Goal: Transaction & Acquisition: Book appointment/travel/reservation

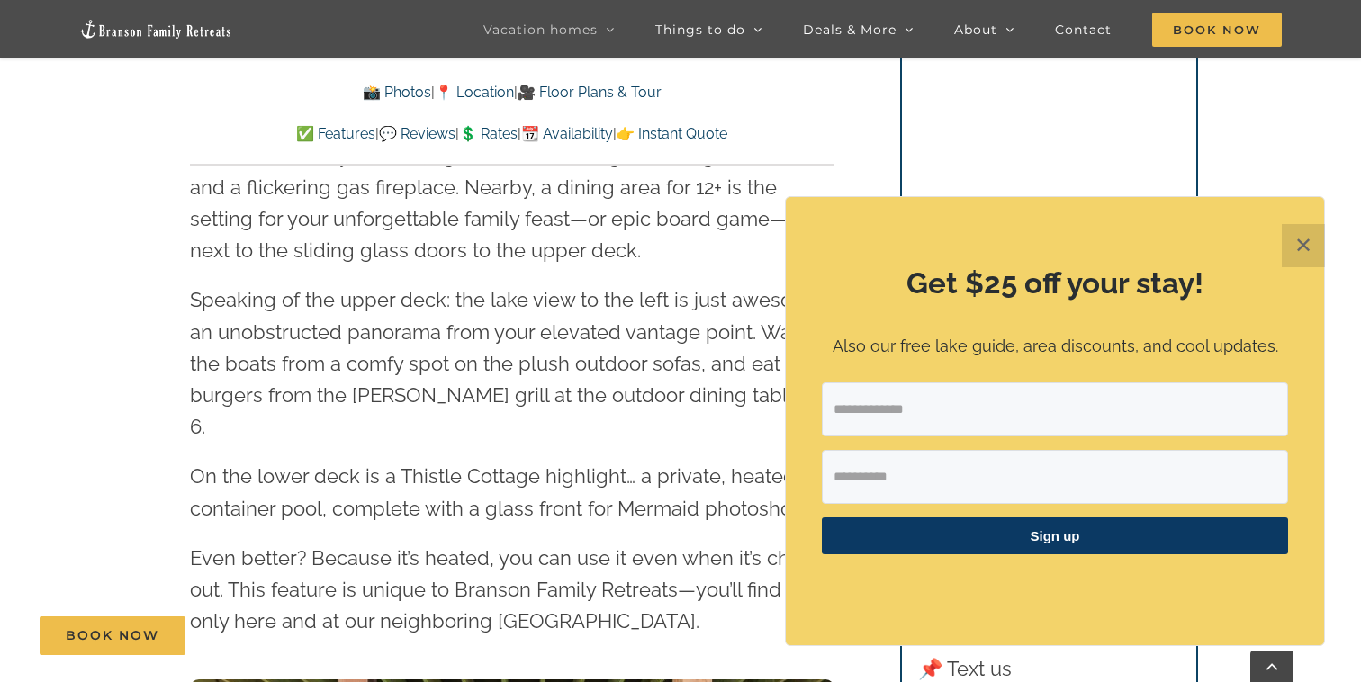
scroll to position [3011, 0]
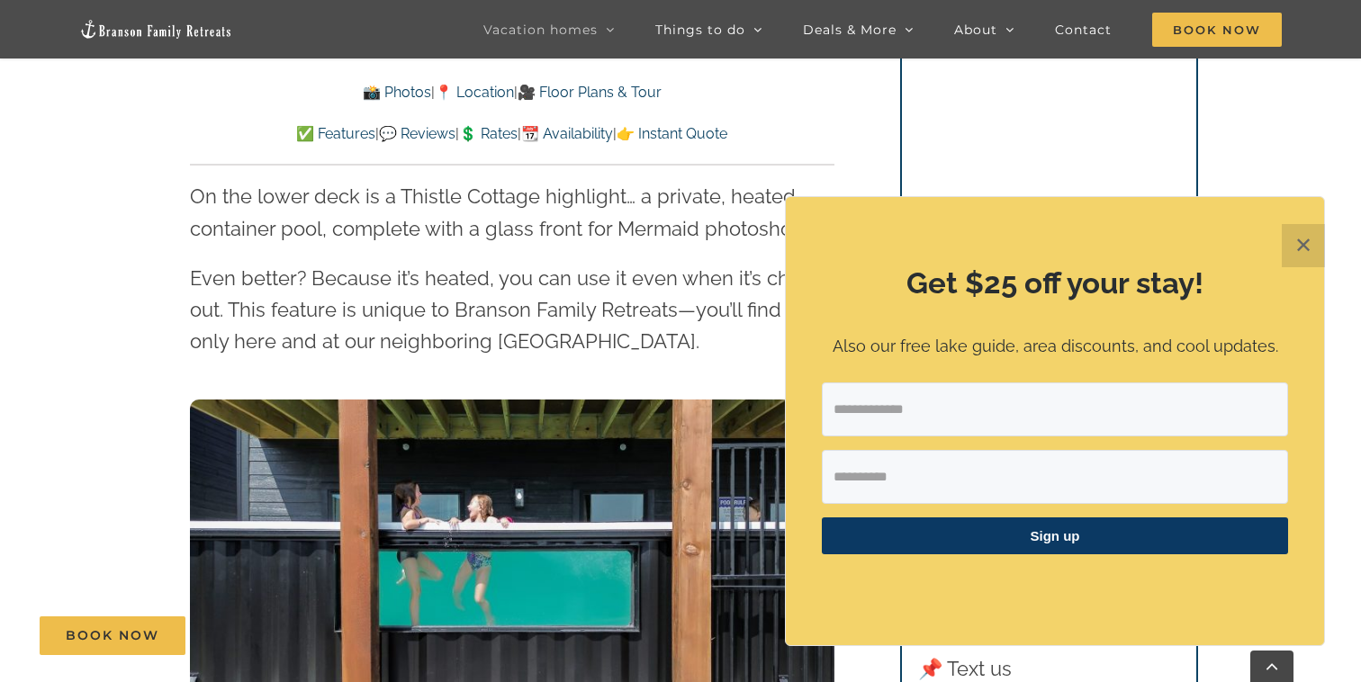
click at [1284, 252] on button "✕" at bounding box center [1302, 245] width 43 height 43
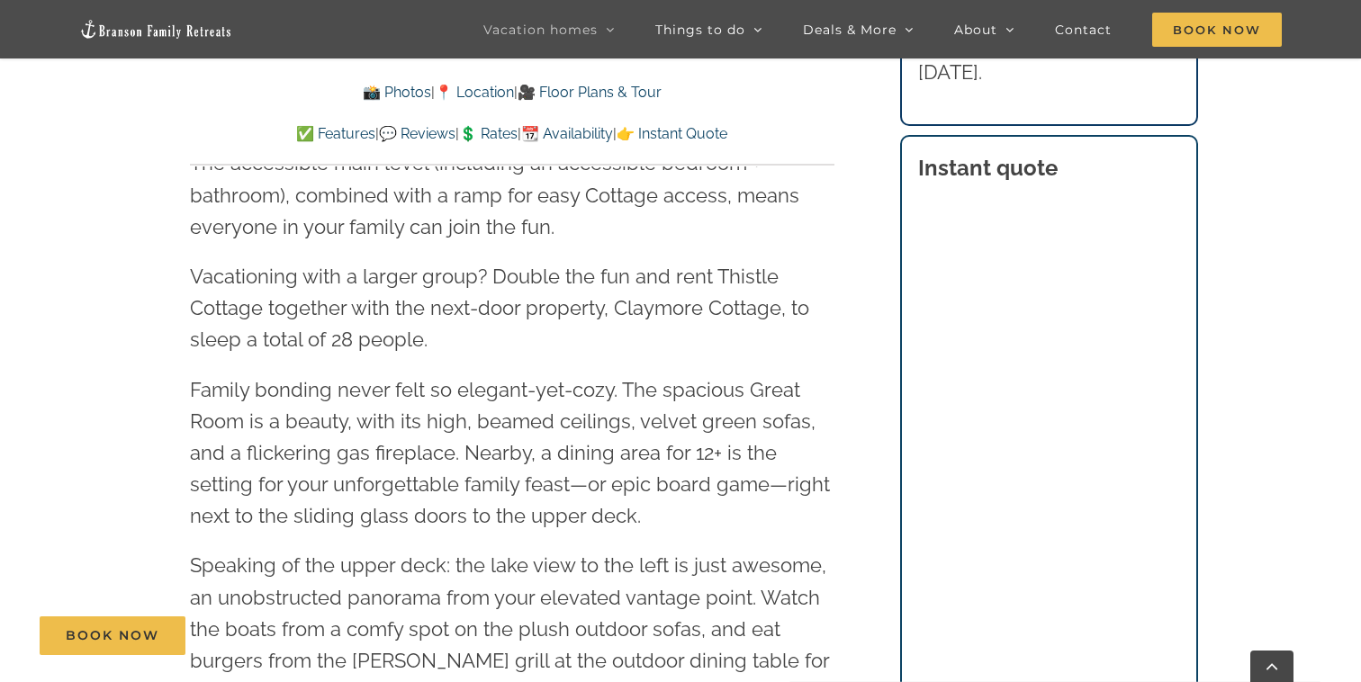
scroll to position [2463, 0]
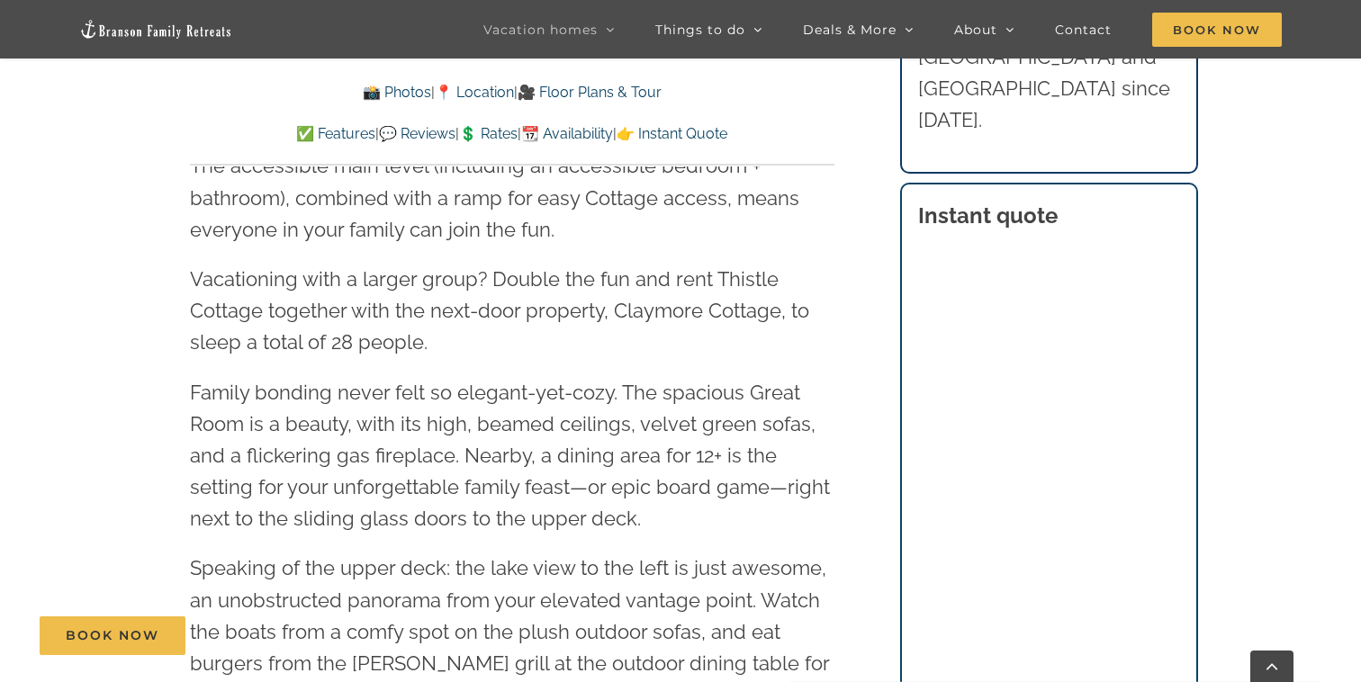
click at [816, 377] on p "Family bonding never felt so elegant-yet-cozy. The spacious Great Room is a bea…" at bounding box center [512, 456] width 644 height 158
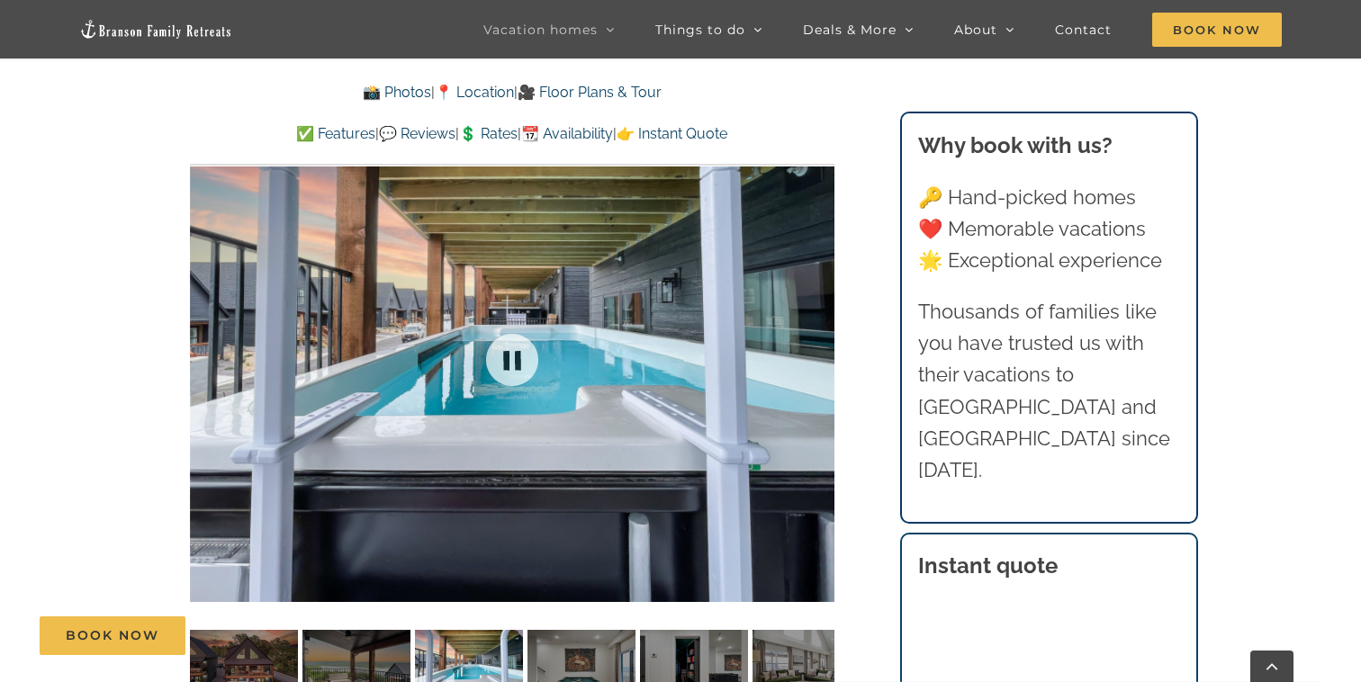
scroll to position [1325, 0]
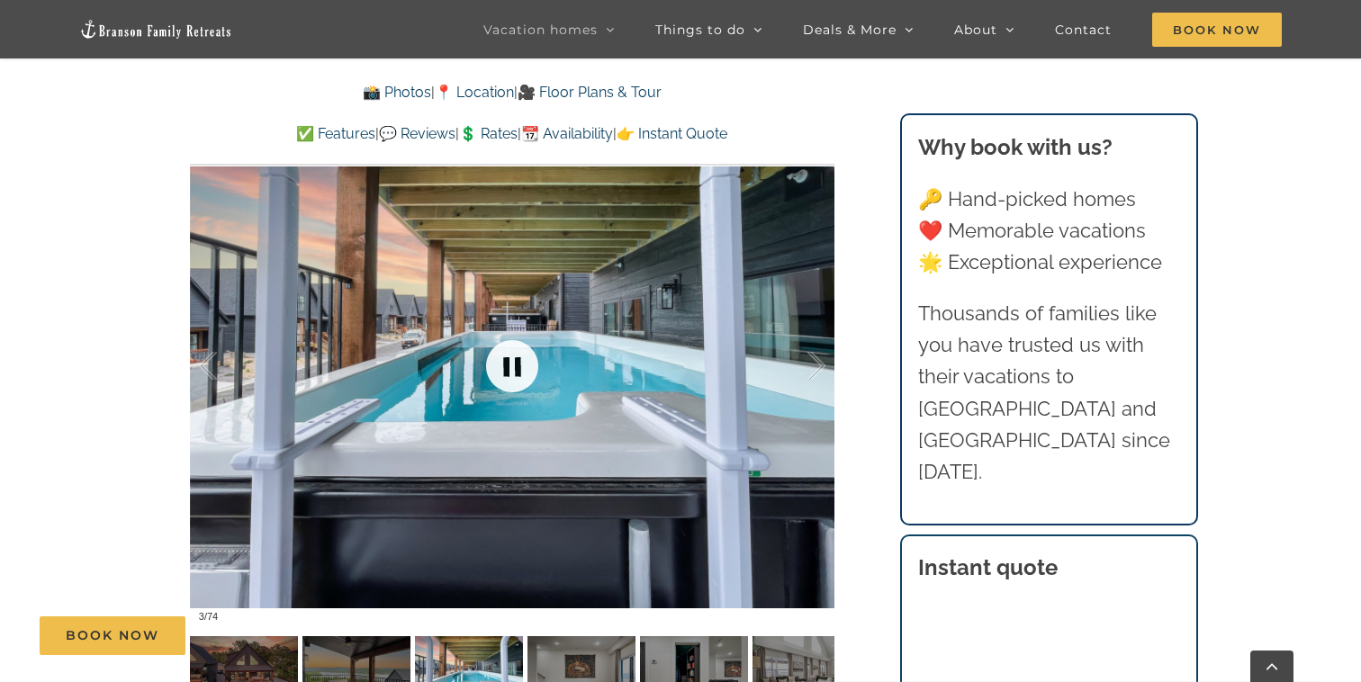
click at [504, 379] on link at bounding box center [512, 366] width 72 height 72
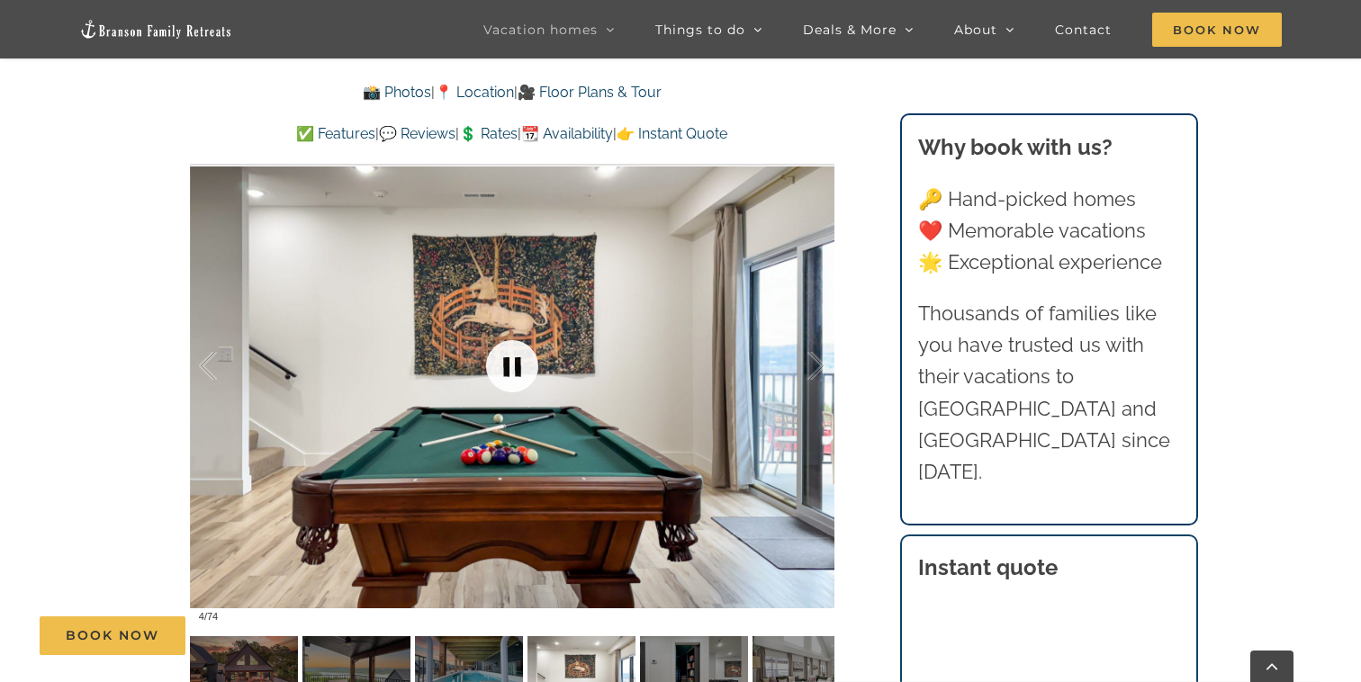
click at [504, 379] on link at bounding box center [512, 366] width 72 height 72
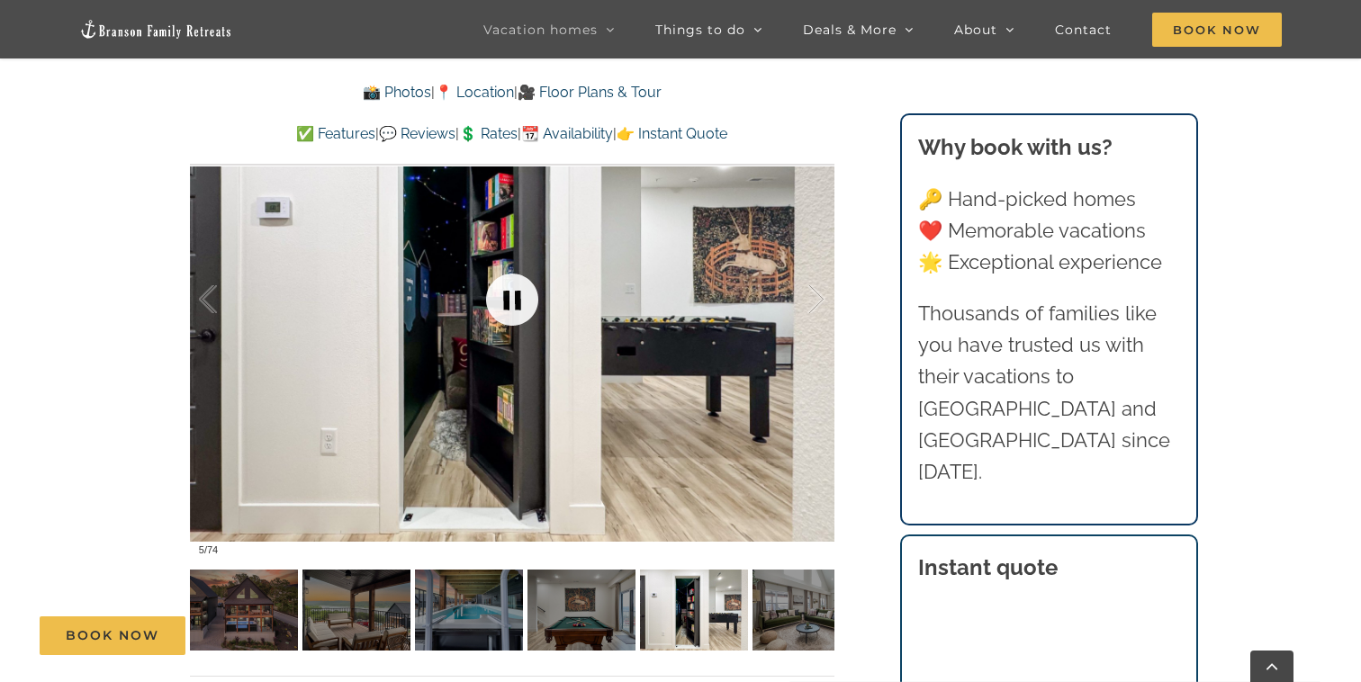
scroll to position [1394, 0]
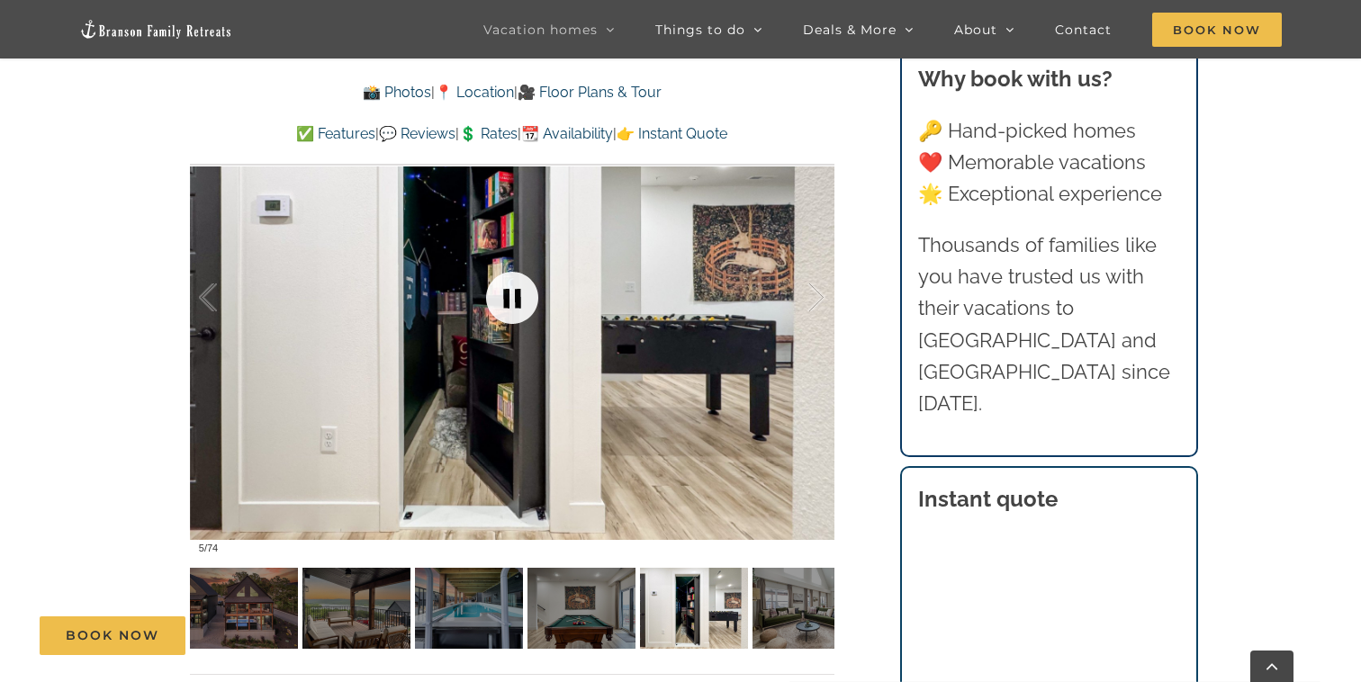
click at [521, 278] on link at bounding box center [512, 298] width 72 height 72
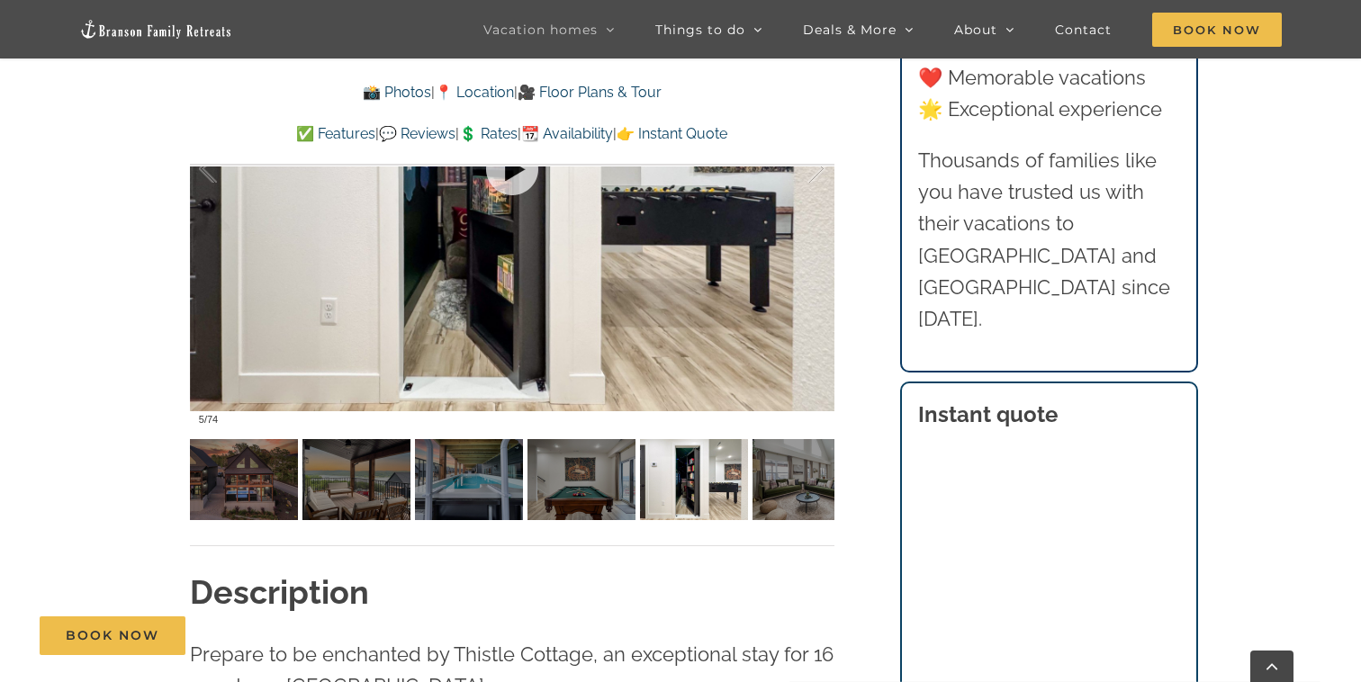
scroll to position [1524, 0]
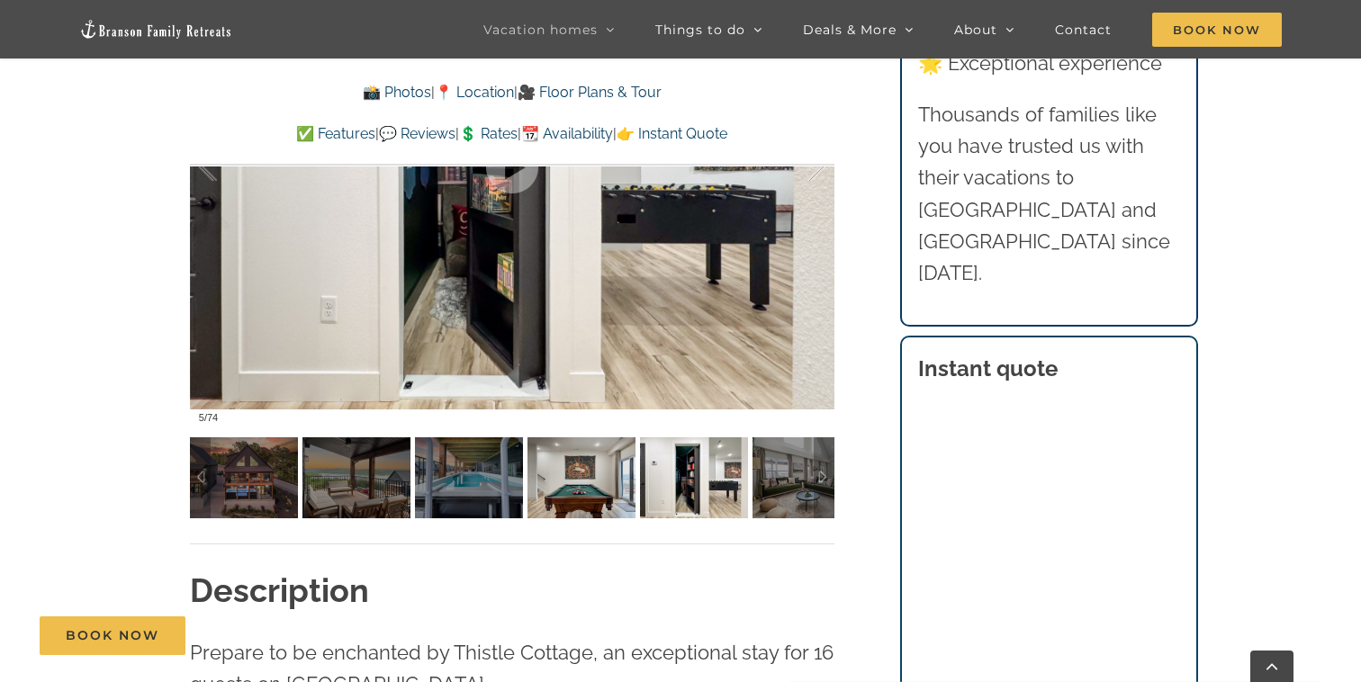
click at [588, 505] on img at bounding box center [581, 477] width 108 height 81
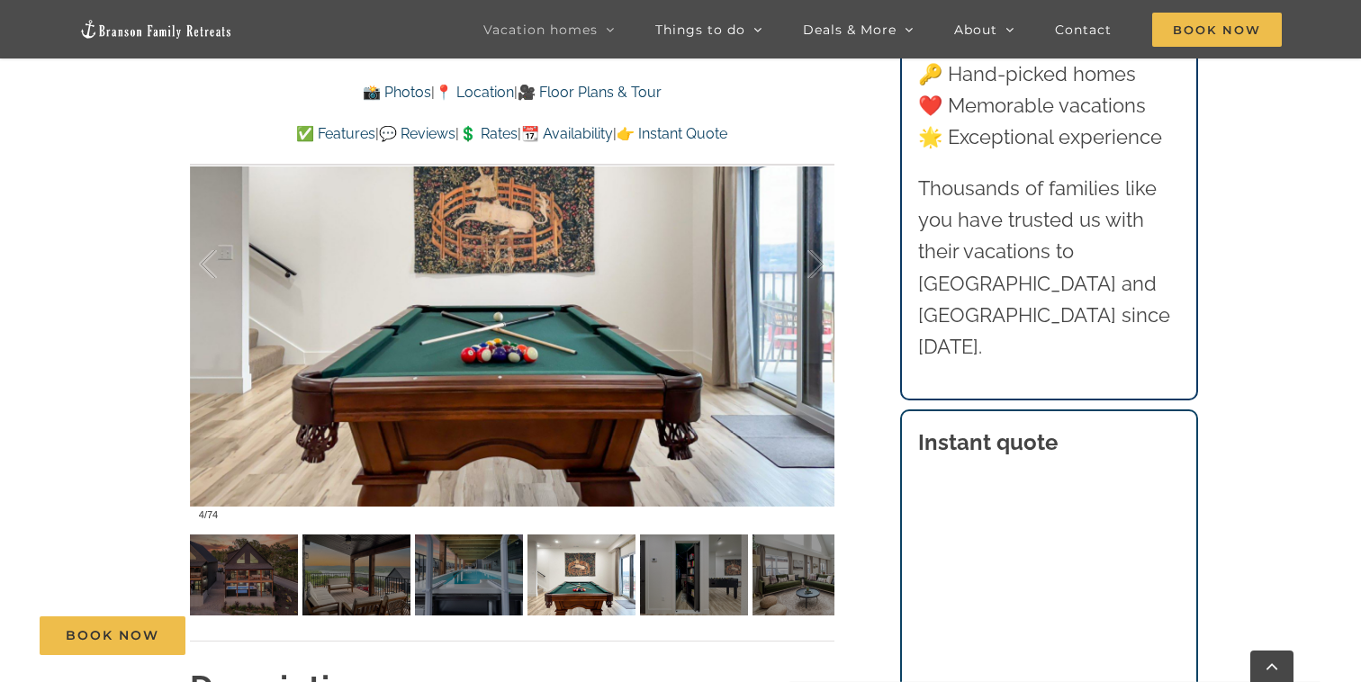
scroll to position [1420, 0]
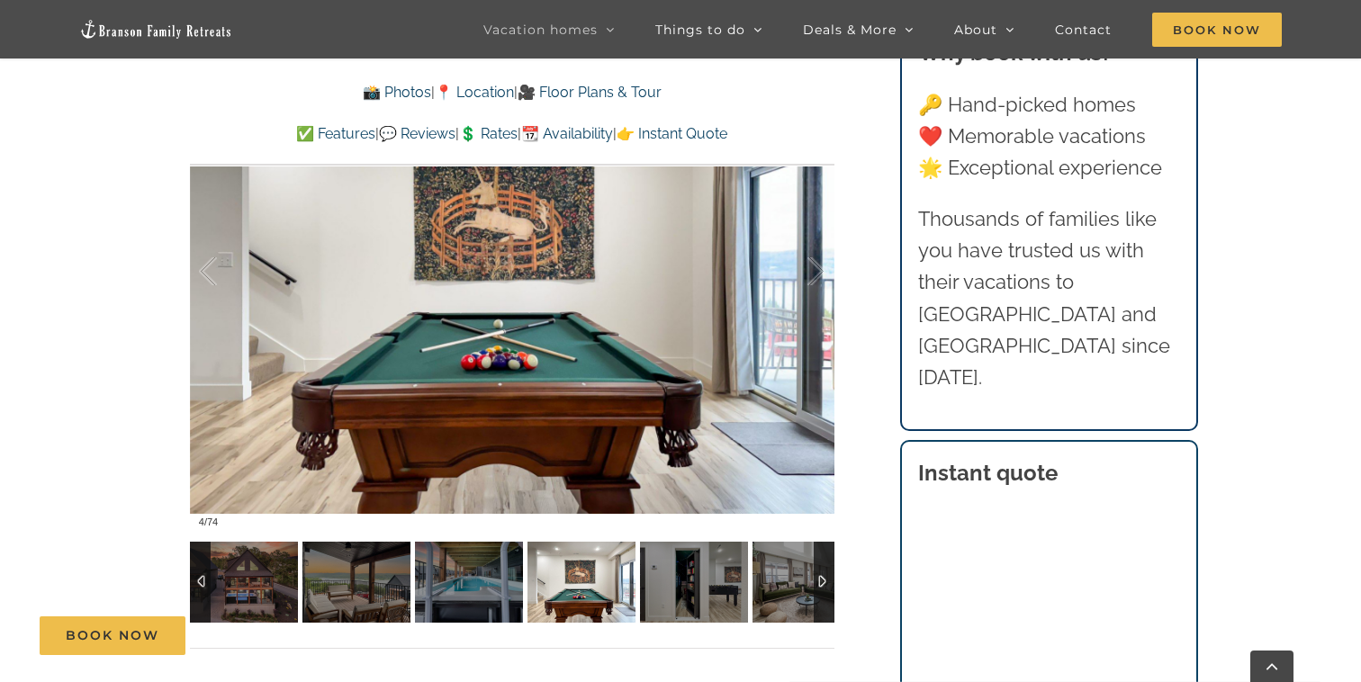
click at [822, 579] on div at bounding box center [823, 582] width 21 height 81
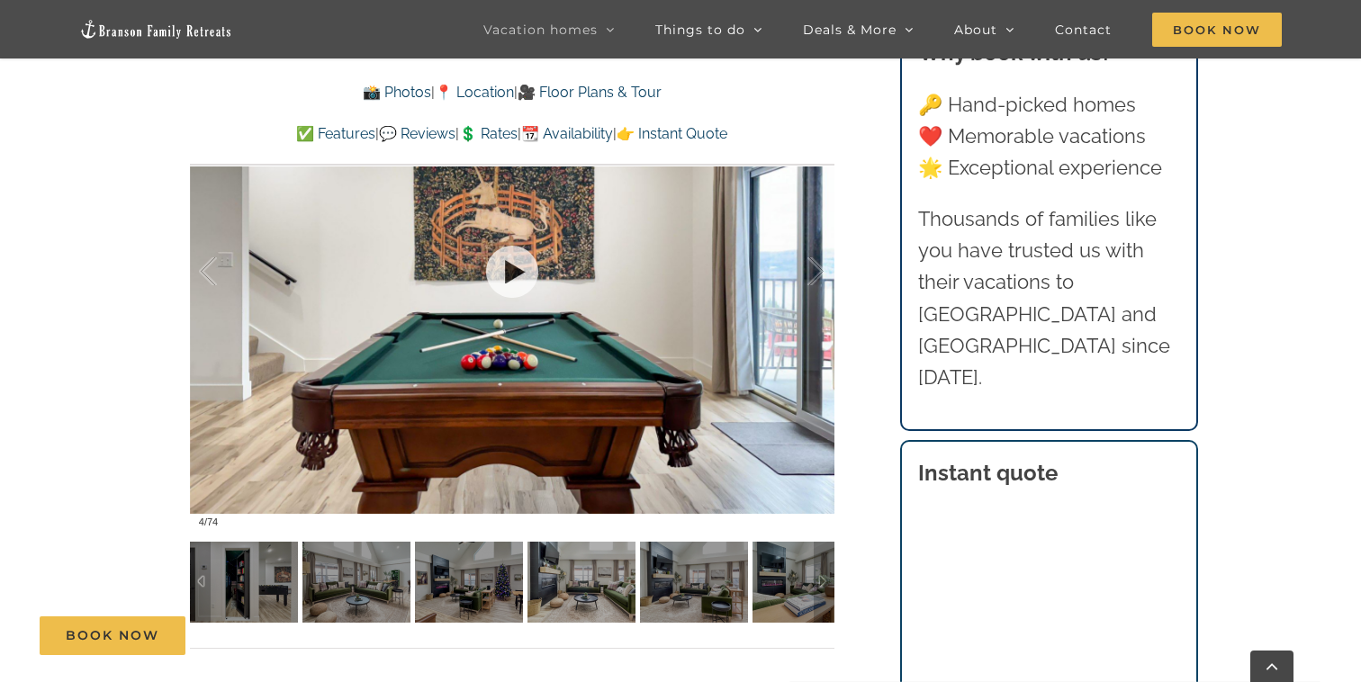
click at [506, 375] on div at bounding box center [512, 271] width 644 height 529
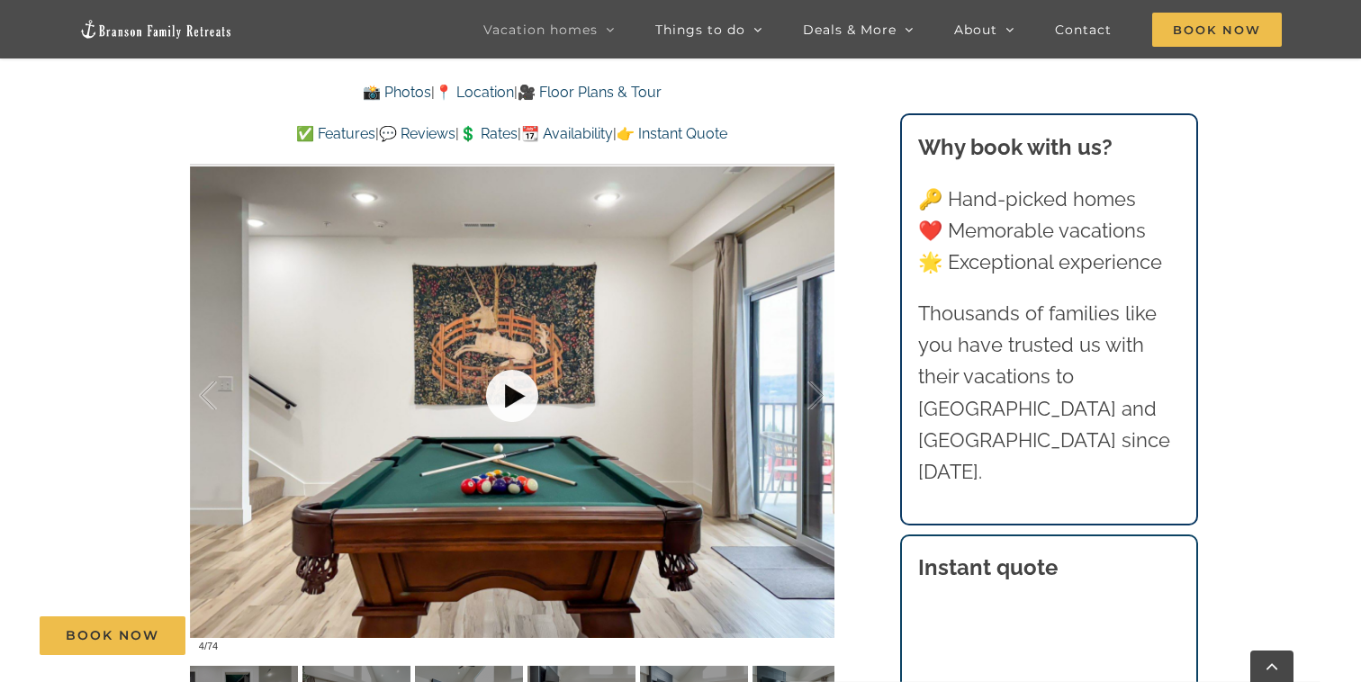
scroll to position [1284, 0]
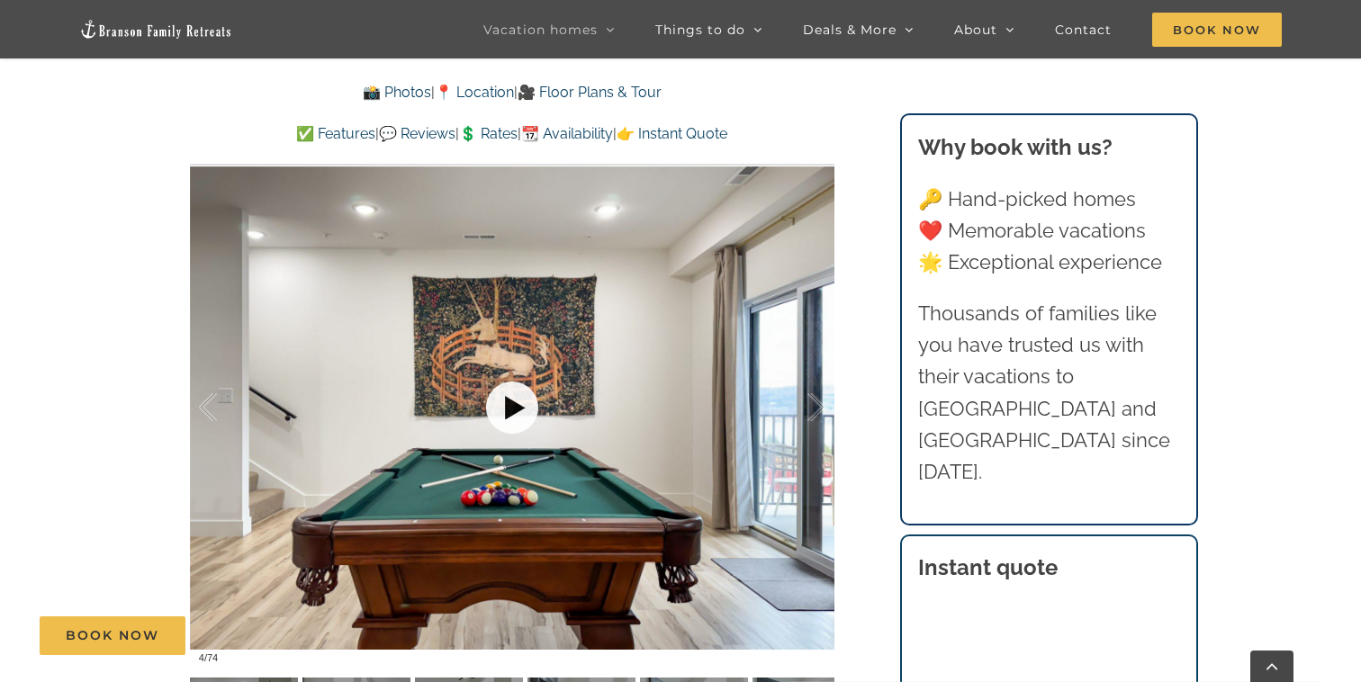
click at [507, 391] on link at bounding box center [512, 408] width 72 height 72
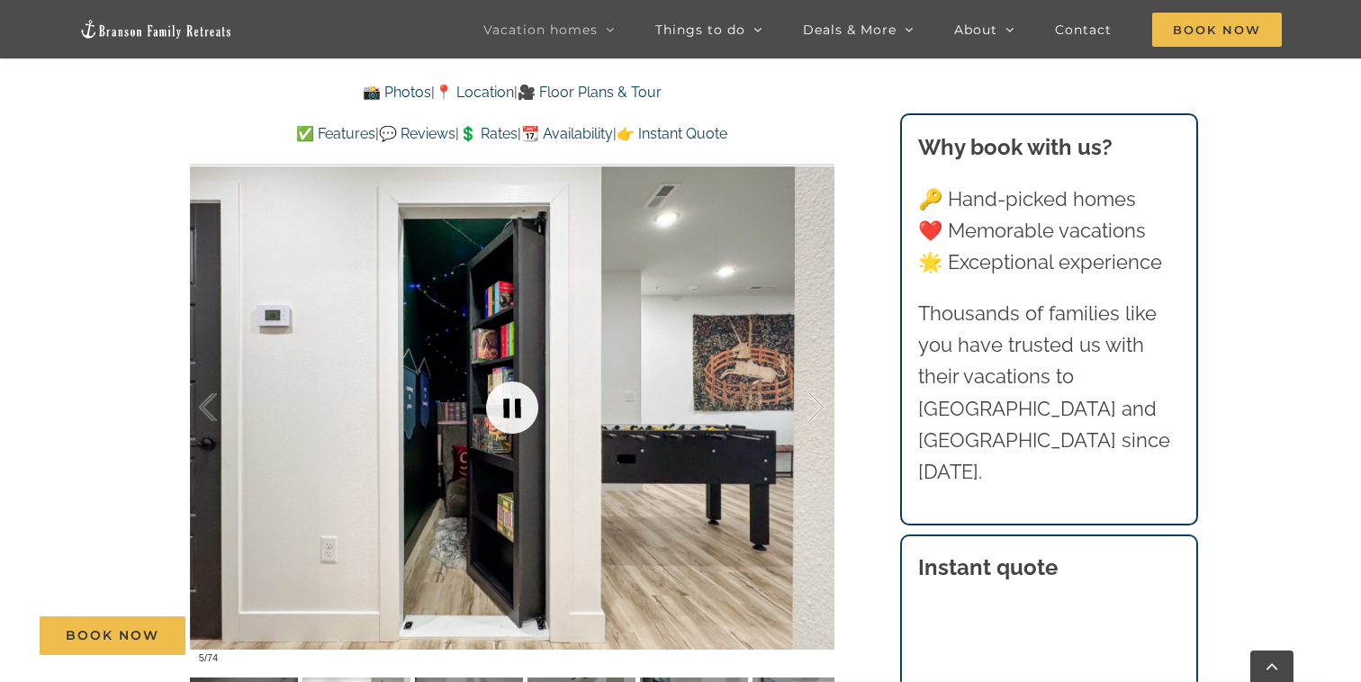
click at [486, 405] on link at bounding box center [512, 408] width 72 height 72
click at [512, 420] on link at bounding box center [512, 408] width 72 height 72
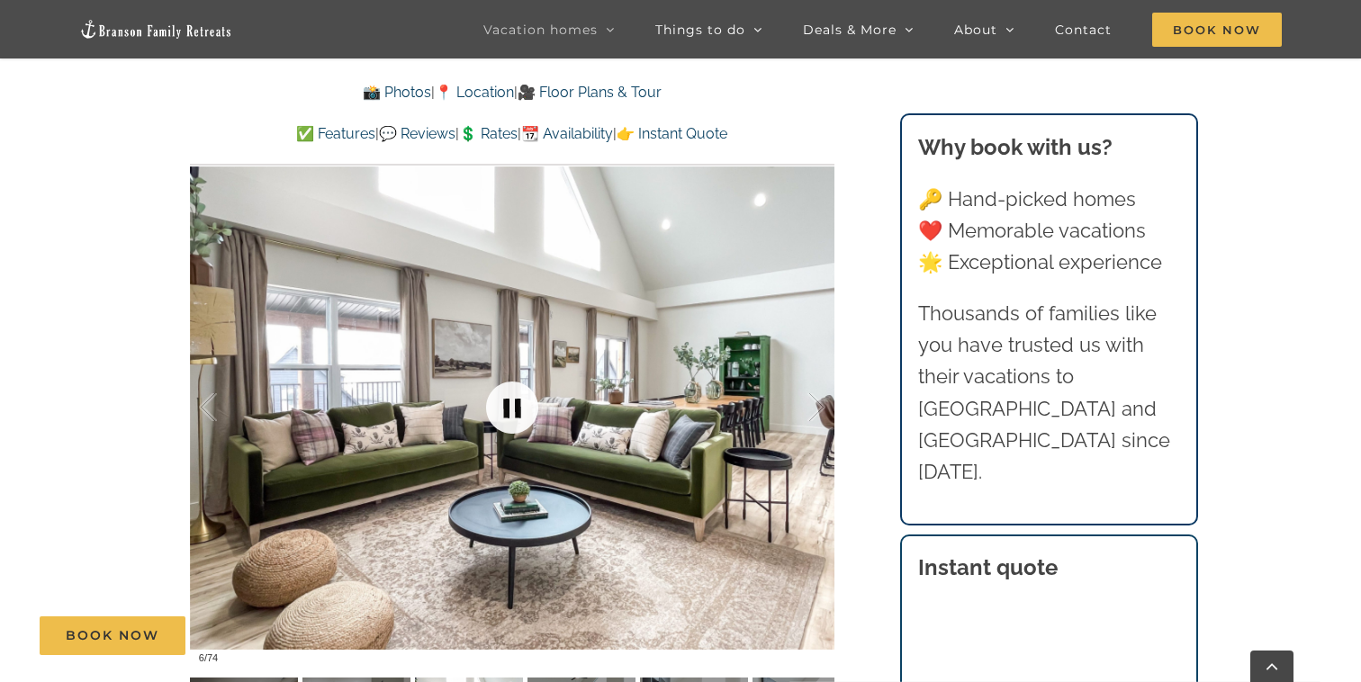
click at [512, 420] on link at bounding box center [512, 408] width 72 height 72
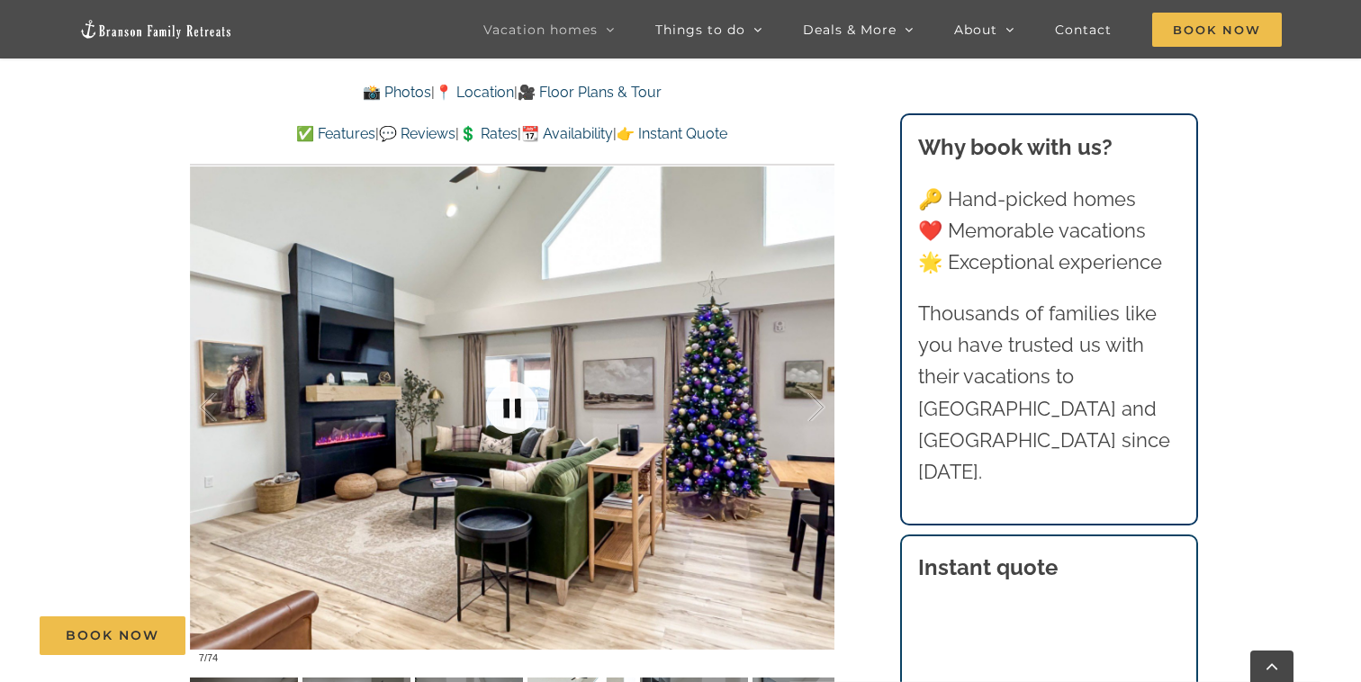
click at [512, 420] on link at bounding box center [512, 408] width 72 height 72
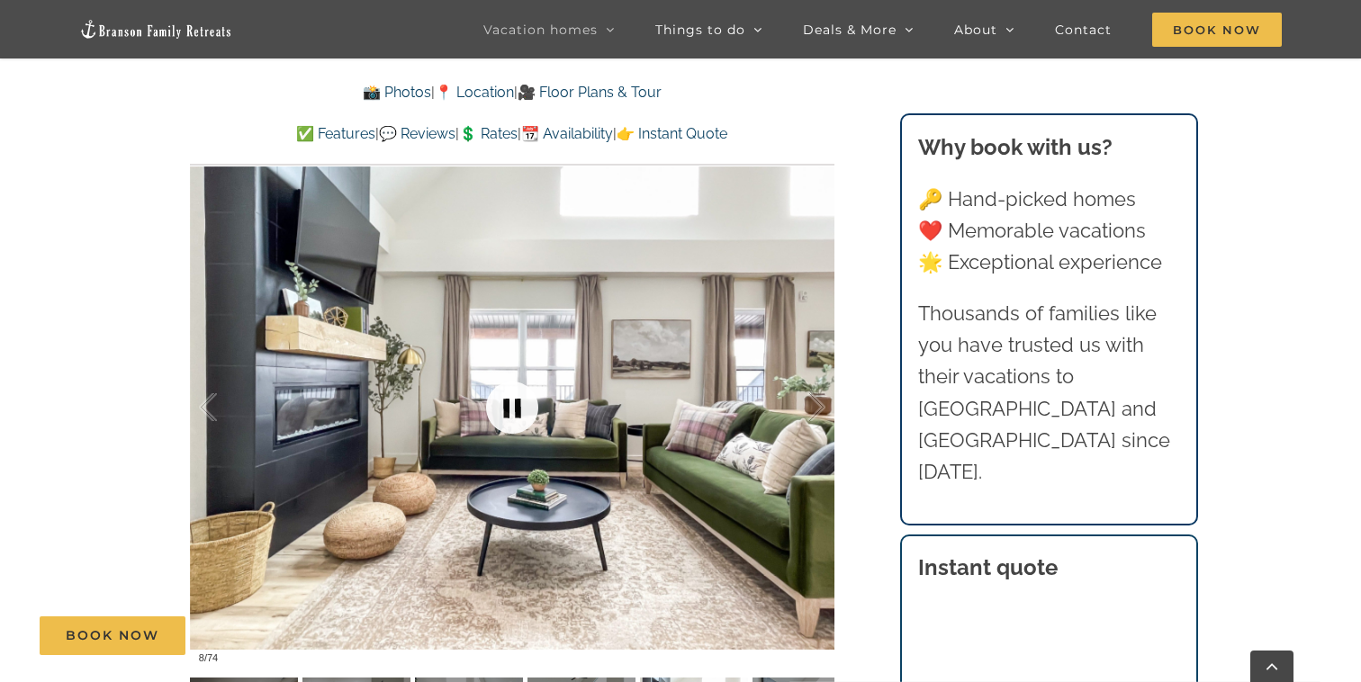
click at [512, 420] on link at bounding box center [512, 408] width 72 height 72
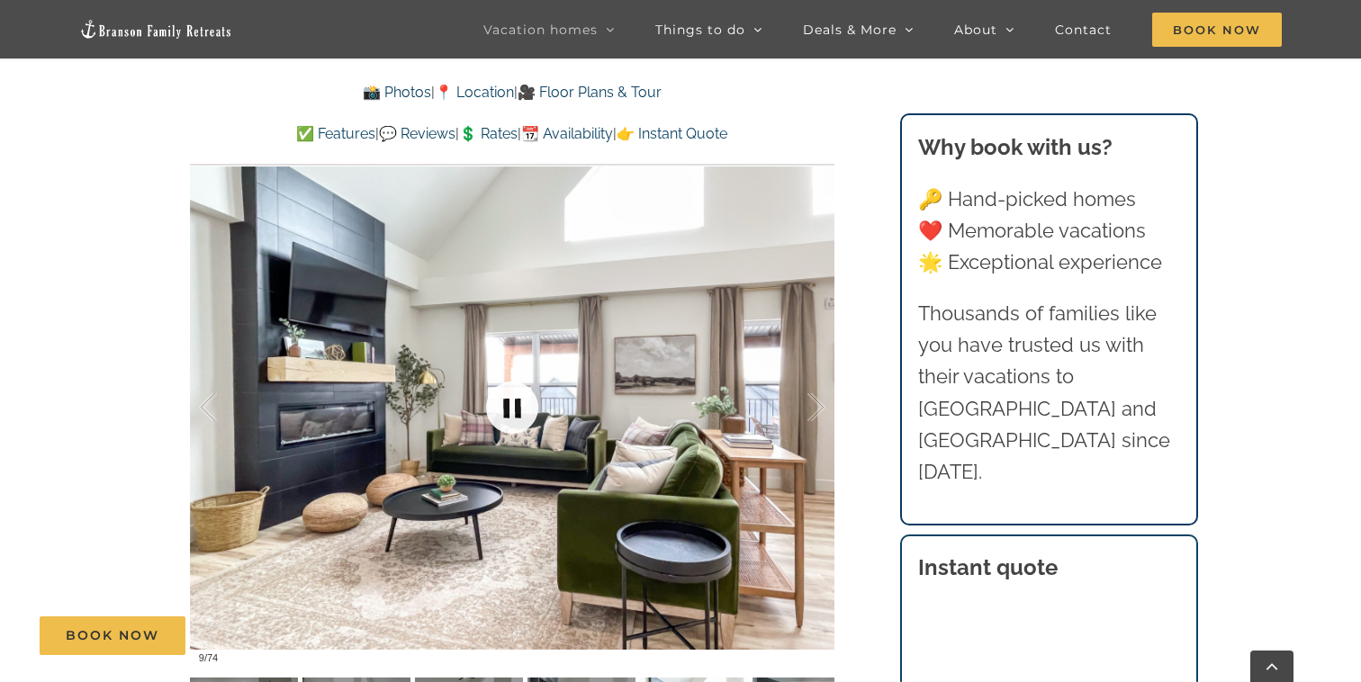
click at [512, 420] on link at bounding box center [512, 408] width 72 height 72
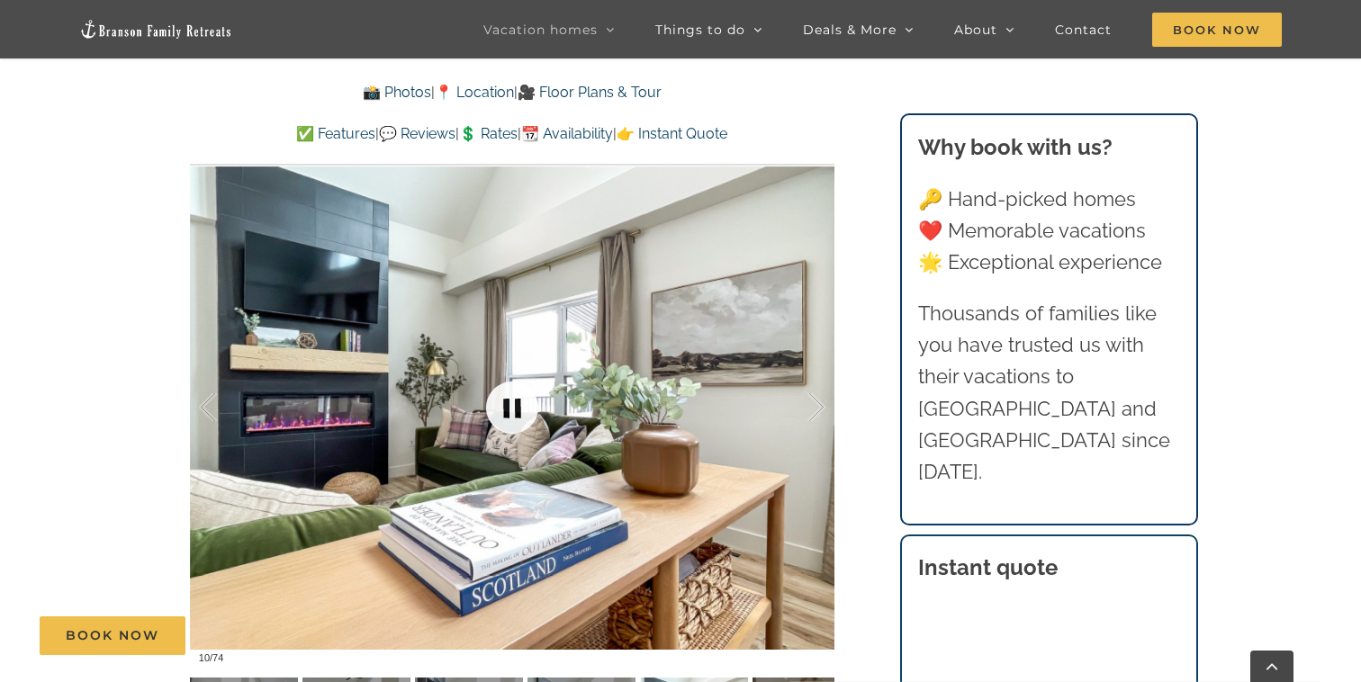
click at [512, 420] on link at bounding box center [512, 408] width 72 height 72
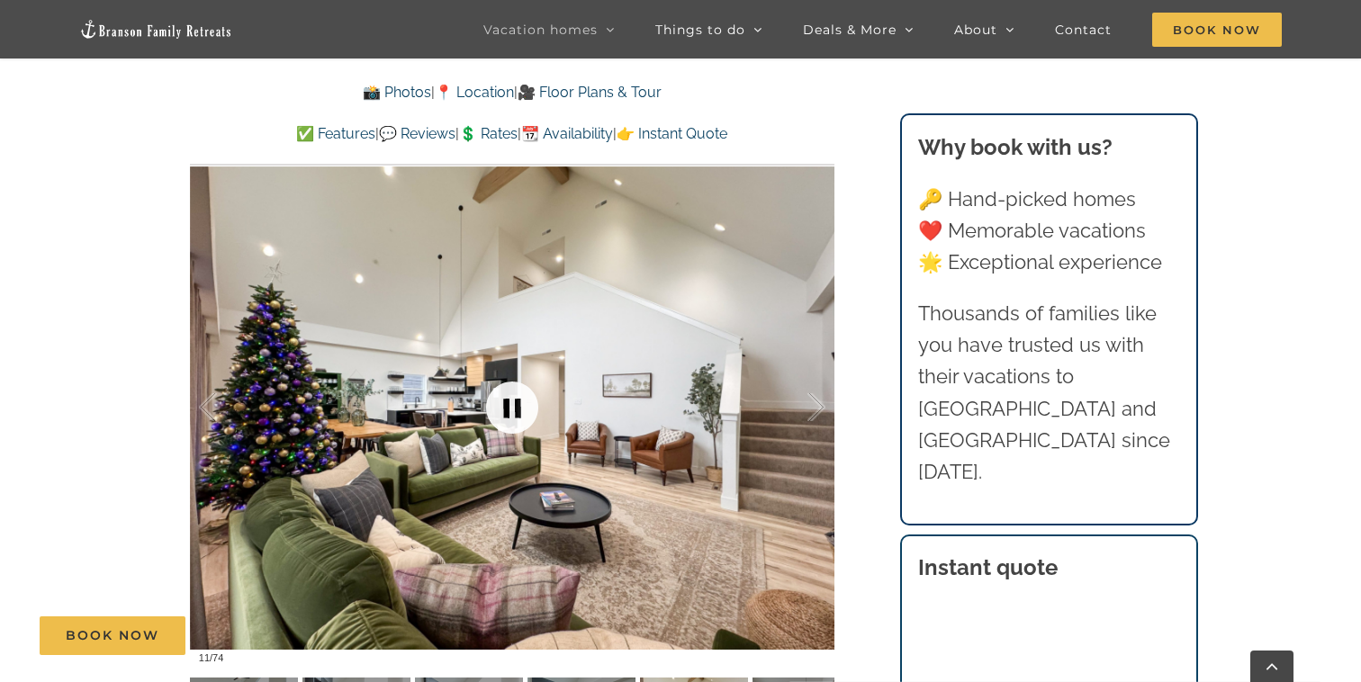
click at [512, 420] on link at bounding box center [512, 408] width 72 height 72
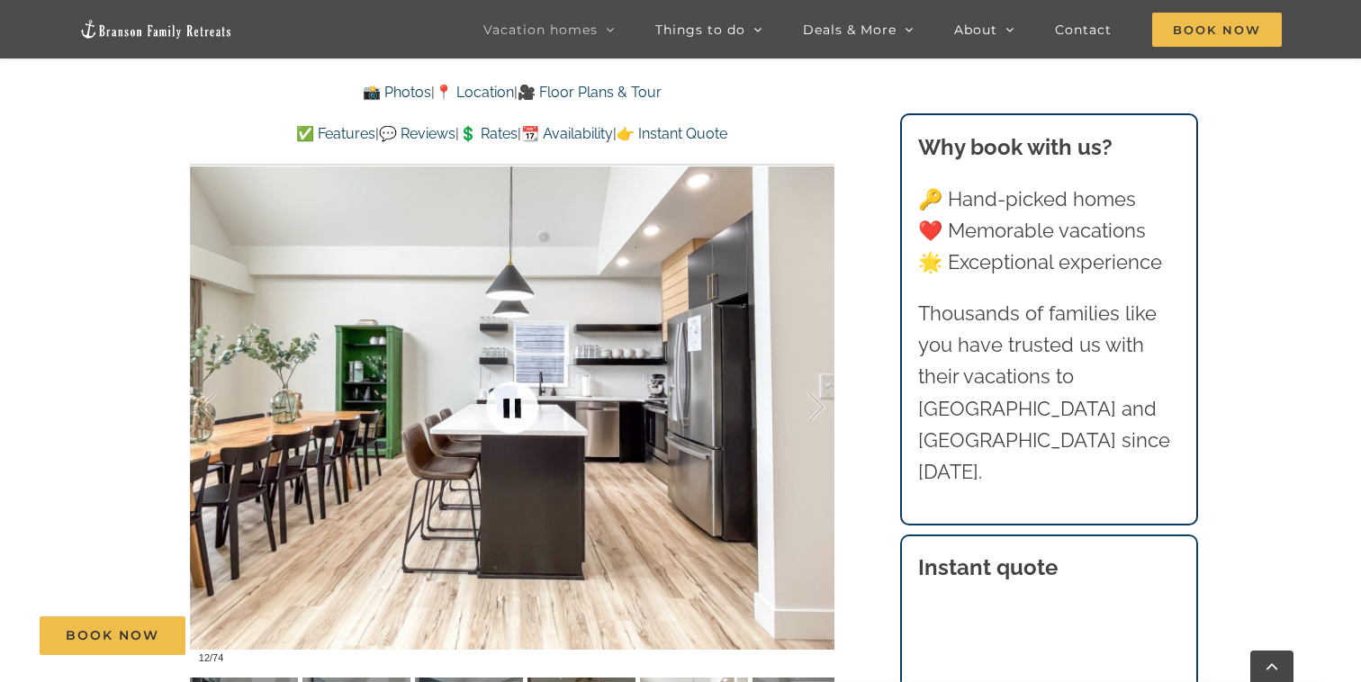
click at [512, 420] on link at bounding box center [512, 408] width 72 height 72
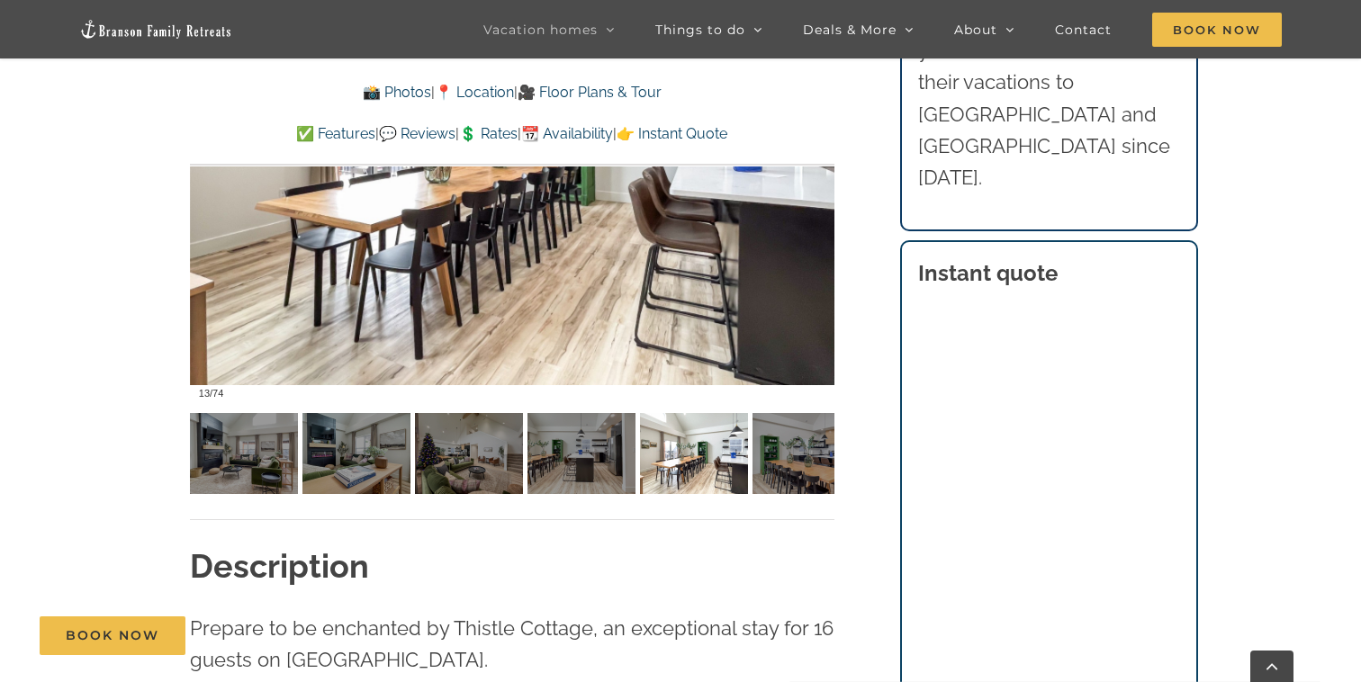
scroll to position [1578, 0]
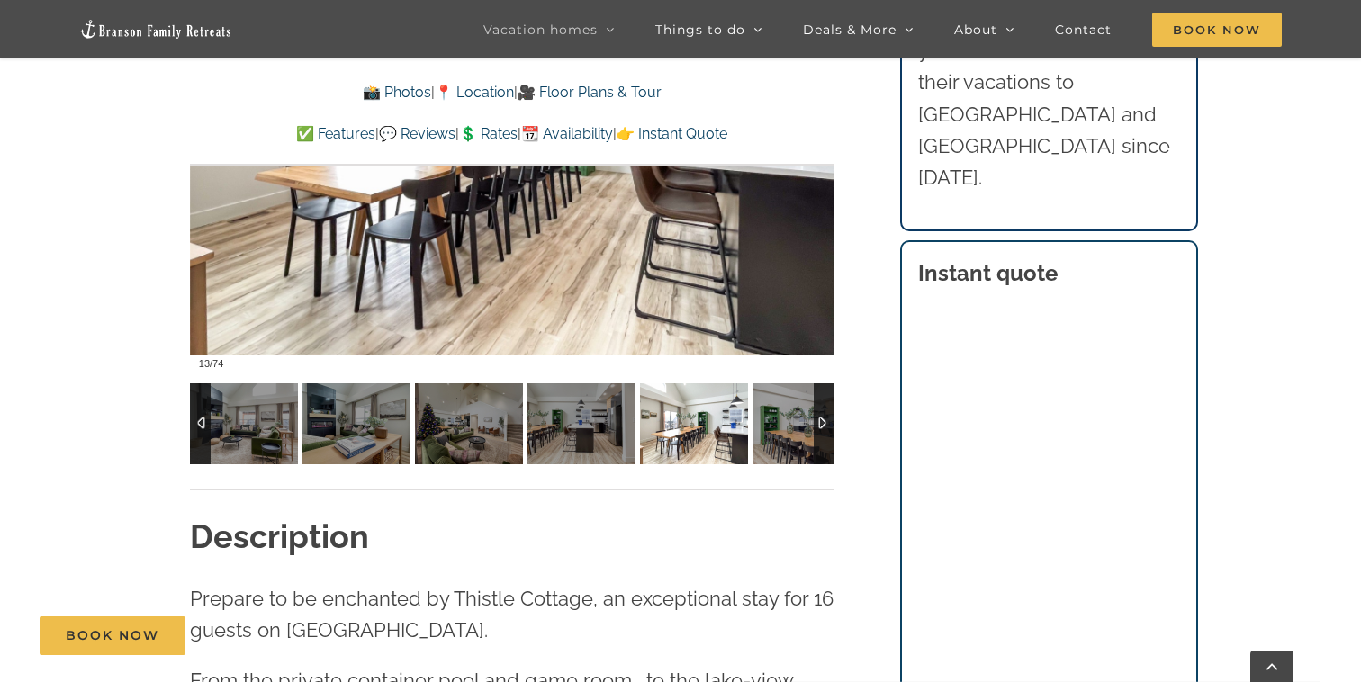
click at [820, 415] on div at bounding box center [823, 423] width 21 height 81
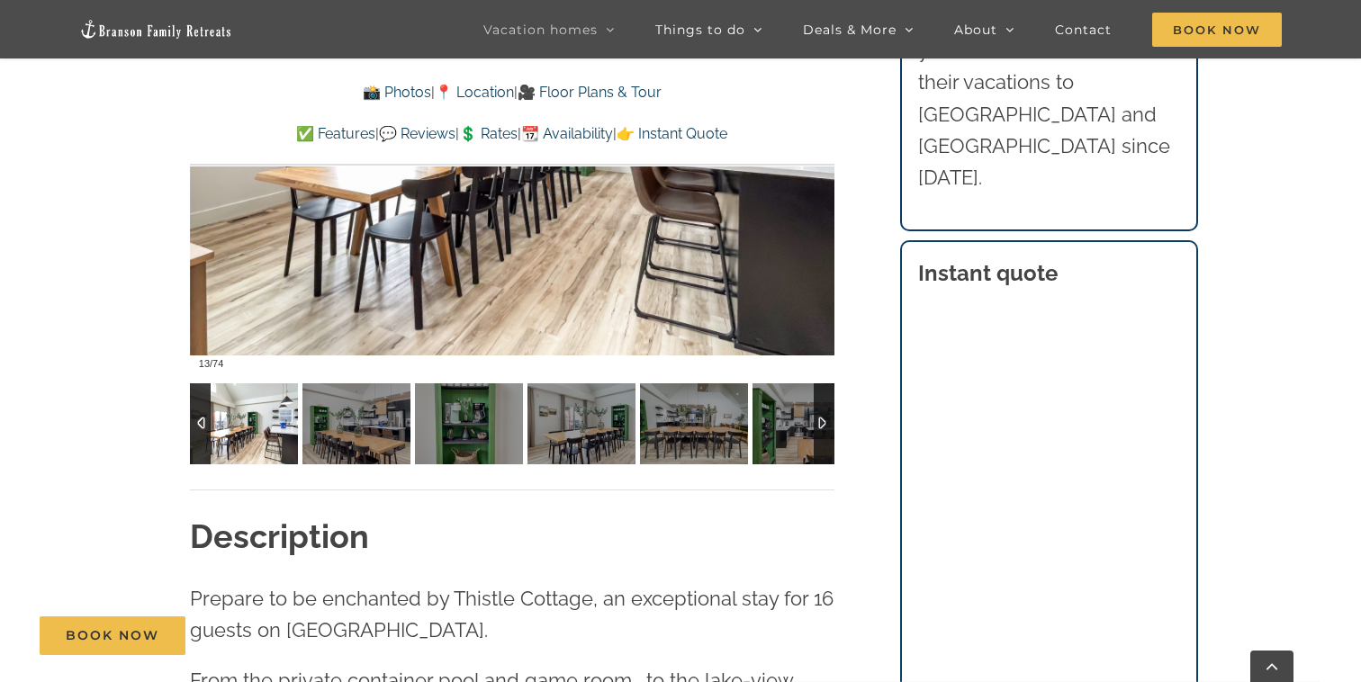
click at [820, 415] on div at bounding box center [823, 423] width 21 height 81
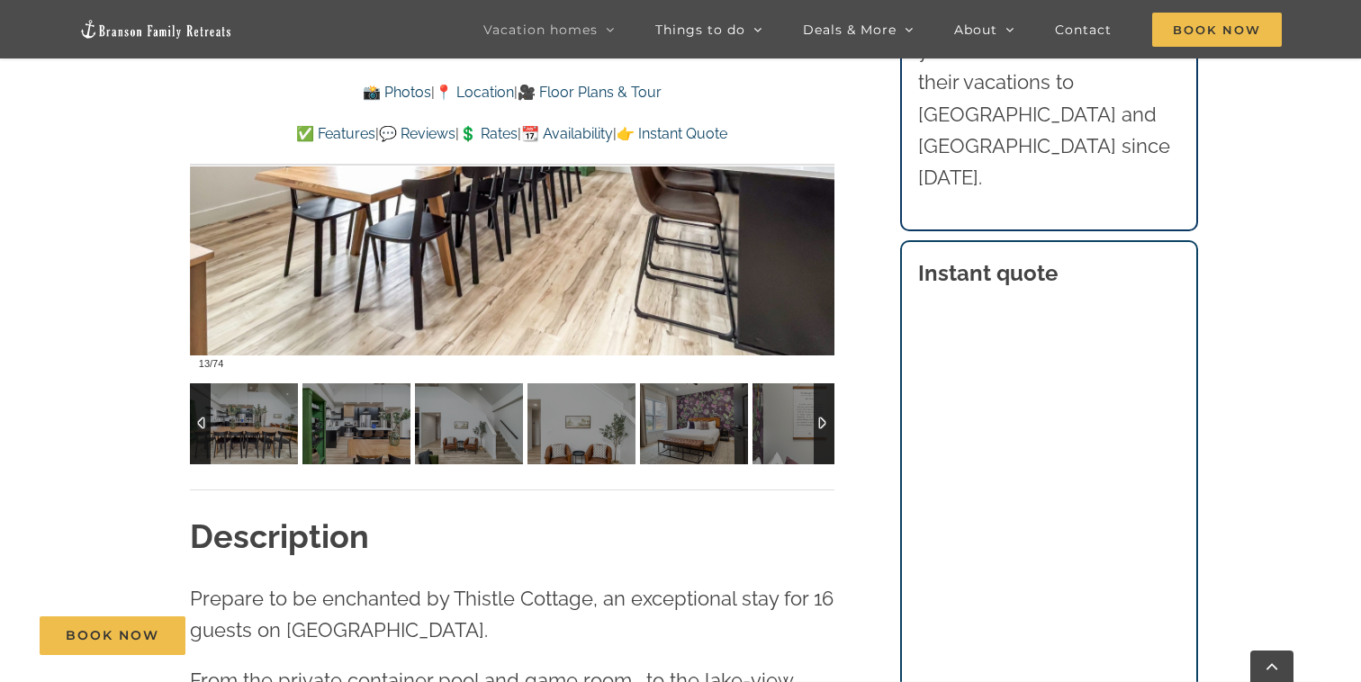
click at [820, 415] on div at bounding box center [823, 423] width 21 height 81
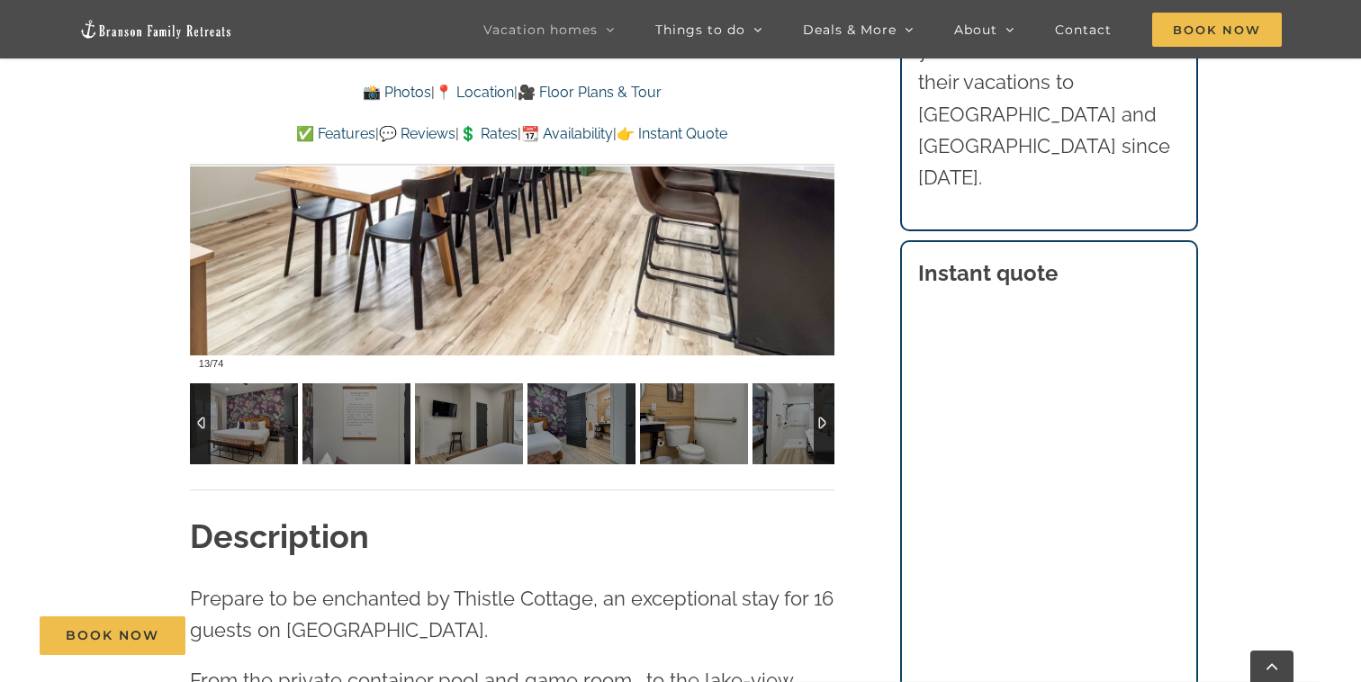
click at [820, 415] on div at bounding box center [823, 423] width 21 height 81
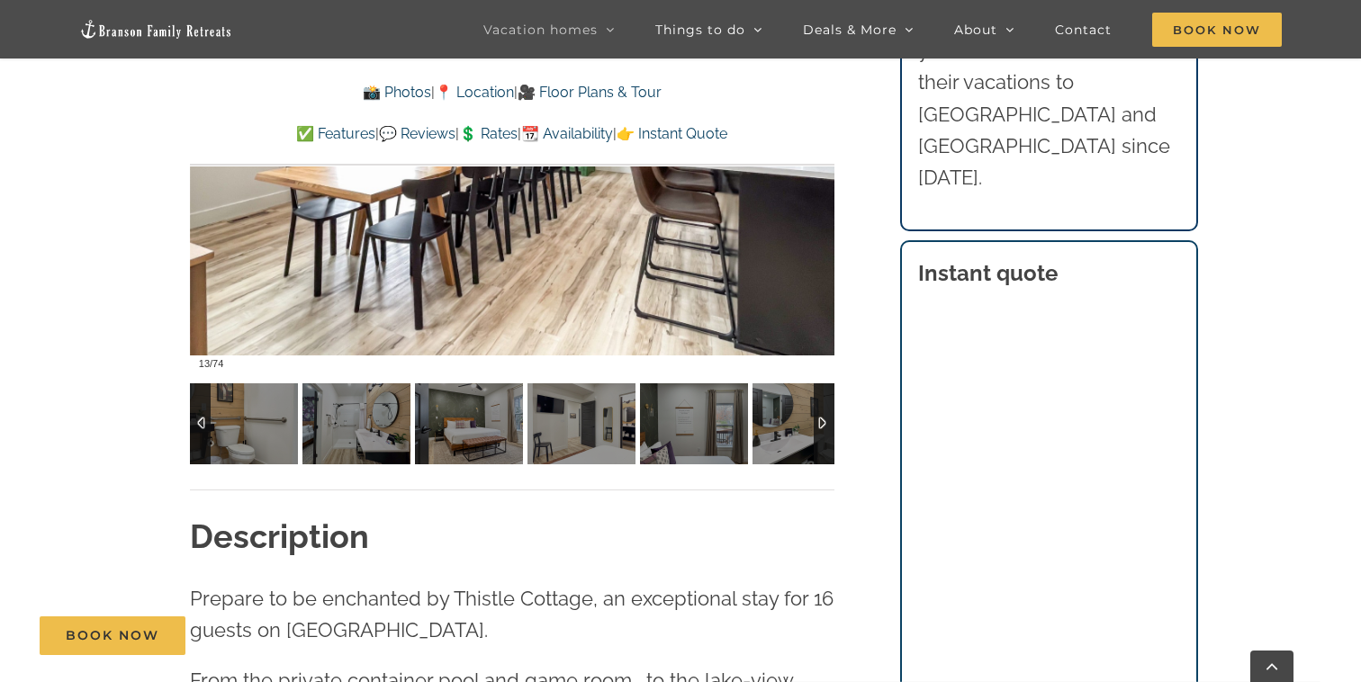
click at [820, 415] on div at bounding box center [823, 423] width 21 height 81
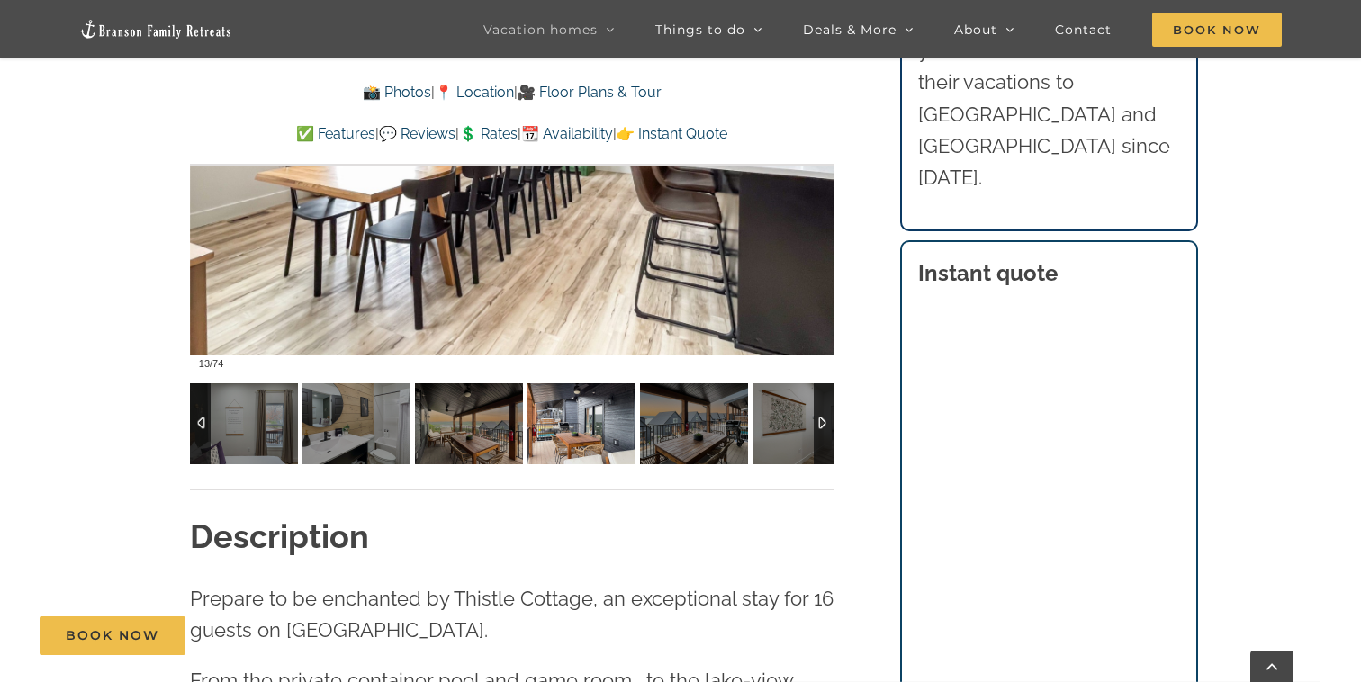
click at [505, 431] on img at bounding box center [469, 423] width 108 height 81
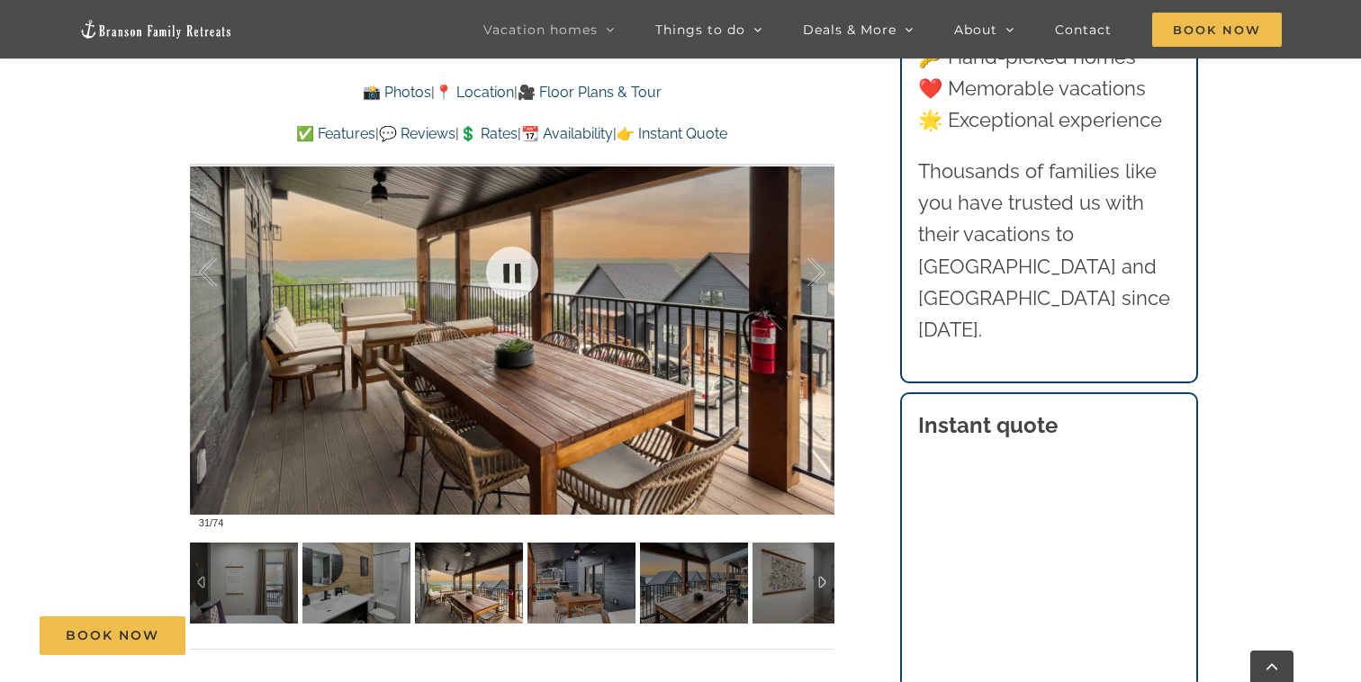
scroll to position [1397, 0]
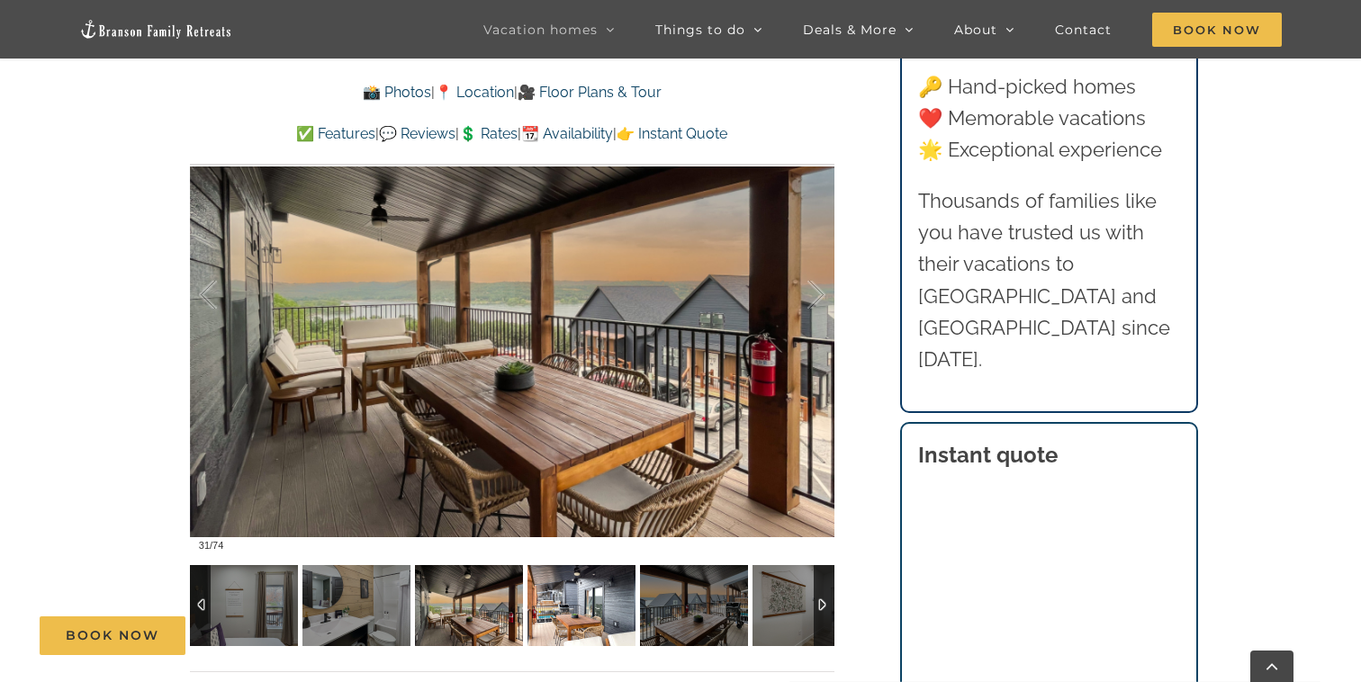
click at [556, 577] on img at bounding box center [581, 605] width 108 height 81
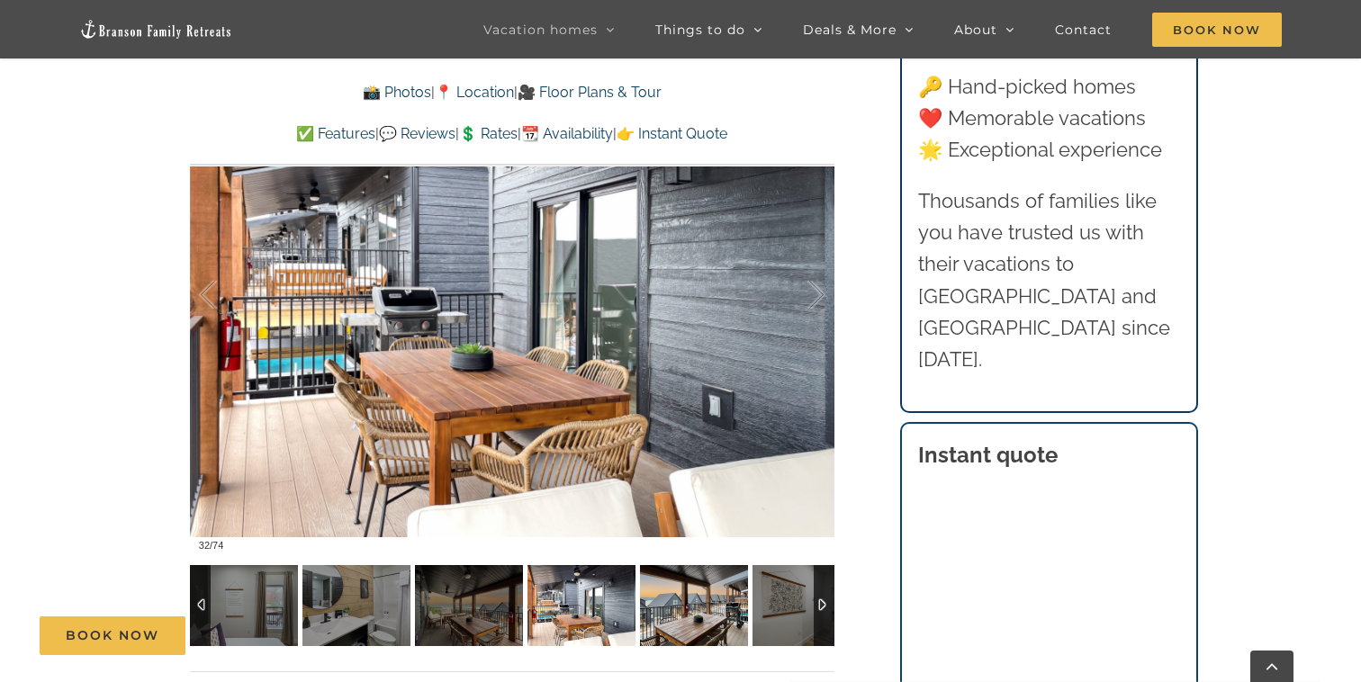
click at [682, 608] on img at bounding box center [694, 605] width 108 height 81
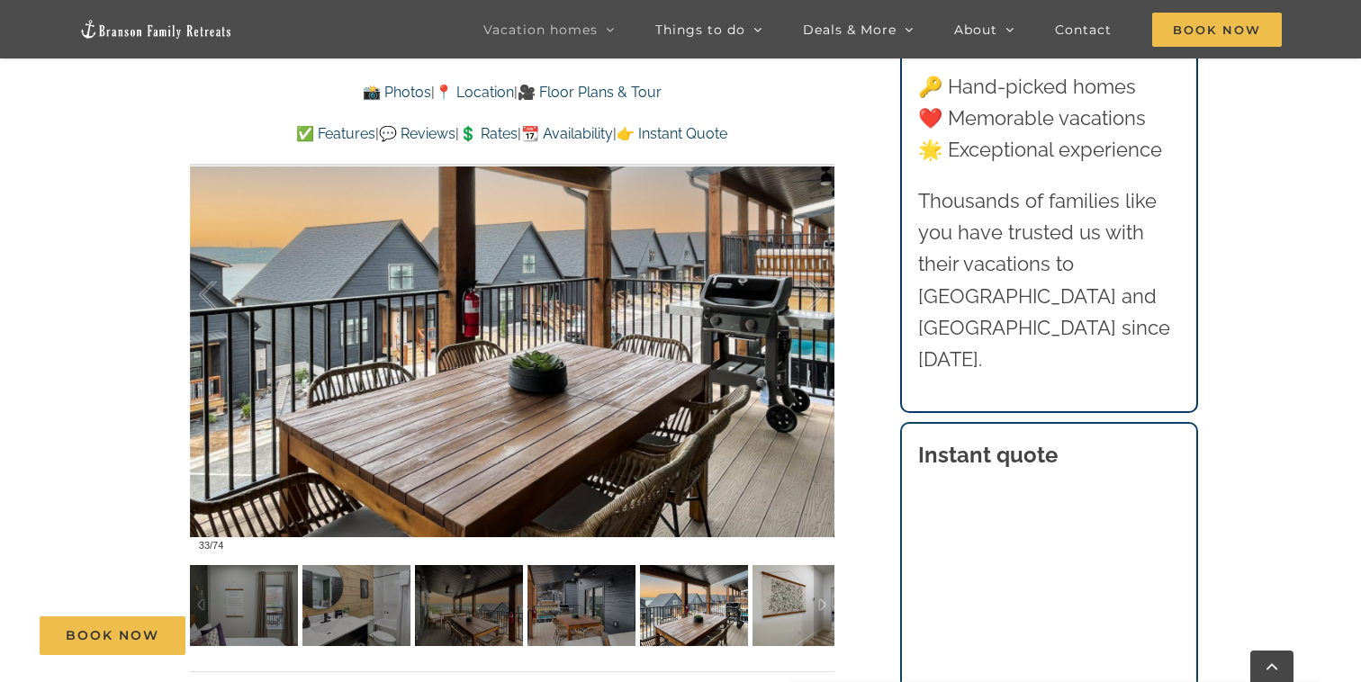
click at [806, 611] on img at bounding box center [806, 605] width 108 height 81
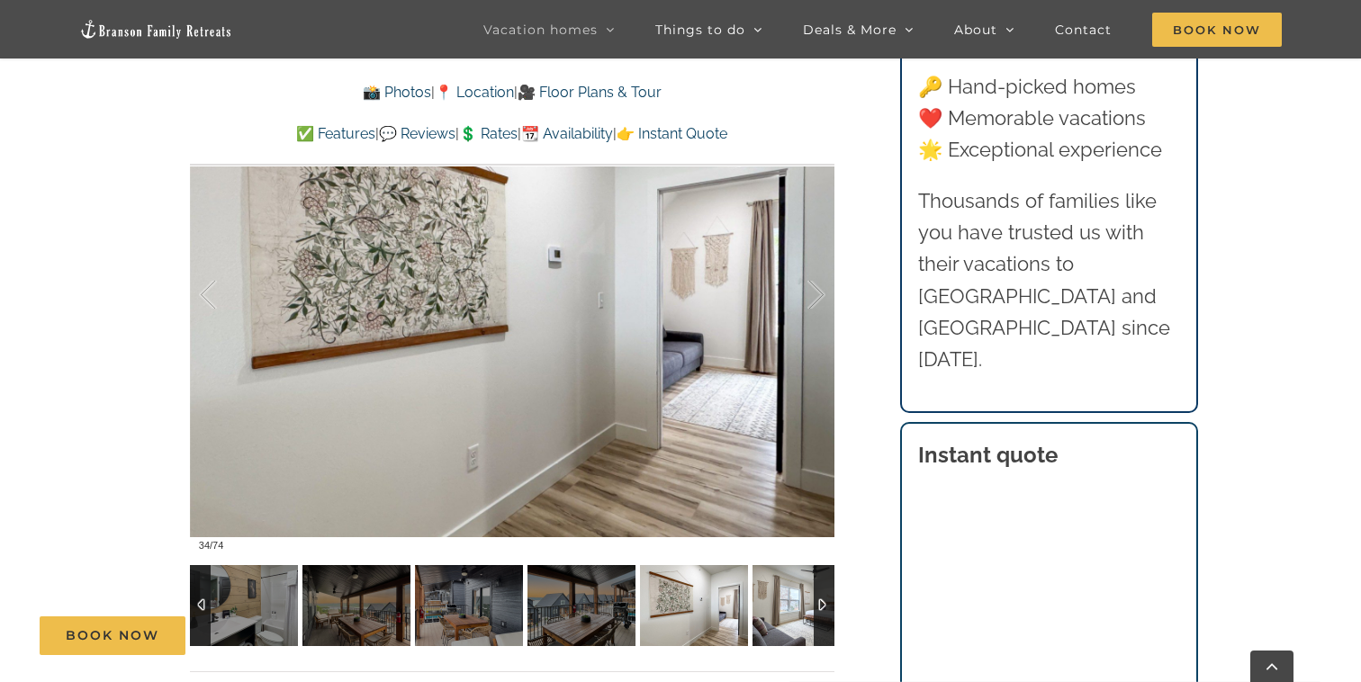
click at [806, 611] on img at bounding box center [806, 605] width 108 height 81
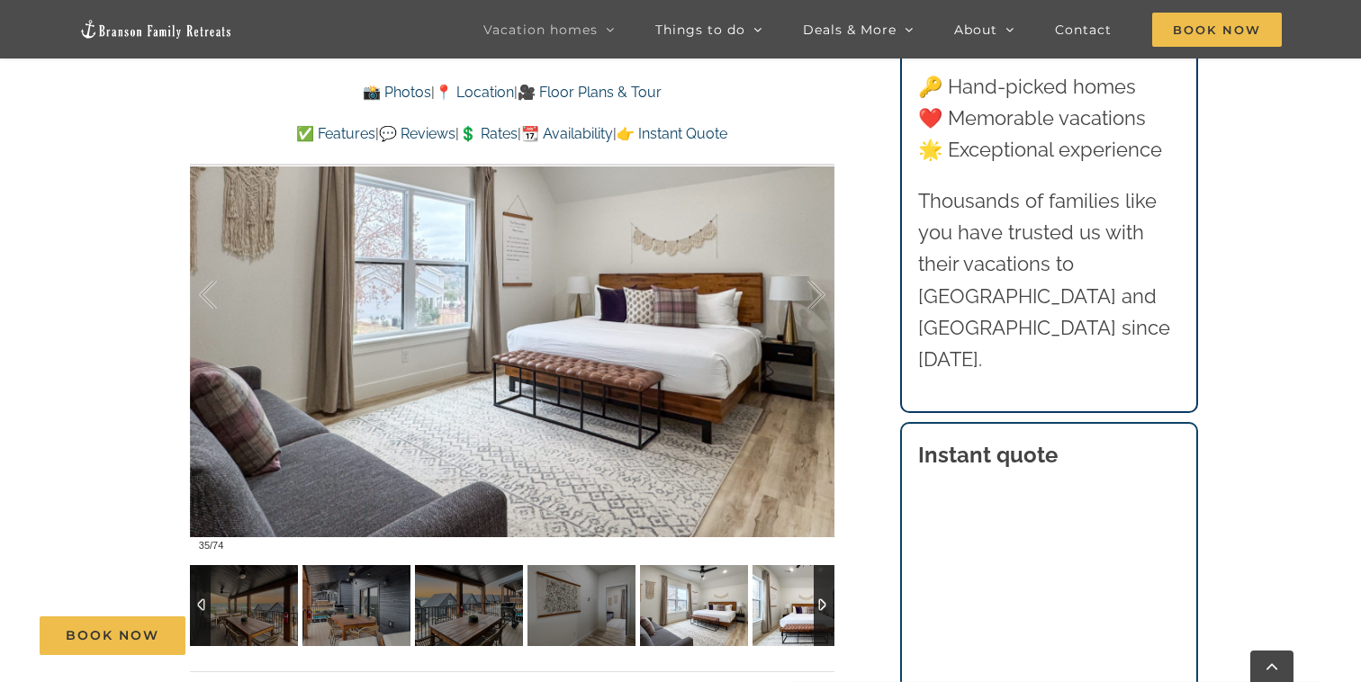
click at [806, 611] on img at bounding box center [806, 605] width 108 height 81
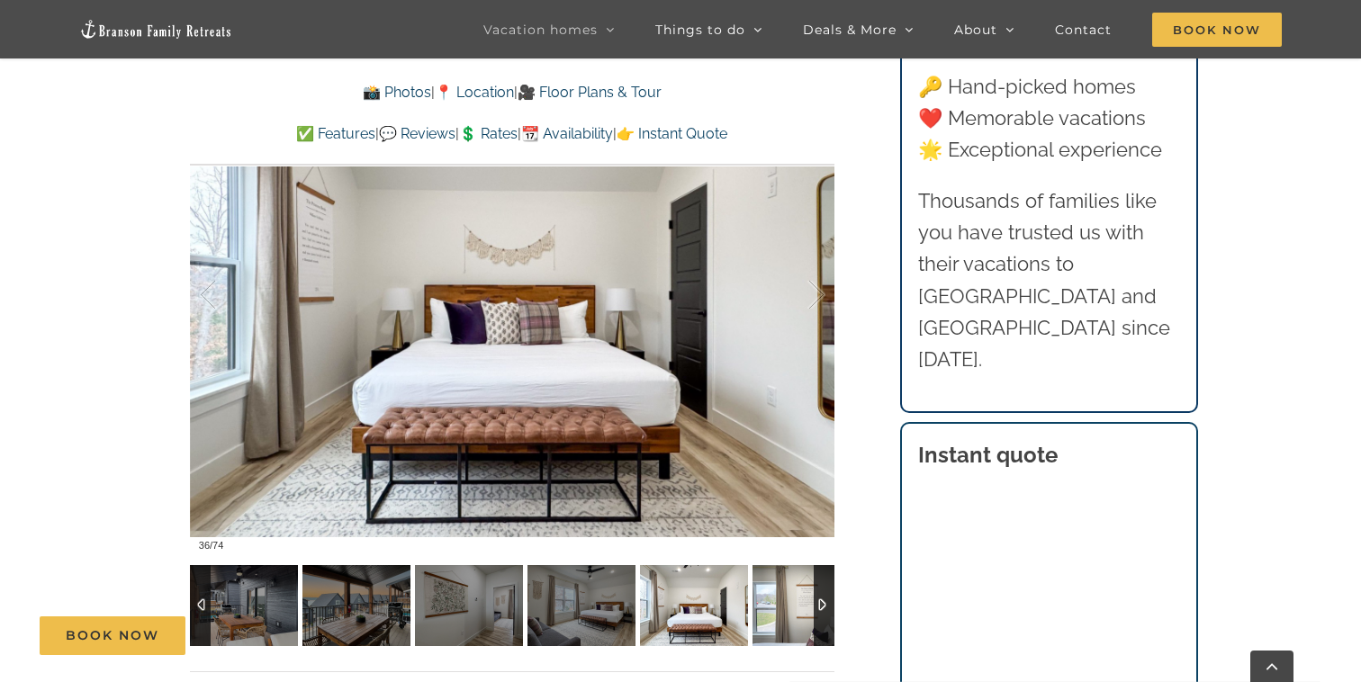
click at [806, 611] on img at bounding box center [806, 605] width 108 height 81
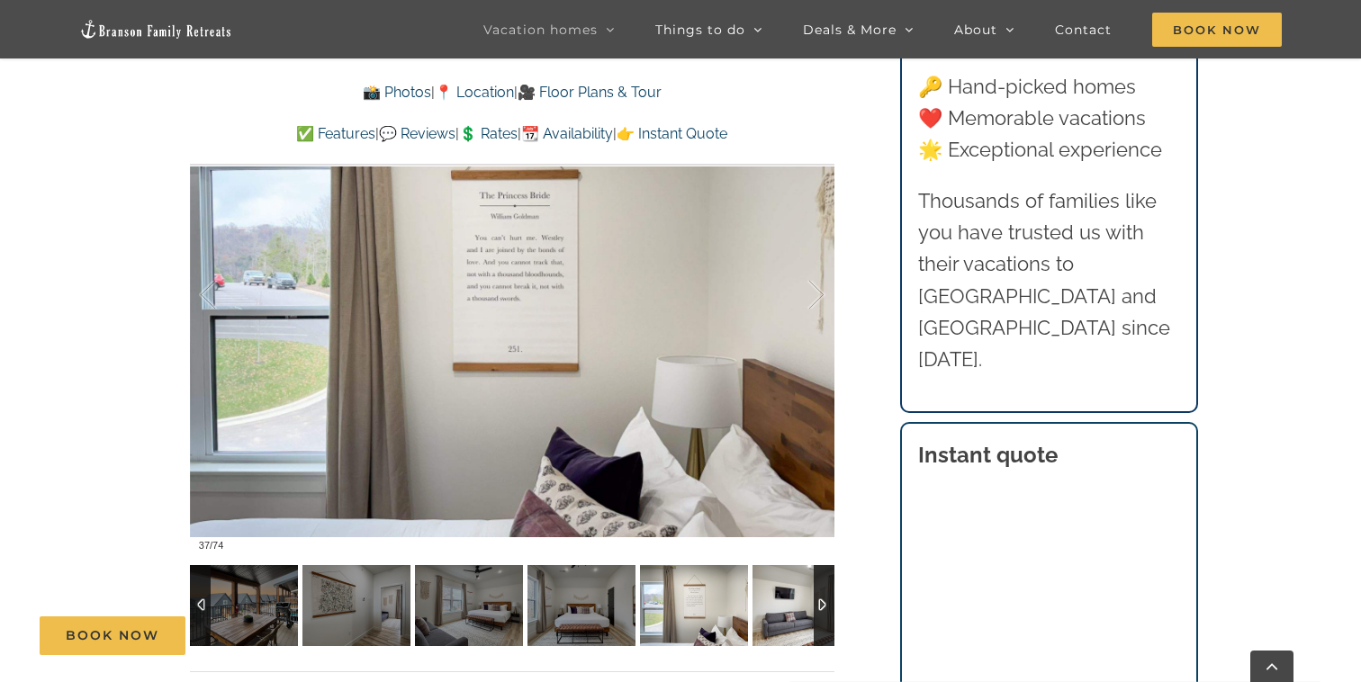
click at [806, 611] on img at bounding box center [806, 605] width 108 height 81
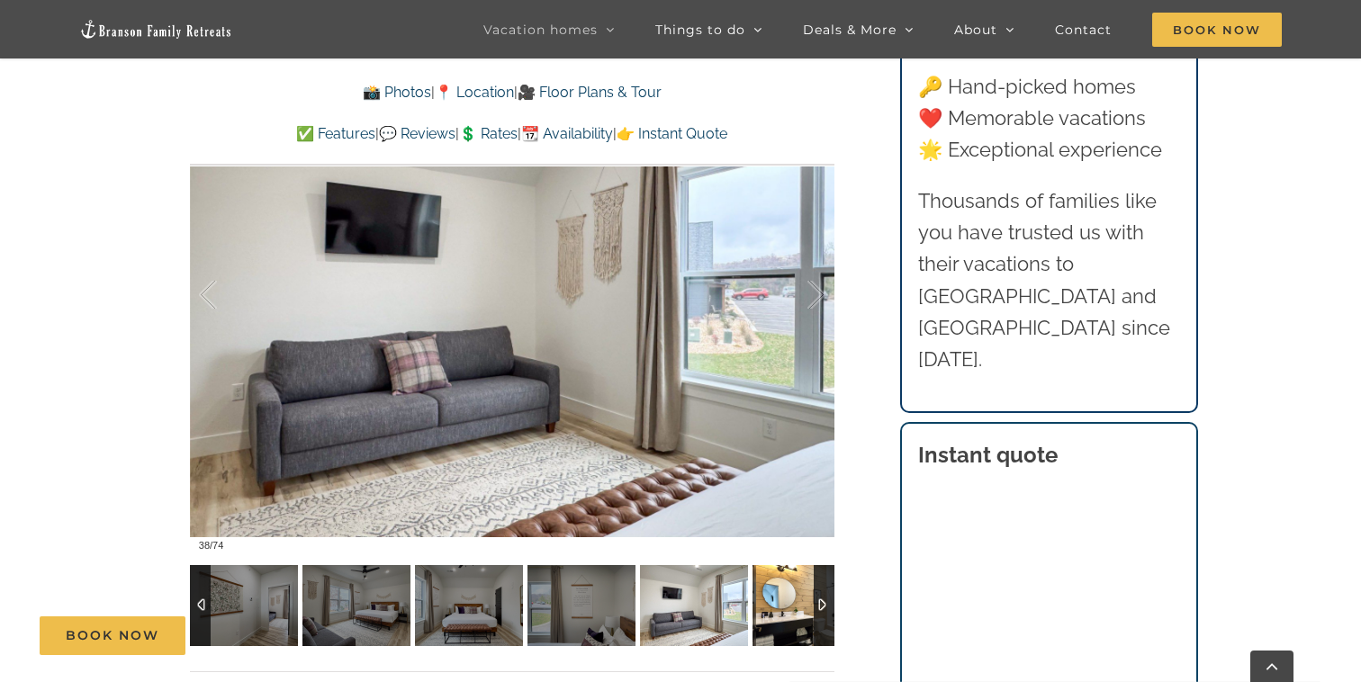
click at [806, 611] on img at bounding box center [806, 605] width 108 height 81
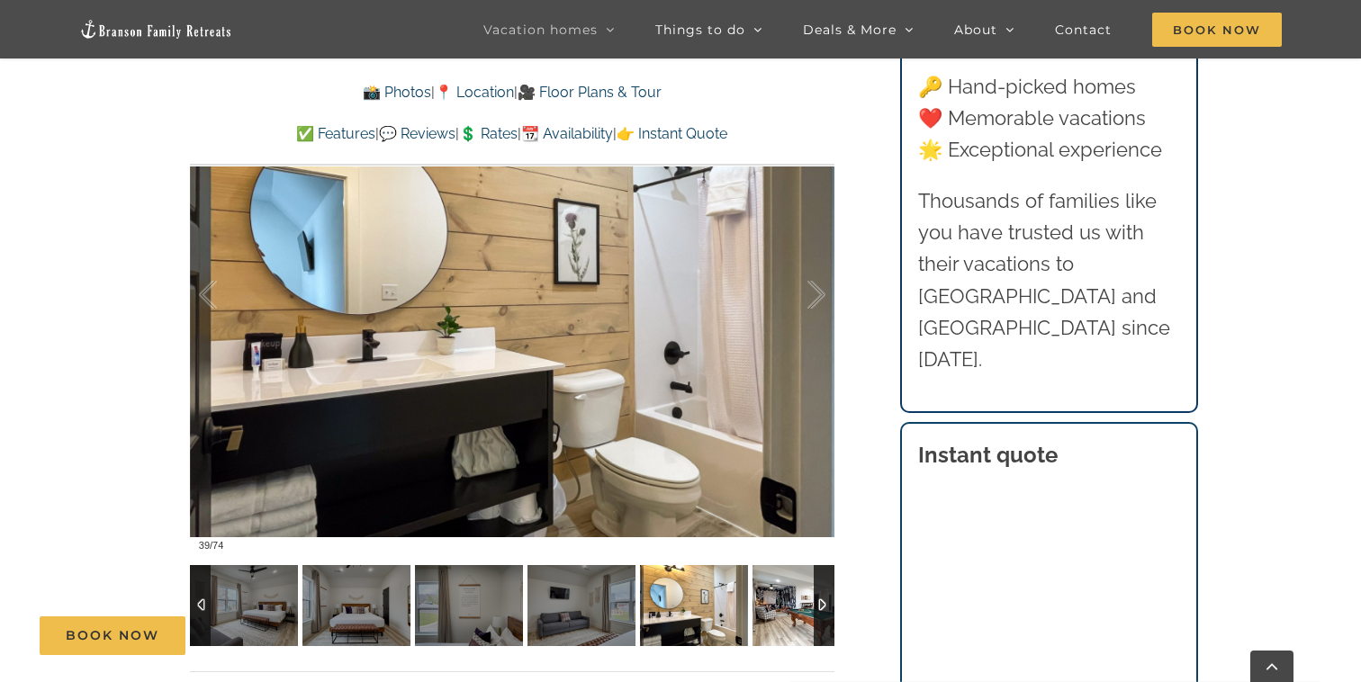
click at [806, 611] on img at bounding box center [806, 605] width 108 height 81
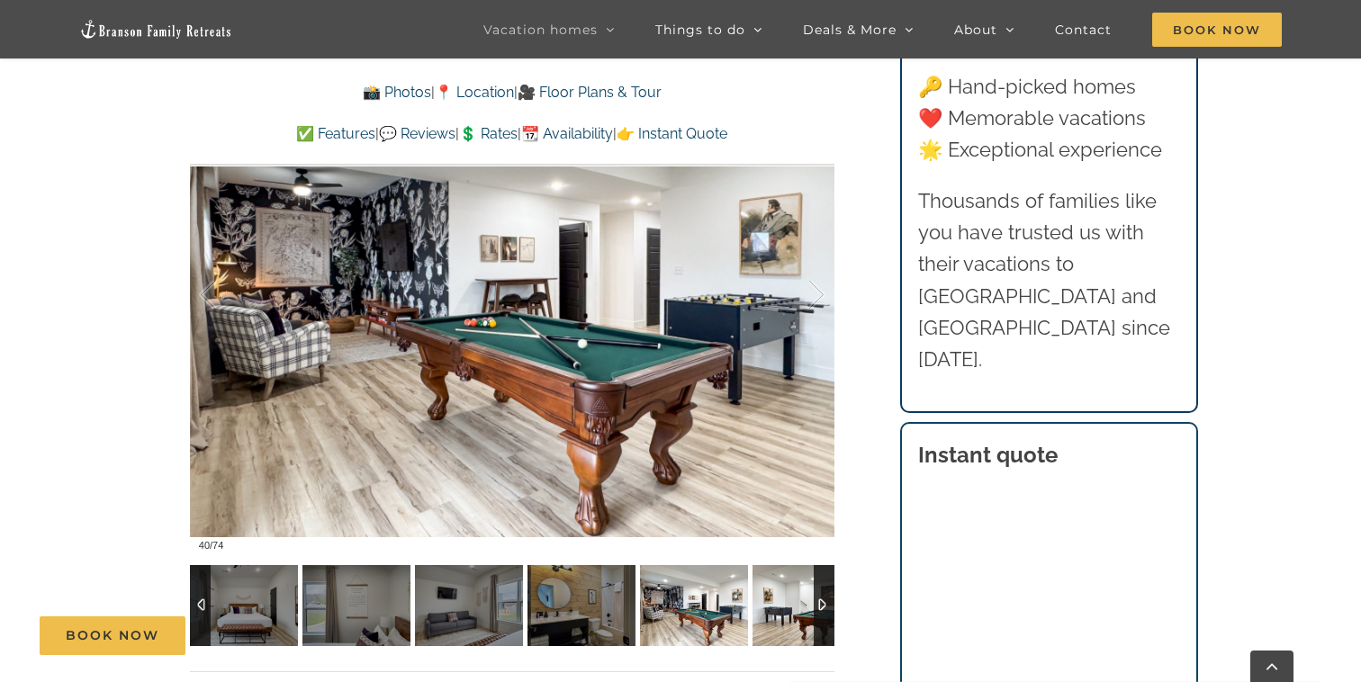
click at [806, 611] on img at bounding box center [806, 605] width 108 height 81
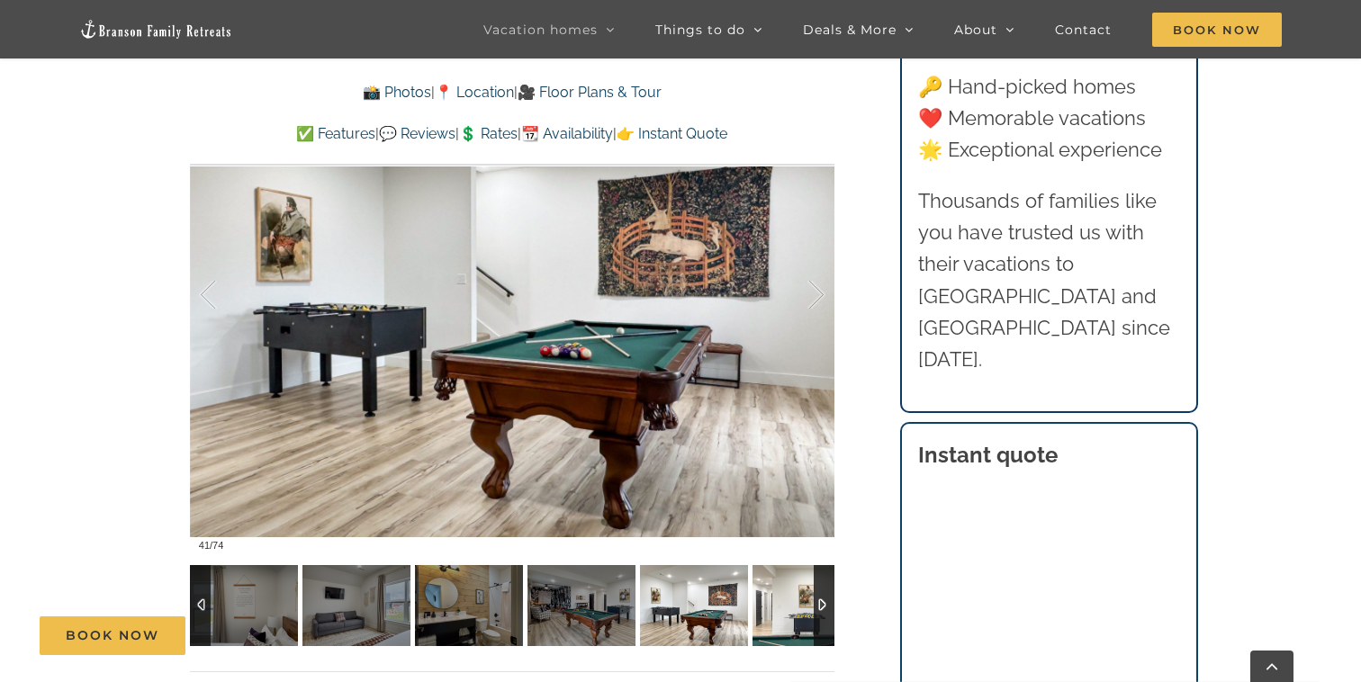
click at [806, 611] on img at bounding box center [806, 605] width 108 height 81
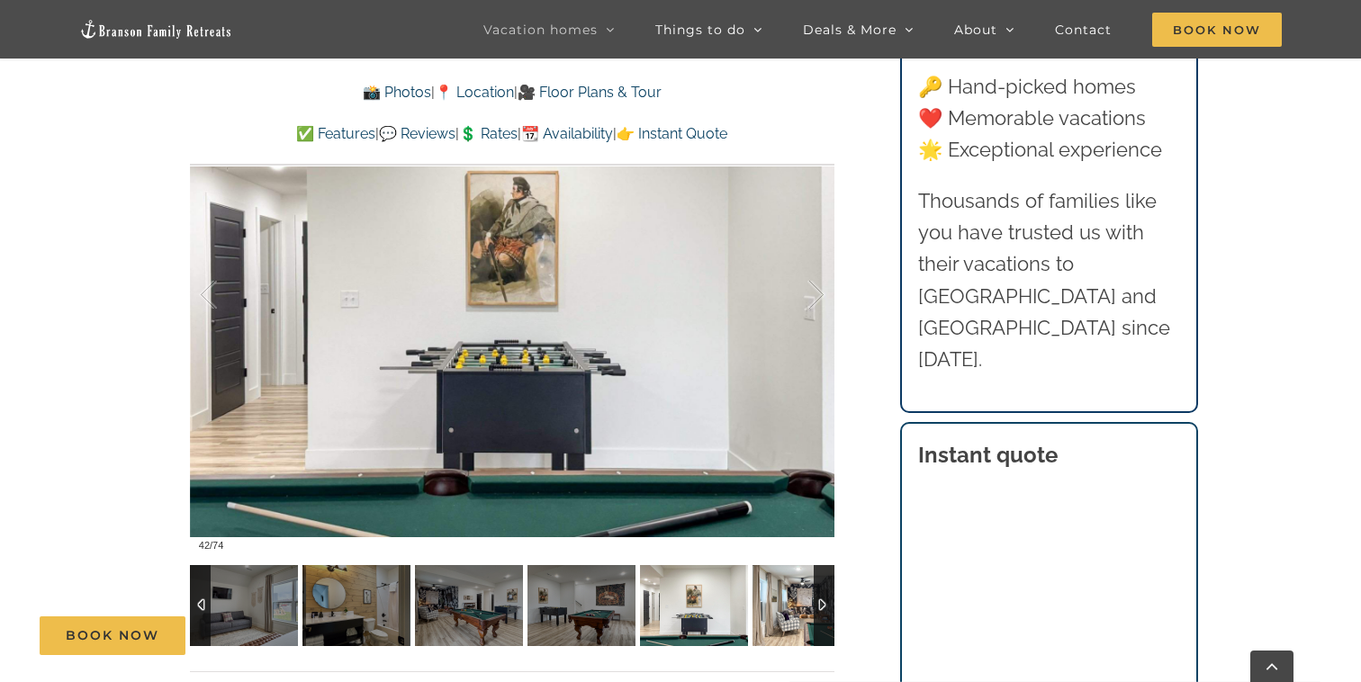
click at [806, 611] on img at bounding box center [806, 605] width 108 height 81
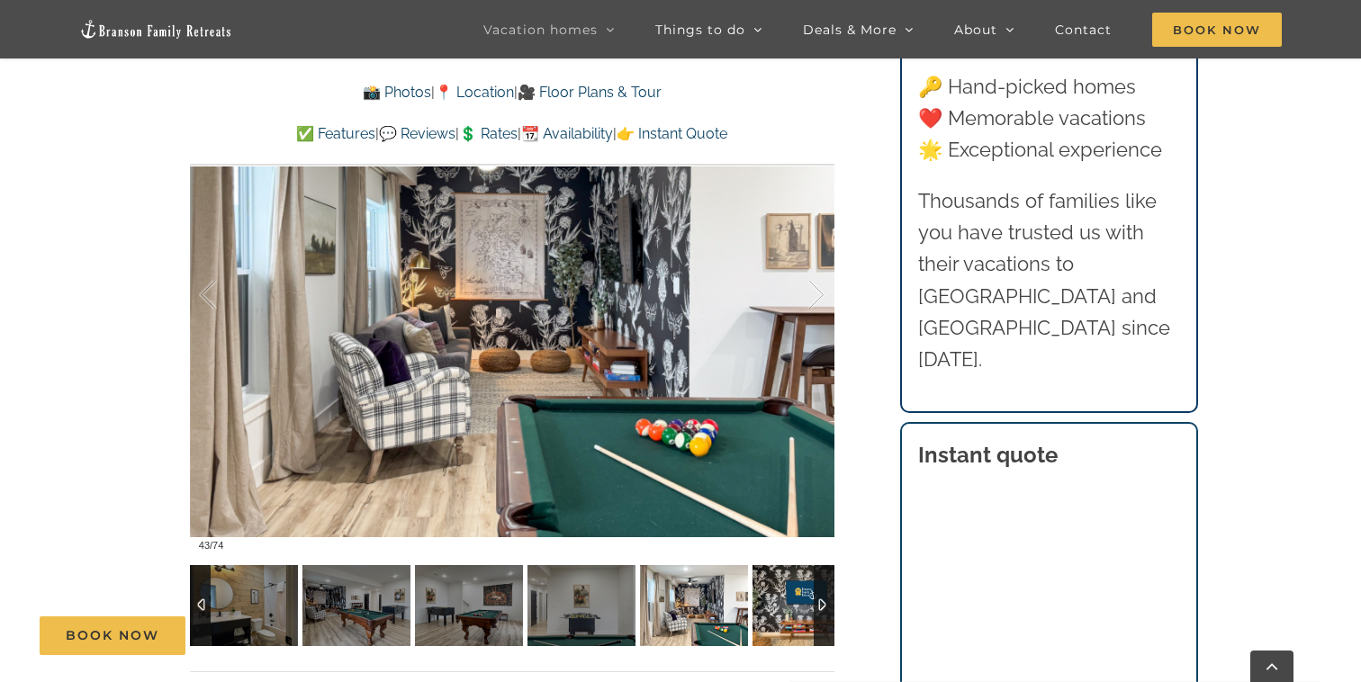
click at [806, 611] on img at bounding box center [806, 605] width 108 height 81
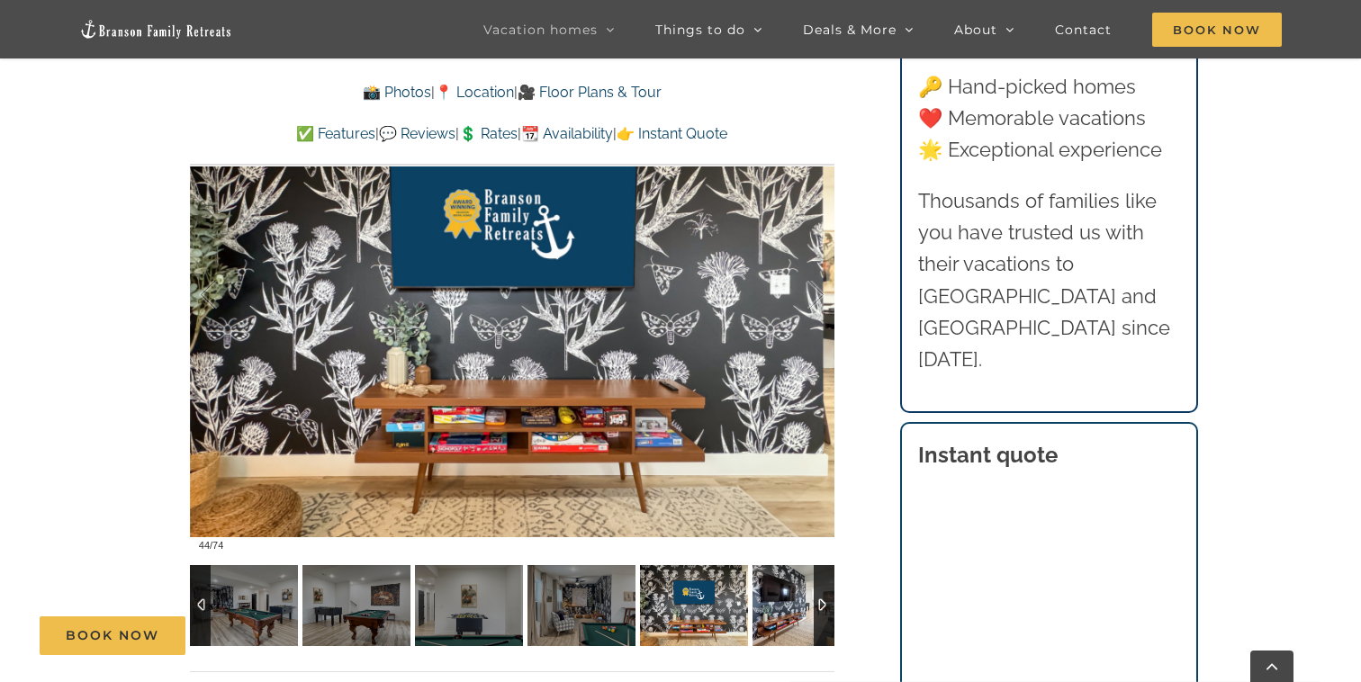
click at [806, 611] on img at bounding box center [806, 605] width 108 height 81
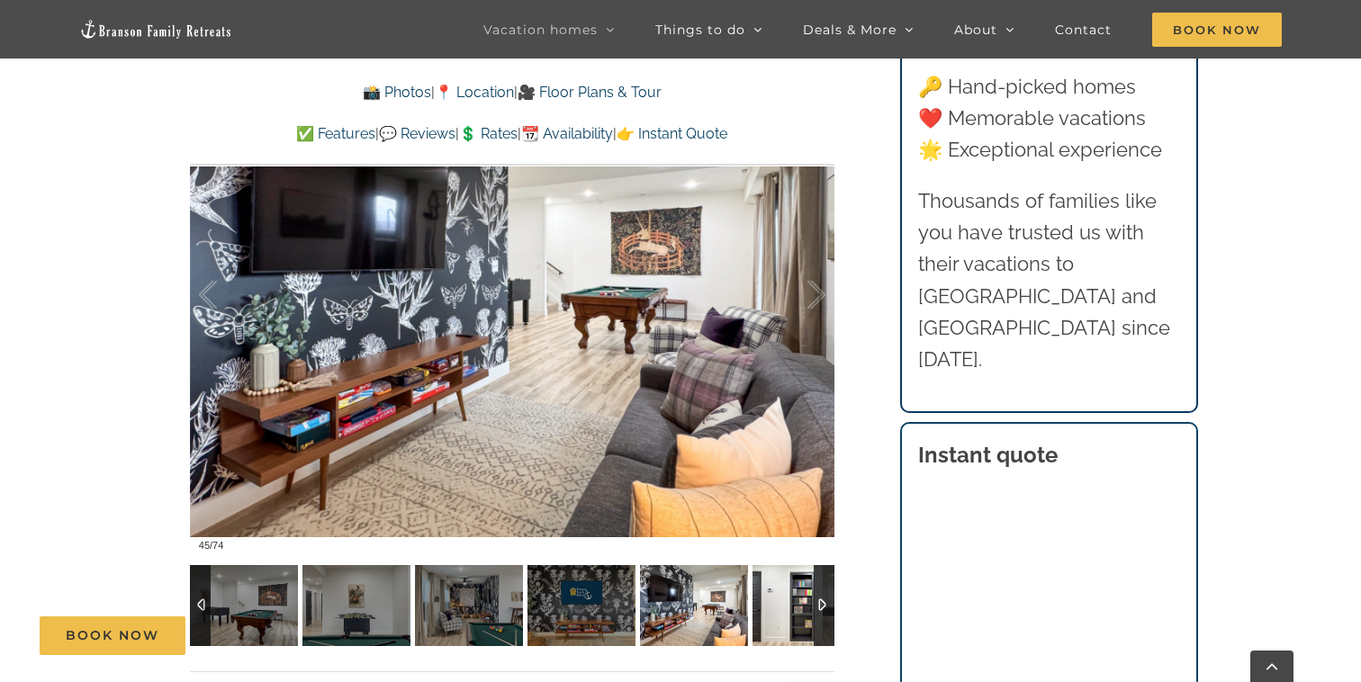
click at [789, 613] on img at bounding box center [806, 605] width 108 height 81
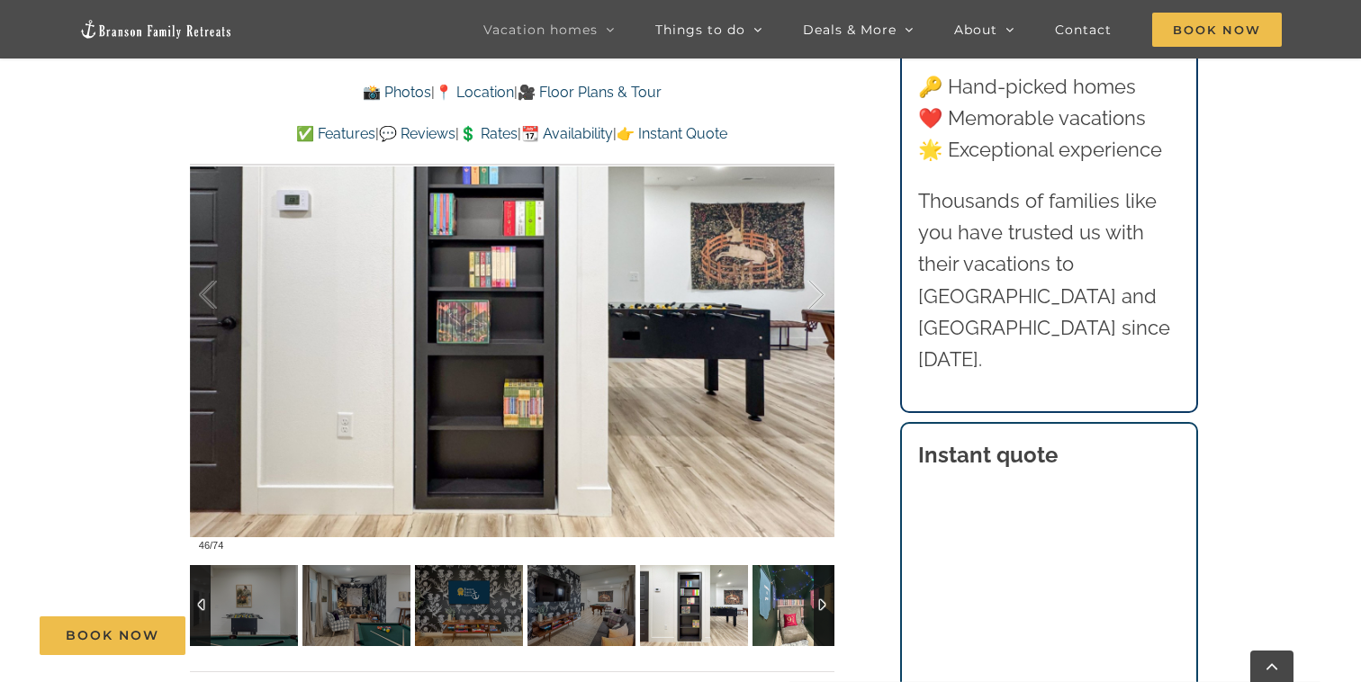
click at [789, 613] on img at bounding box center [806, 605] width 108 height 81
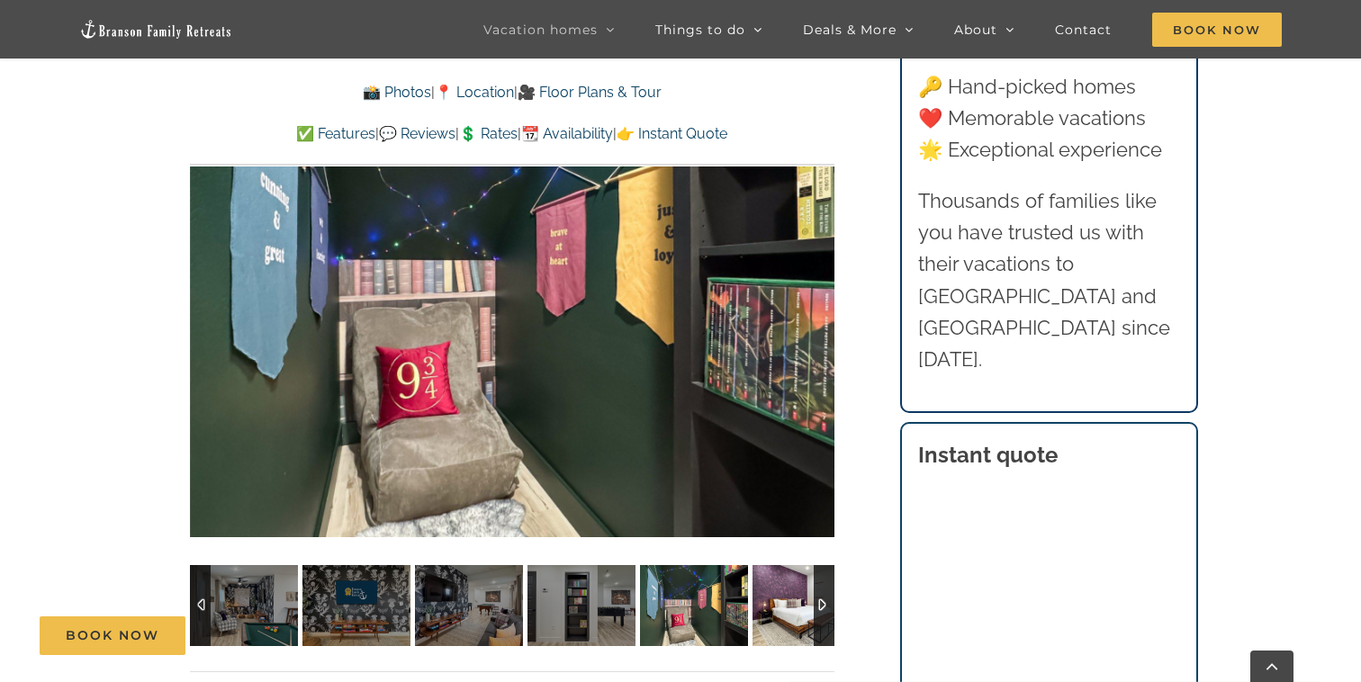
click at [789, 613] on img at bounding box center [806, 605] width 108 height 81
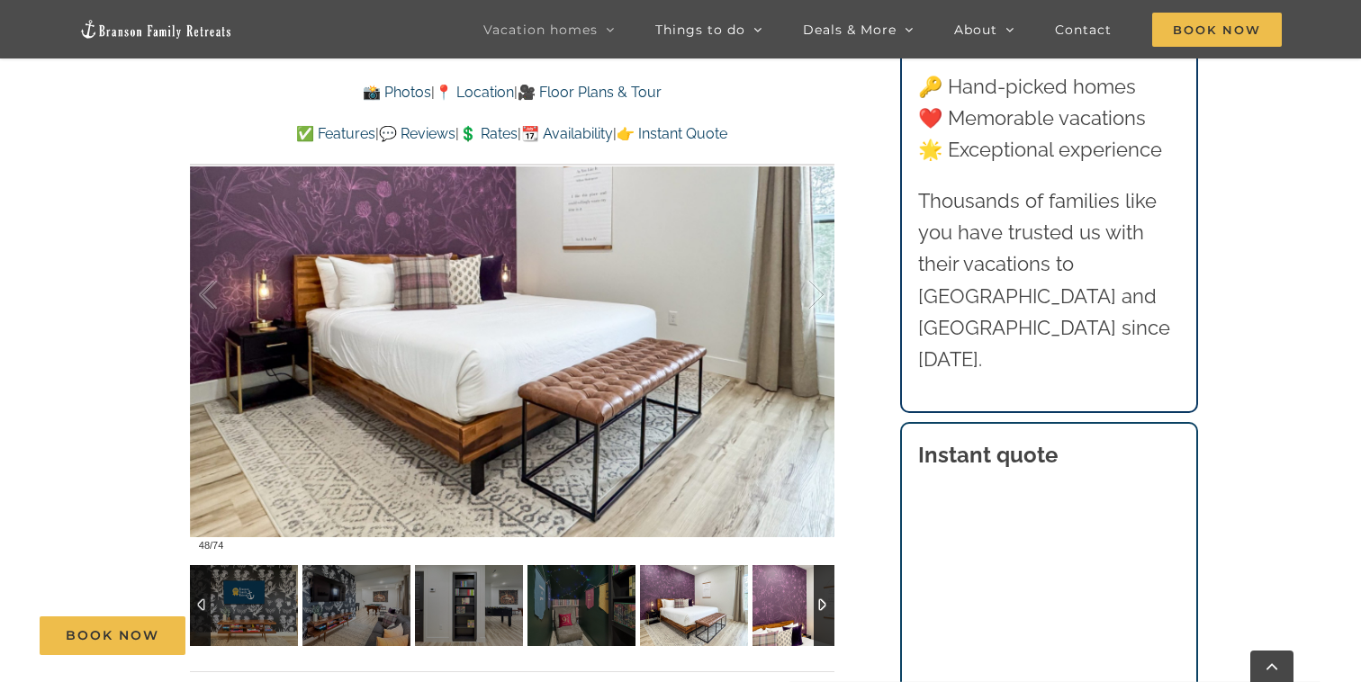
click at [789, 613] on img at bounding box center [806, 605] width 108 height 81
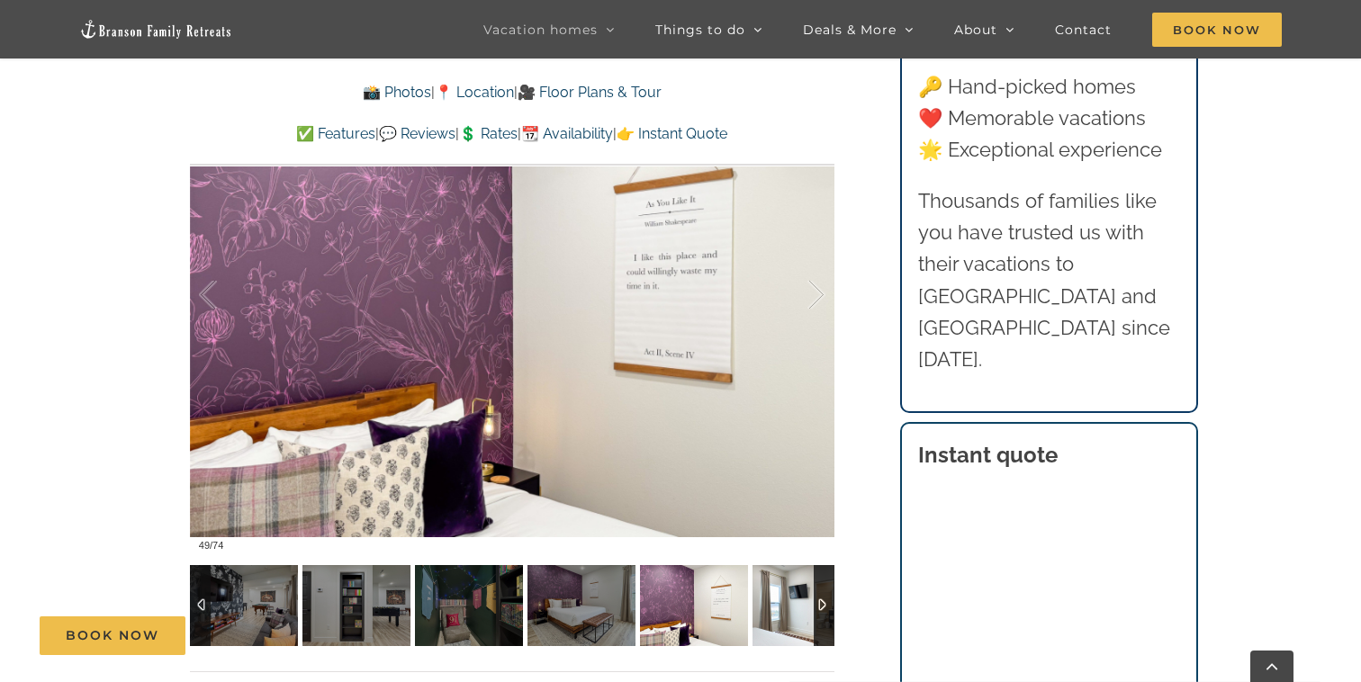
click at [789, 613] on img at bounding box center [806, 605] width 108 height 81
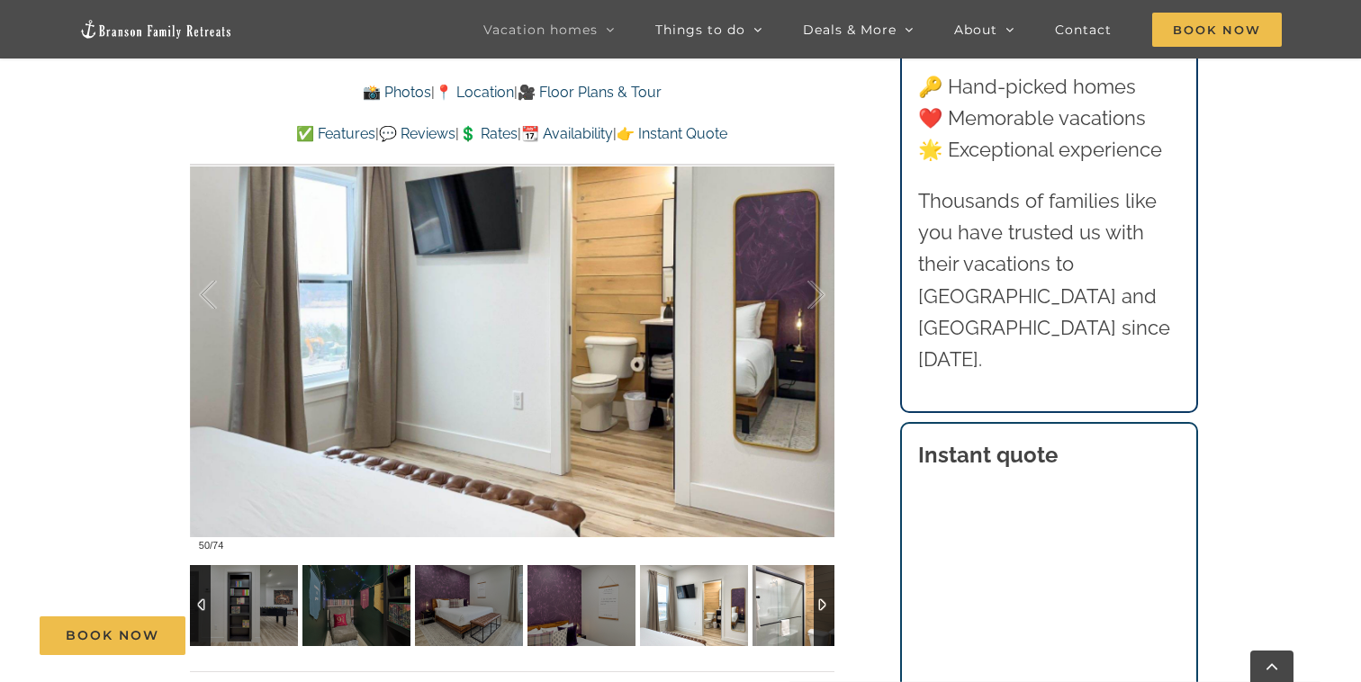
click at [789, 613] on img at bounding box center [806, 605] width 108 height 81
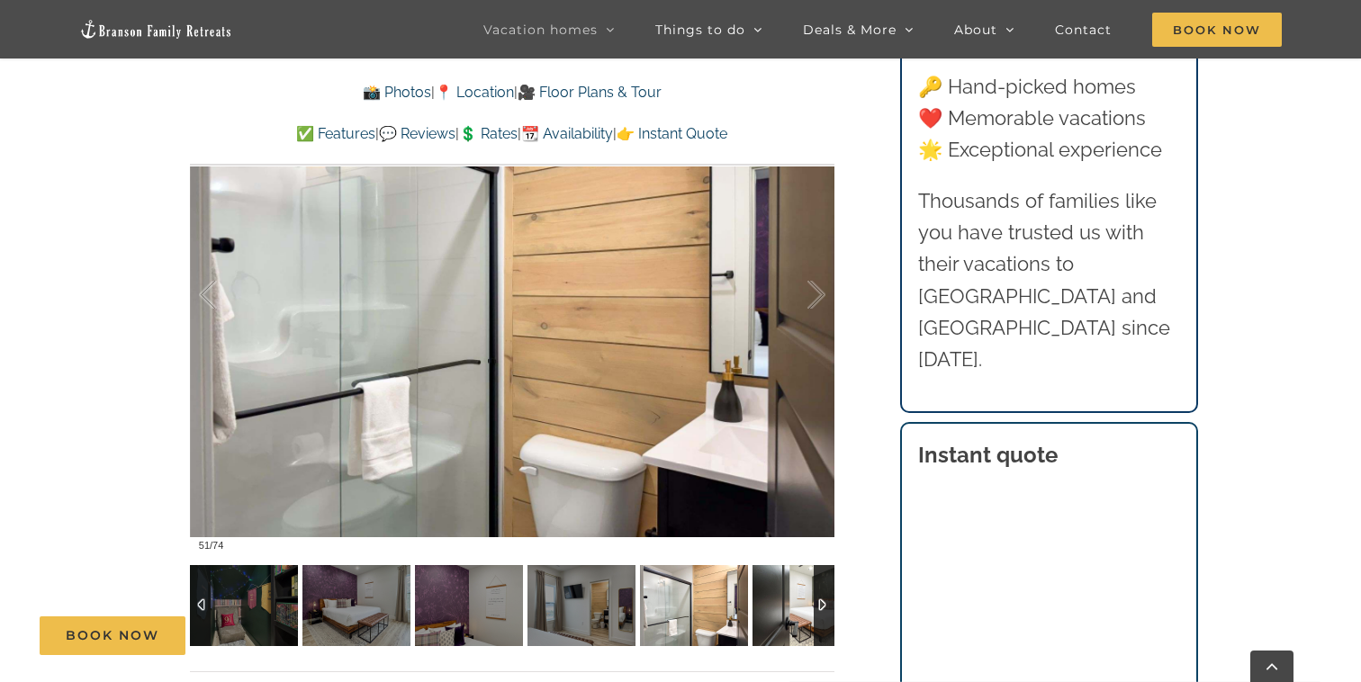
click at [789, 613] on img at bounding box center [806, 605] width 108 height 81
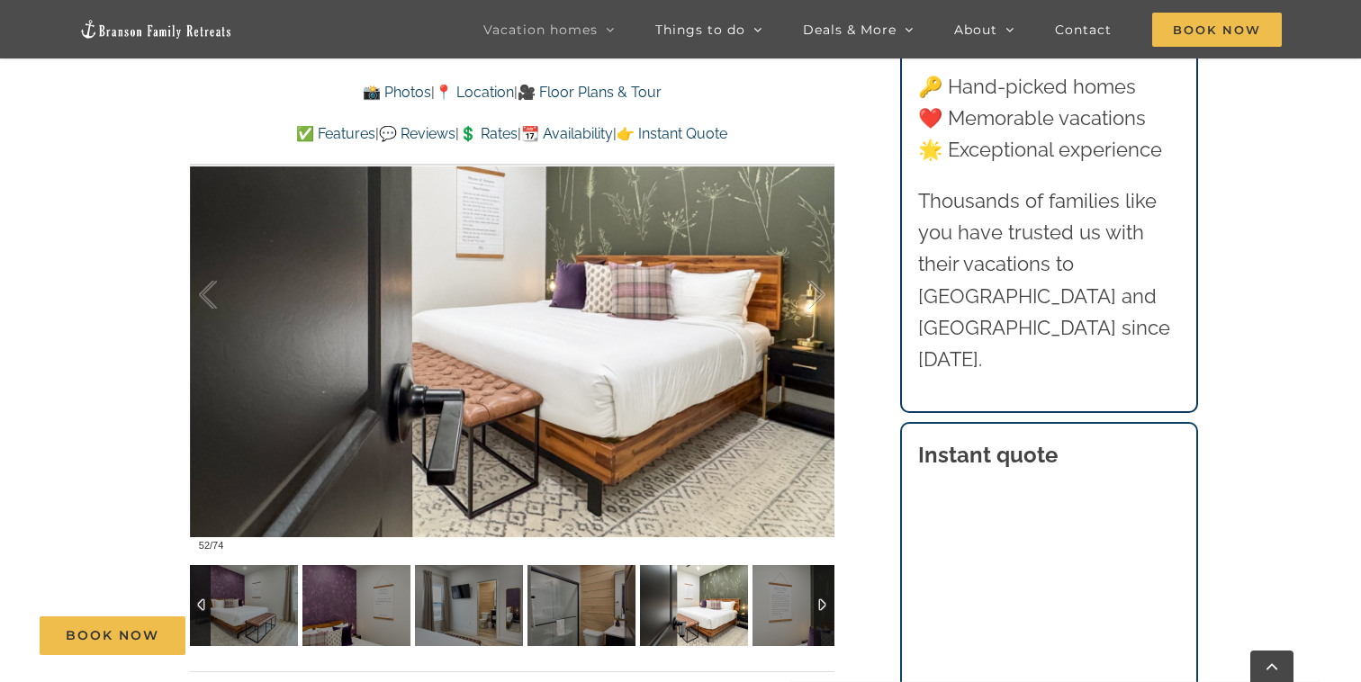
click at [831, 607] on div at bounding box center [823, 605] width 21 height 81
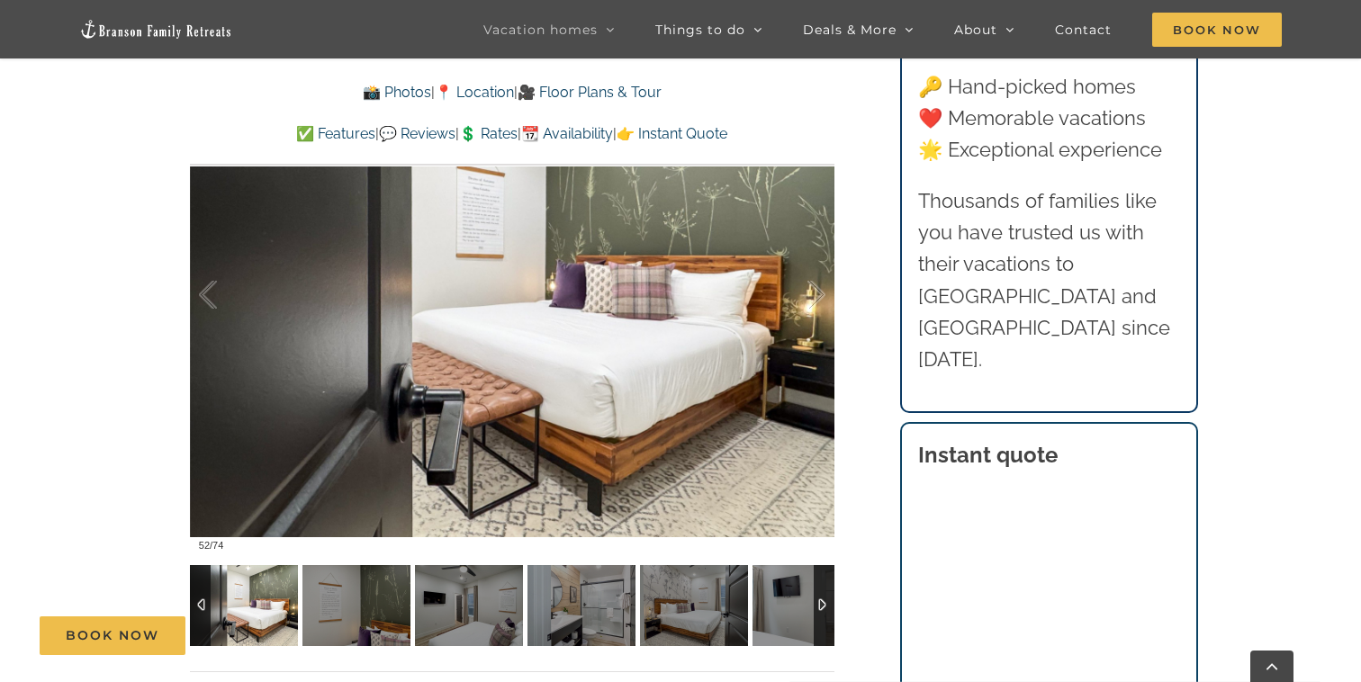
click at [822, 607] on div at bounding box center [823, 605] width 21 height 81
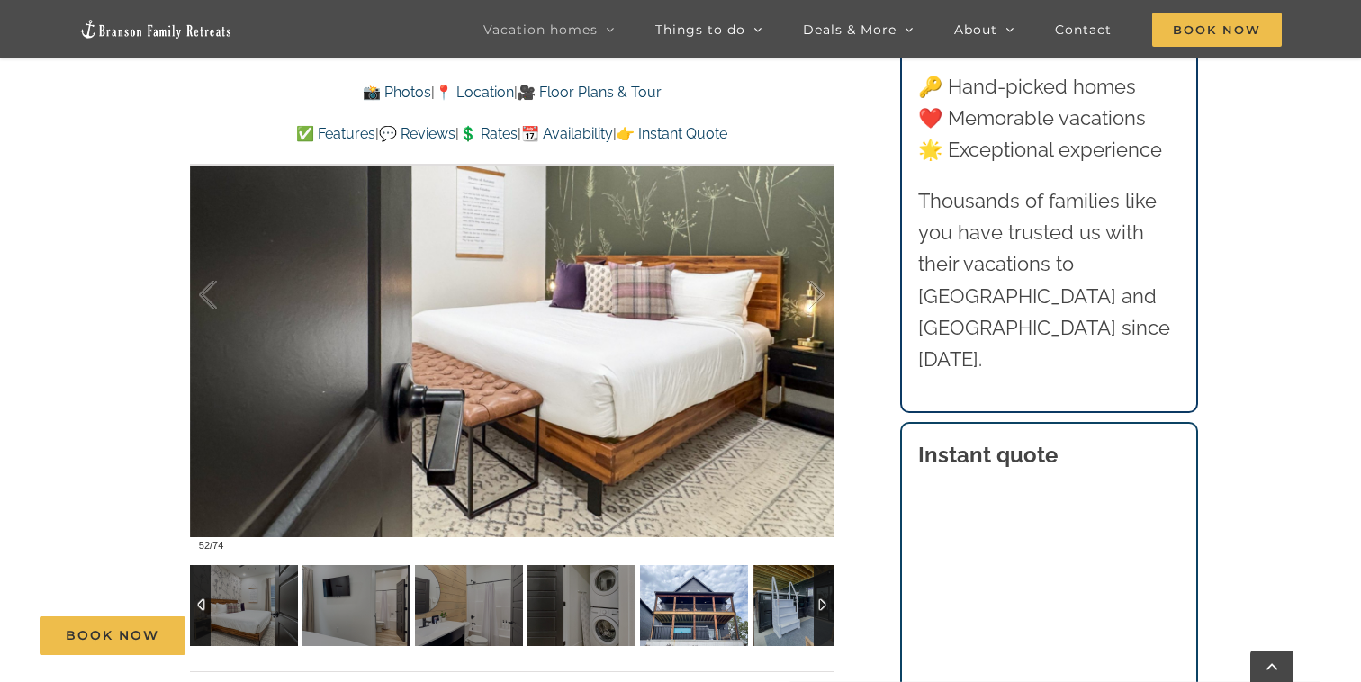
click at [704, 606] on img at bounding box center [694, 605] width 108 height 81
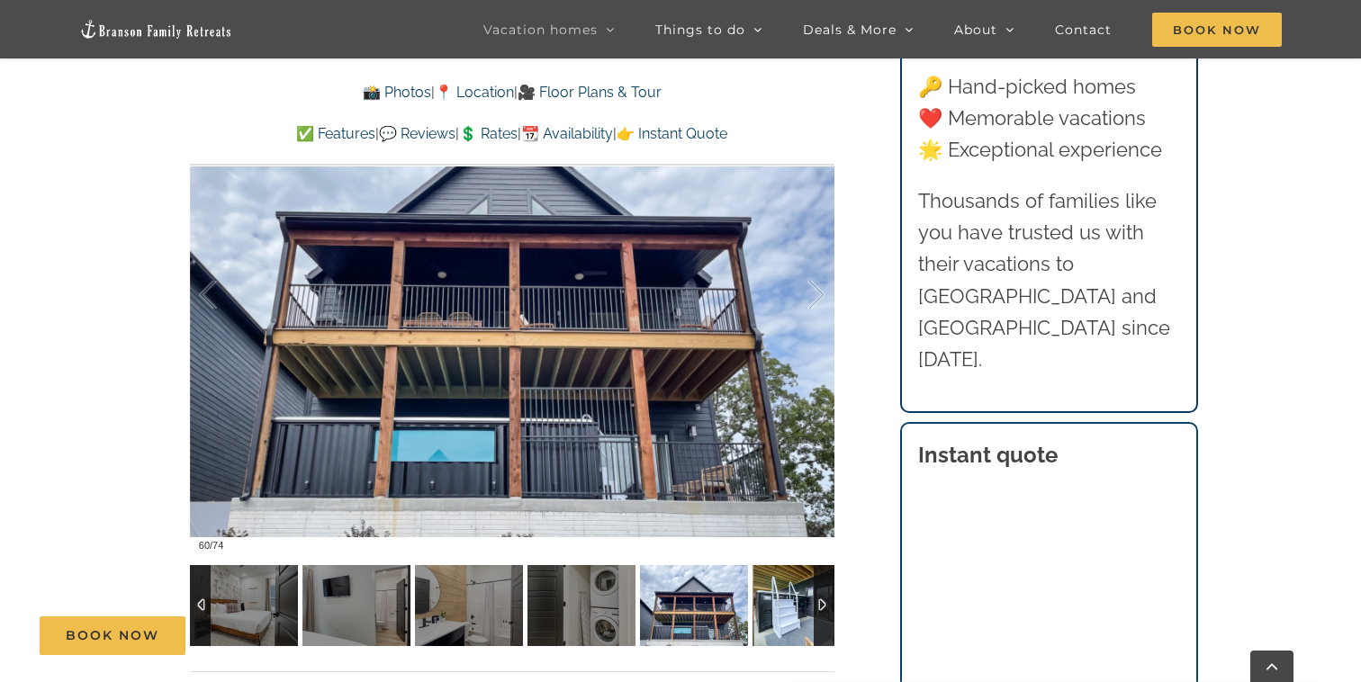
click at [761, 605] on img at bounding box center [806, 605] width 108 height 81
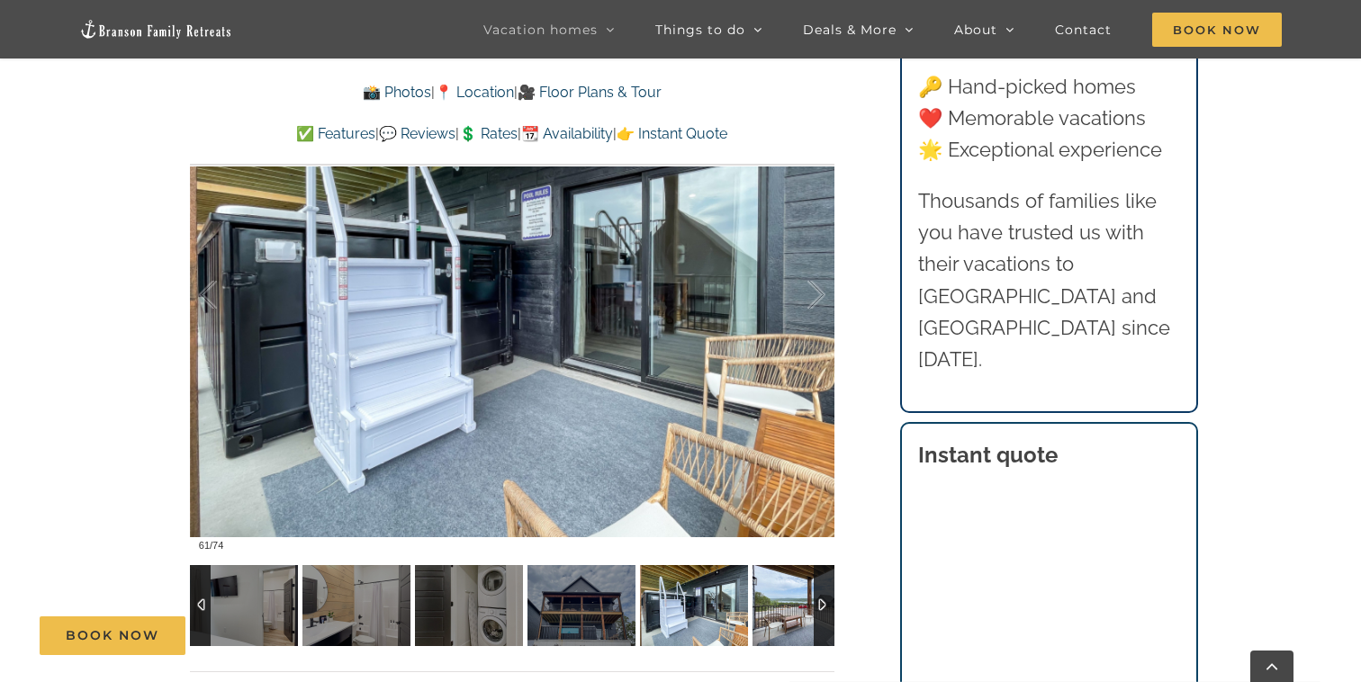
click at [799, 608] on img at bounding box center [806, 605] width 108 height 81
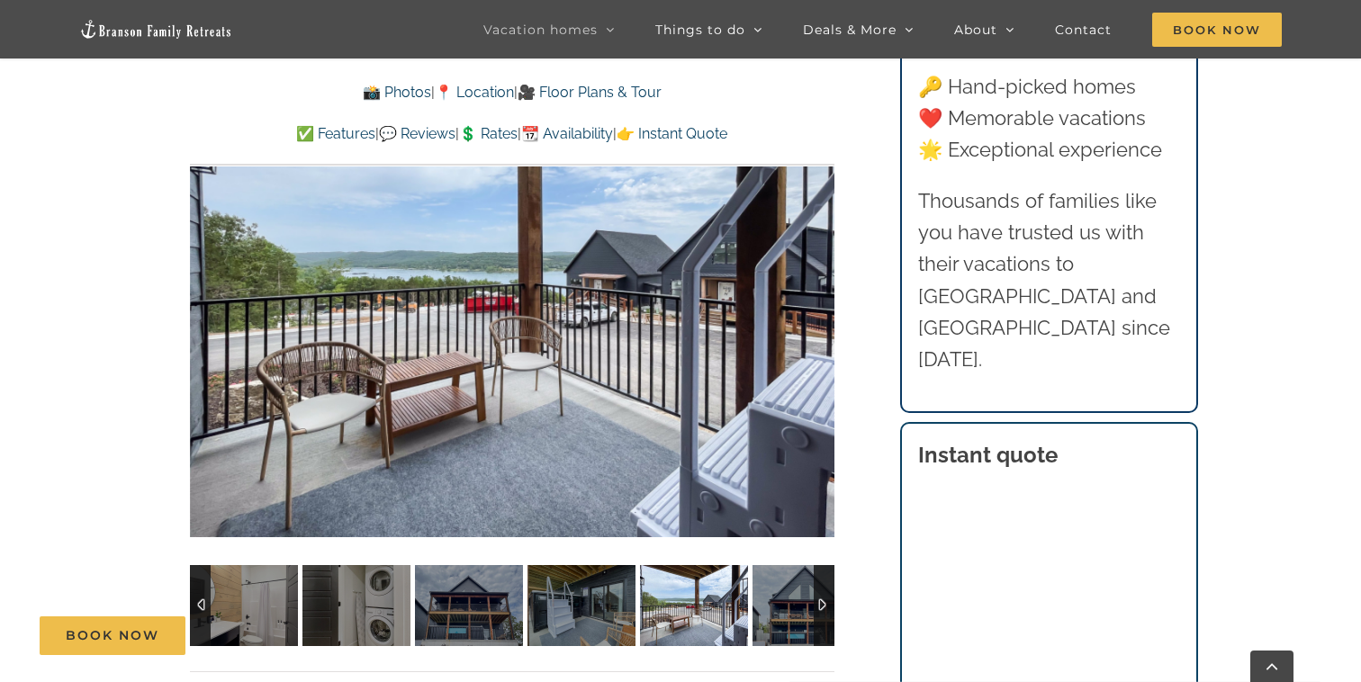
click at [820, 597] on div at bounding box center [823, 605] width 21 height 81
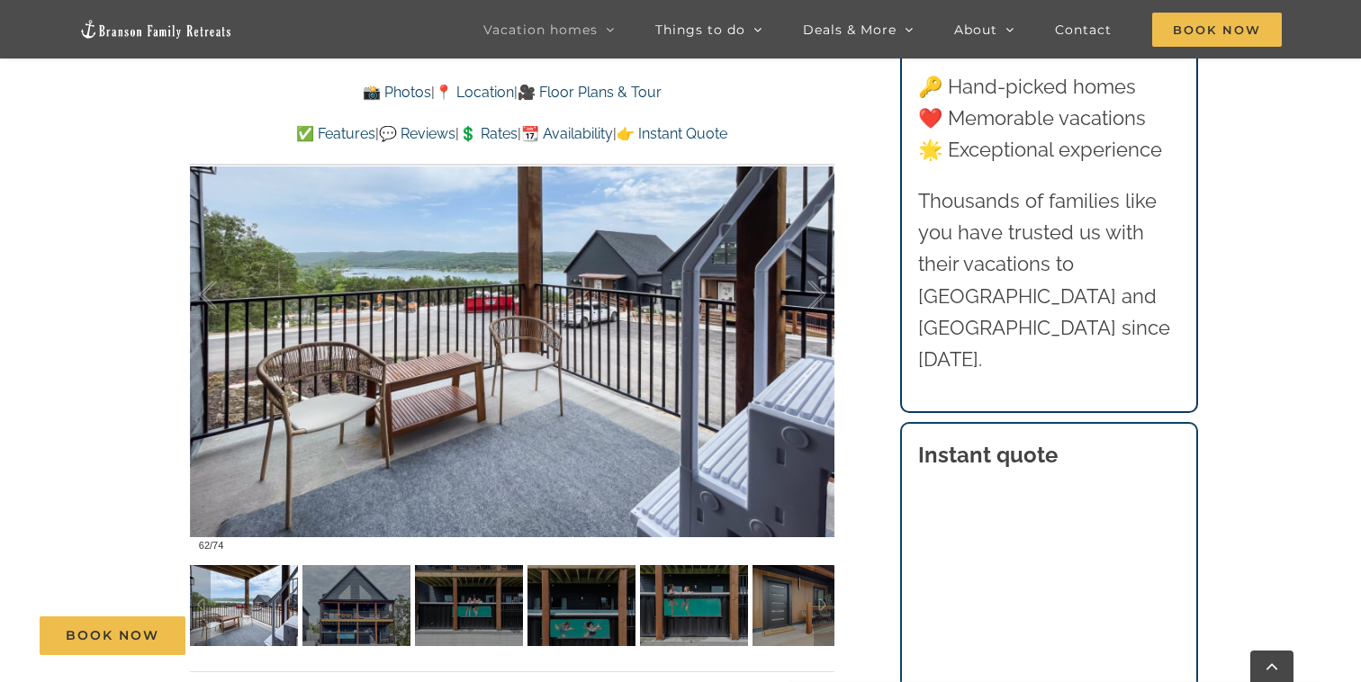
click at [383, 629] on div "Book Now" at bounding box center [694, 635] width 1308 height 39
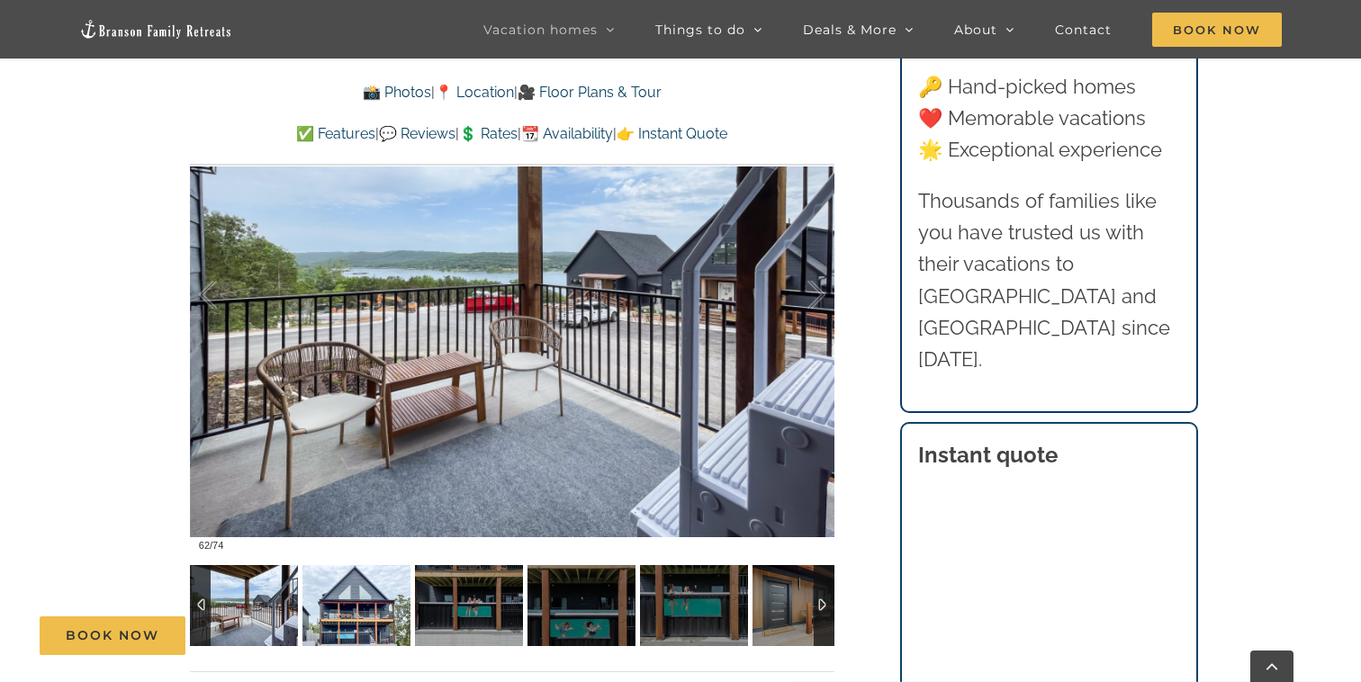
click at [393, 596] on img at bounding box center [356, 605] width 108 height 81
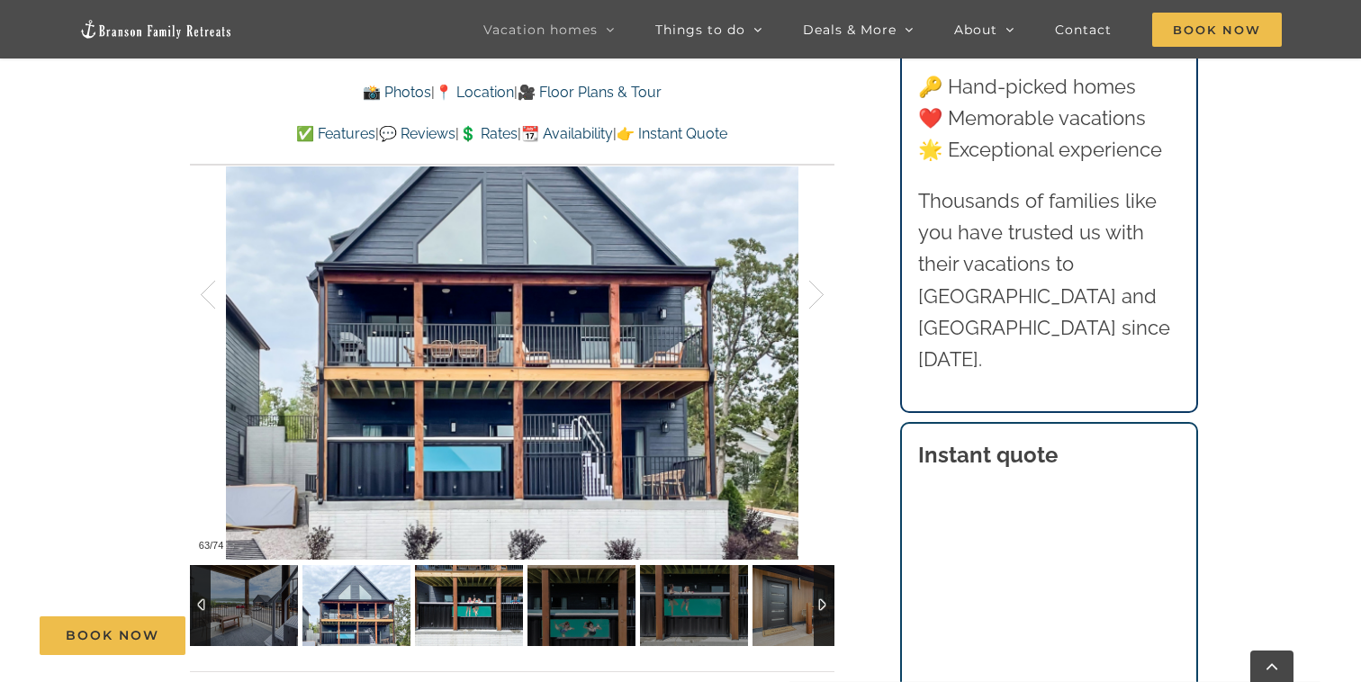
click at [445, 589] on img at bounding box center [469, 605] width 108 height 81
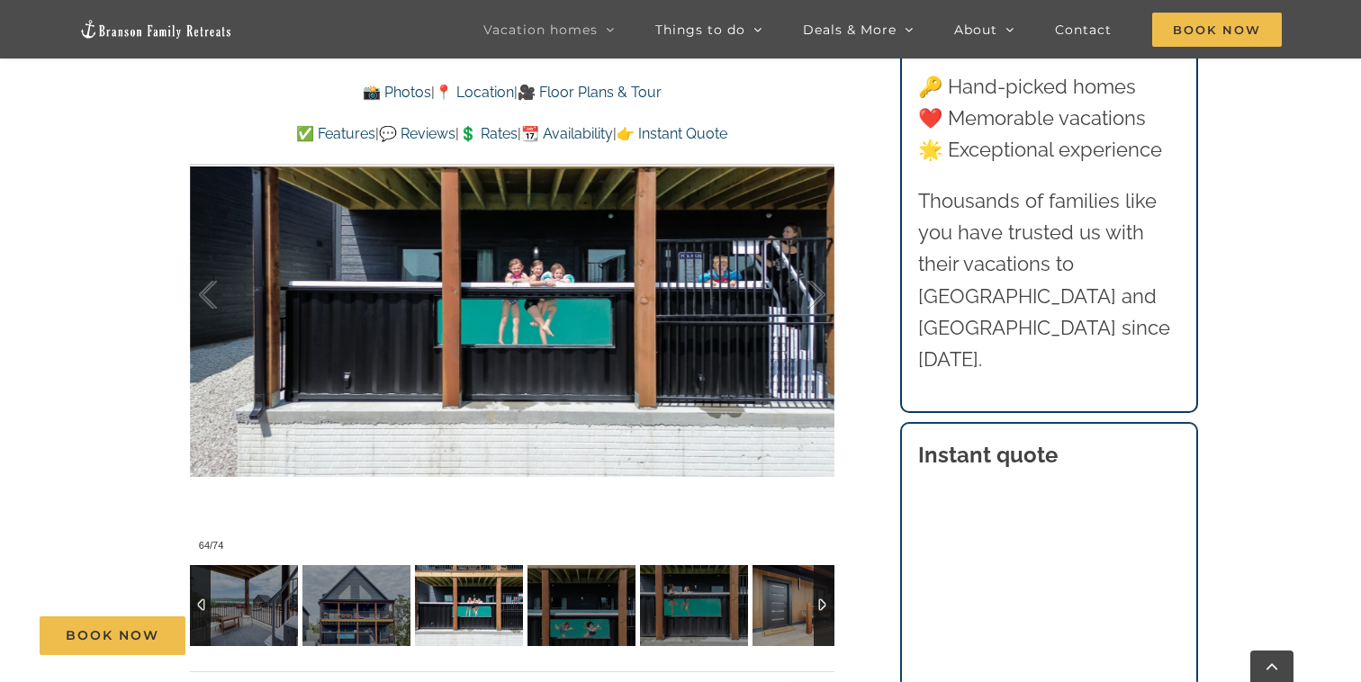
click at [518, 597] on img at bounding box center [469, 605] width 108 height 81
click at [529, 590] on img at bounding box center [581, 605] width 108 height 81
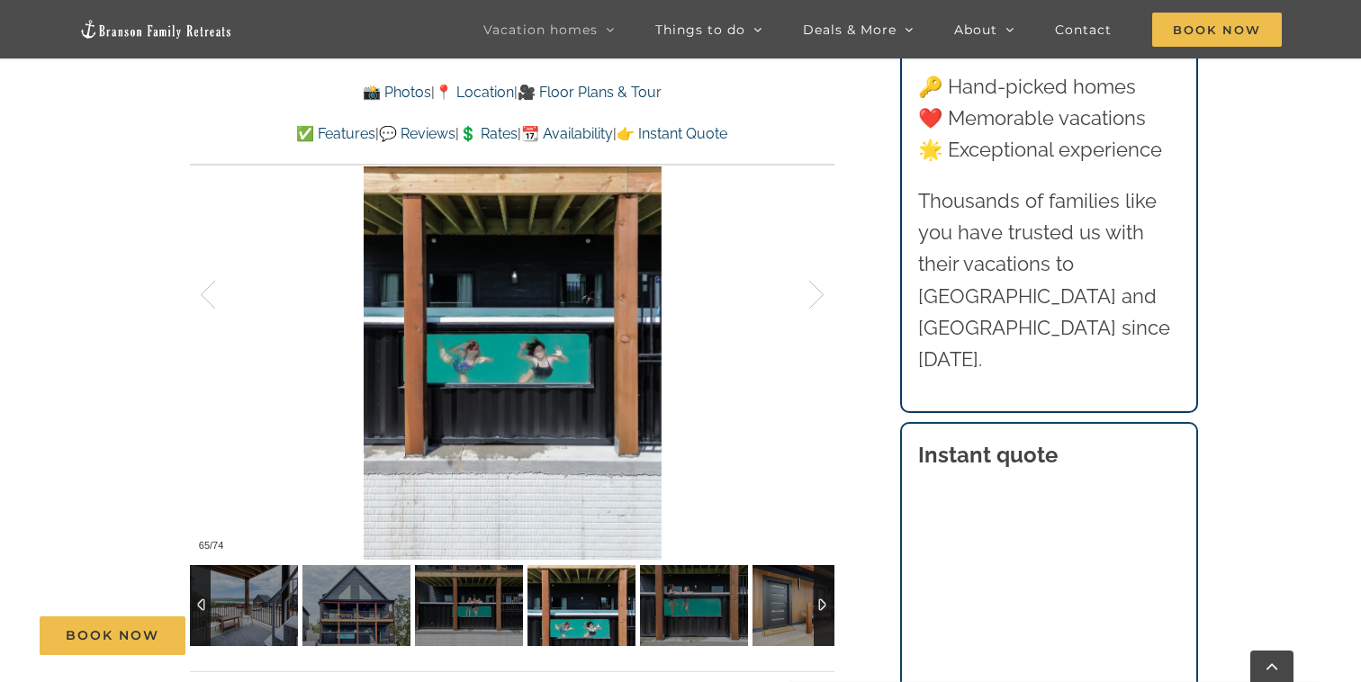
click at [662, 592] on img at bounding box center [694, 605] width 108 height 81
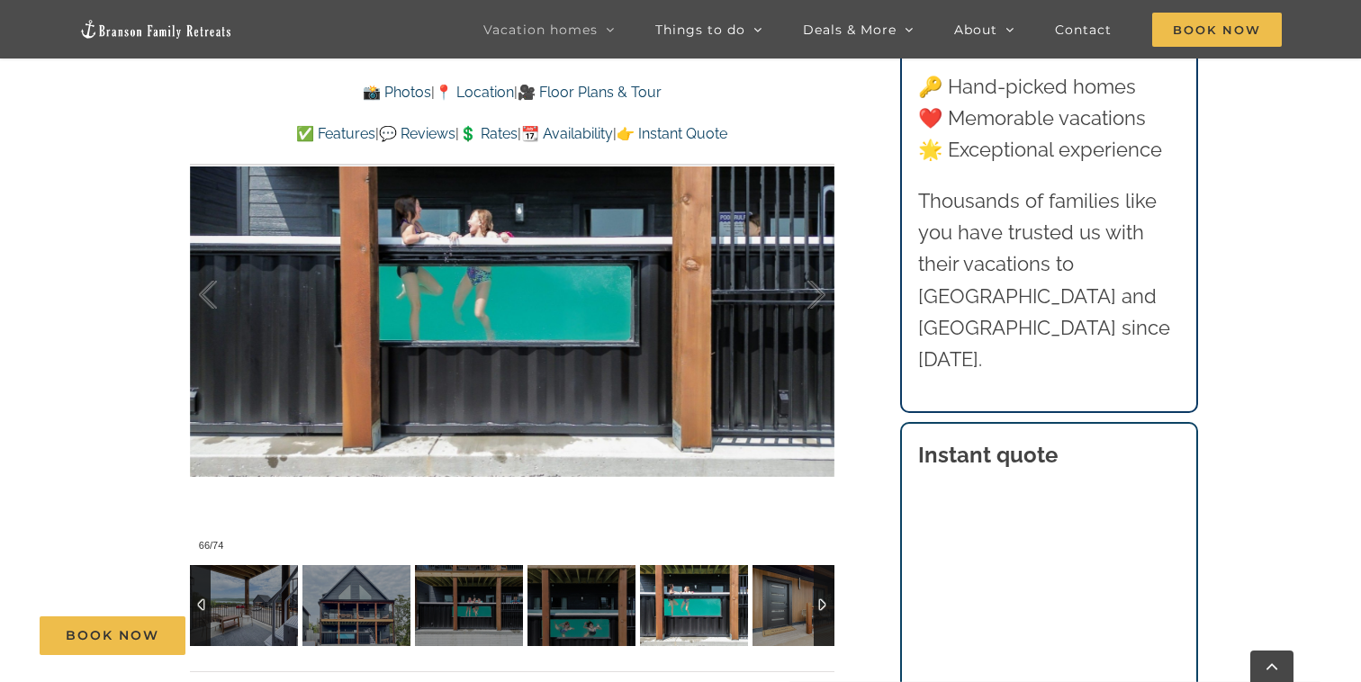
click at [732, 593] on img at bounding box center [694, 605] width 108 height 81
click at [760, 592] on img at bounding box center [806, 605] width 108 height 81
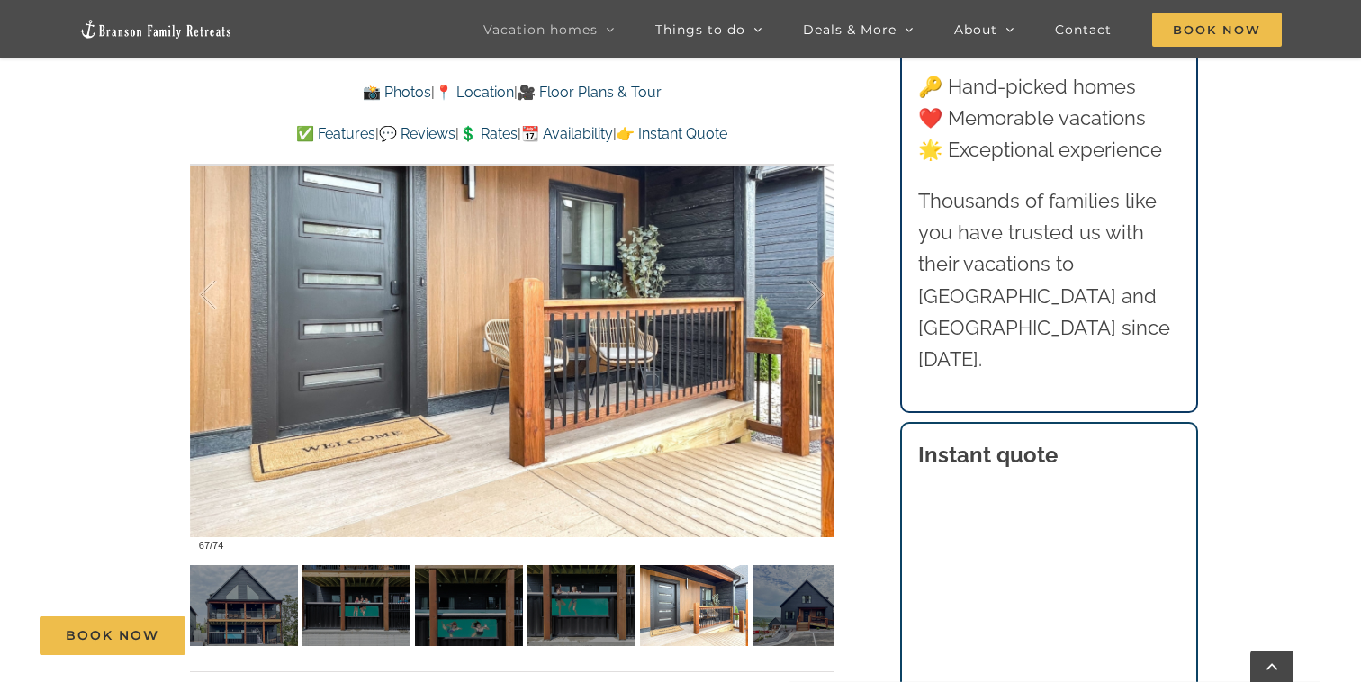
click at [834, 606] on div "Thistle Cottage It doesn’t get much cozier than this Branson cottage rental! Wi…" at bounding box center [512, 71] width 716 height 1249
click at [786, 607] on img at bounding box center [806, 605] width 108 height 81
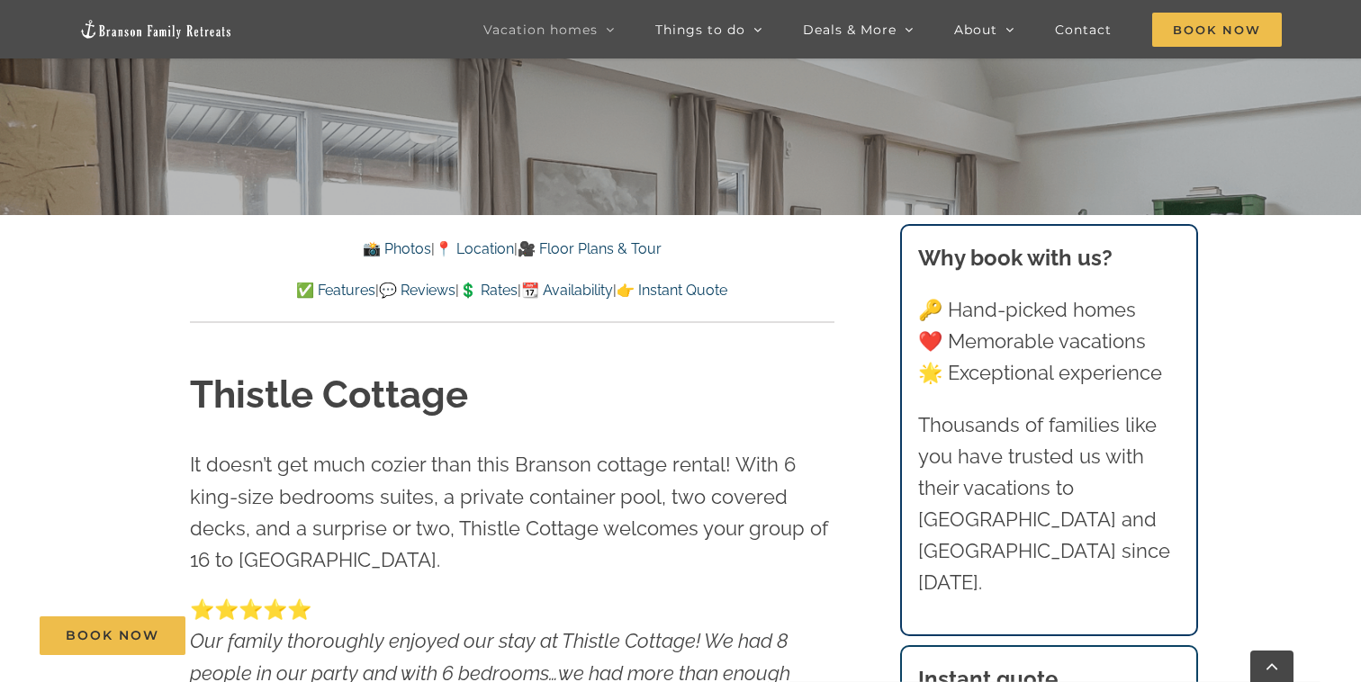
scroll to position [0, 0]
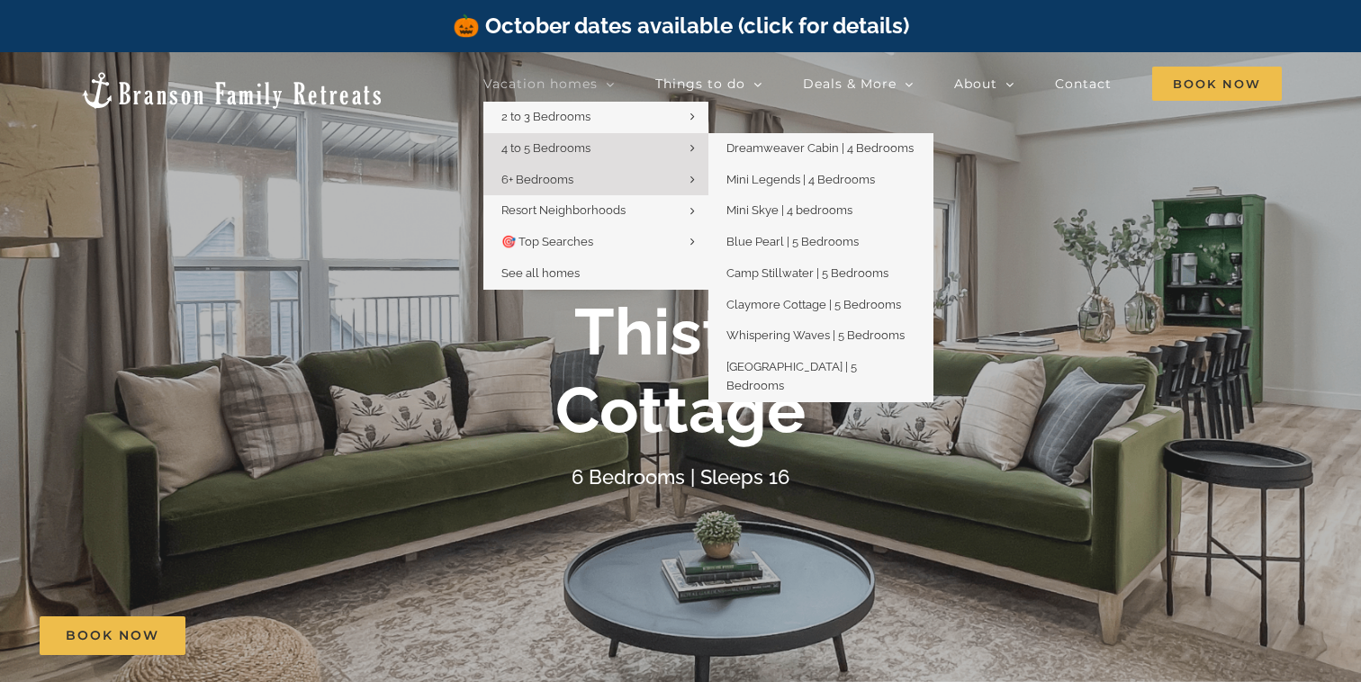
click at [614, 145] on link "4 to 5 Bedrooms" at bounding box center [595, 148] width 225 height 31
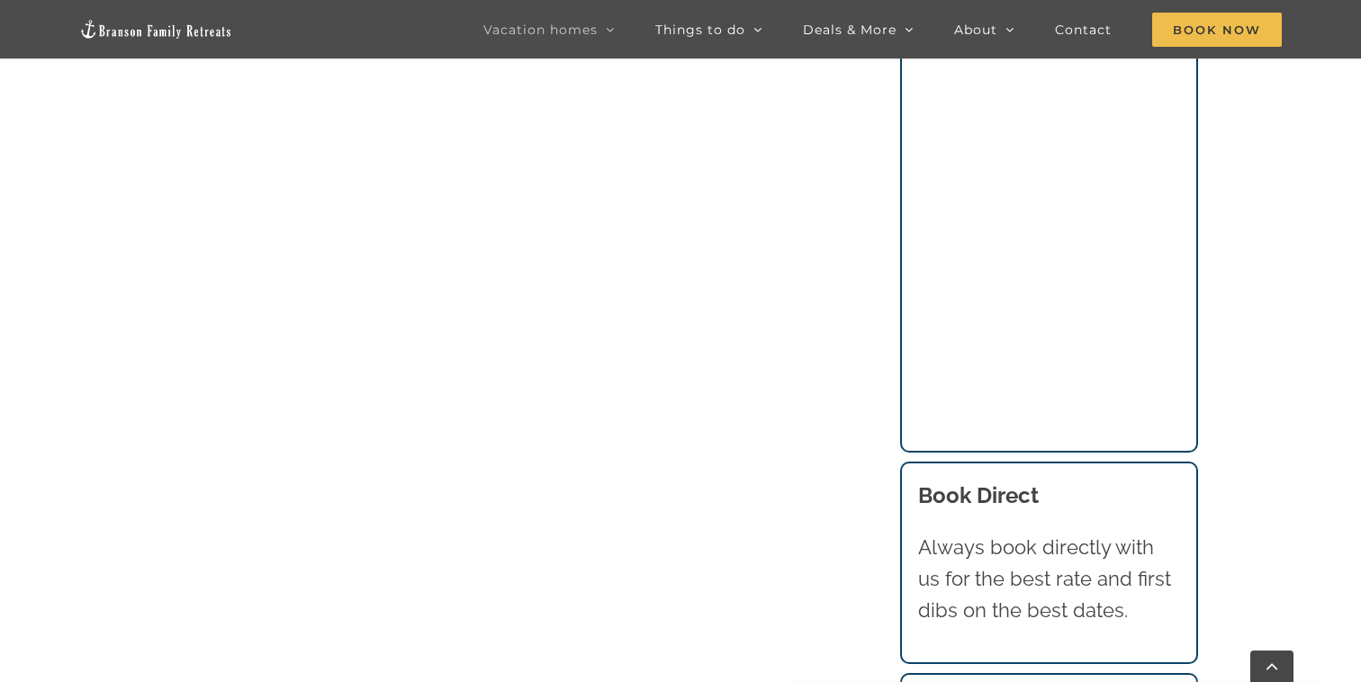
scroll to position [1825, 0]
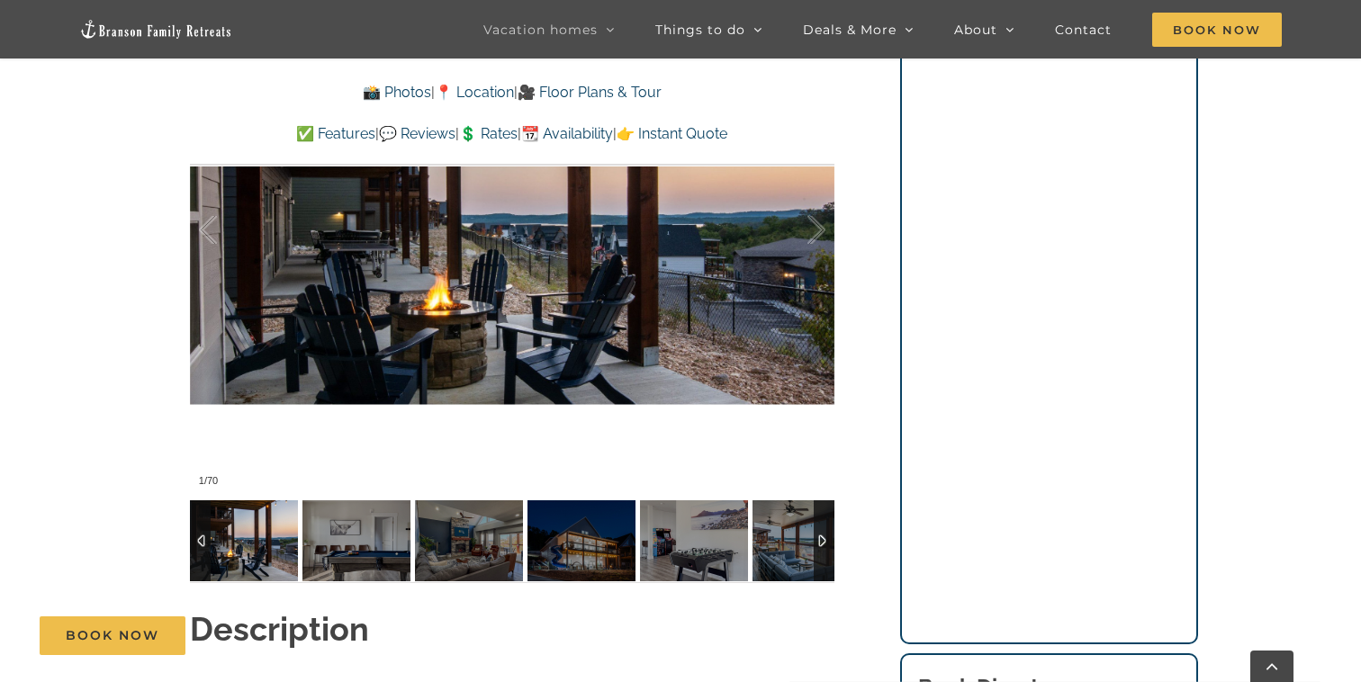
scroll to position [1355, 0]
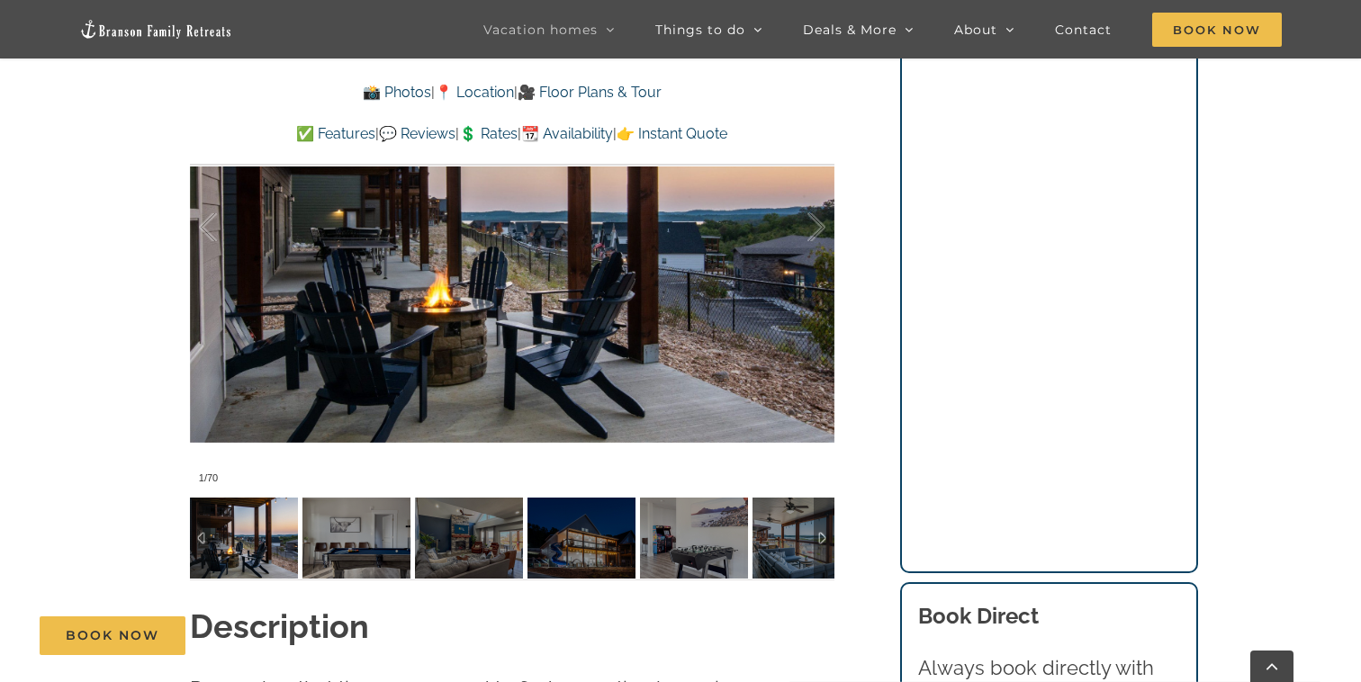
click at [825, 542] on div at bounding box center [823, 538] width 21 height 81
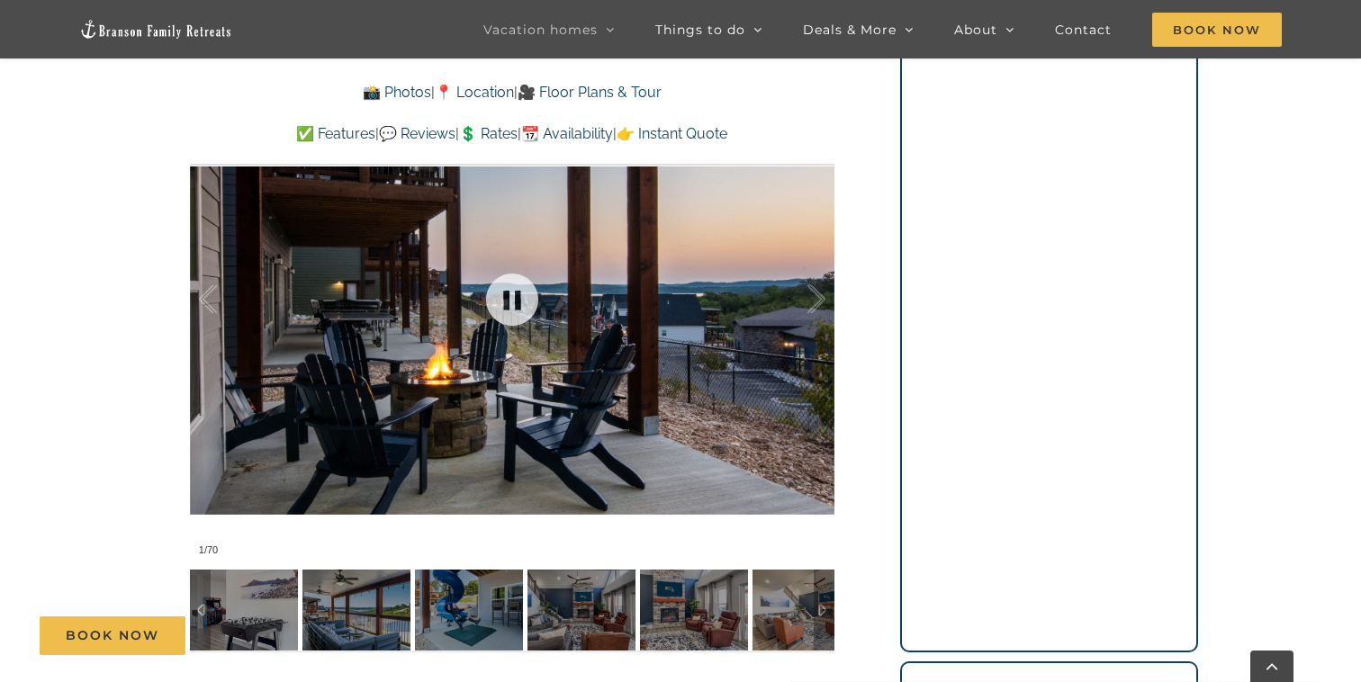
scroll to position [1275, 0]
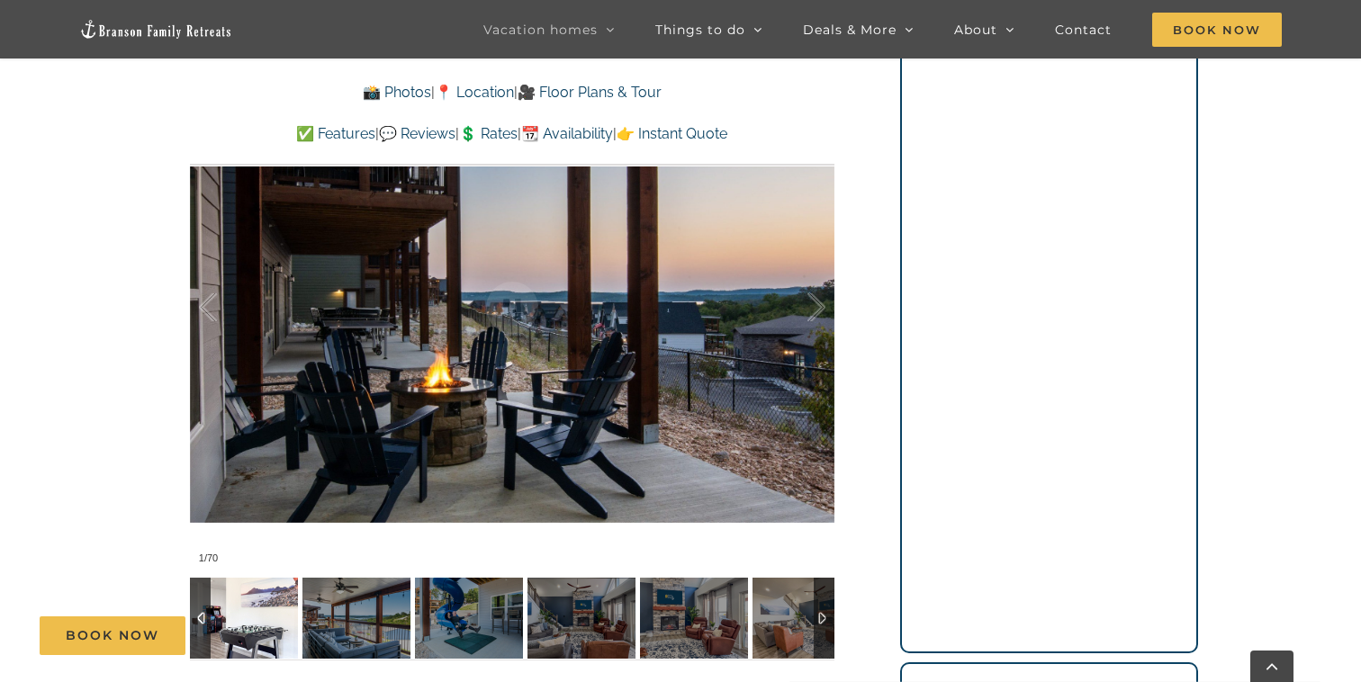
click at [246, 615] on img at bounding box center [244, 618] width 108 height 81
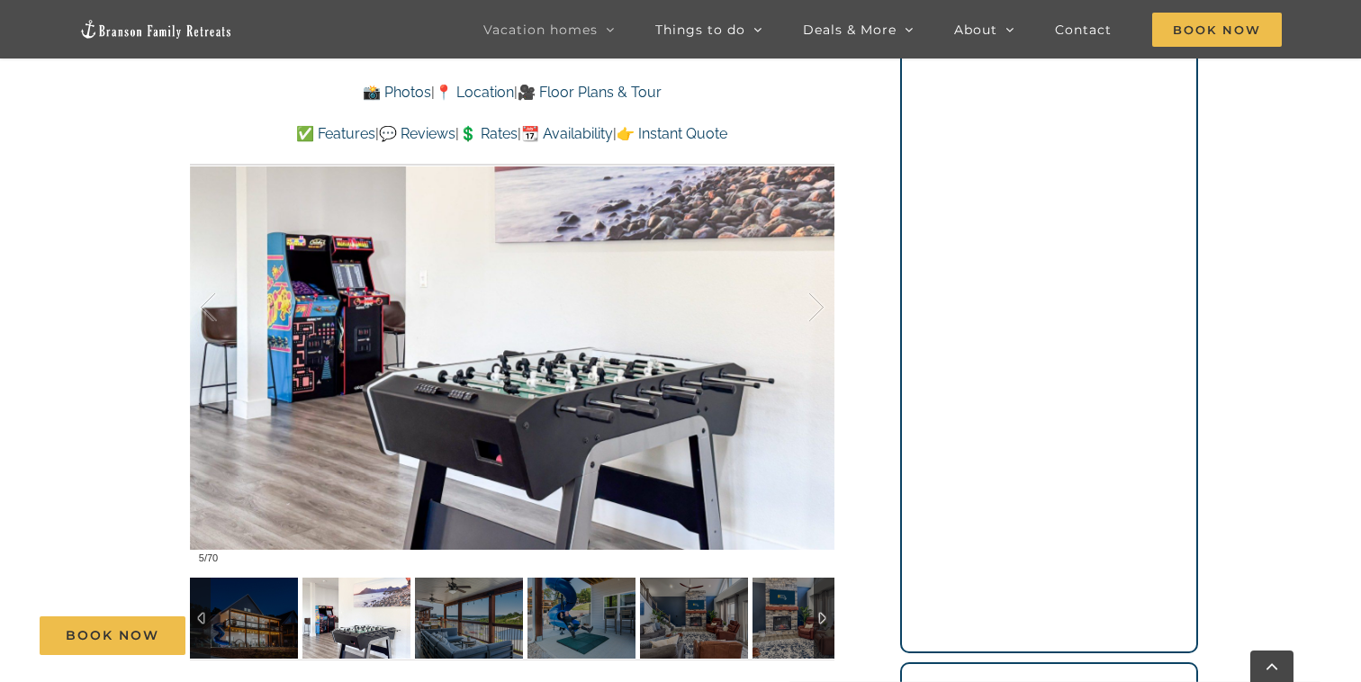
click at [395, 611] on img at bounding box center [356, 618] width 108 height 81
click at [346, 597] on img at bounding box center [356, 618] width 108 height 81
click at [471, 622] on div "Book Now" at bounding box center [694, 635] width 1308 height 39
click at [494, 614] on img at bounding box center [469, 618] width 108 height 81
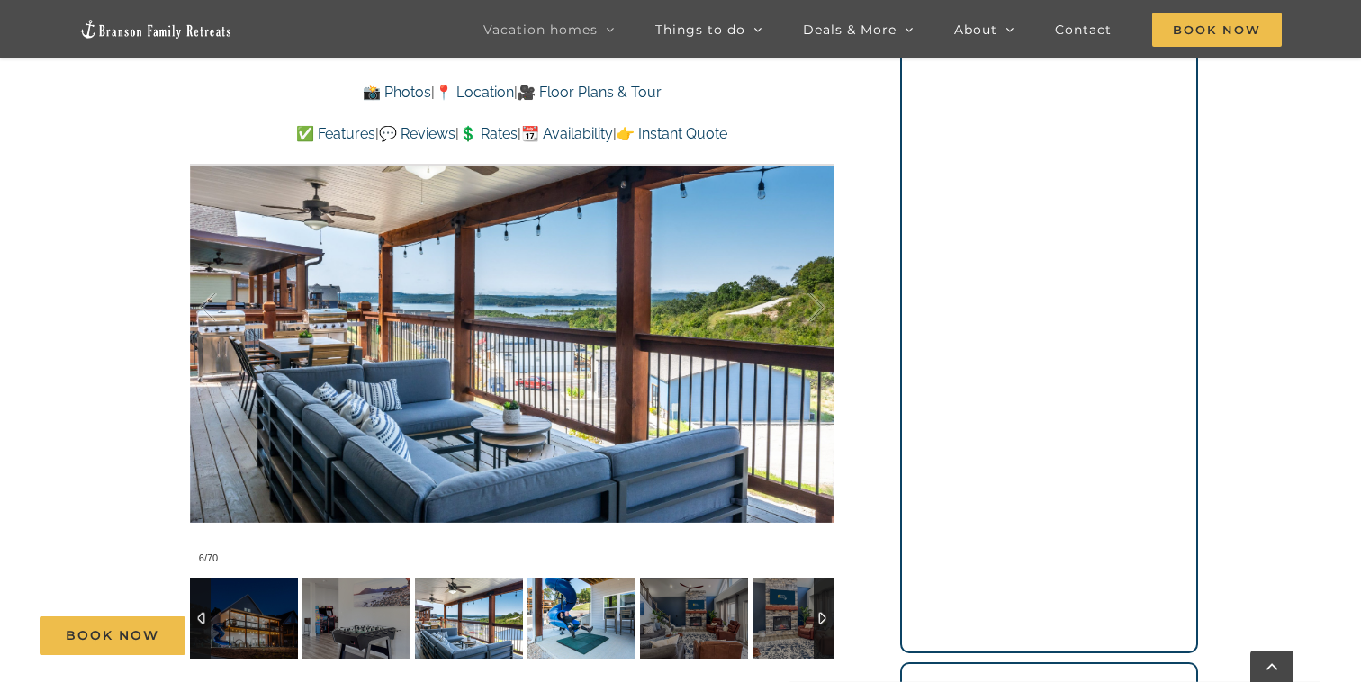
click at [565, 611] on img at bounding box center [581, 618] width 108 height 81
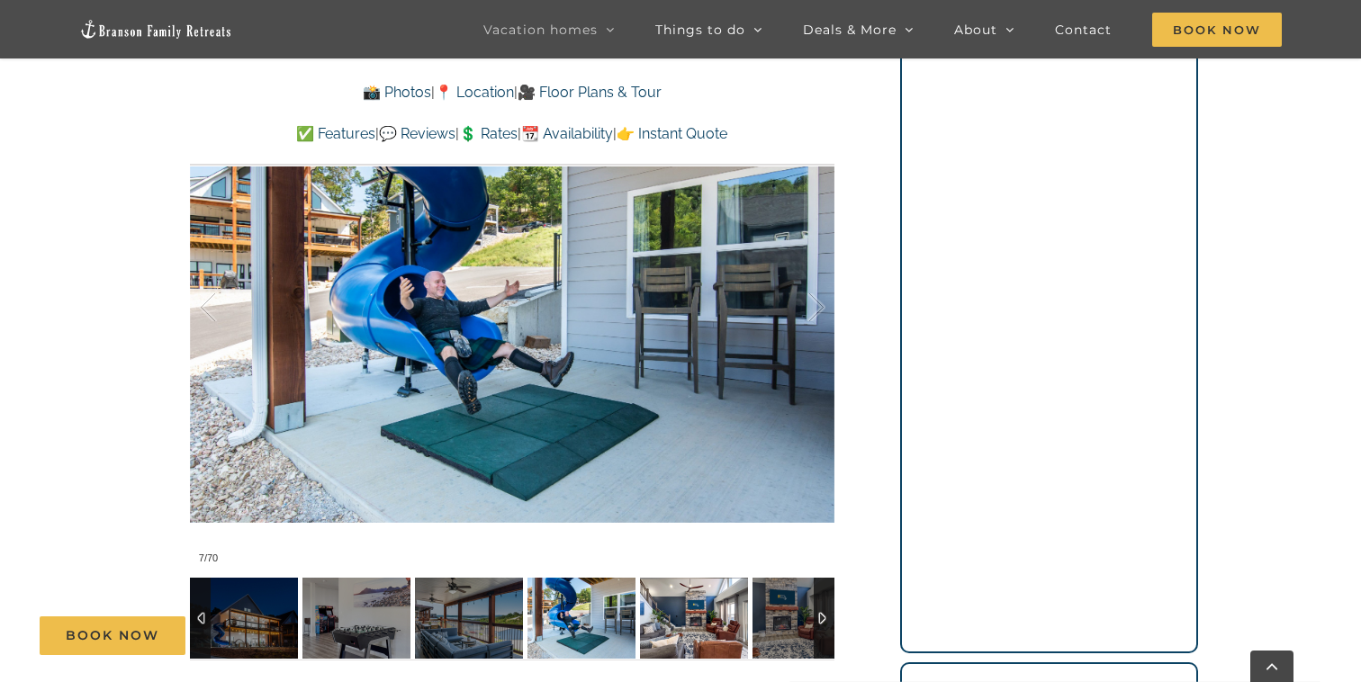
click at [665, 608] on img at bounding box center [694, 618] width 108 height 81
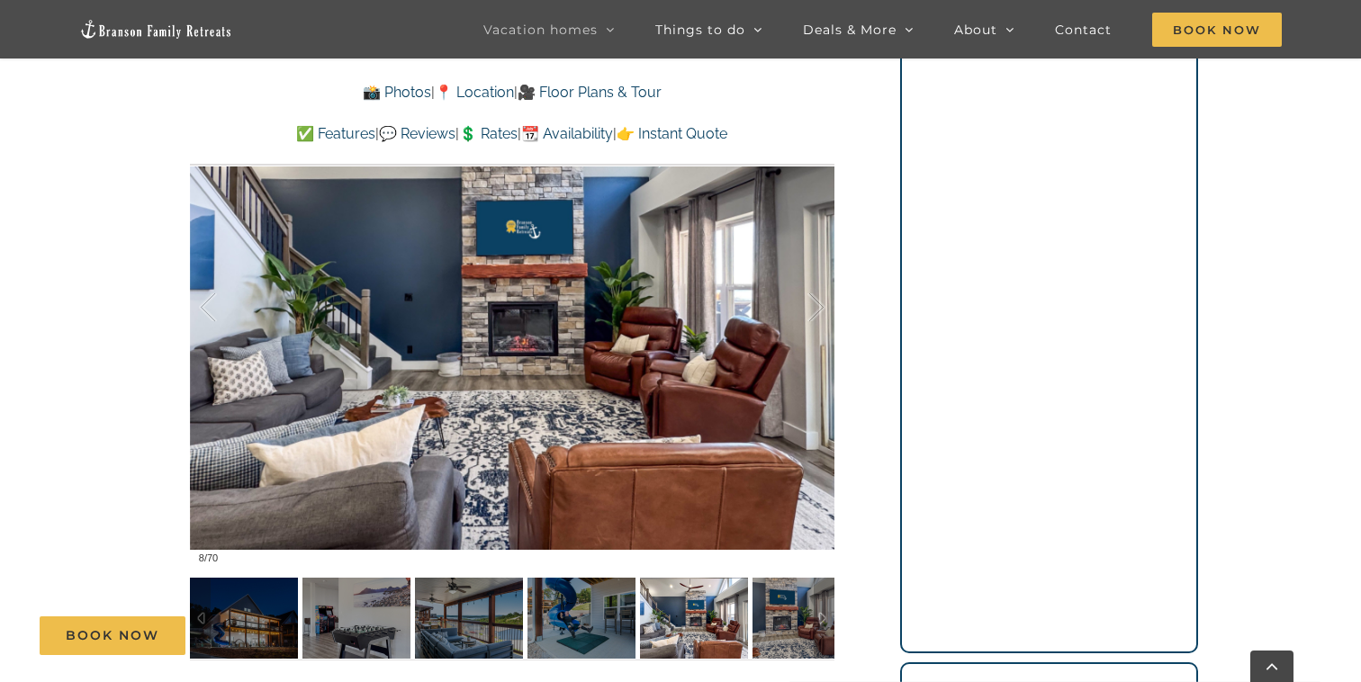
click at [762, 616] on div "Book Now" at bounding box center [694, 635] width 1308 height 39
click at [778, 617] on div "Book Now" at bounding box center [694, 635] width 1308 height 39
click at [824, 617] on div "Book Now" at bounding box center [694, 635] width 1308 height 39
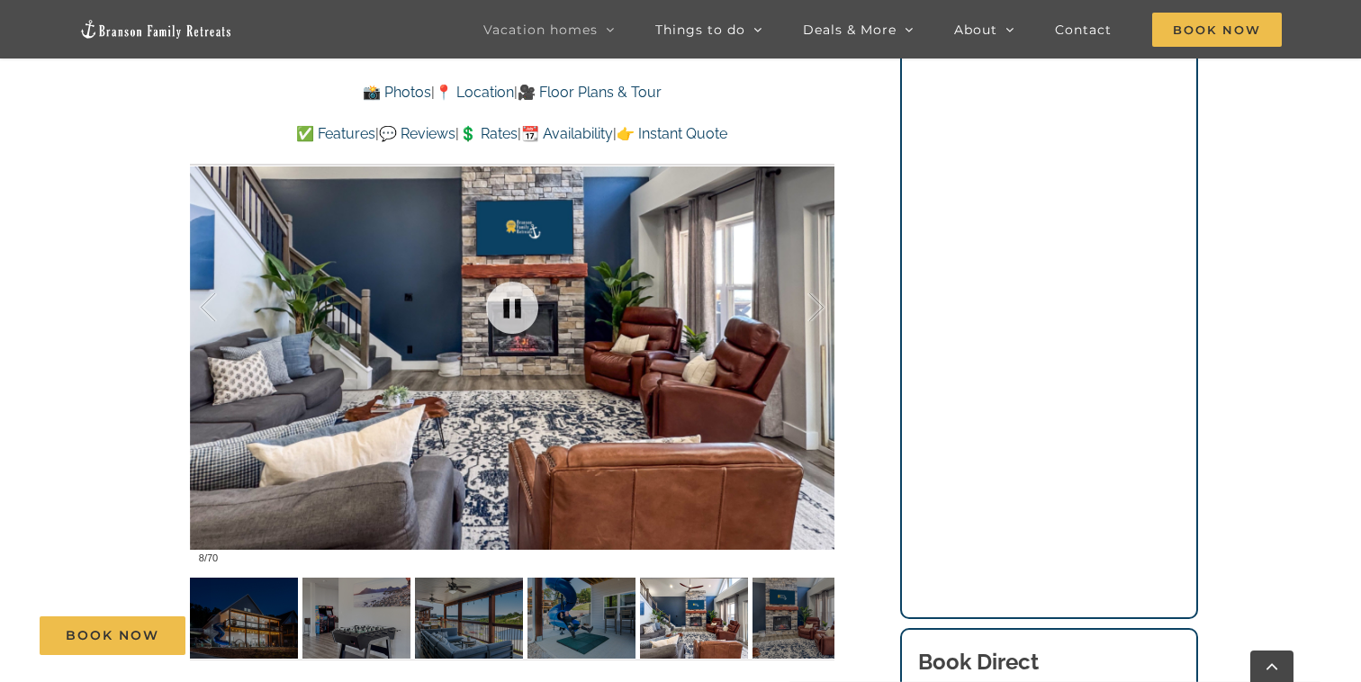
scroll to position [1335, 0]
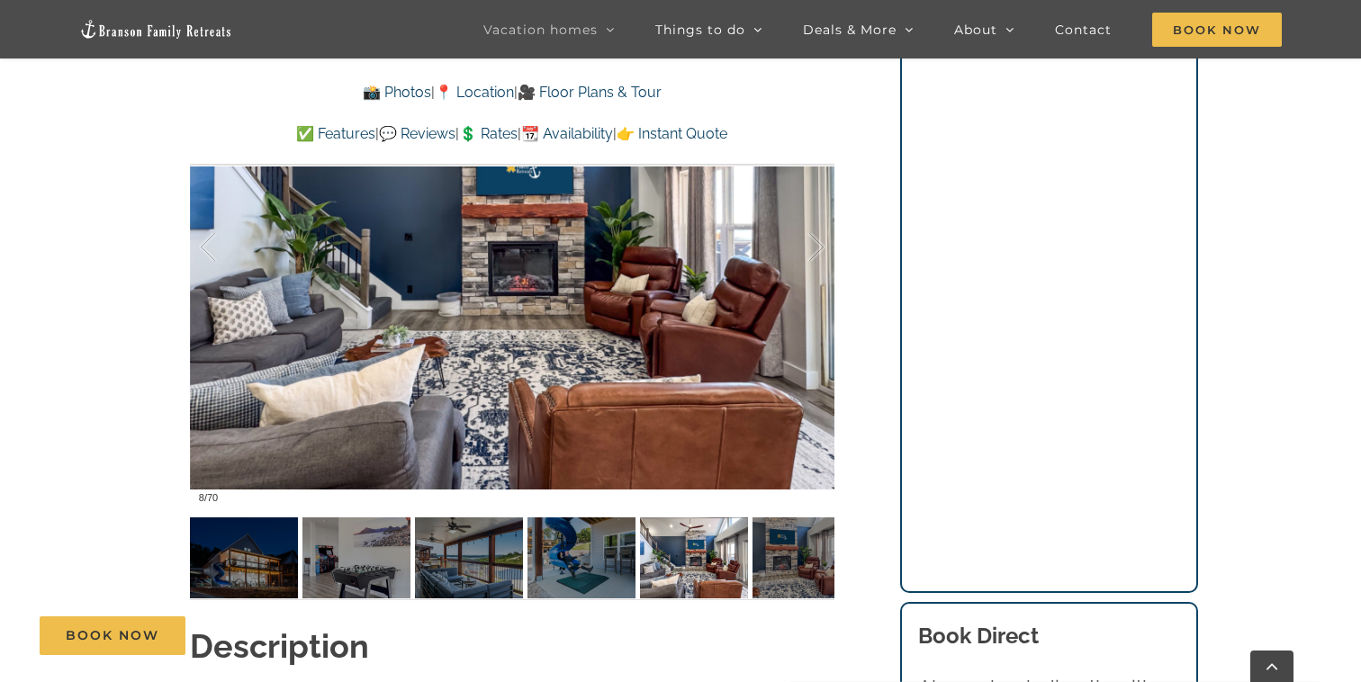
click at [166, 534] on div "Mini Skye Like a private boutique hotel for your last minute crew, Mini Skye is…" at bounding box center [512, 66] width 716 height 1116
click at [498, 237] on link at bounding box center [512, 247] width 72 height 72
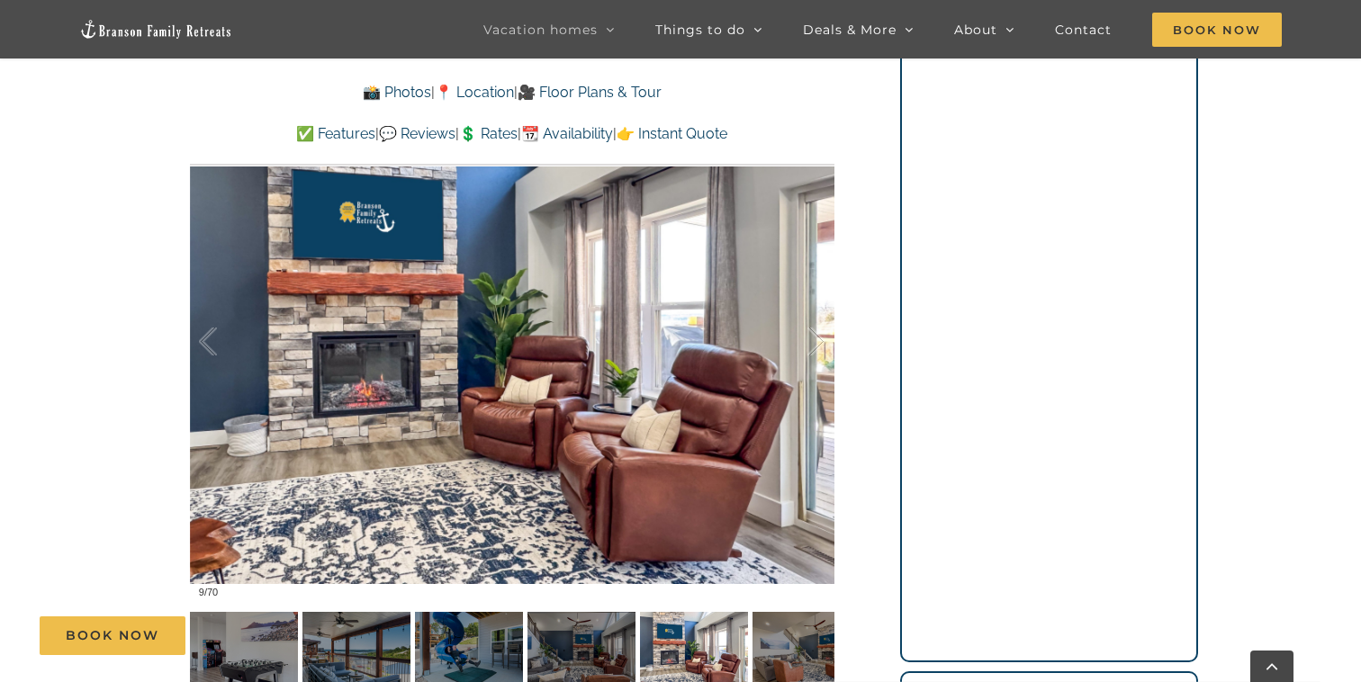
scroll to position [1238, 0]
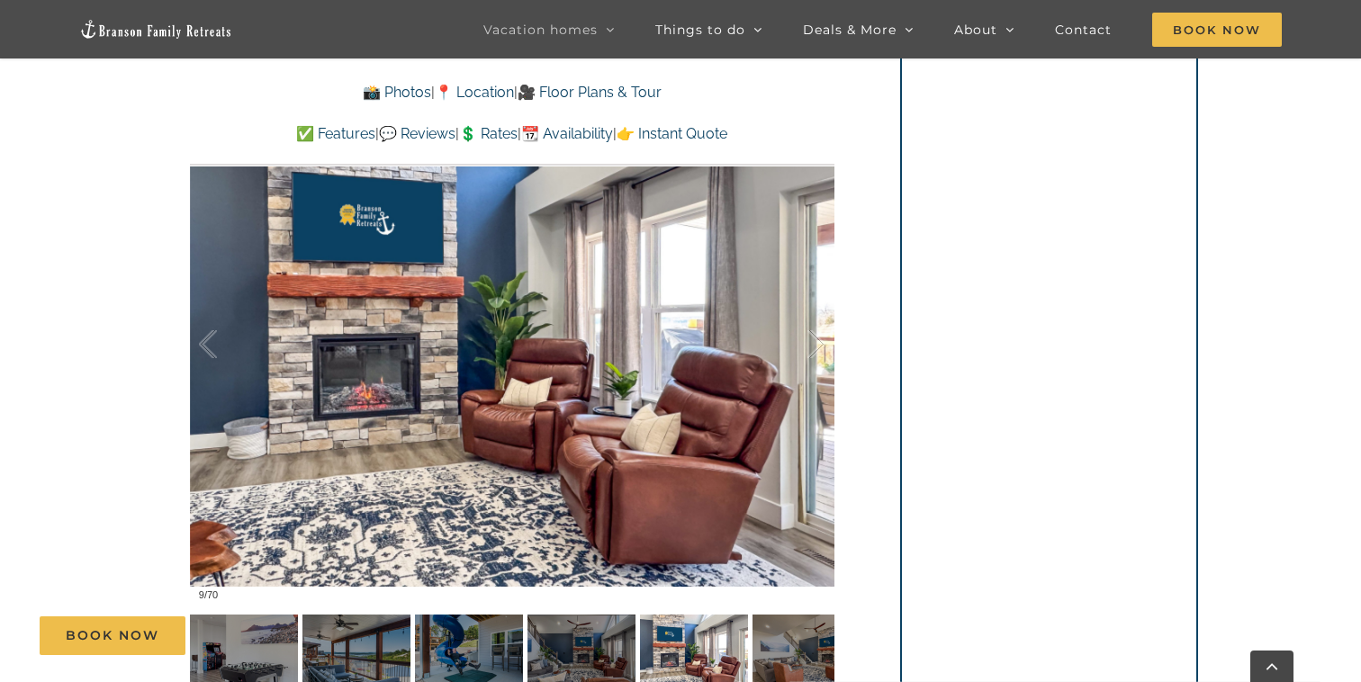
click at [822, 643] on div "Book Now" at bounding box center [694, 635] width 1308 height 39
click at [793, 654] on div "Book Now" at bounding box center [694, 635] width 1308 height 39
click at [816, 648] on div "Book Now" at bounding box center [694, 635] width 1308 height 39
click at [830, 648] on div "Book Now" at bounding box center [694, 635] width 1308 height 39
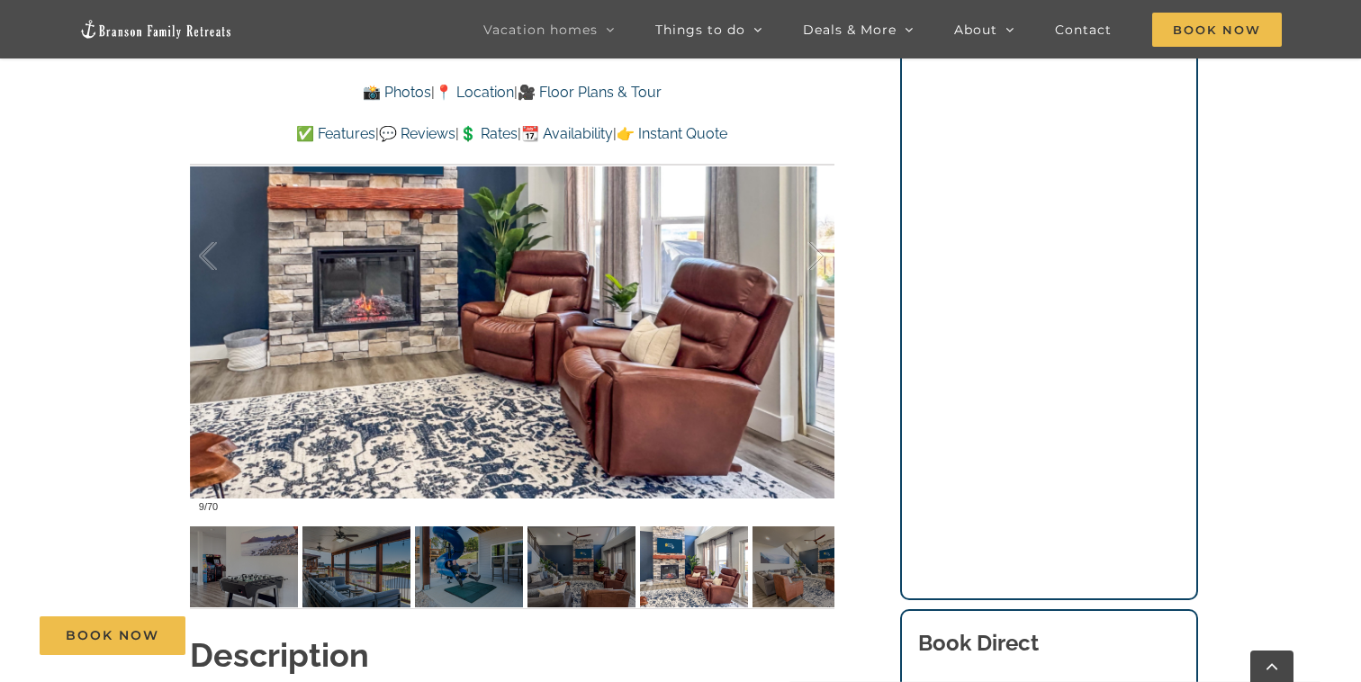
scroll to position [1328, 0]
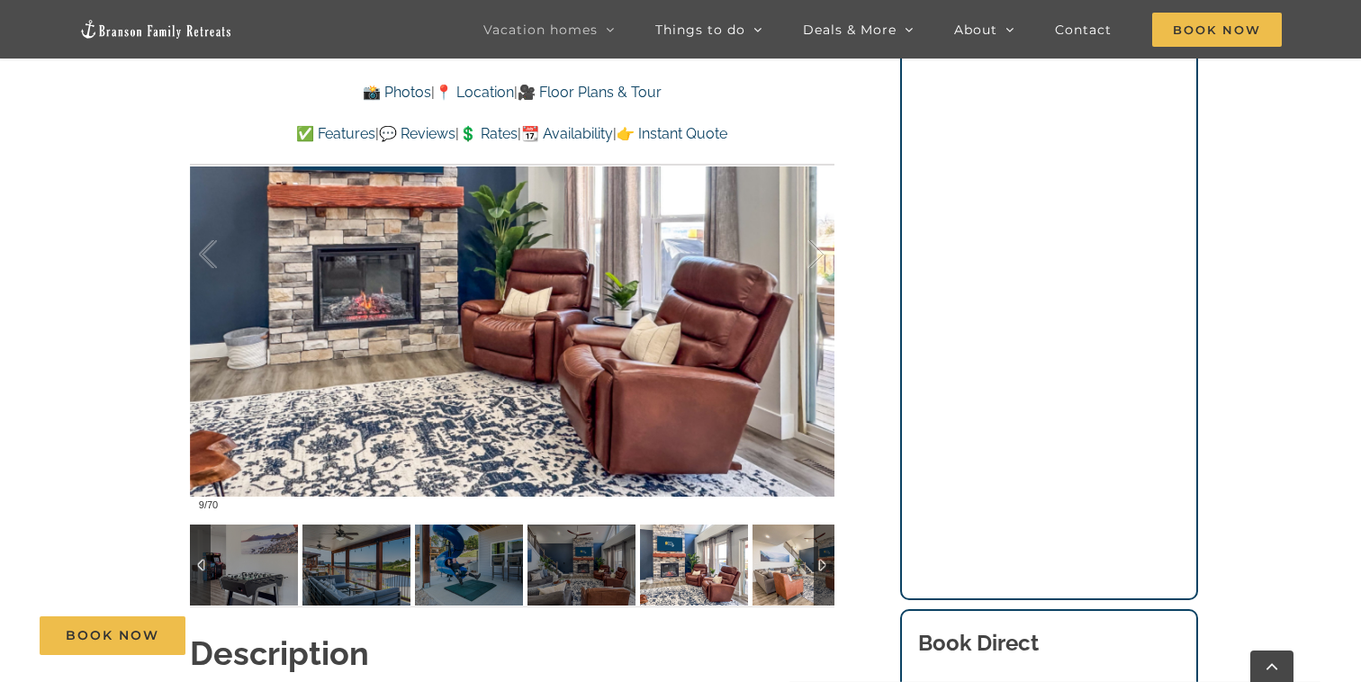
click at [812, 555] on img at bounding box center [806, 565] width 108 height 81
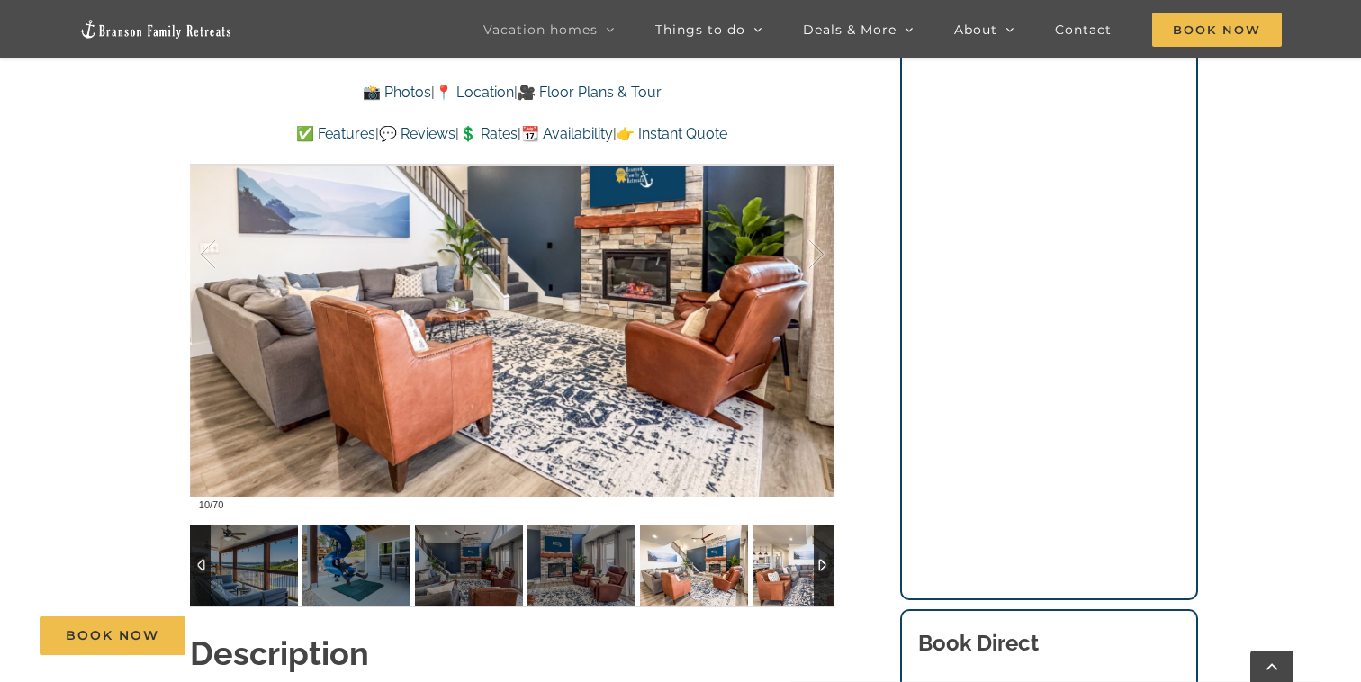
click at [812, 555] on img at bounding box center [806, 565] width 108 height 81
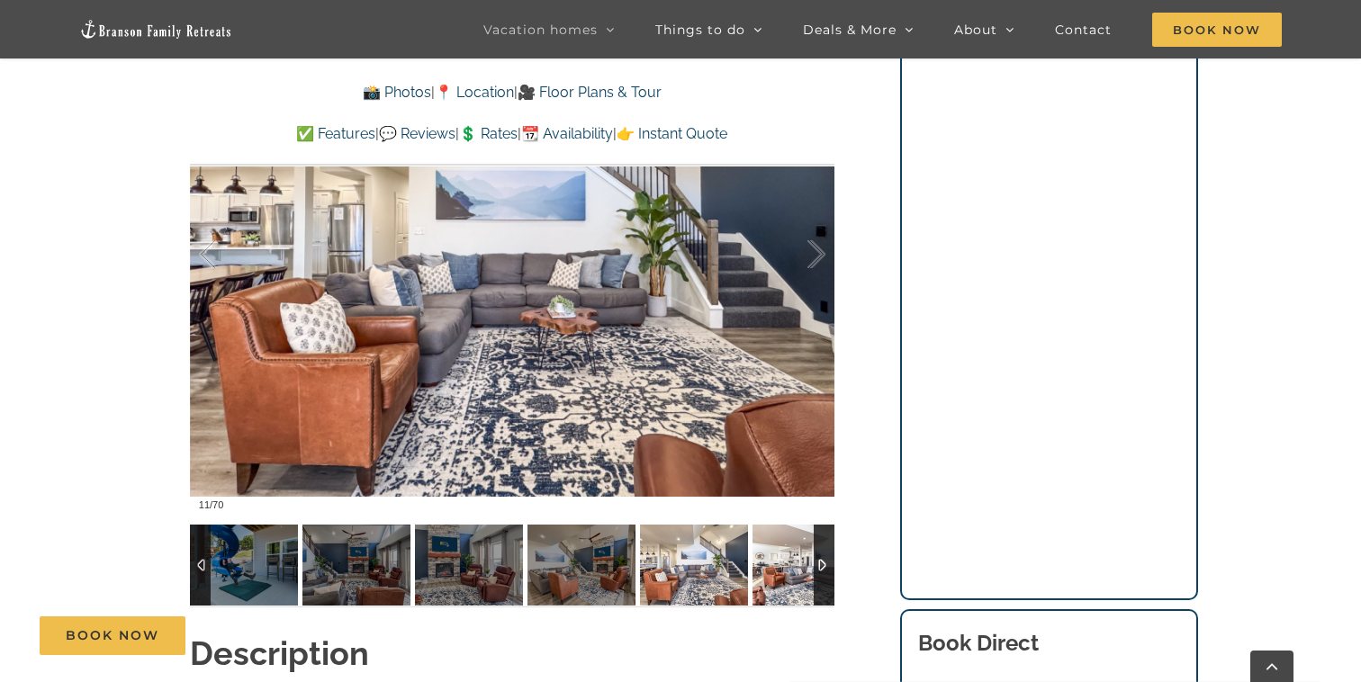
click at [812, 555] on img at bounding box center [806, 565] width 108 height 81
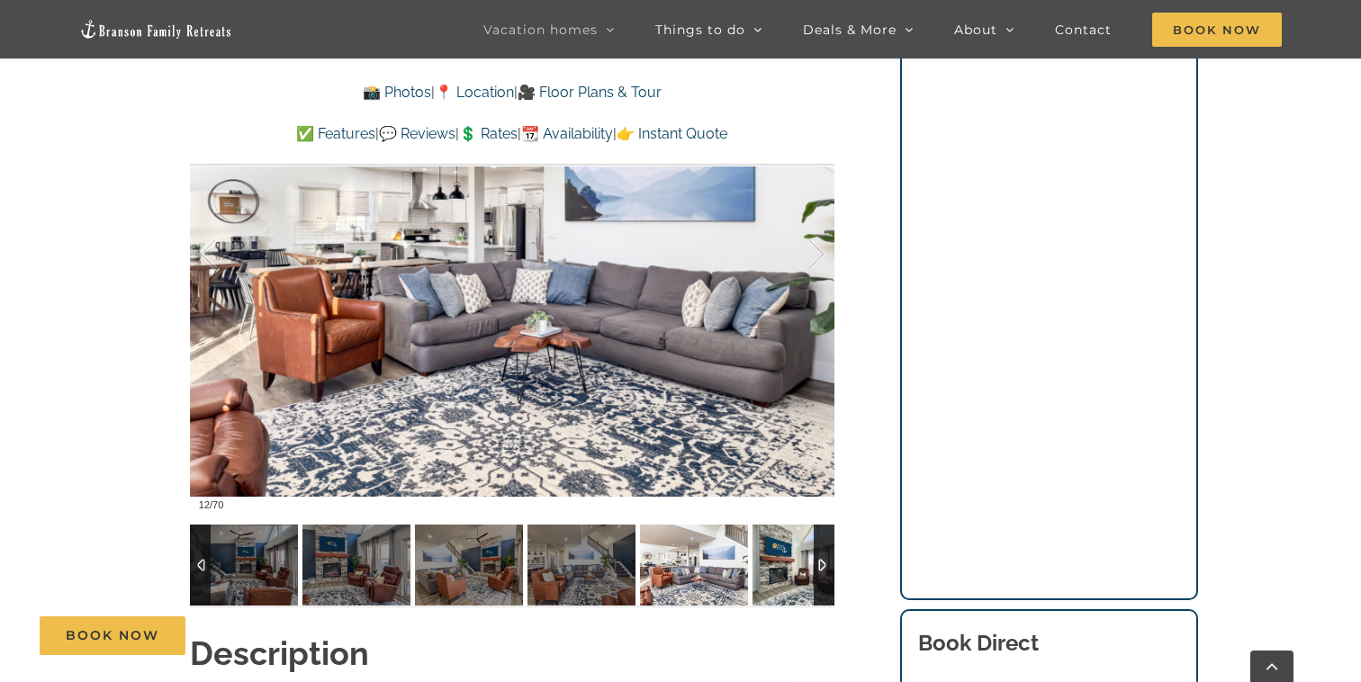
click at [812, 555] on img at bounding box center [806, 565] width 108 height 81
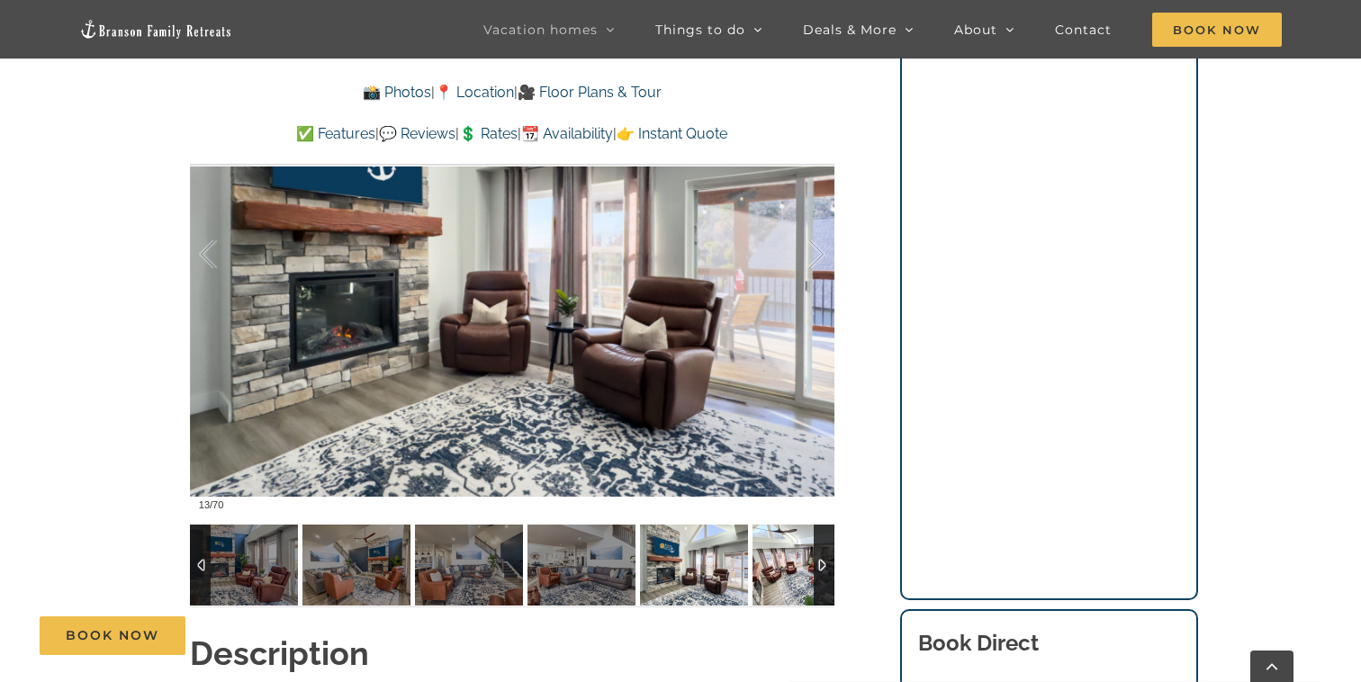
click at [812, 555] on img at bounding box center [806, 565] width 108 height 81
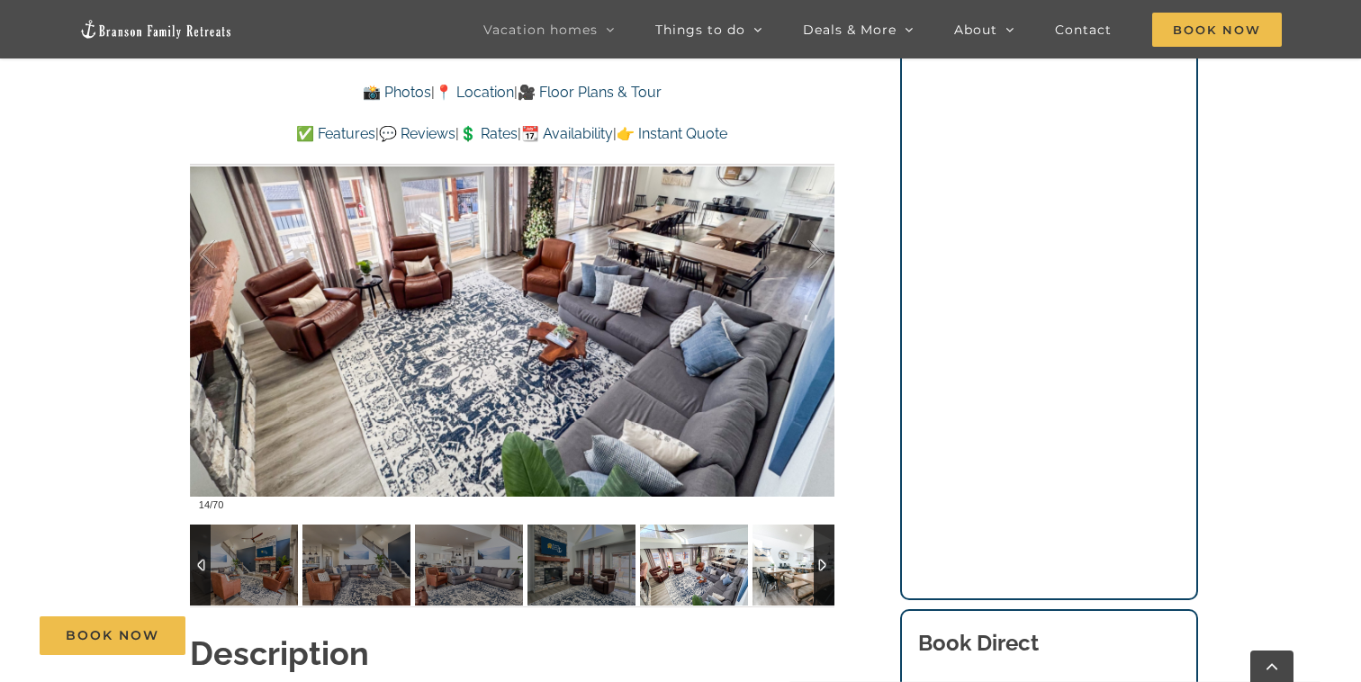
click at [812, 555] on img at bounding box center [806, 565] width 108 height 81
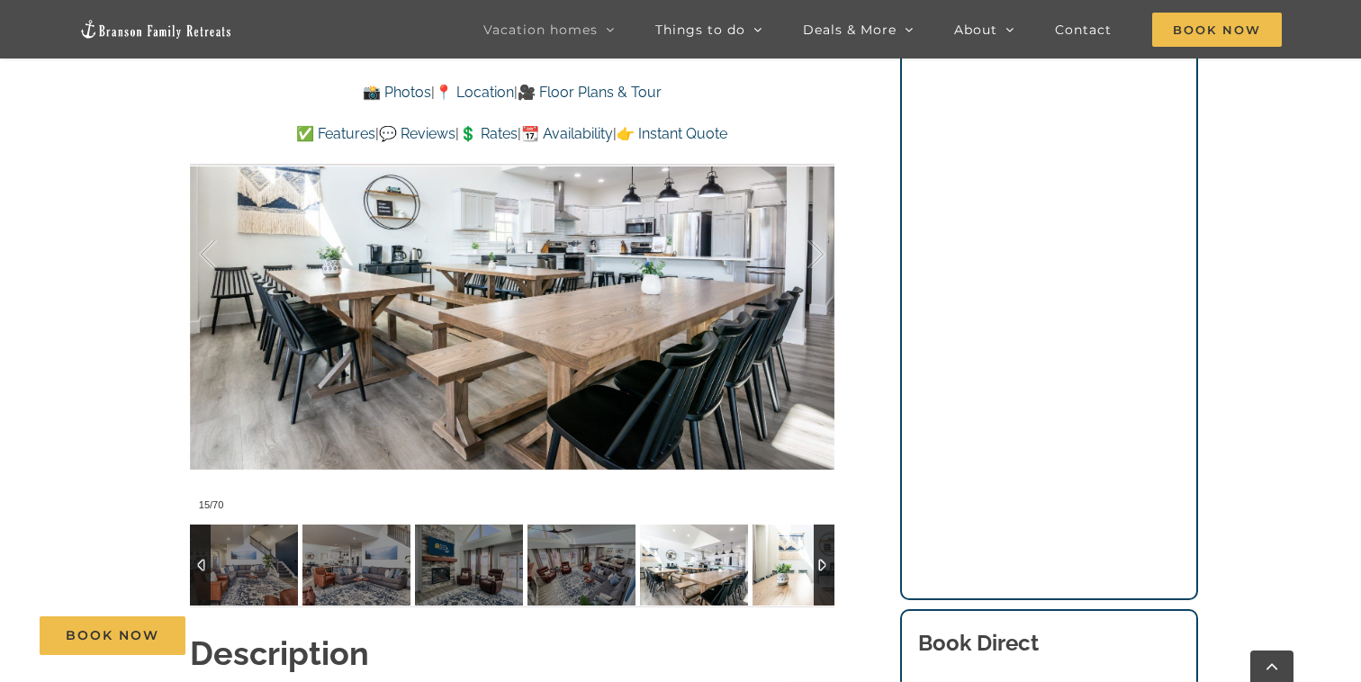
click at [812, 555] on img at bounding box center [806, 565] width 108 height 81
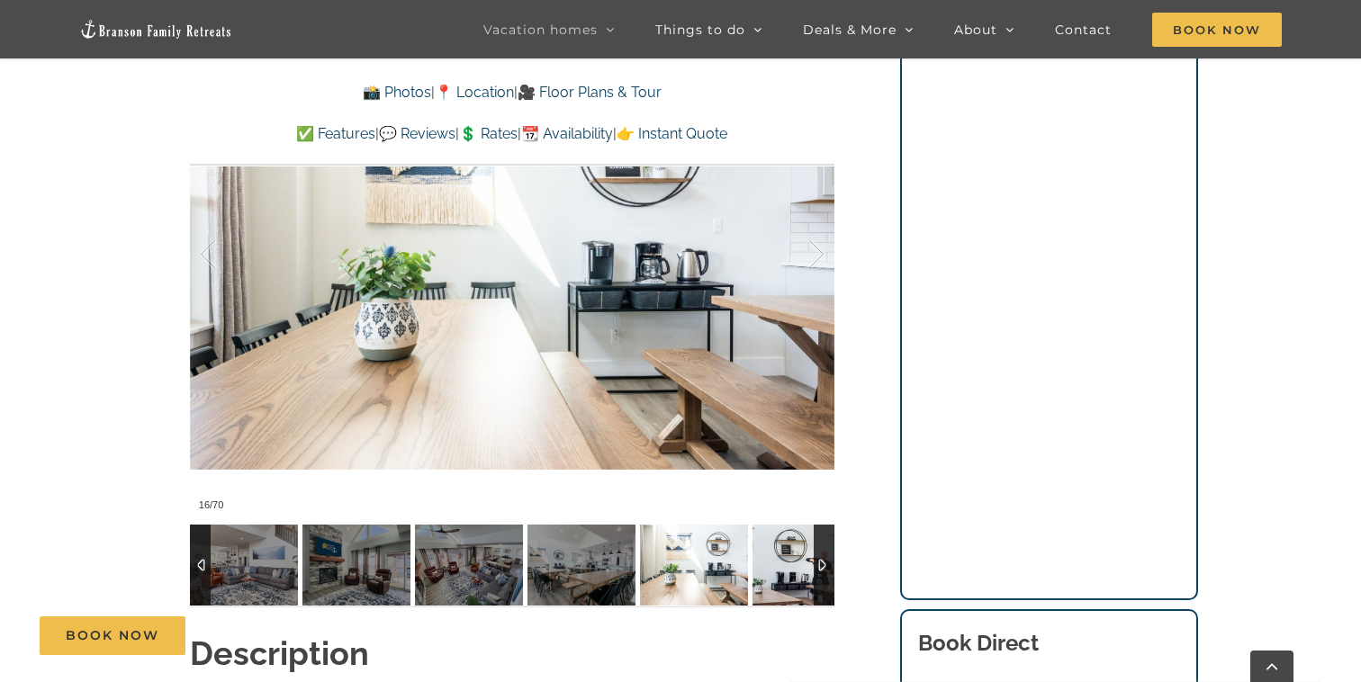
click at [812, 555] on img at bounding box center [806, 565] width 108 height 81
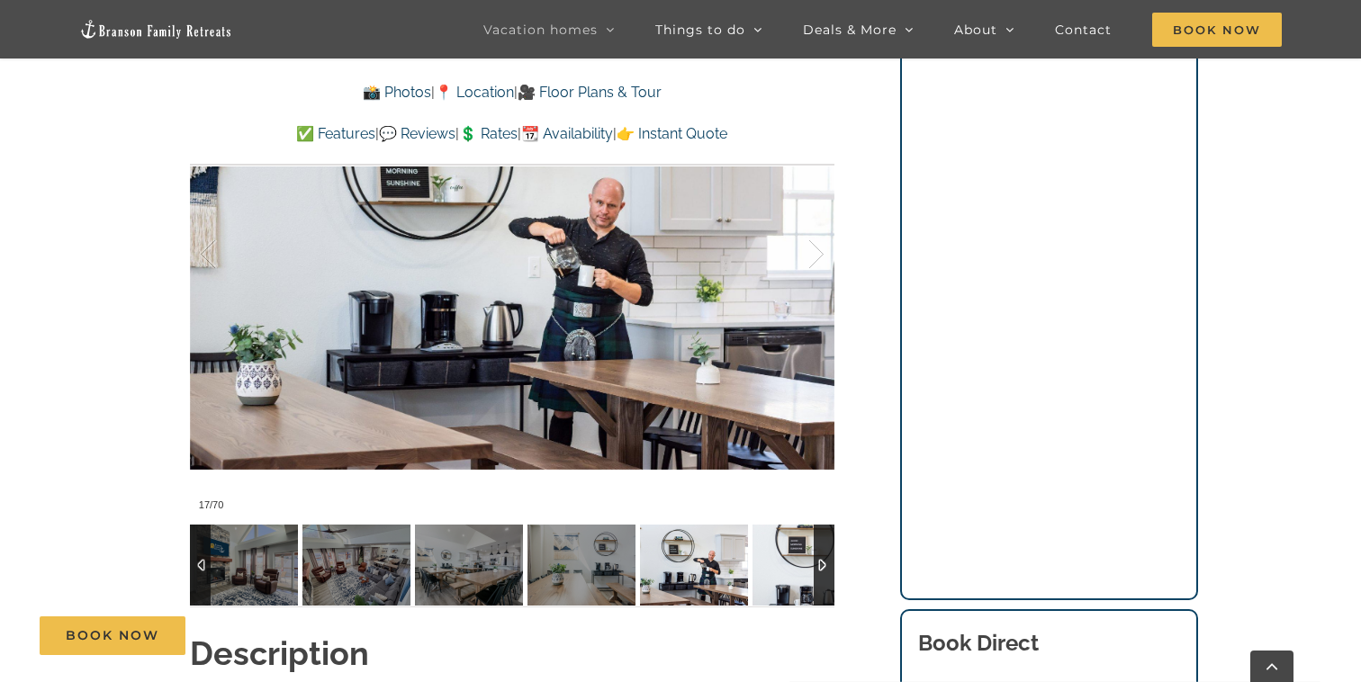
click at [812, 555] on img at bounding box center [806, 565] width 108 height 81
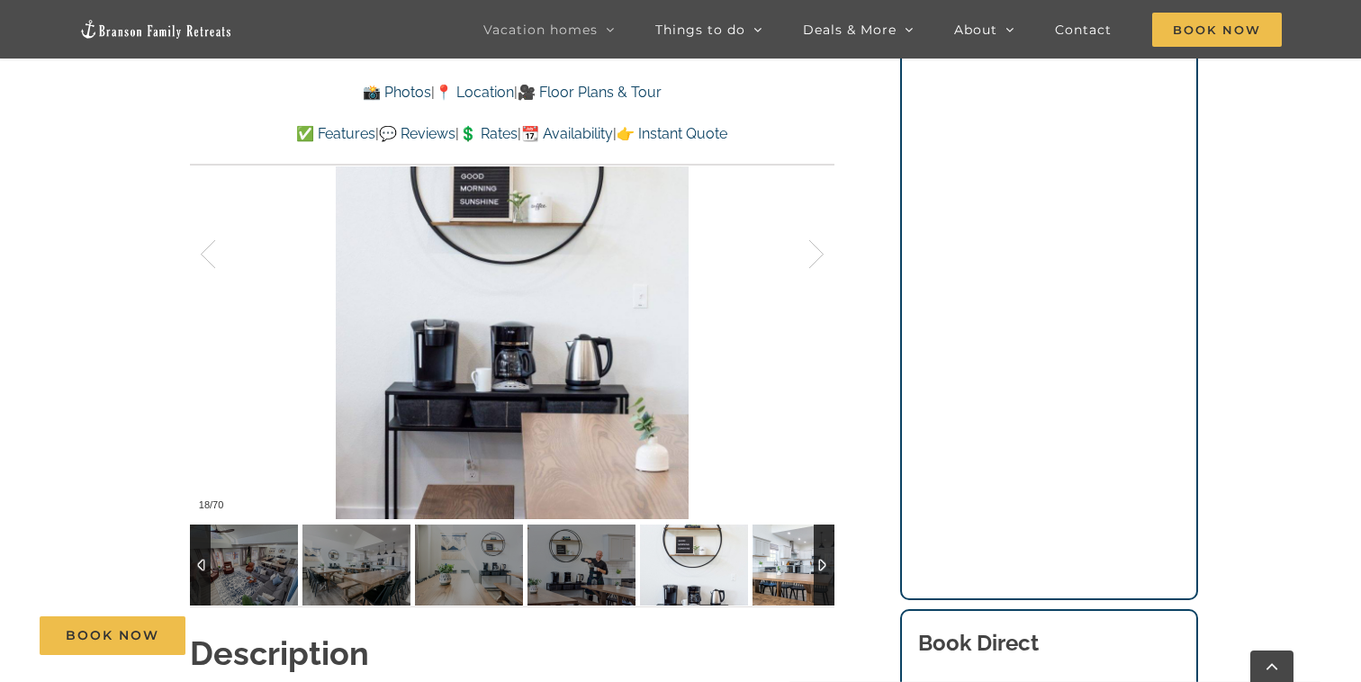
click at [812, 555] on img at bounding box center [806, 565] width 108 height 81
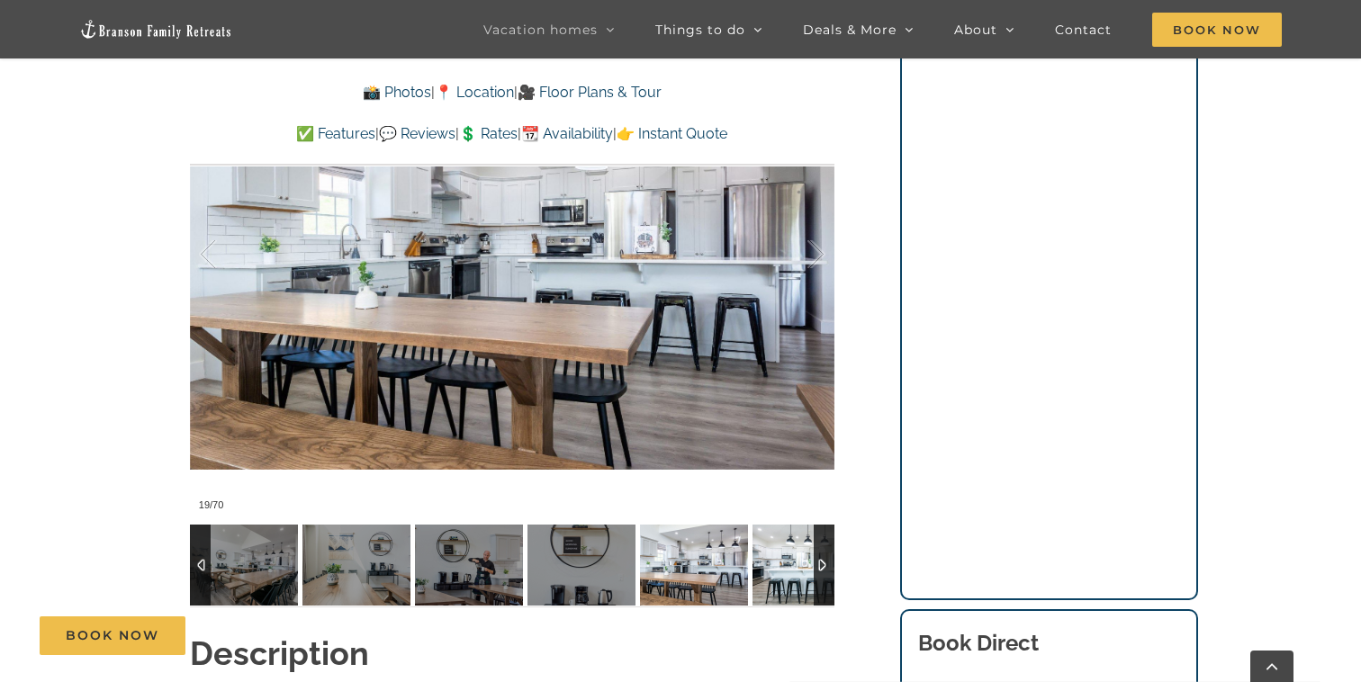
click at [812, 555] on img at bounding box center [806, 565] width 108 height 81
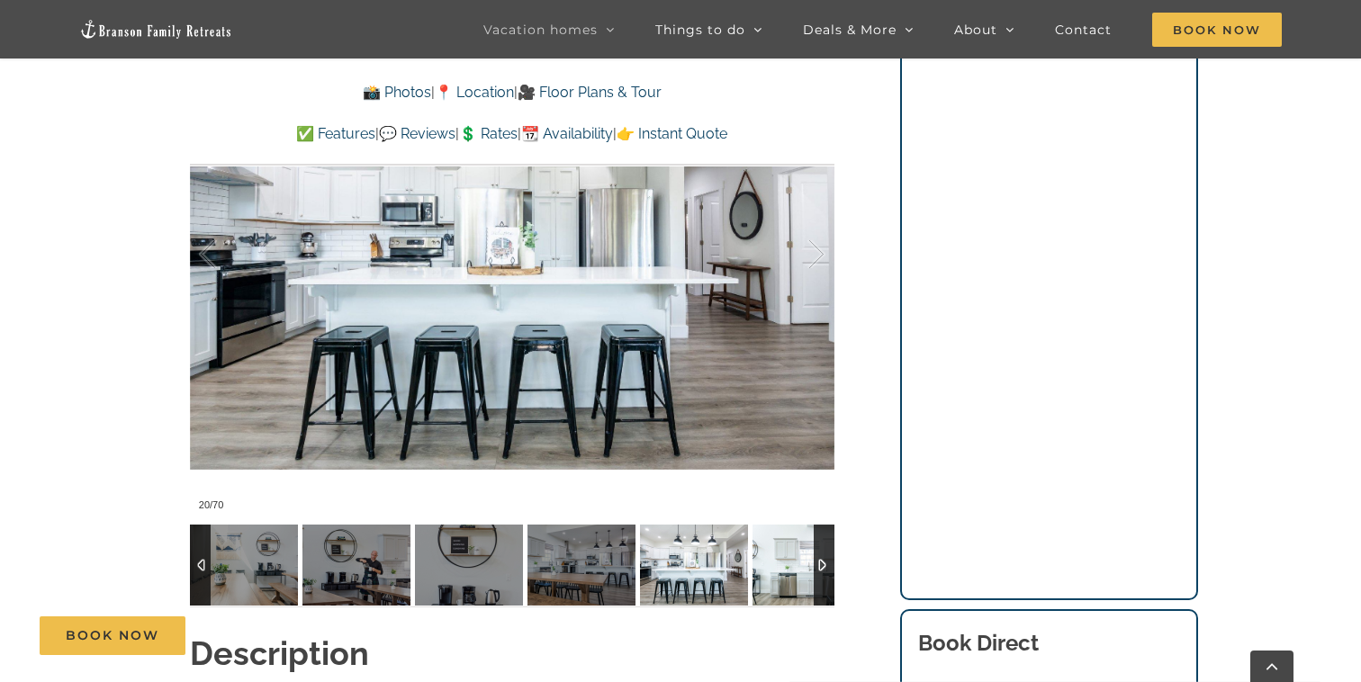
click at [812, 555] on img at bounding box center [806, 565] width 108 height 81
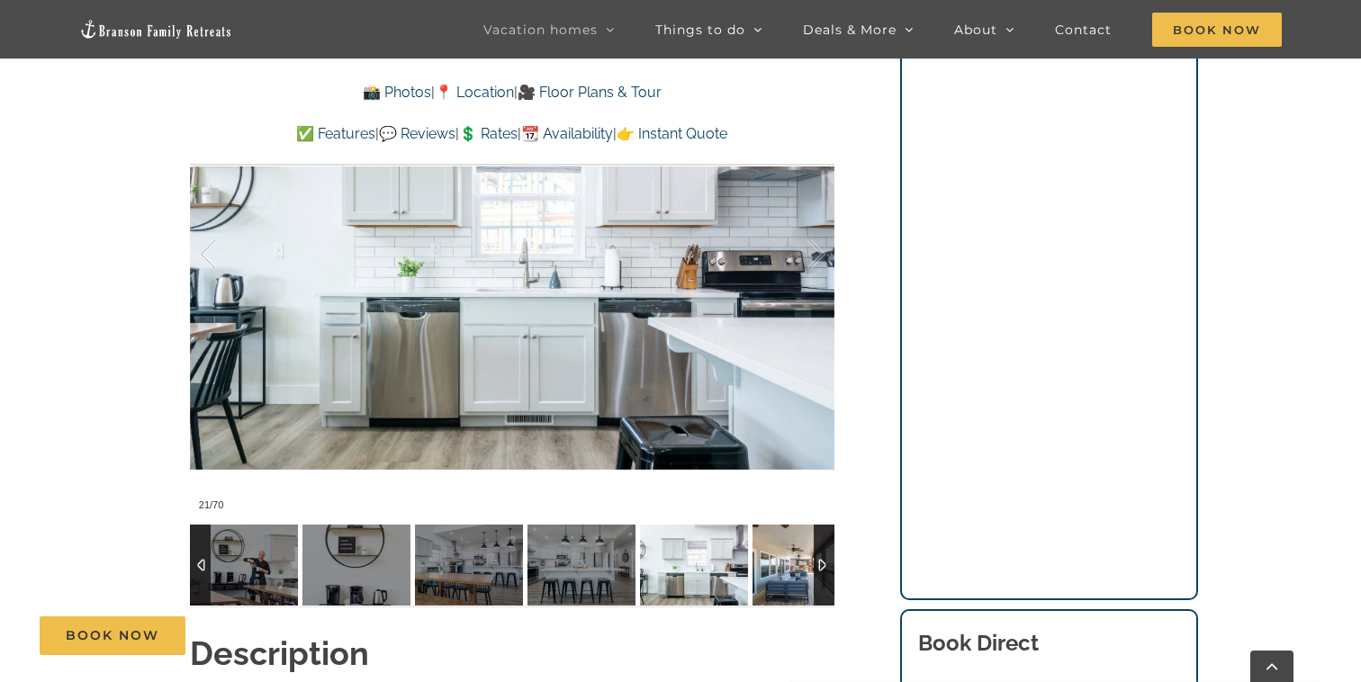
click at [812, 555] on img at bounding box center [806, 565] width 108 height 81
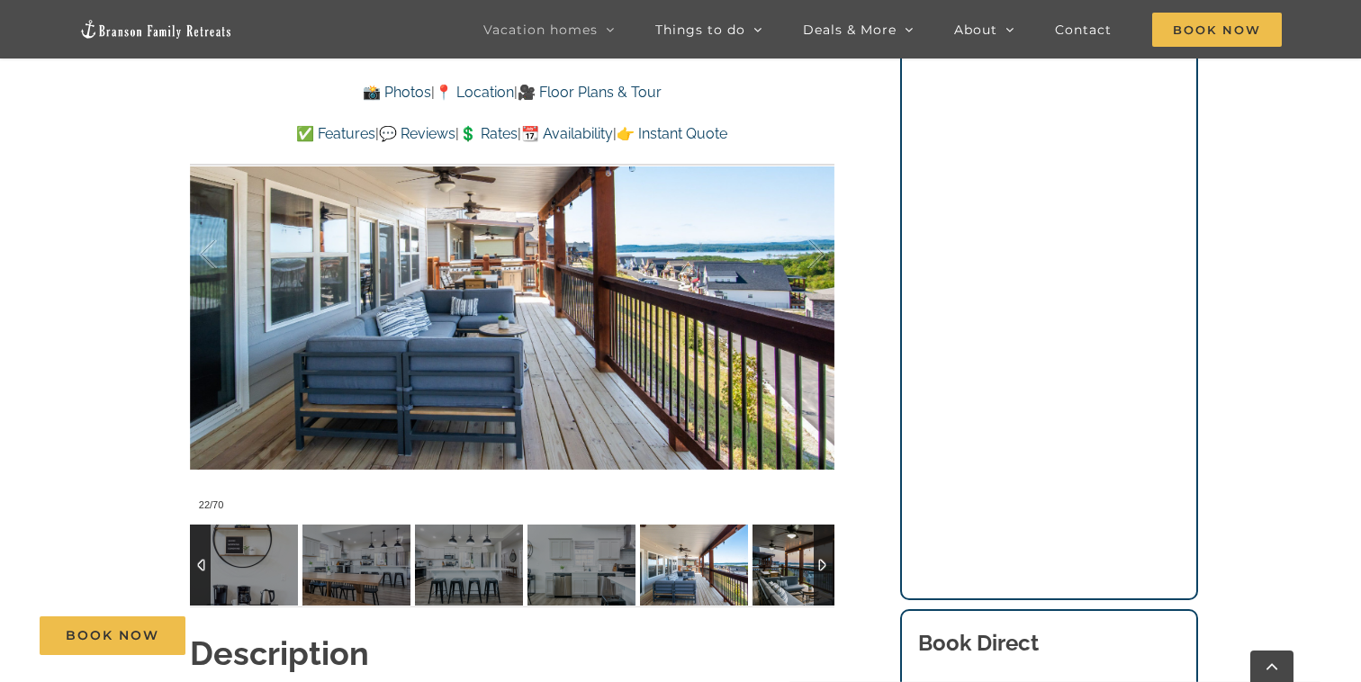
click at [812, 555] on img at bounding box center [806, 565] width 108 height 81
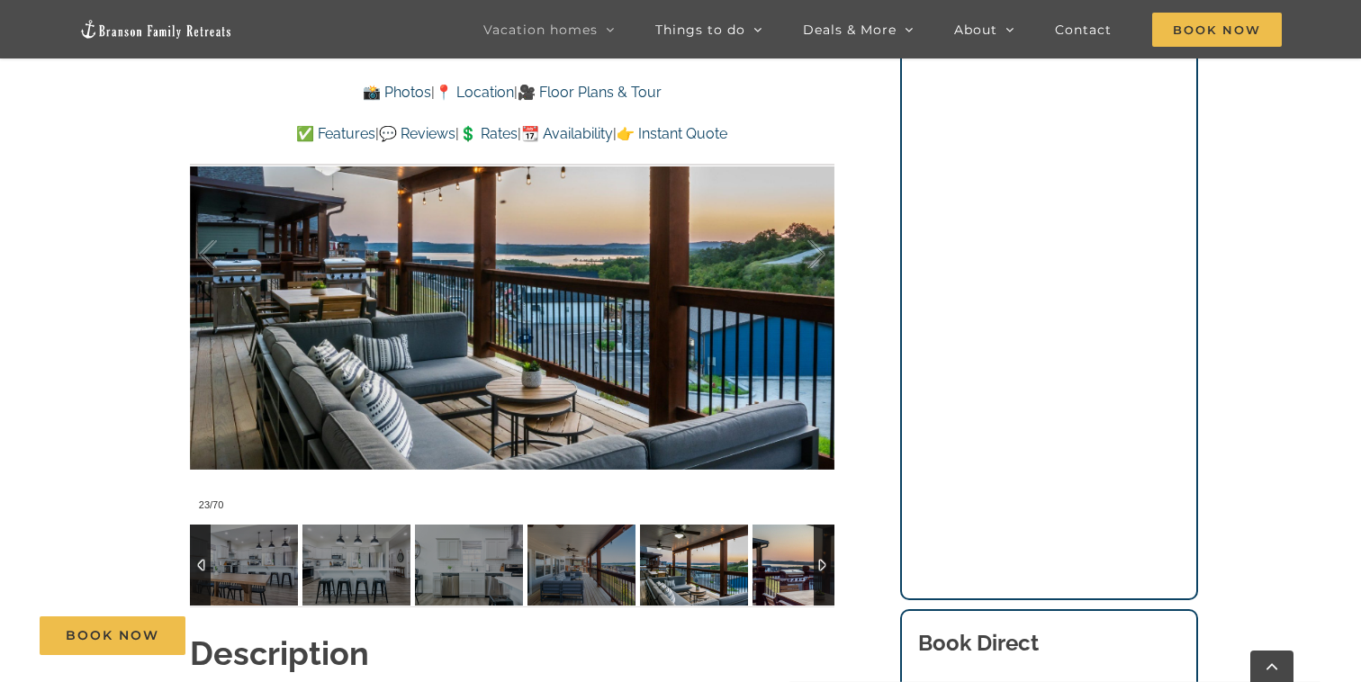
click at [812, 555] on img at bounding box center [806, 565] width 108 height 81
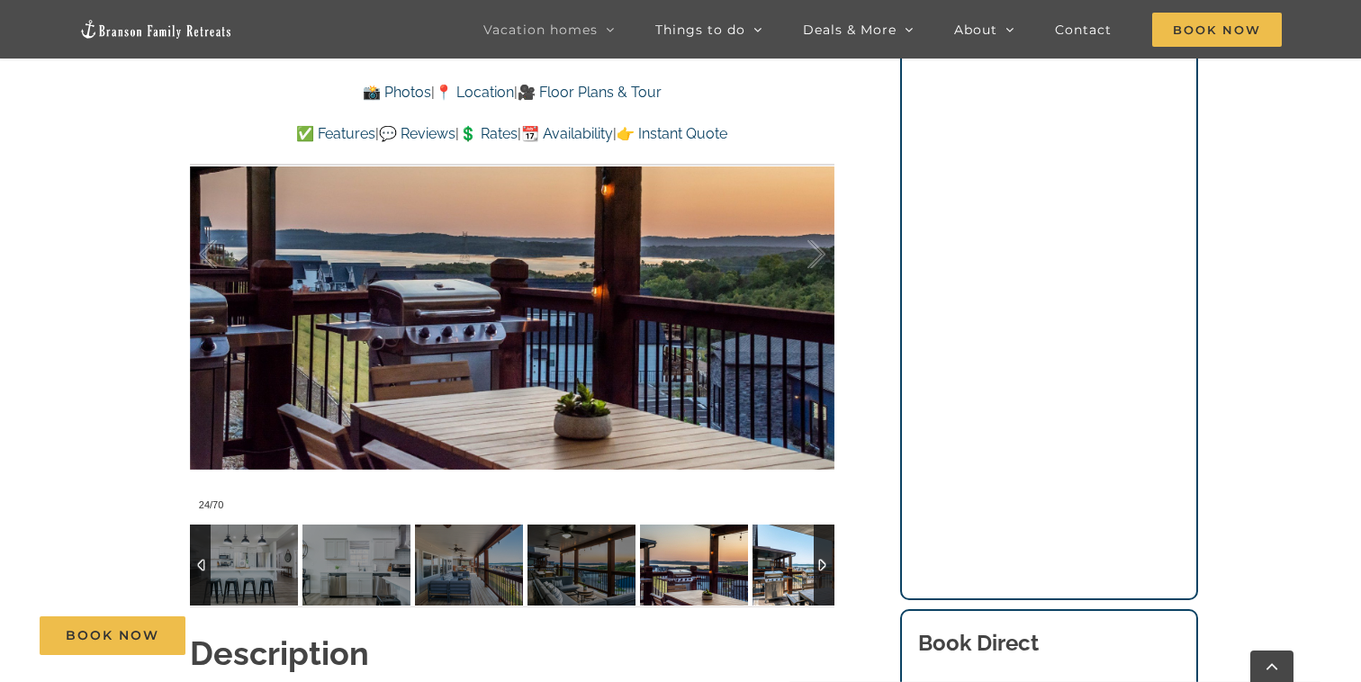
click at [812, 555] on img at bounding box center [806, 565] width 108 height 81
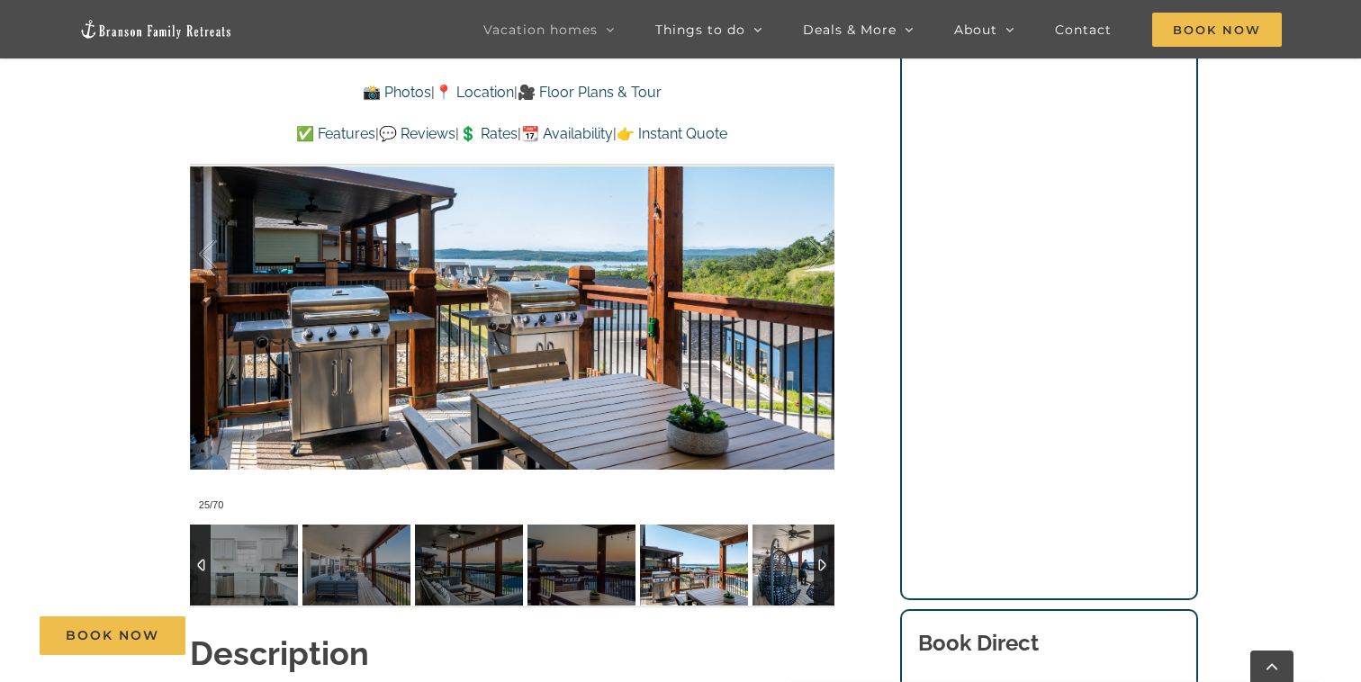
click at [812, 555] on img at bounding box center [806, 565] width 108 height 81
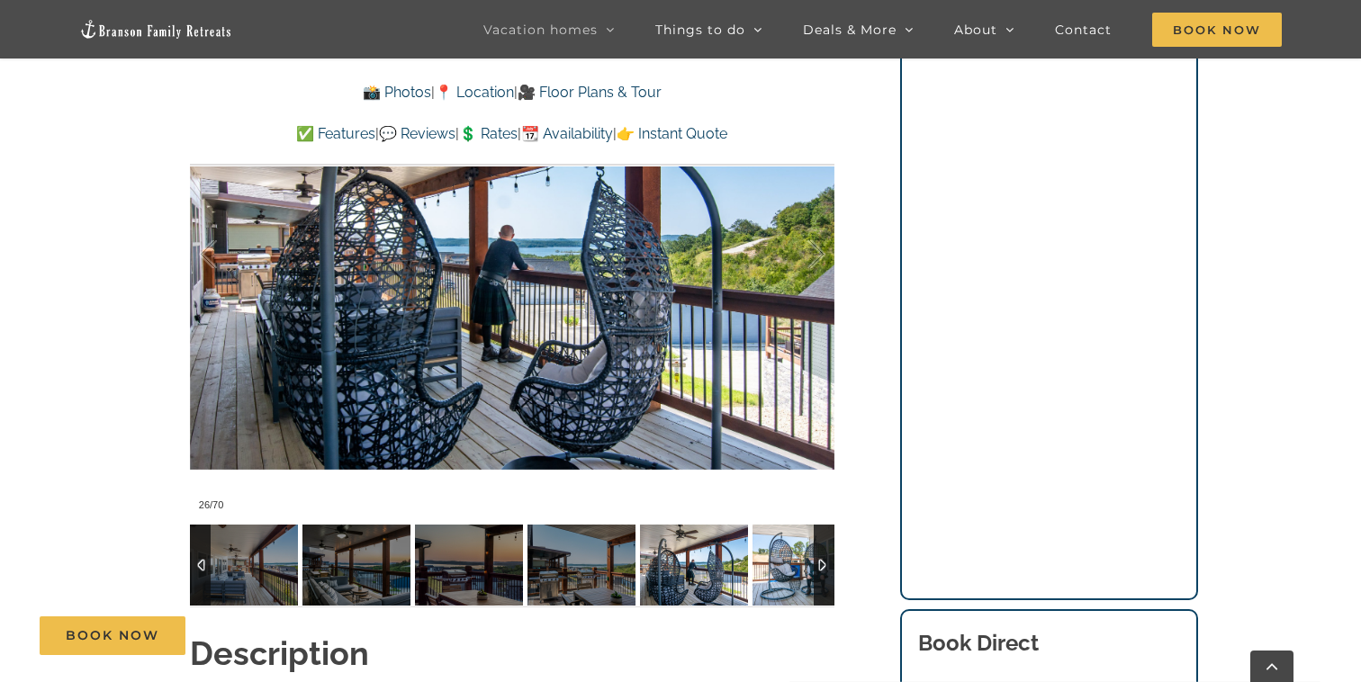
click at [812, 555] on img at bounding box center [806, 565] width 108 height 81
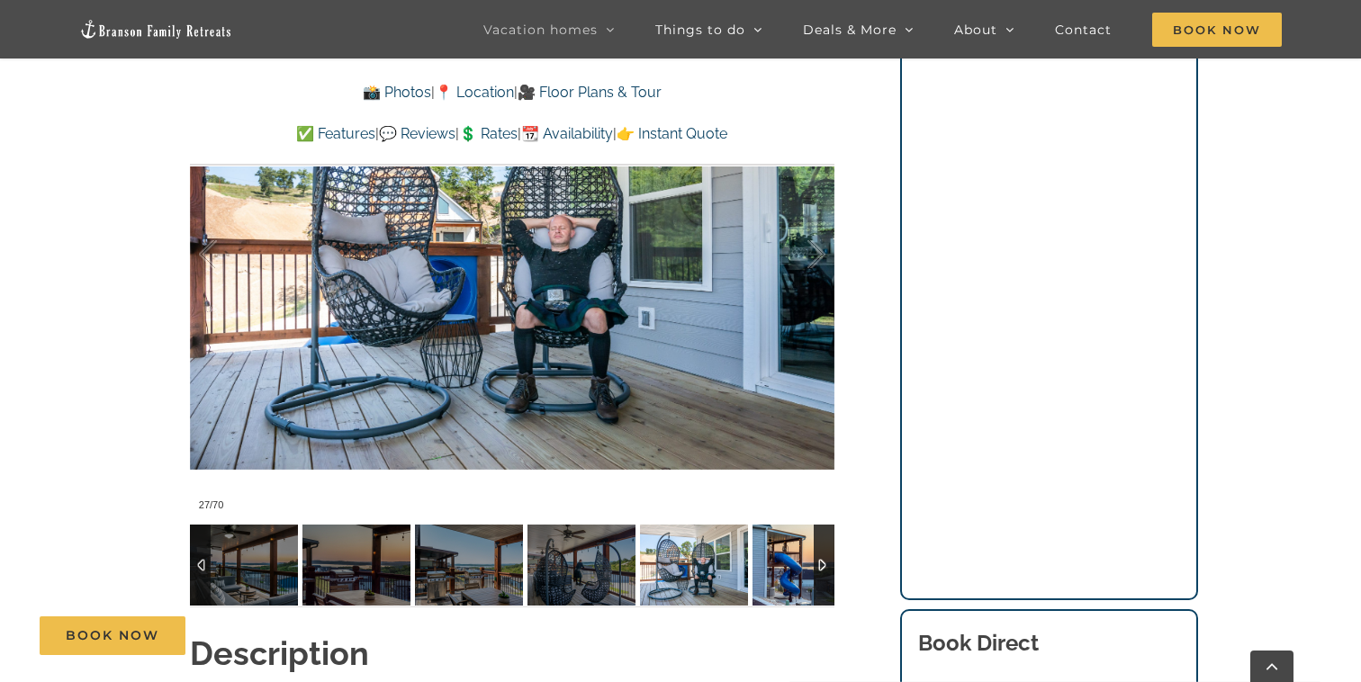
click at [812, 555] on img at bounding box center [806, 565] width 108 height 81
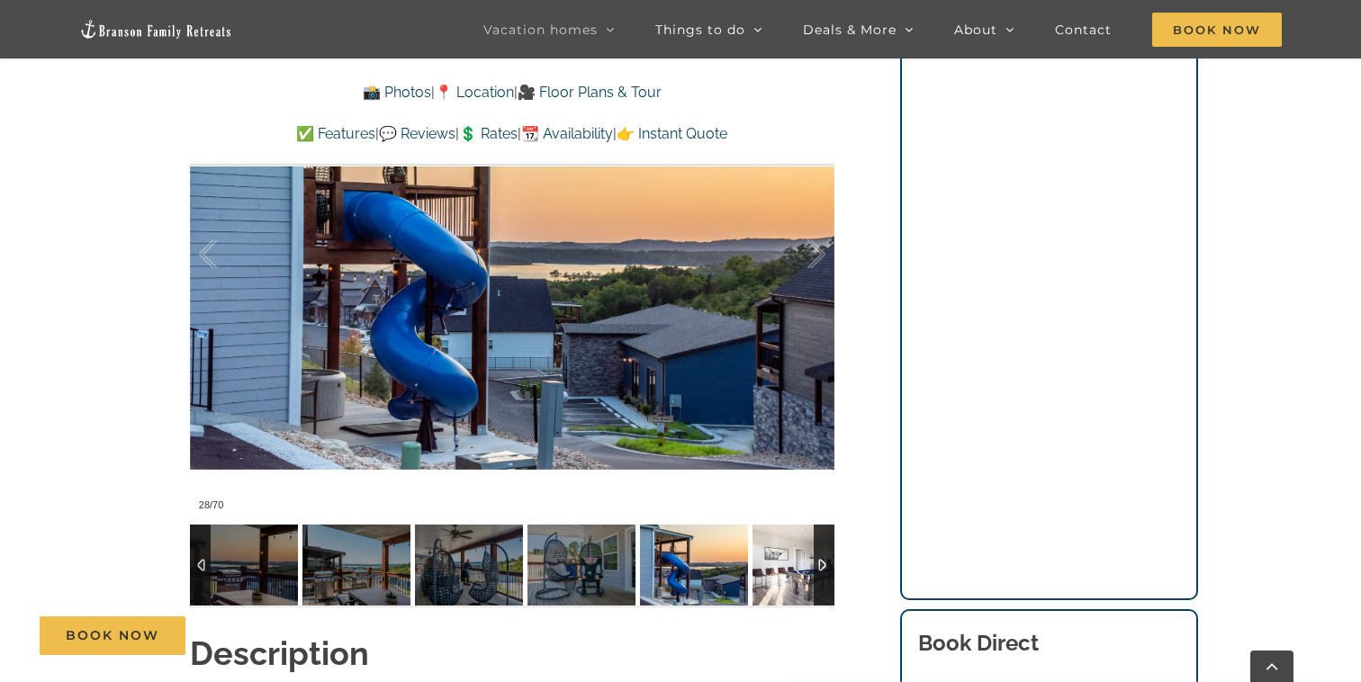
click at [812, 555] on img at bounding box center [806, 565] width 108 height 81
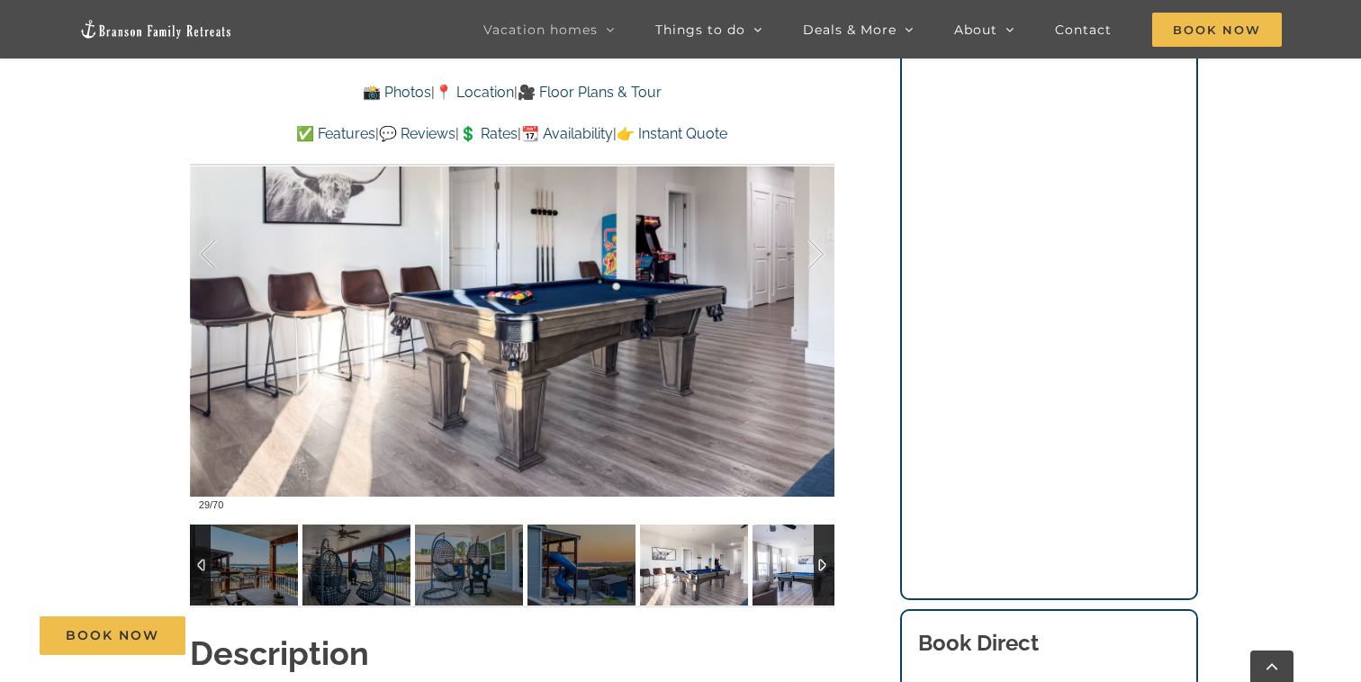
click at [812, 555] on img at bounding box center [806, 565] width 108 height 81
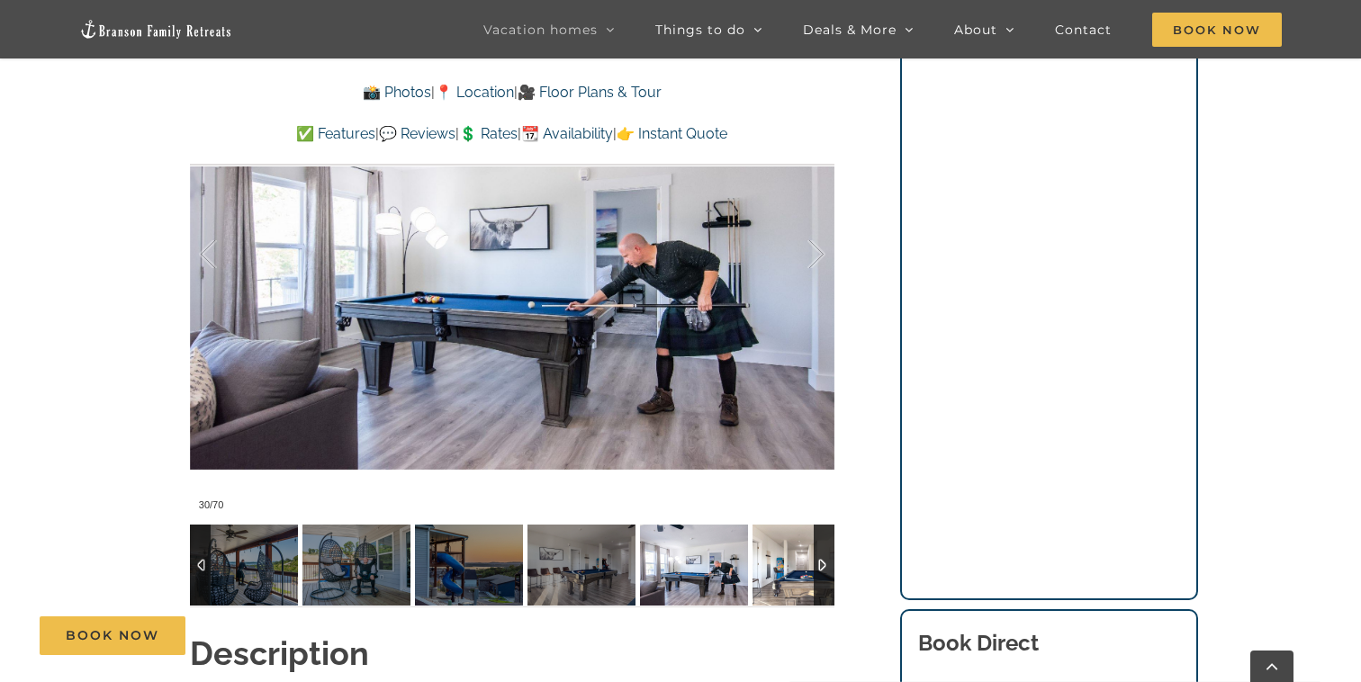
click at [812, 555] on img at bounding box center [806, 565] width 108 height 81
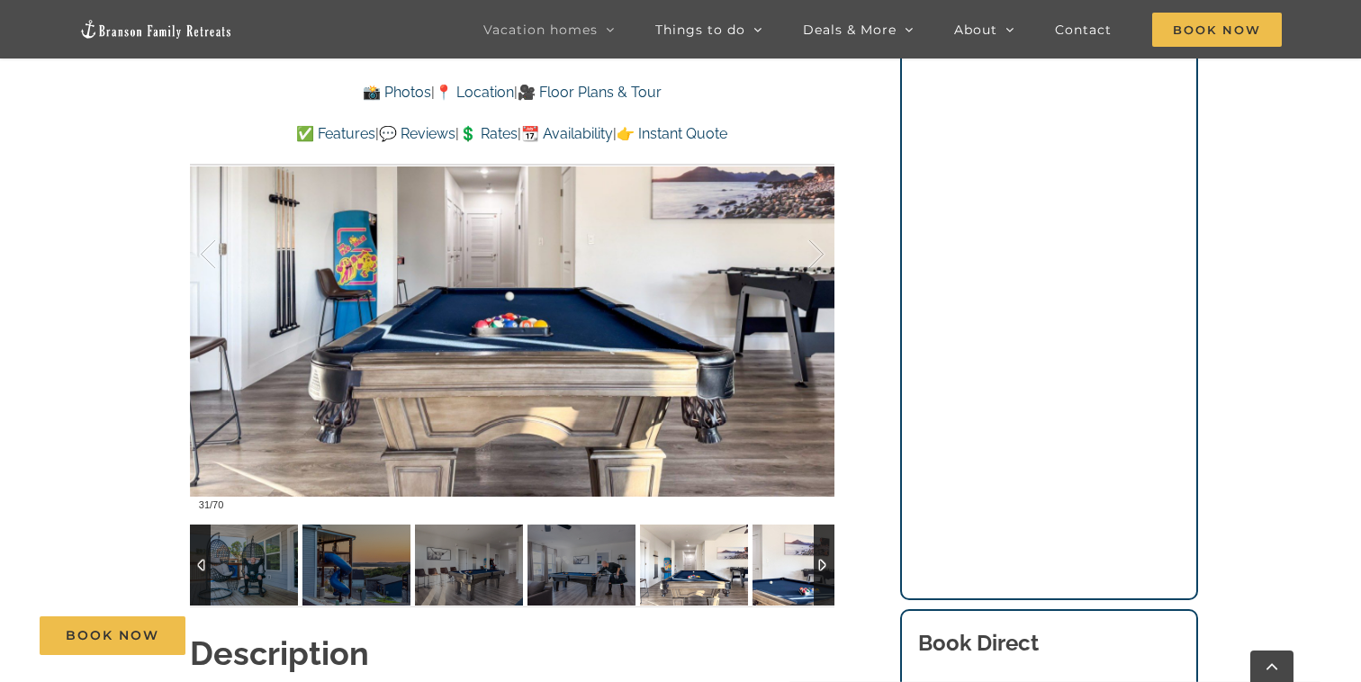
click at [812, 555] on img at bounding box center [806, 565] width 108 height 81
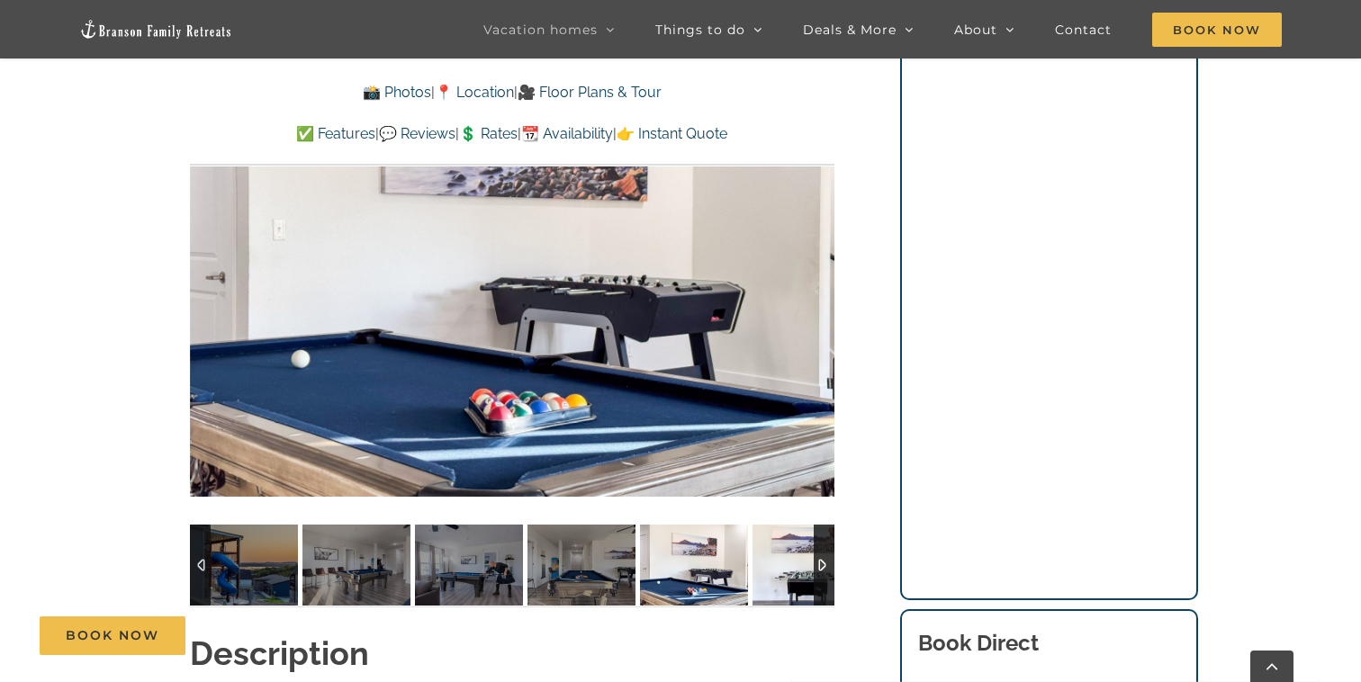
click at [812, 555] on img at bounding box center [806, 565] width 108 height 81
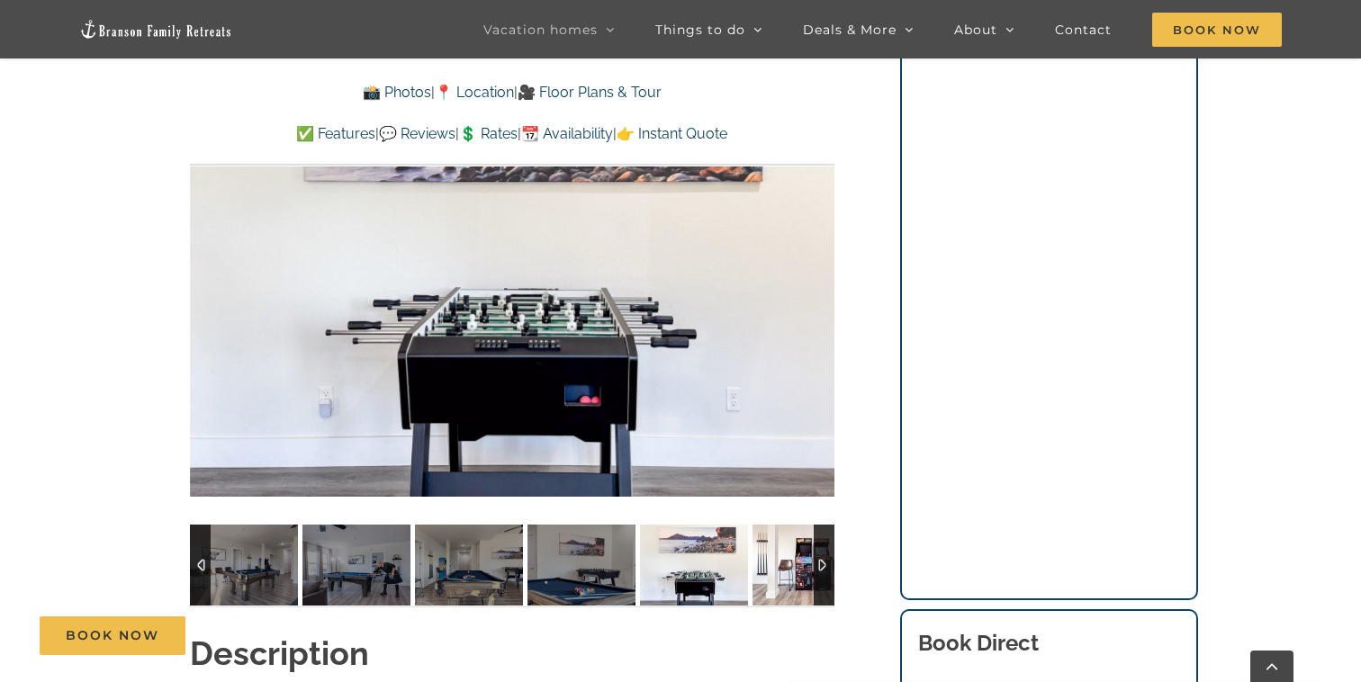
click at [812, 555] on img at bounding box center [806, 565] width 108 height 81
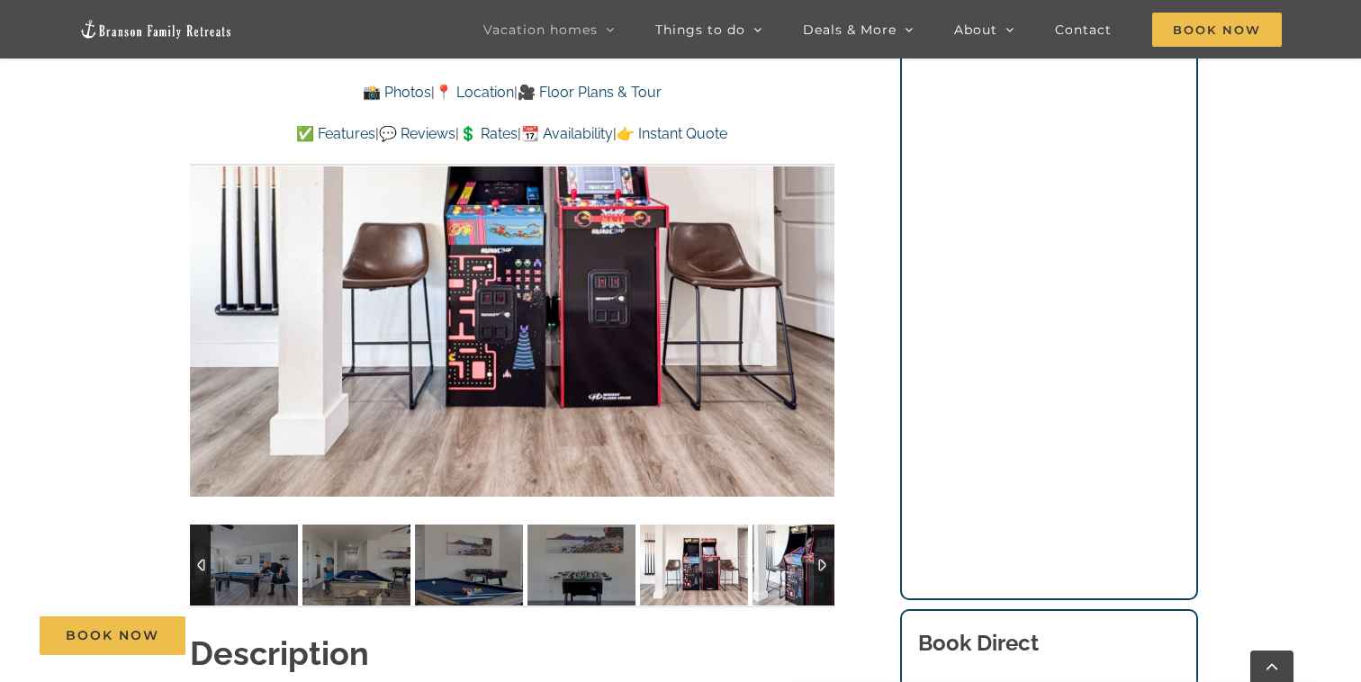
click at [812, 555] on img at bounding box center [806, 565] width 108 height 81
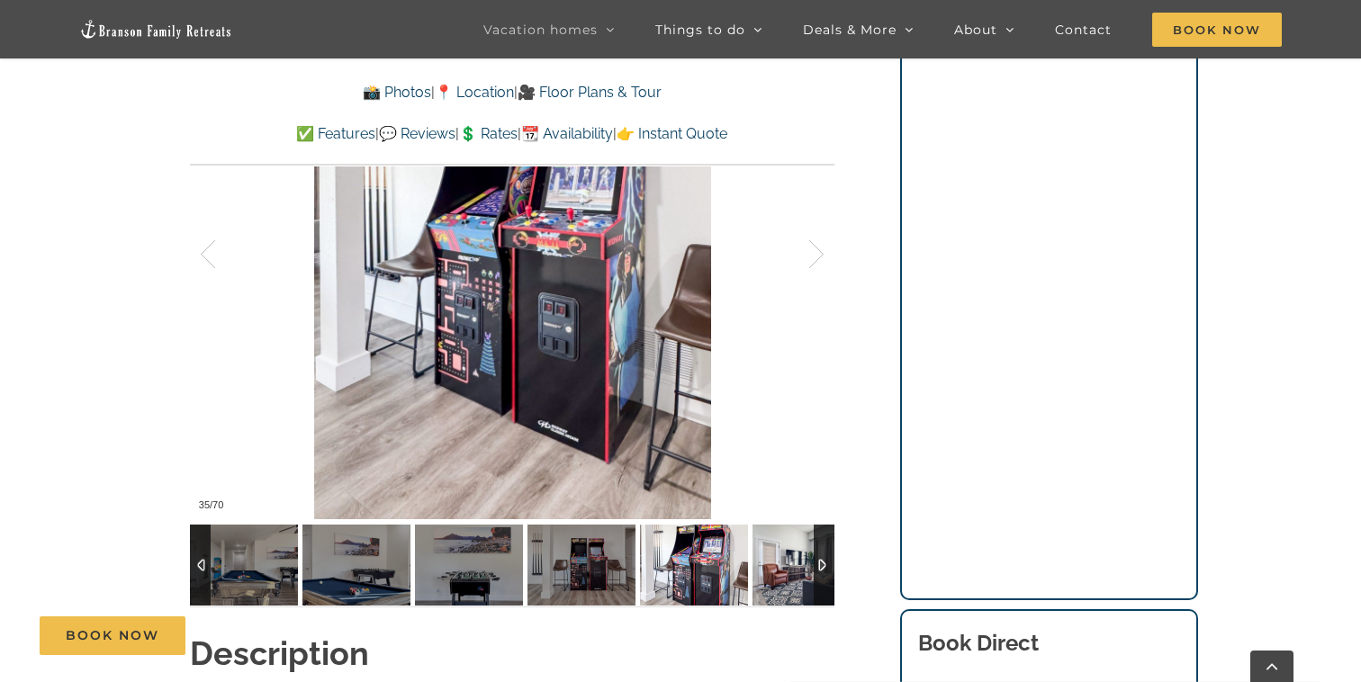
click at [812, 555] on img at bounding box center [806, 565] width 108 height 81
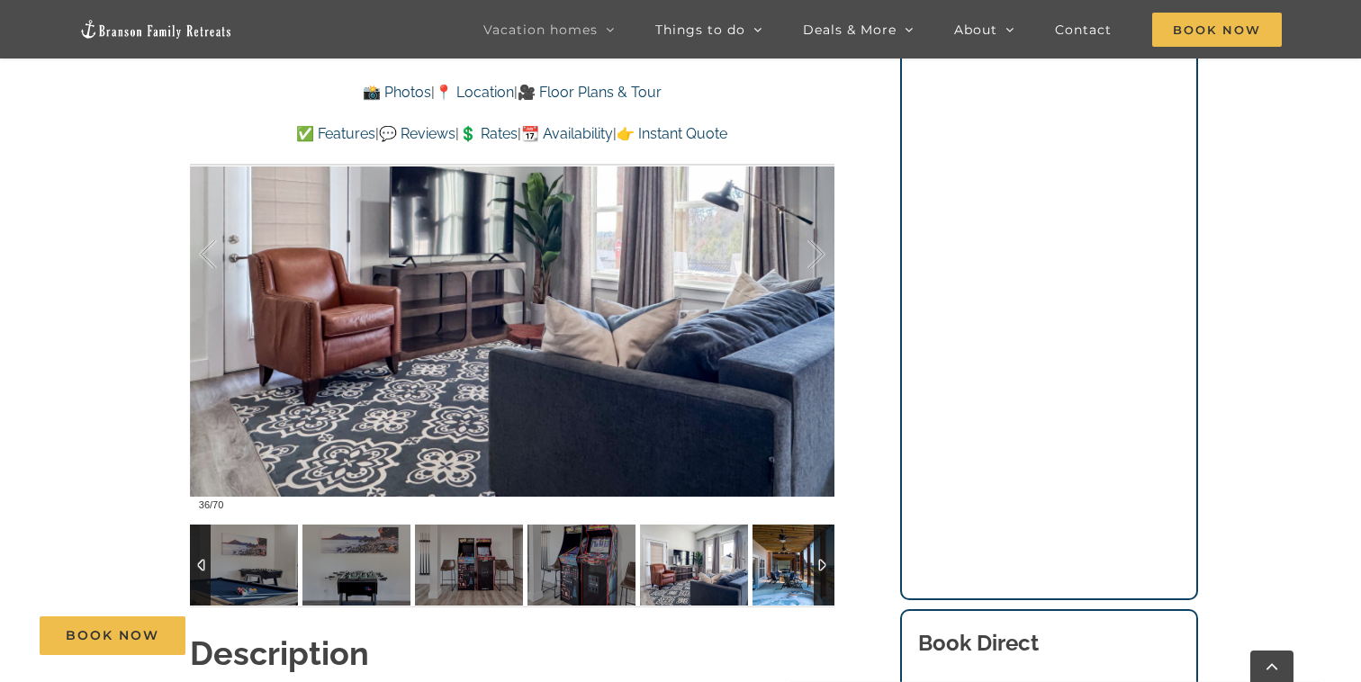
click at [812, 555] on img at bounding box center [806, 565] width 108 height 81
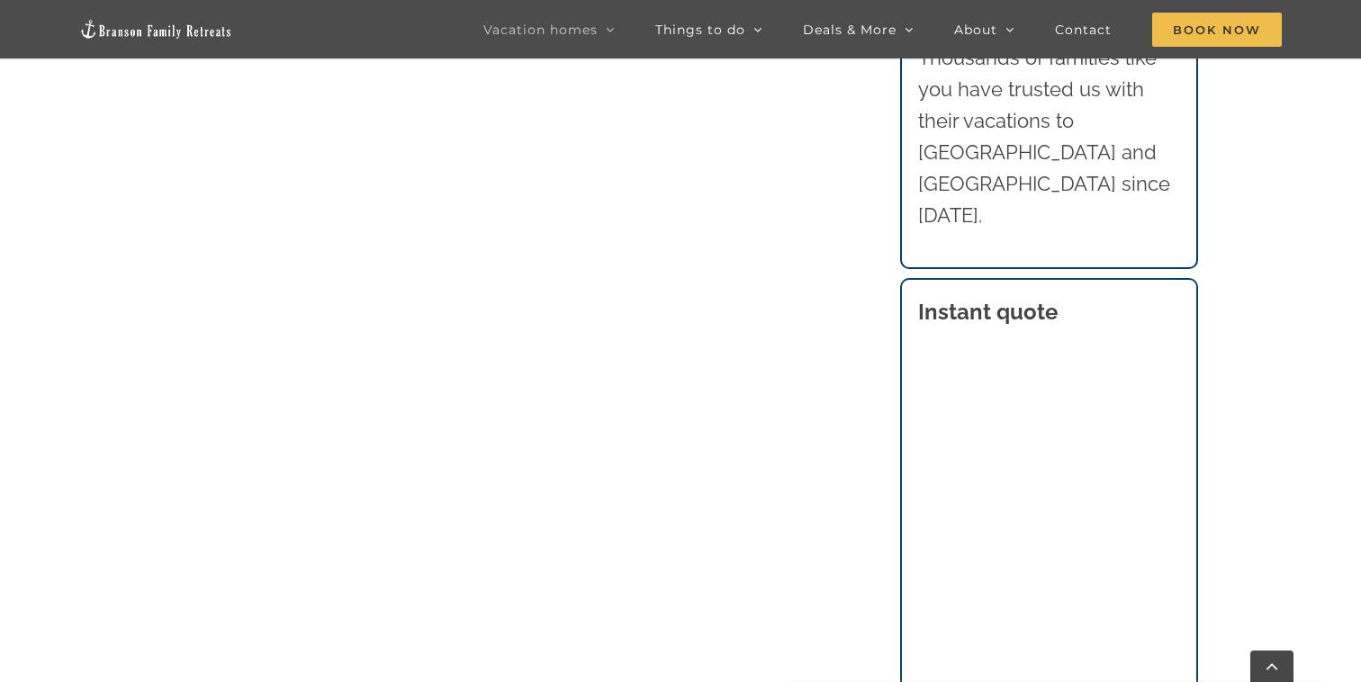
scroll to position [1726, 0]
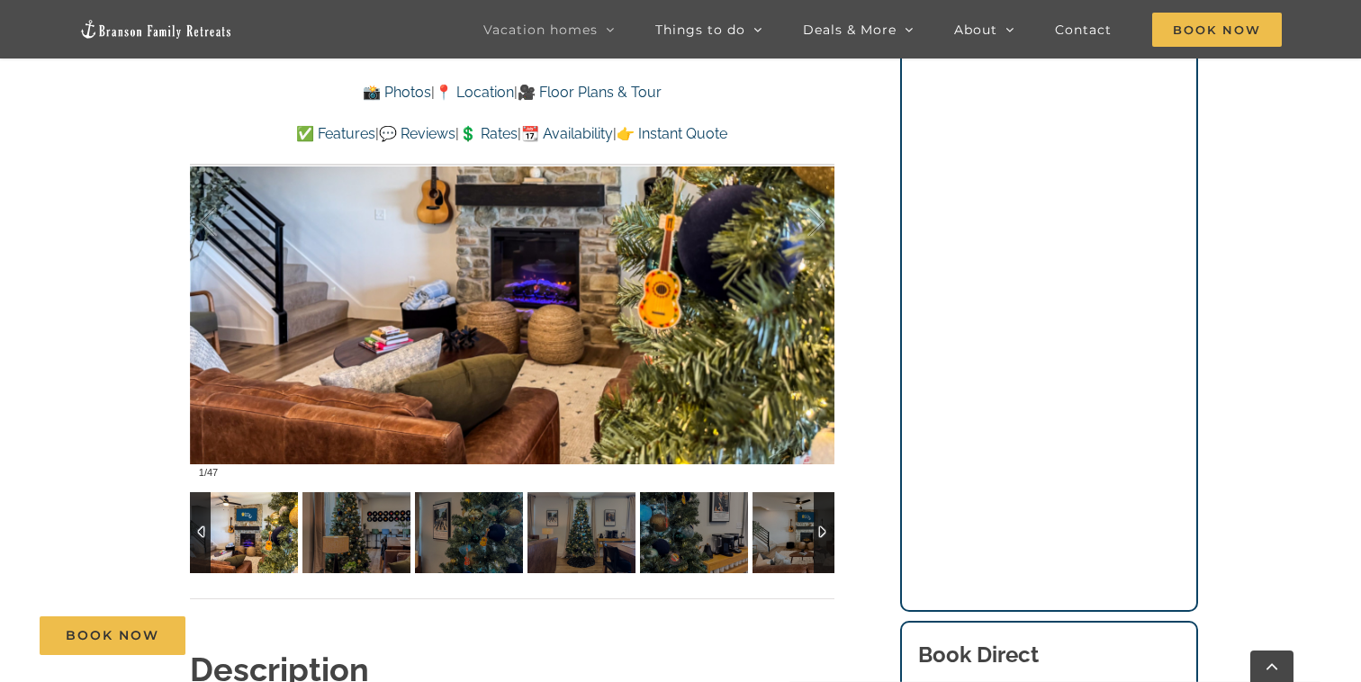
scroll to position [1329, 0]
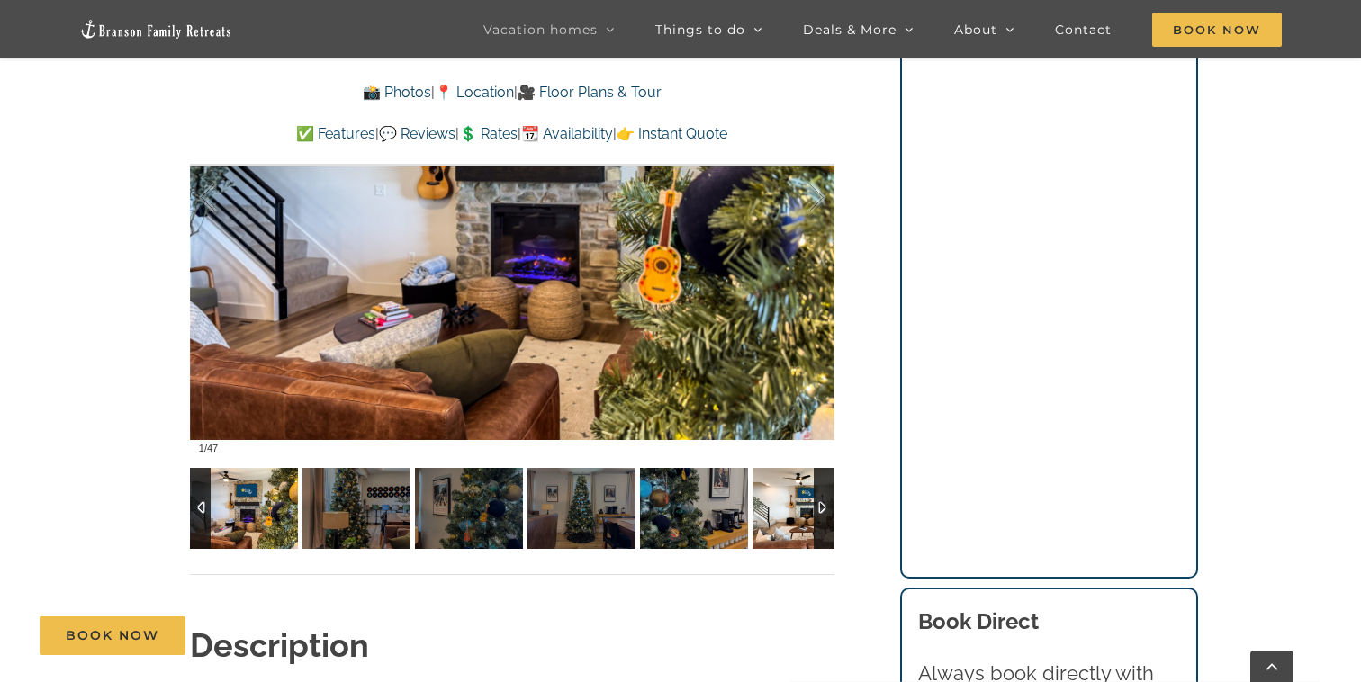
click at [758, 510] on img at bounding box center [806, 508] width 108 height 81
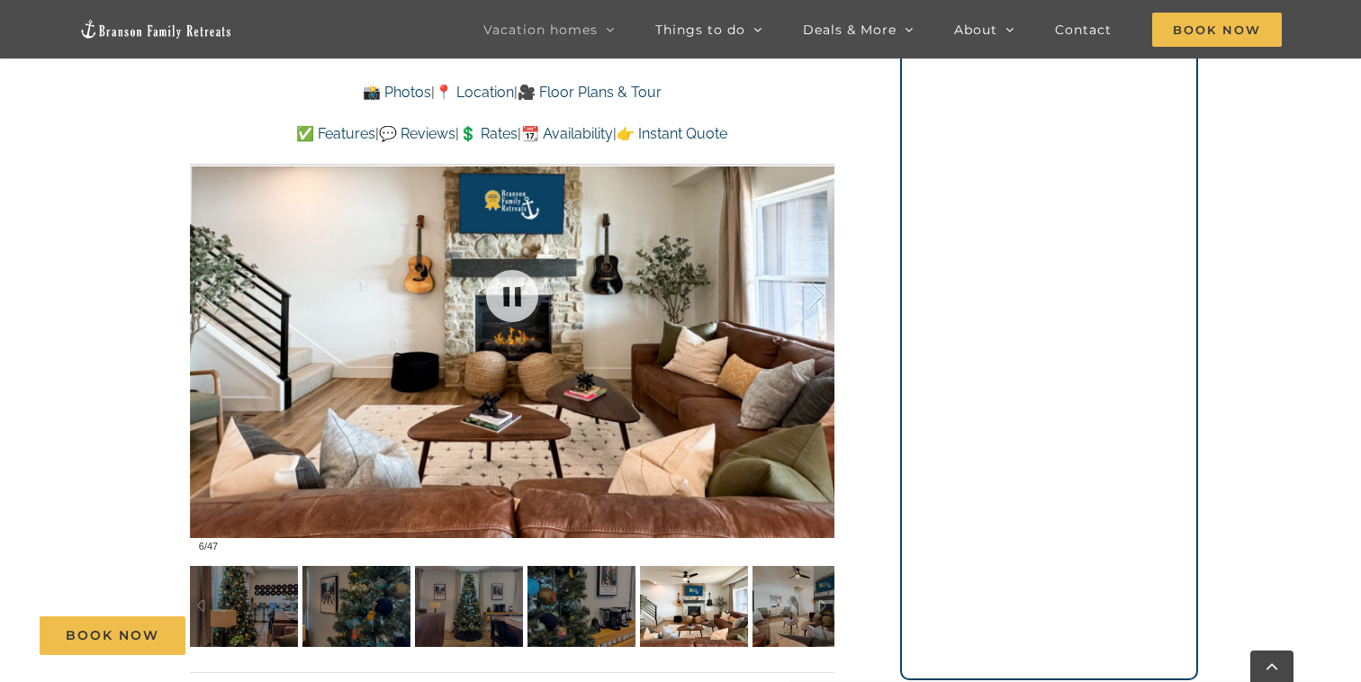
scroll to position [1227, 0]
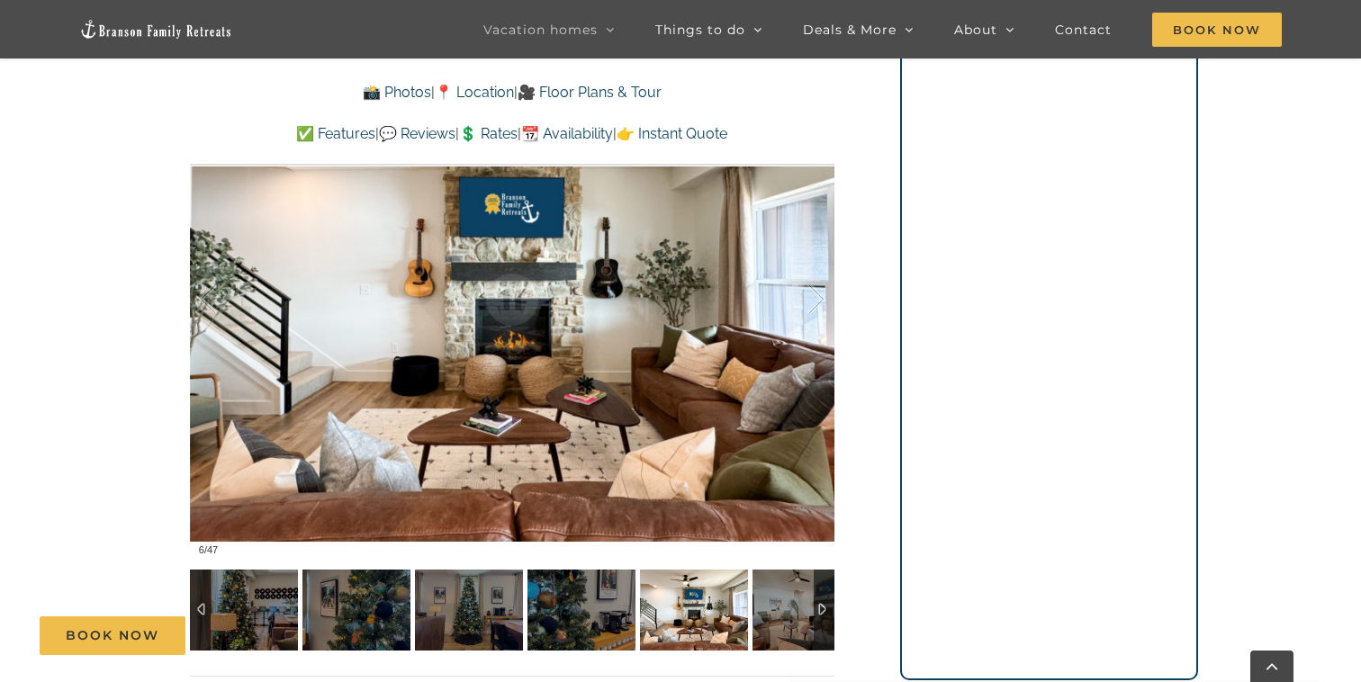
click at [822, 614] on div at bounding box center [823, 610] width 21 height 81
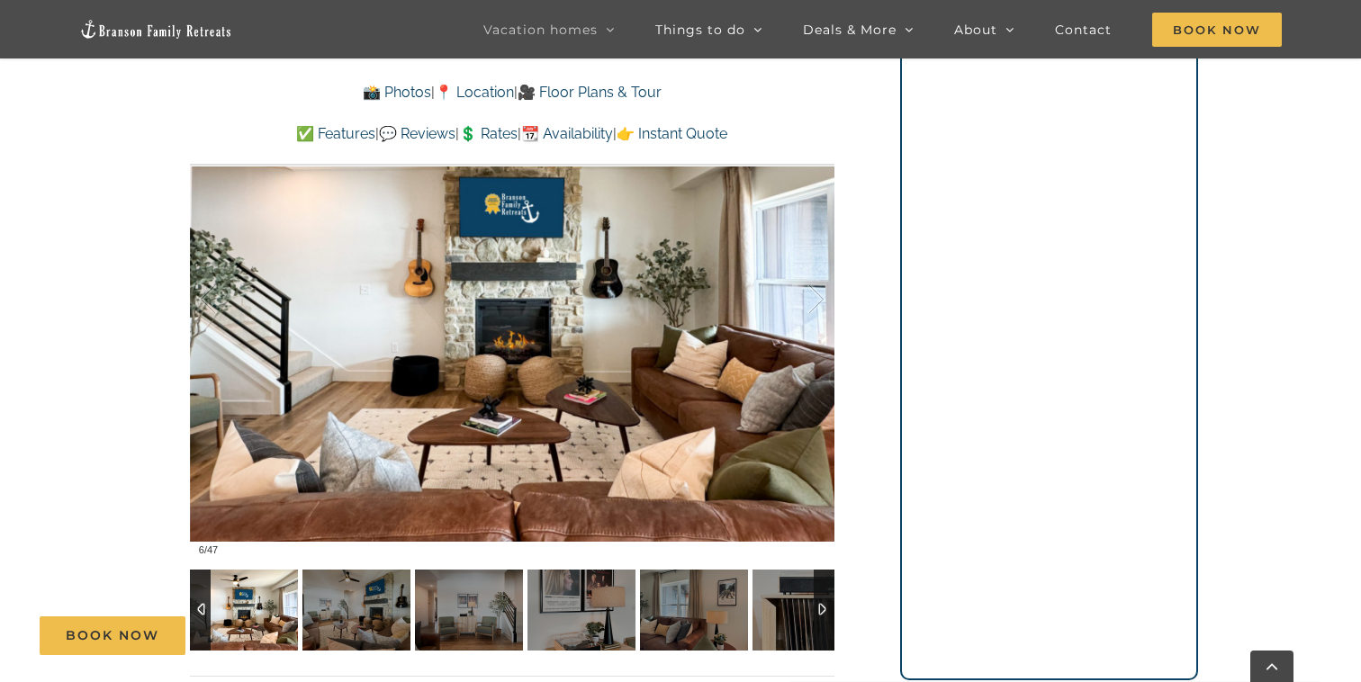
click at [822, 614] on div at bounding box center [823, 610] width 21 height 81
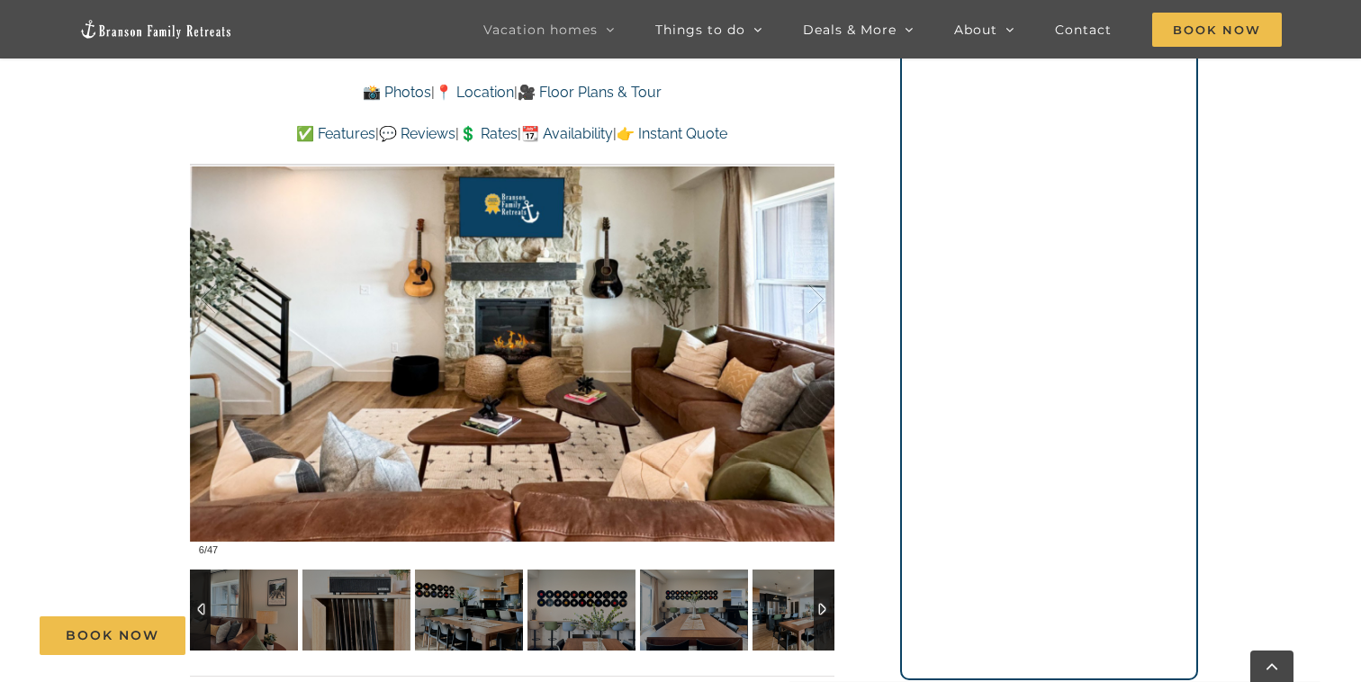
click at [822, 614] on div at bounding box center [823, 610] width 21 height 81
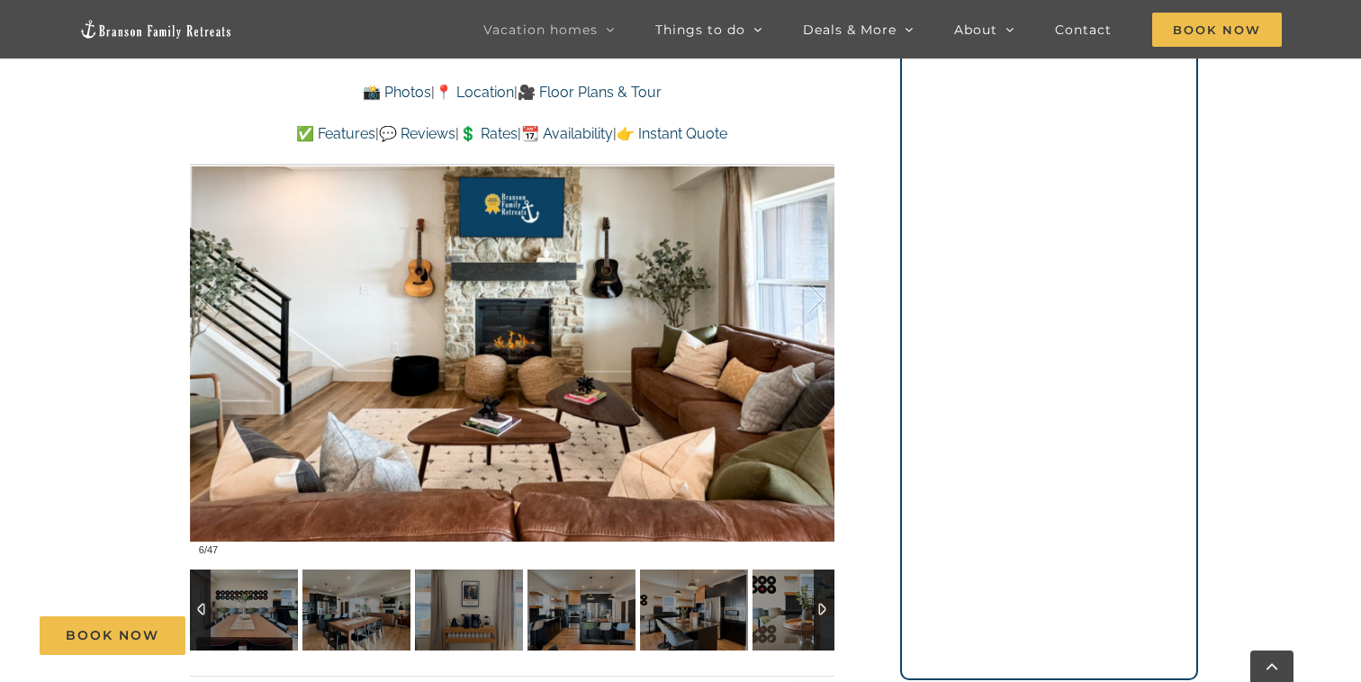
click at [822, 614] on div at bounding box center [823, 610] width 21 height 81
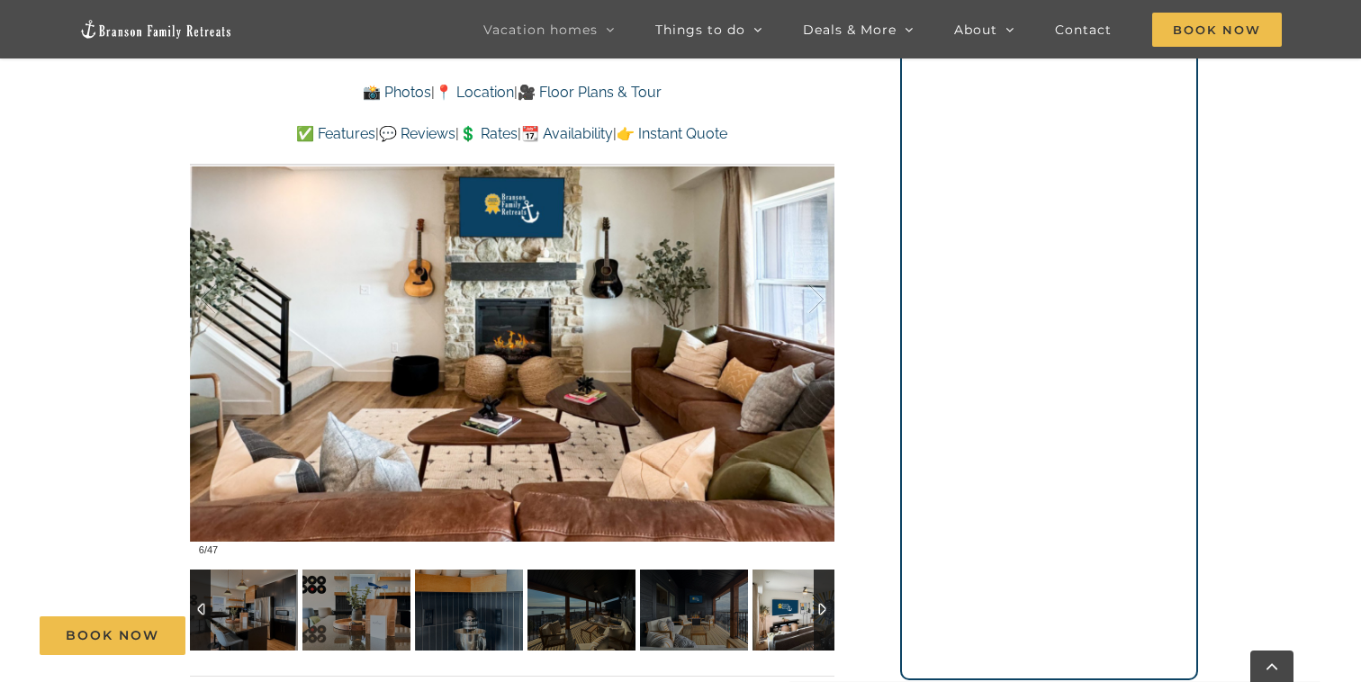
click at [790, 606] on img at bounding box center [806, 610] width 108 height 81
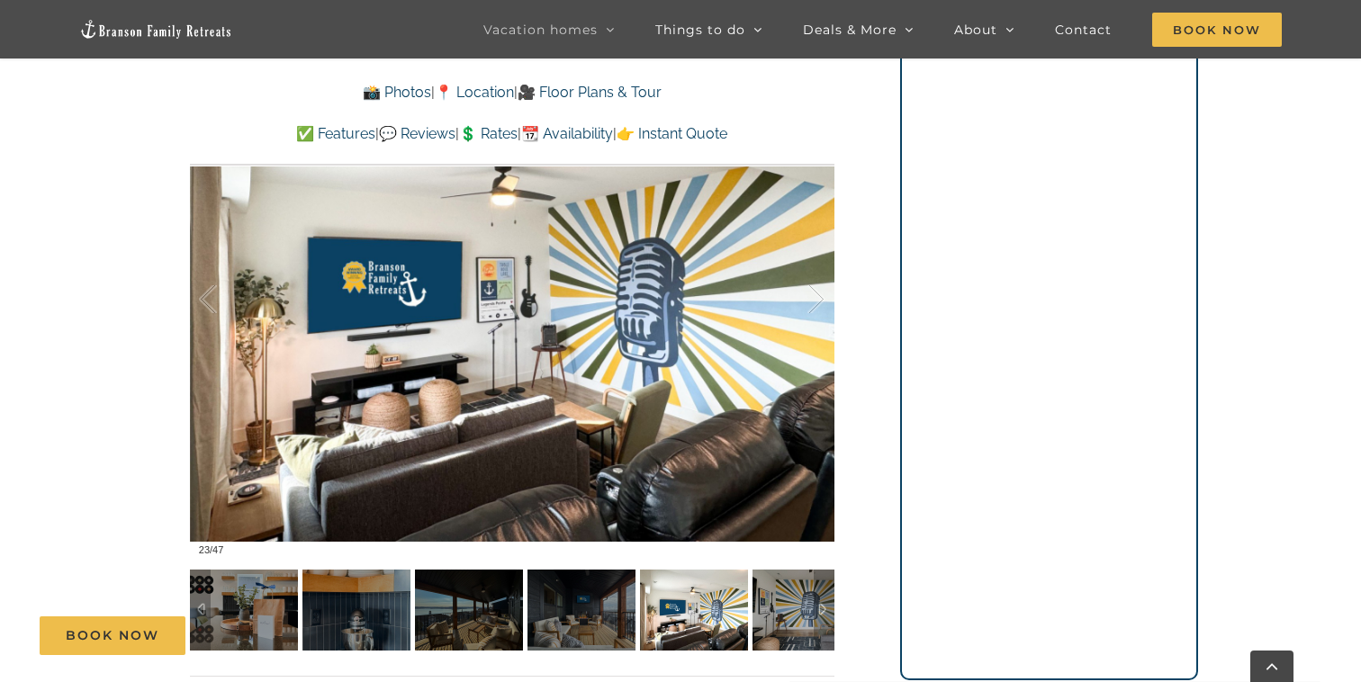
click at [854, 611] on div "Mini Legends A Branson vacation home that’s music to your ears ⭐️⭐️⭐️⭐️⭐️ A ver…" at bounding box center [512, 170] width 716 height 1109
click at [0, 0] on div at bounding box center [0, 0] width 0 height 0
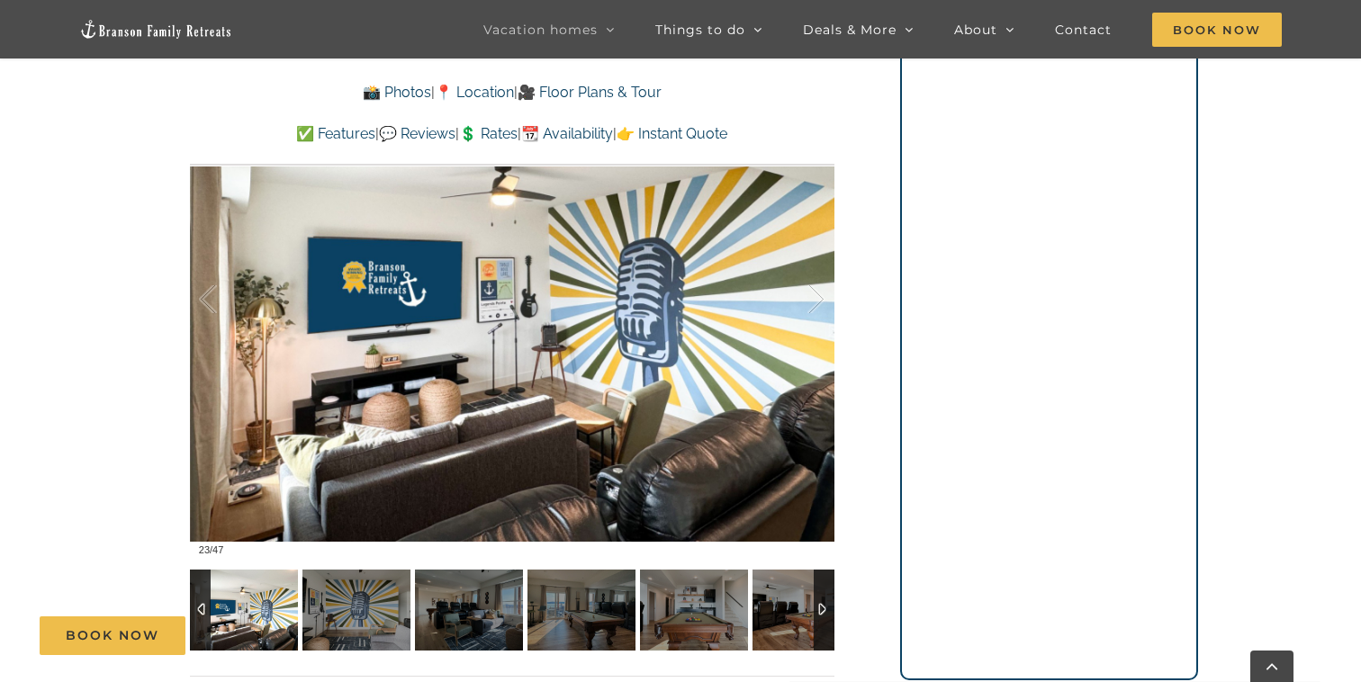
click at [823, 607] on div at bounding box center [823, 610] width 21 height 81
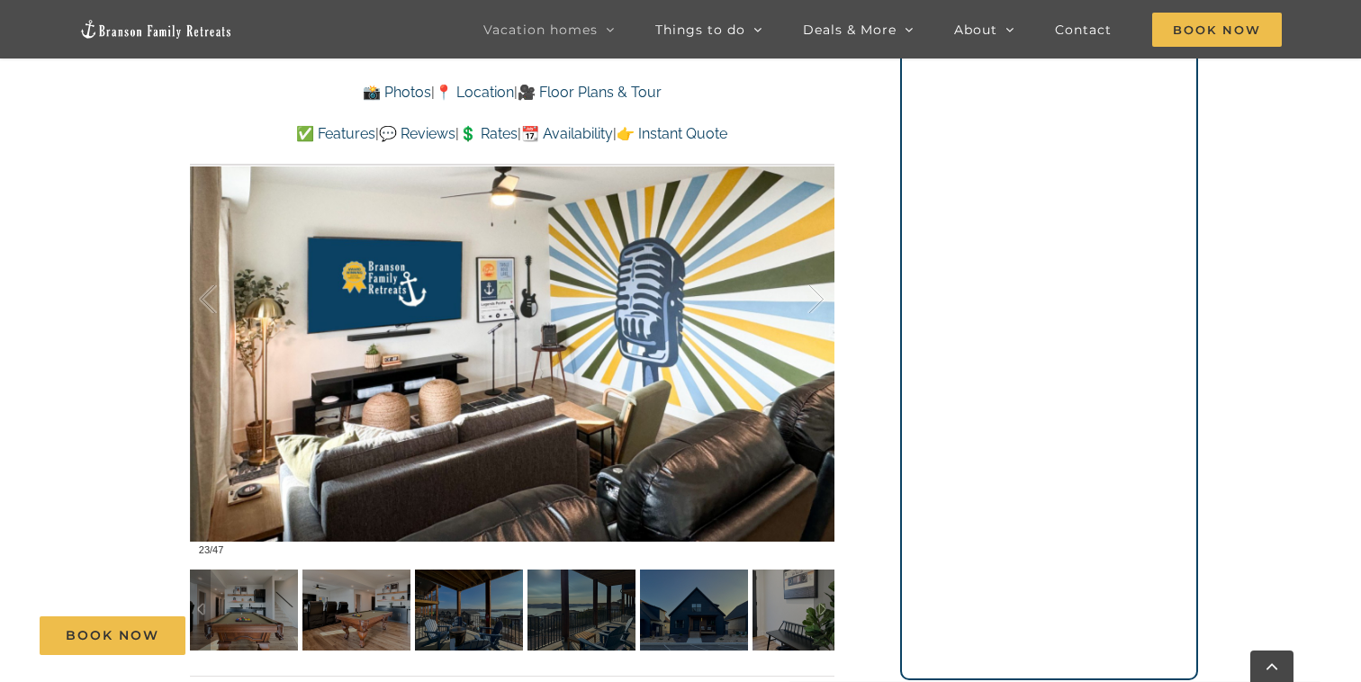
click at [488, 619] on div "Book Now" at bounding box center [694, 635] width 1308 height 39
click at [436, 601] on img at bounding box center [469, 610] width 108 height 81
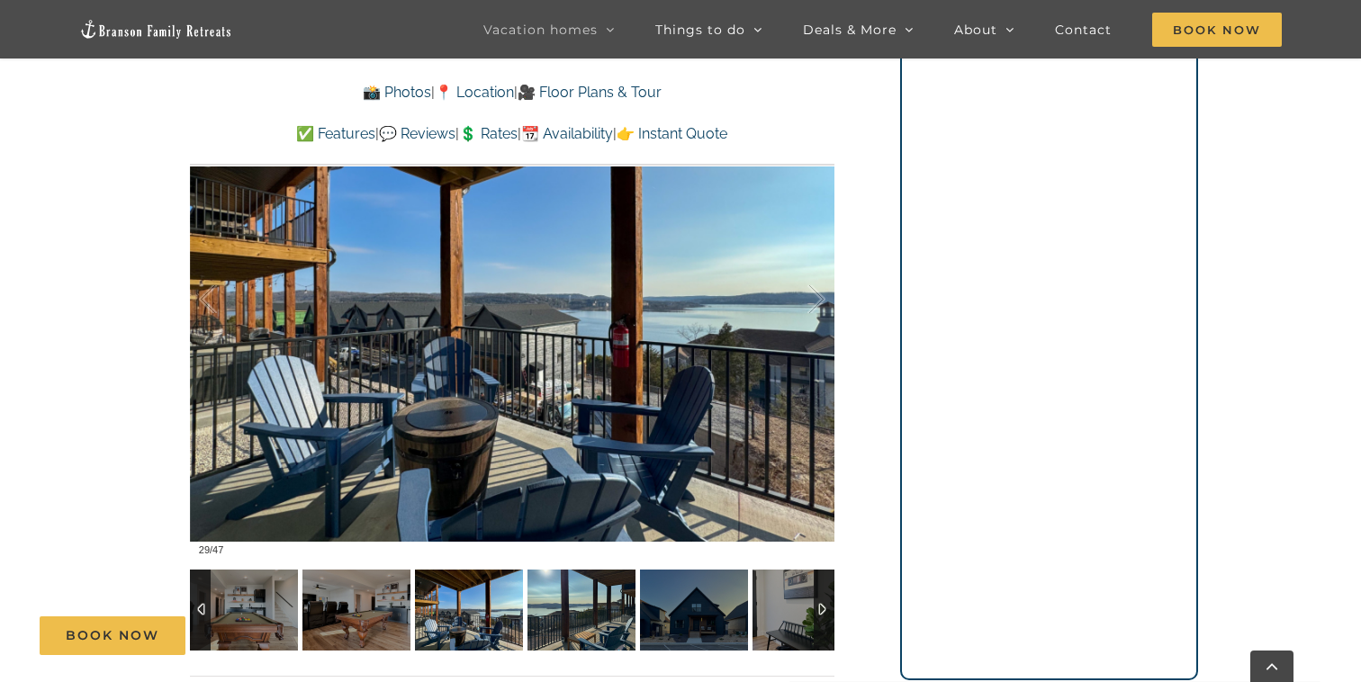
click at [564, 609] on img at bounding box center [581, 610] width 108 height 81
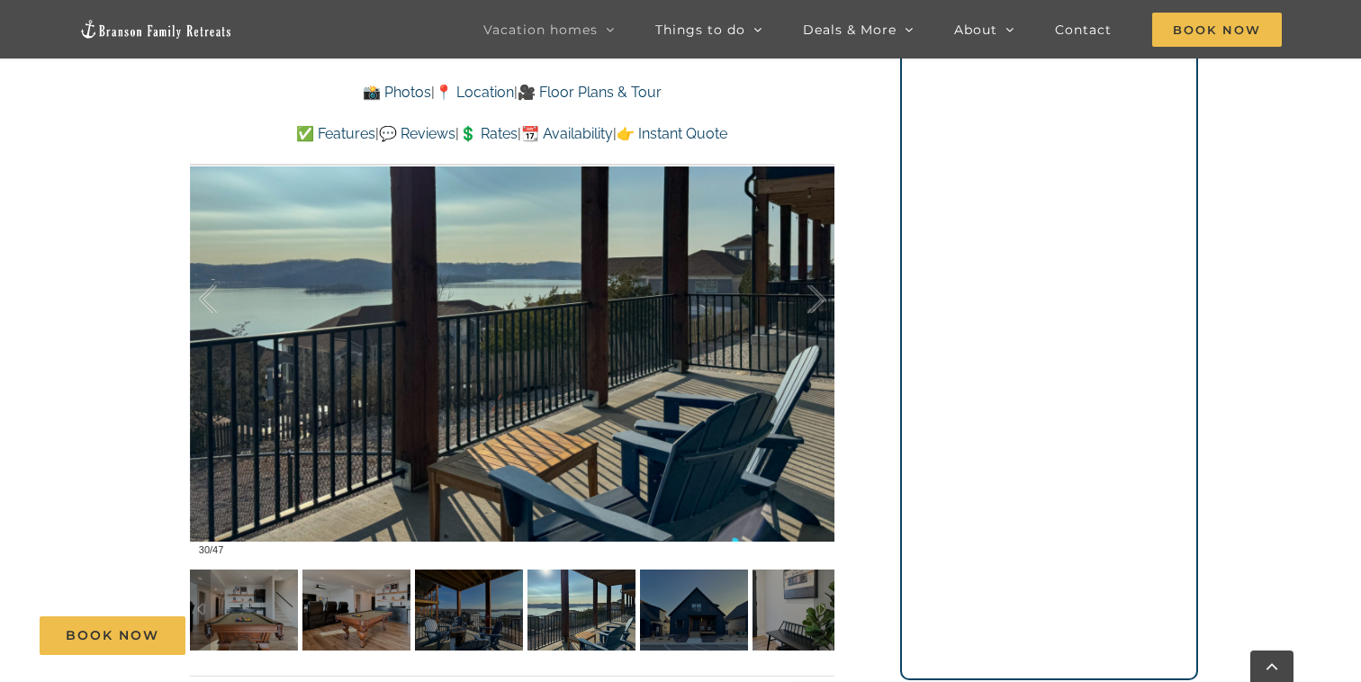
click at [641, 620] on div "Book Now" at bounding box center [694, 635] width 1308 height 39
click at [685, 619] on div "Book Now" at bounding box center [694, 635] width 1308 height 39
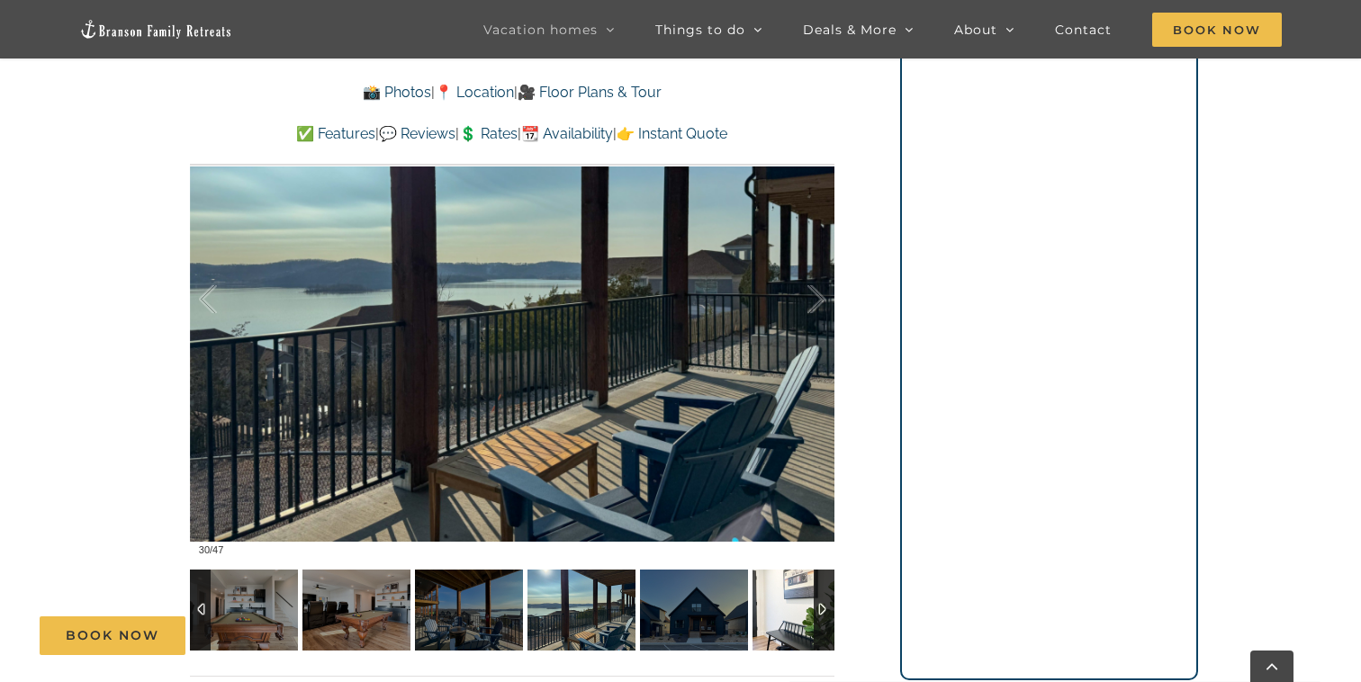
click at [780, 597] on img at bounding box center [806, 610] width 108 height 81
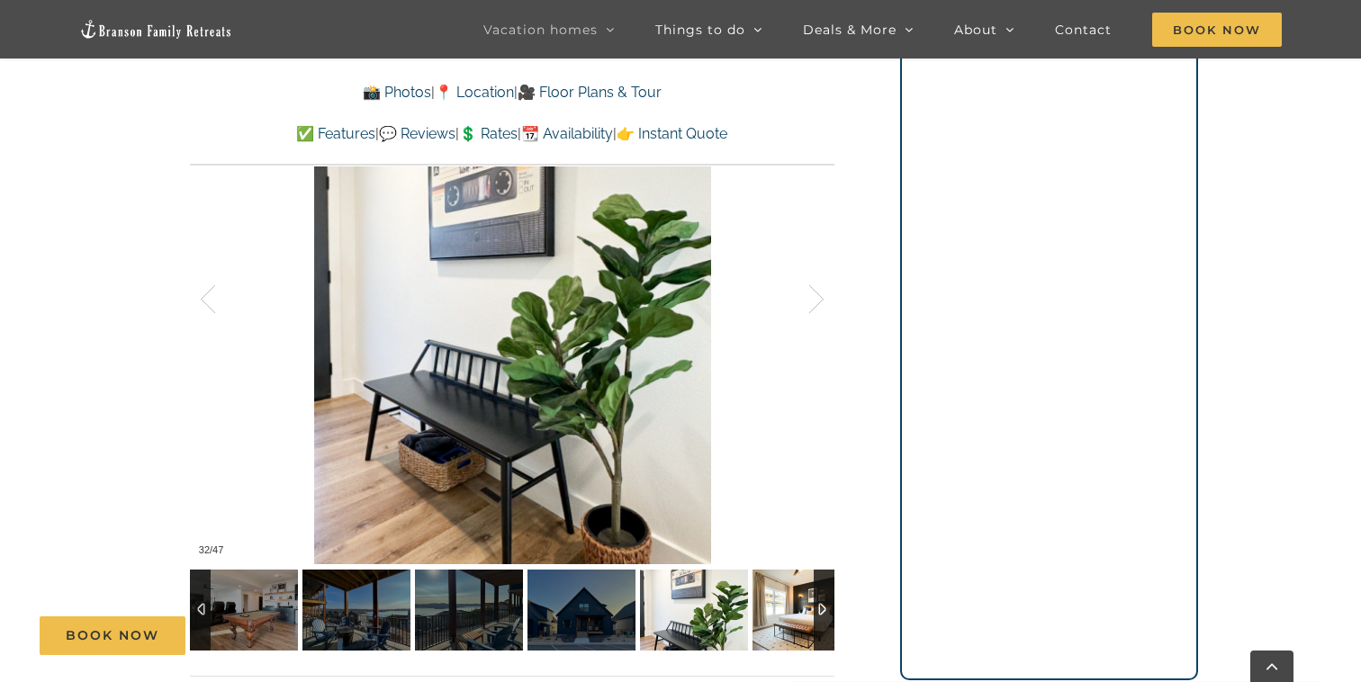
click at [780, 597] on img at bounding box center [806, 610] width 108 height 81
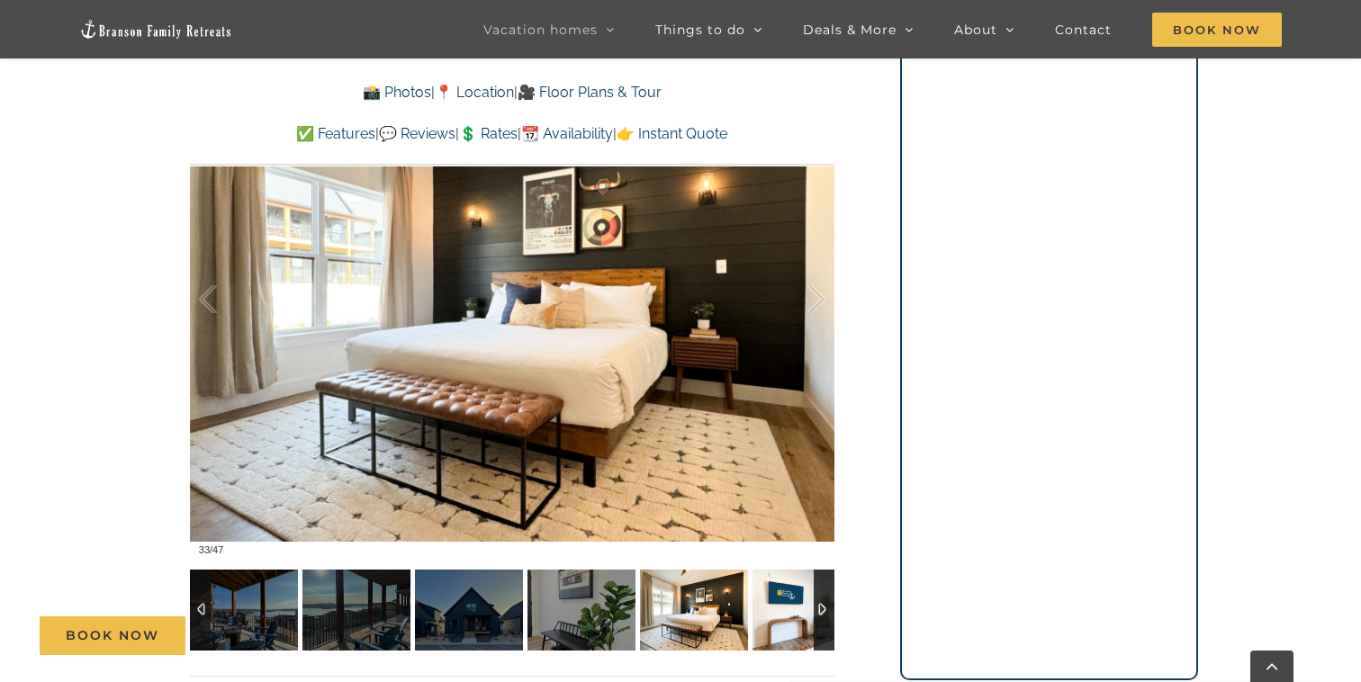
click at [780, 597] on img at bounding box center [806, 610] width 108 height 81
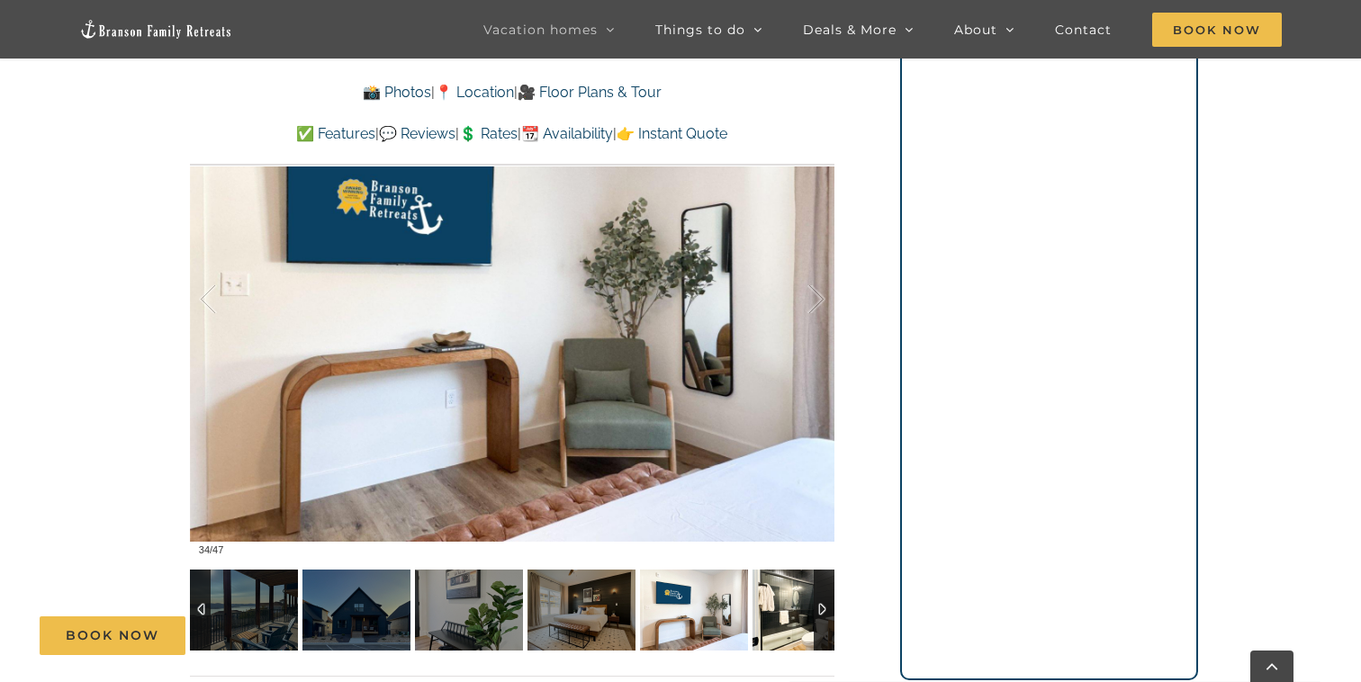
click at [780, 597] on img at bounding box center [806, 610] width 108 height 81
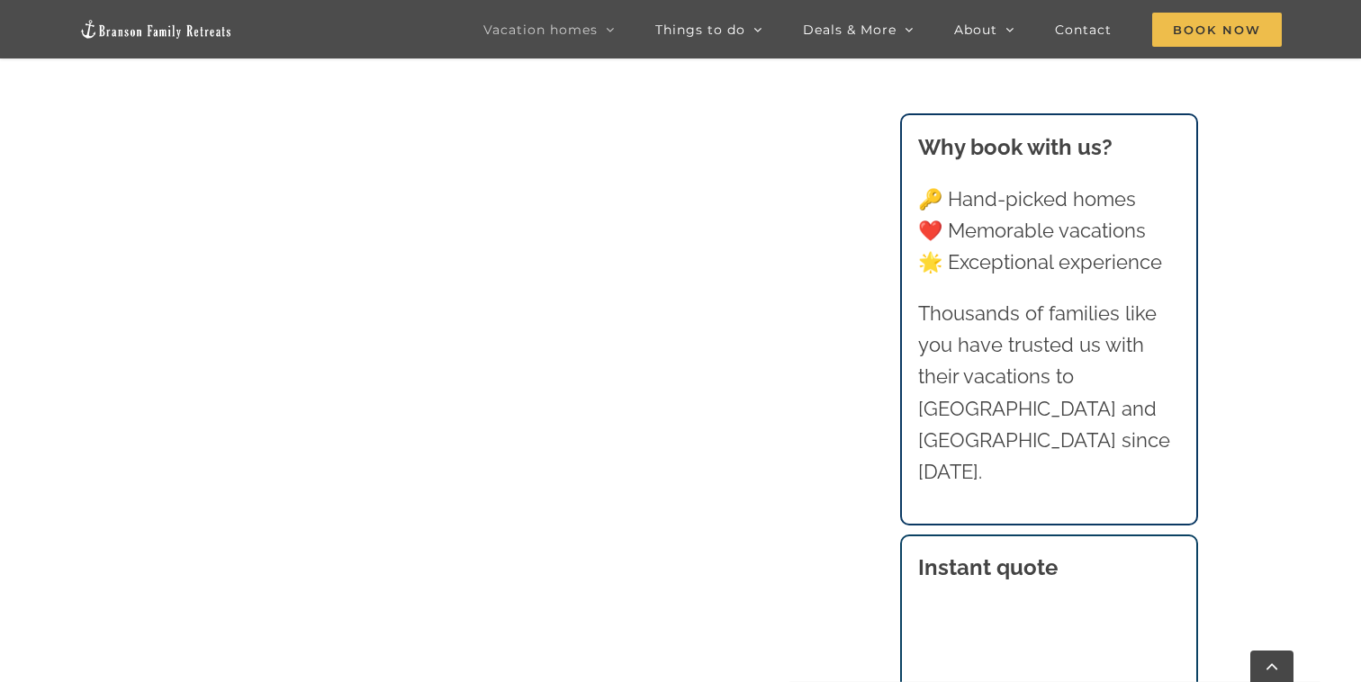
scroll to position [1474, 0]
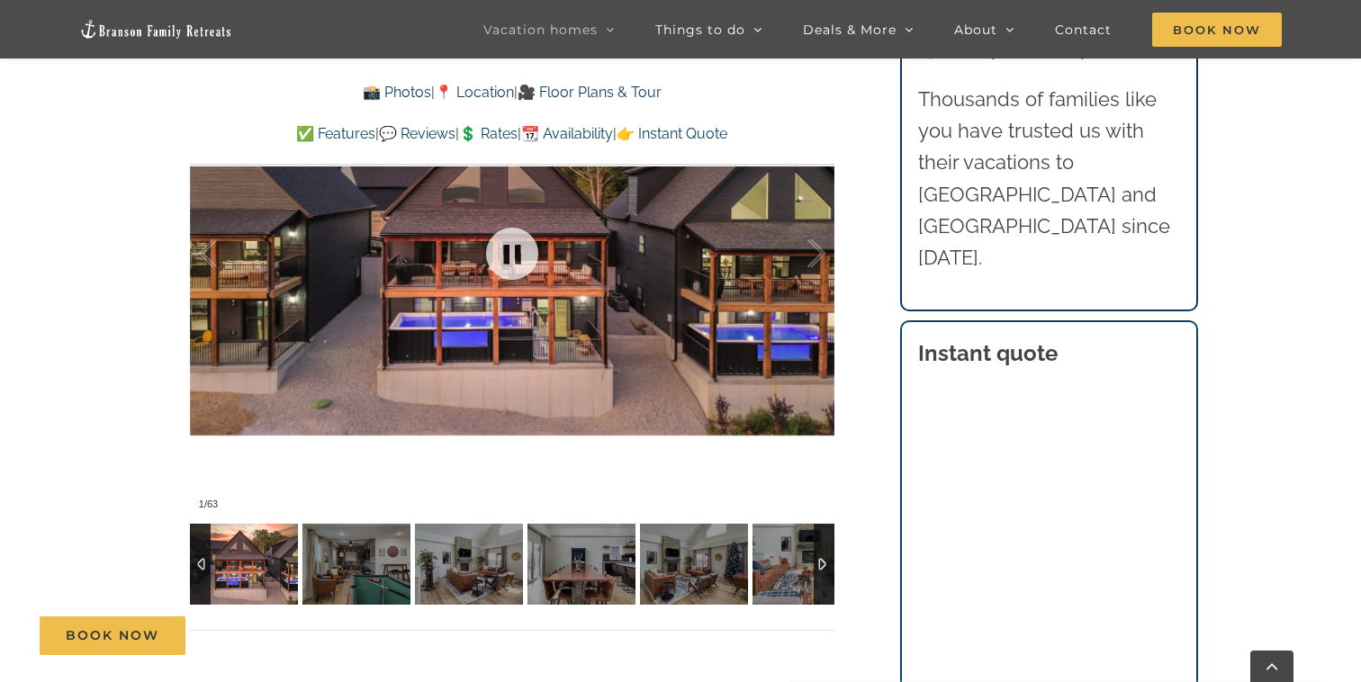
scroll to position [1343, 0]
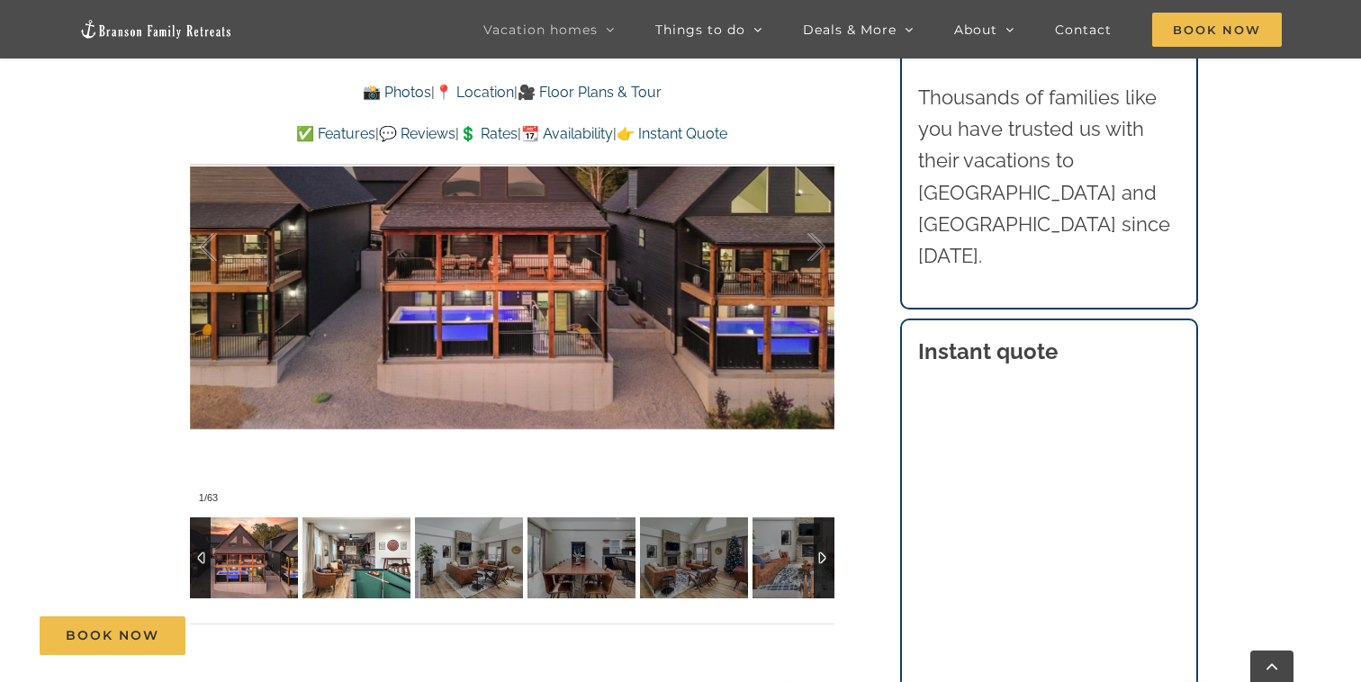
click at [384, 559] on img at bounding box center [356, 557] width 108 height 81
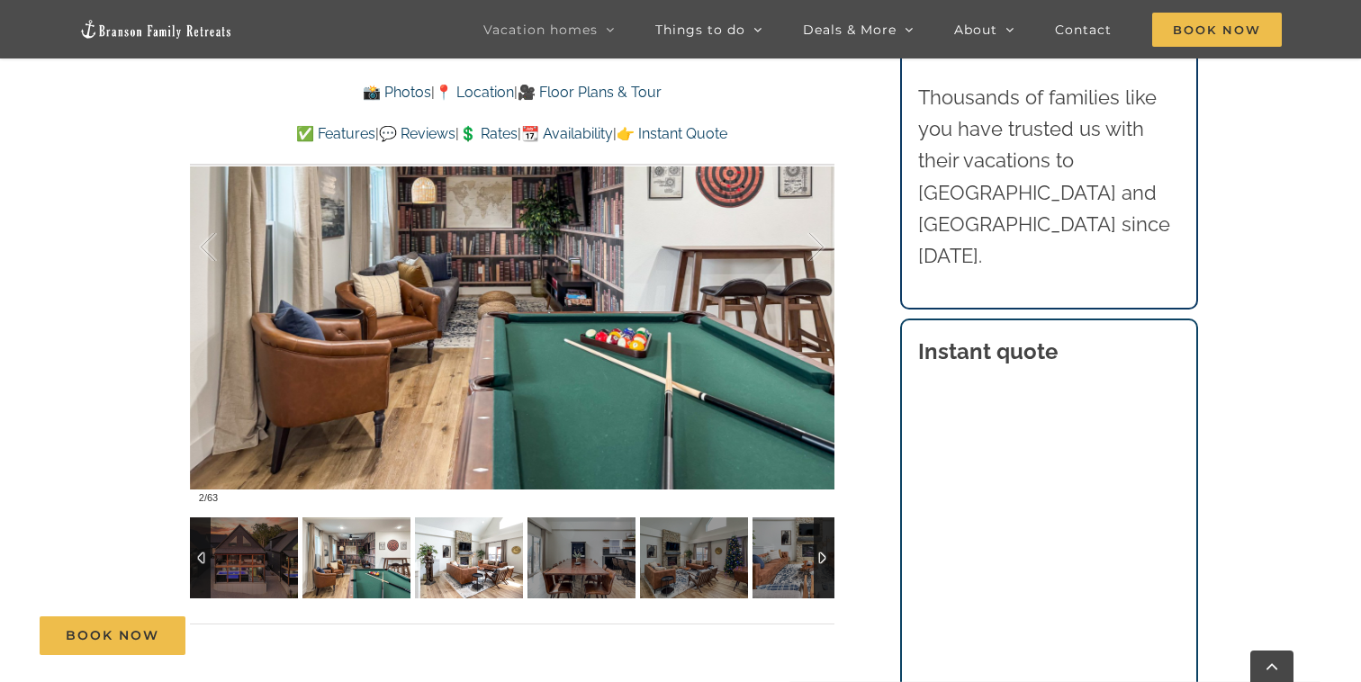
click at [460, 578] on img at bounding box center [469, 557] width 108 height 81
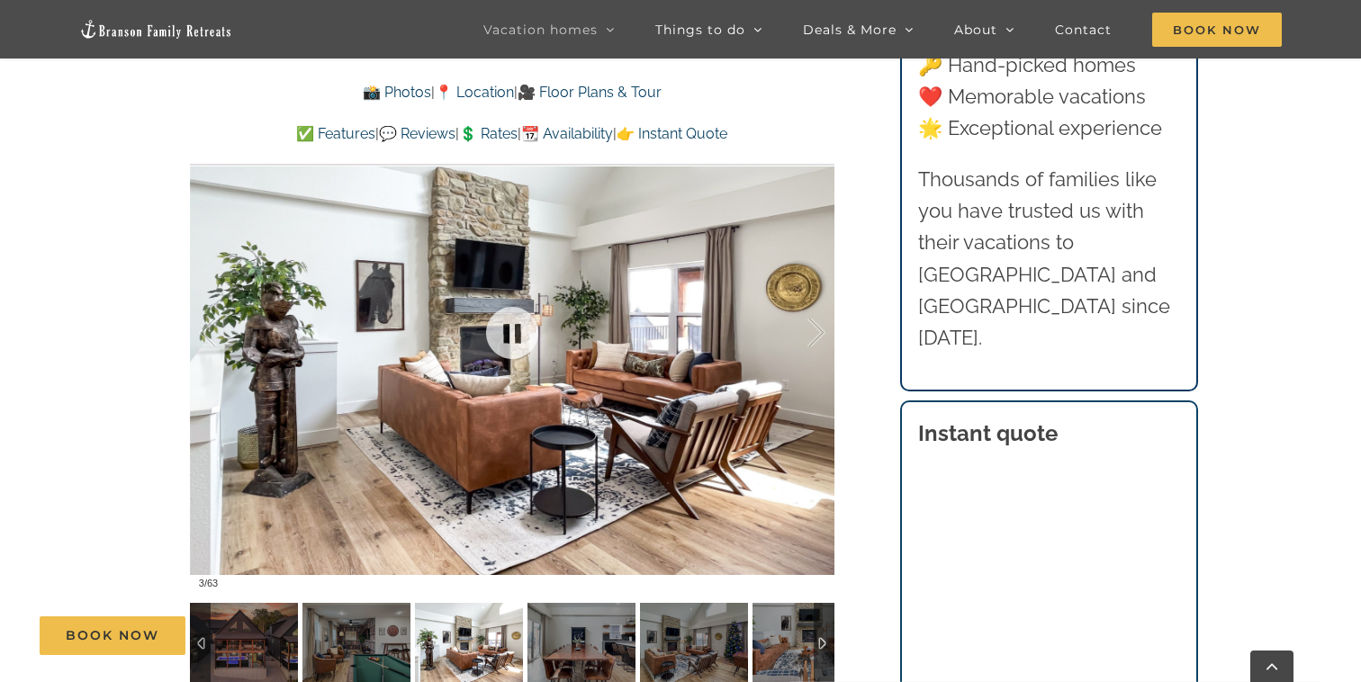
scroll to position [1253, 0]
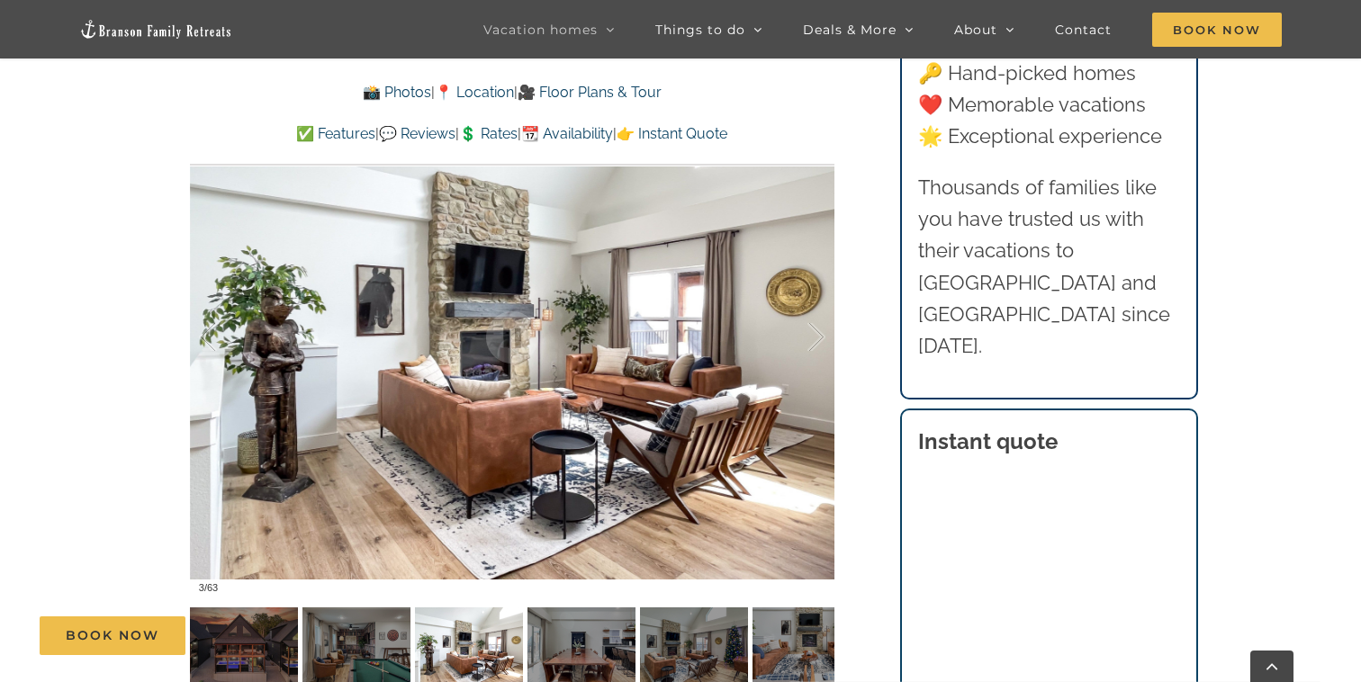
click at [360, 642] on div "Book Now" at bounding box center [694, 635] width 1308 height 39
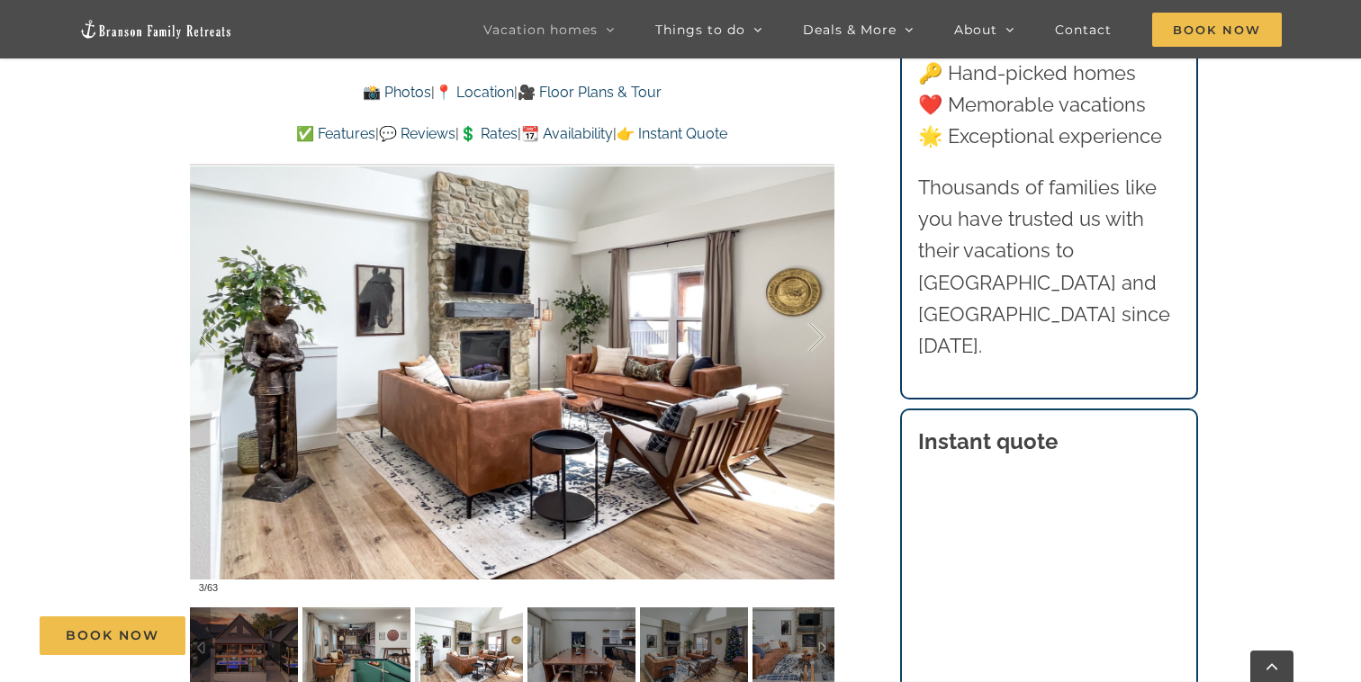
click at [328, 652] on div "Book Now" at bounding box center [694, 635] width 1308 height 39
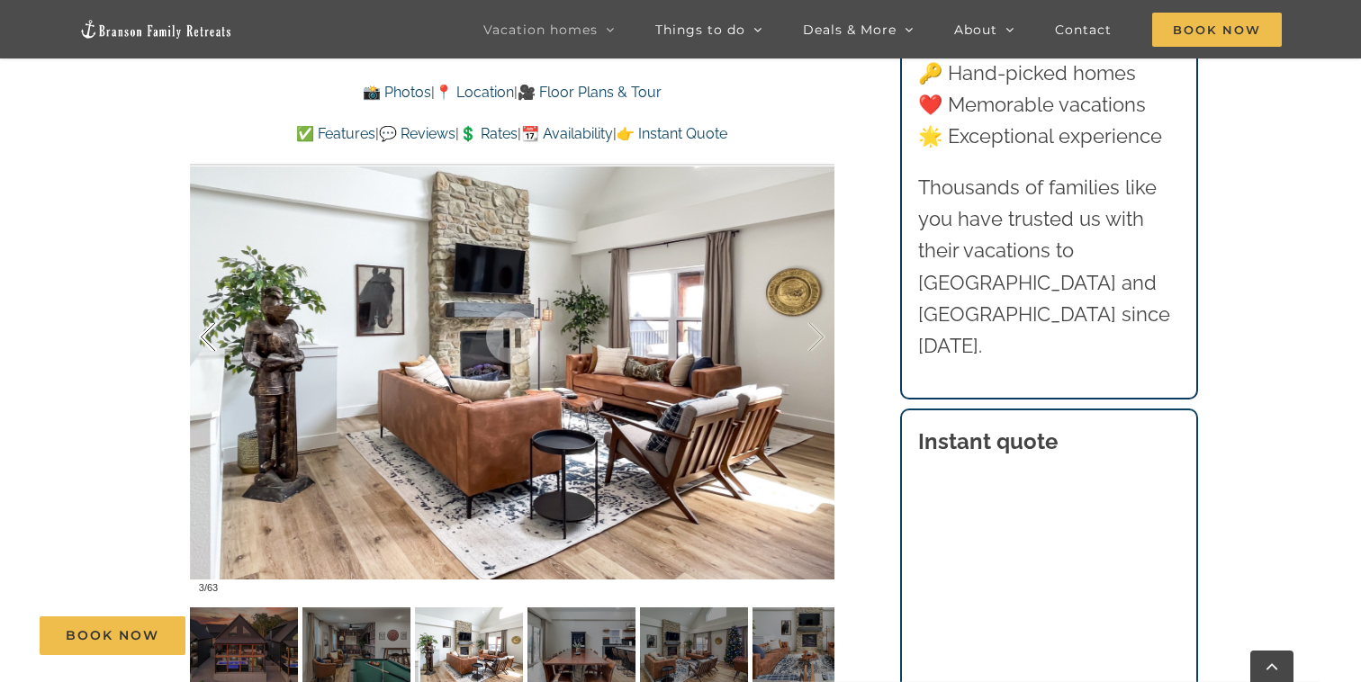
click at [226, 343] on div at bounding box center [227, 338] width 56 height 112
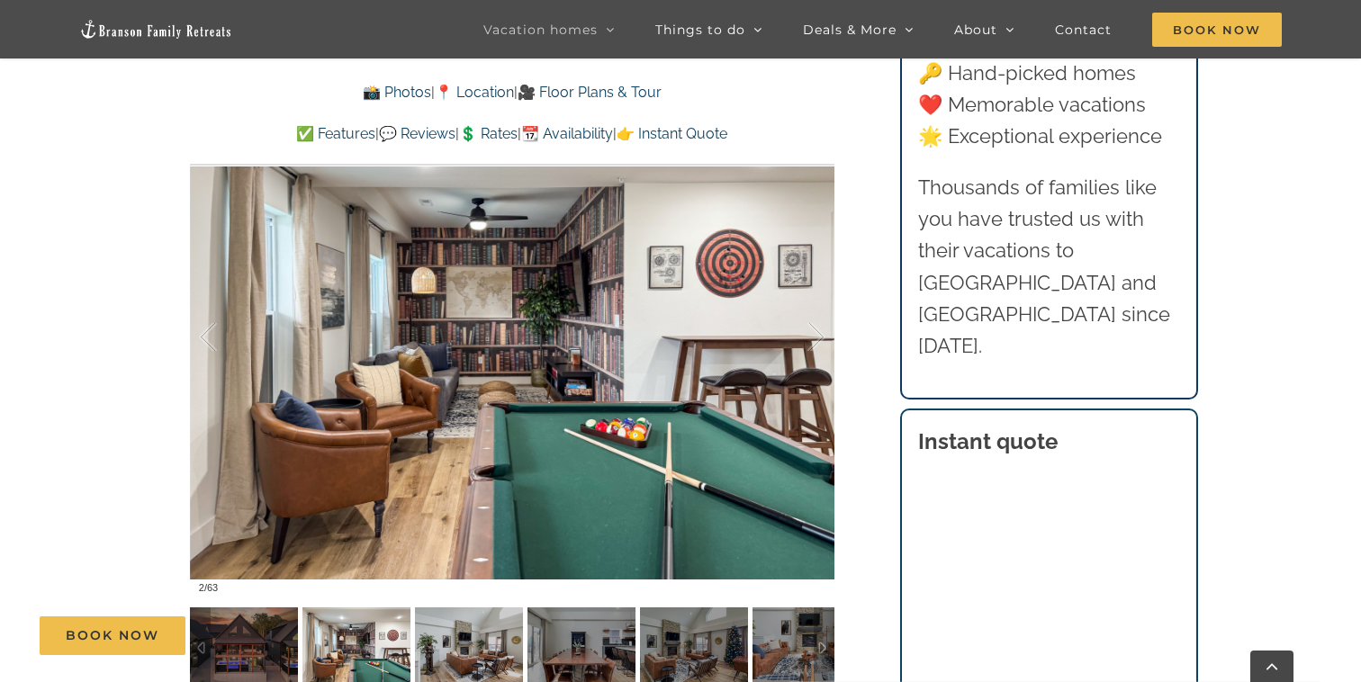
click at [481, 631] on div "Book Now" at bounding box center [694, 635] width 1308 height 39
click at [573, 640] on div "Book Now" at bounding box center [694, 635] width 1308 height 39
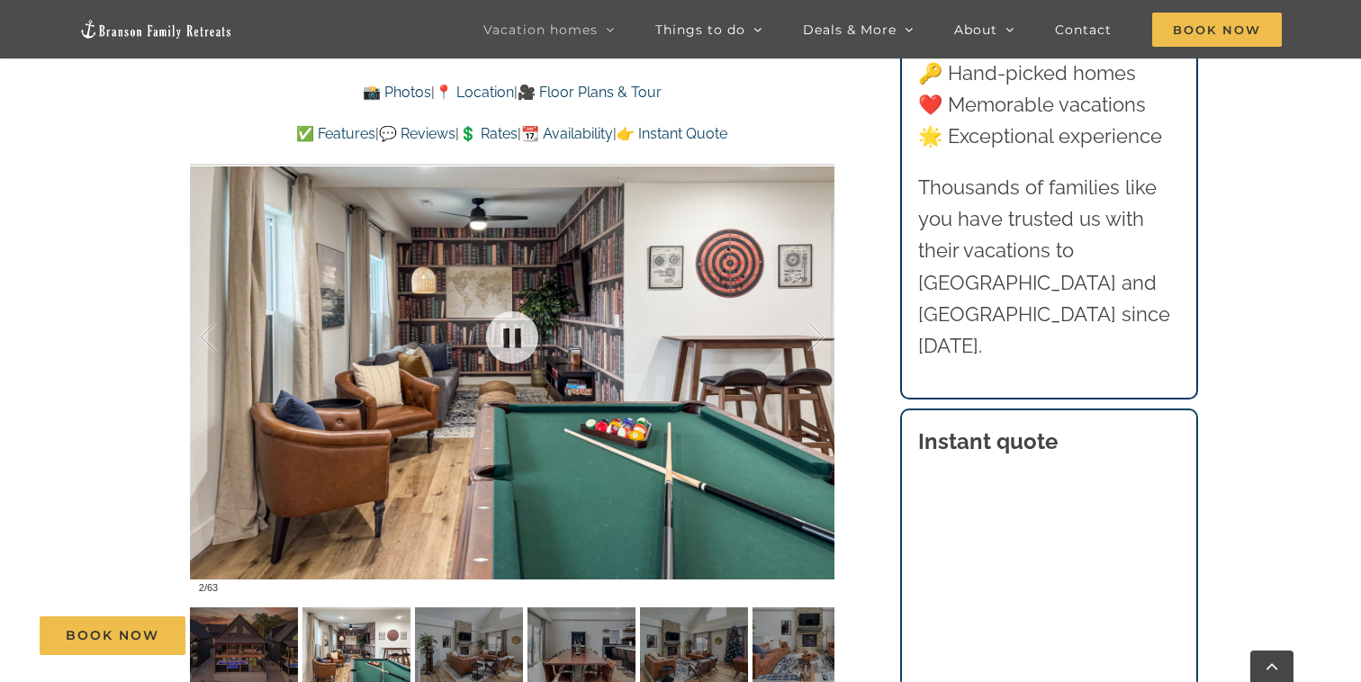
click at [568, 394] on div at bounding box center [512, 337] width 644 height 529
click at [515, 332] on link at bounding box center [512, 337] width 72 height 72
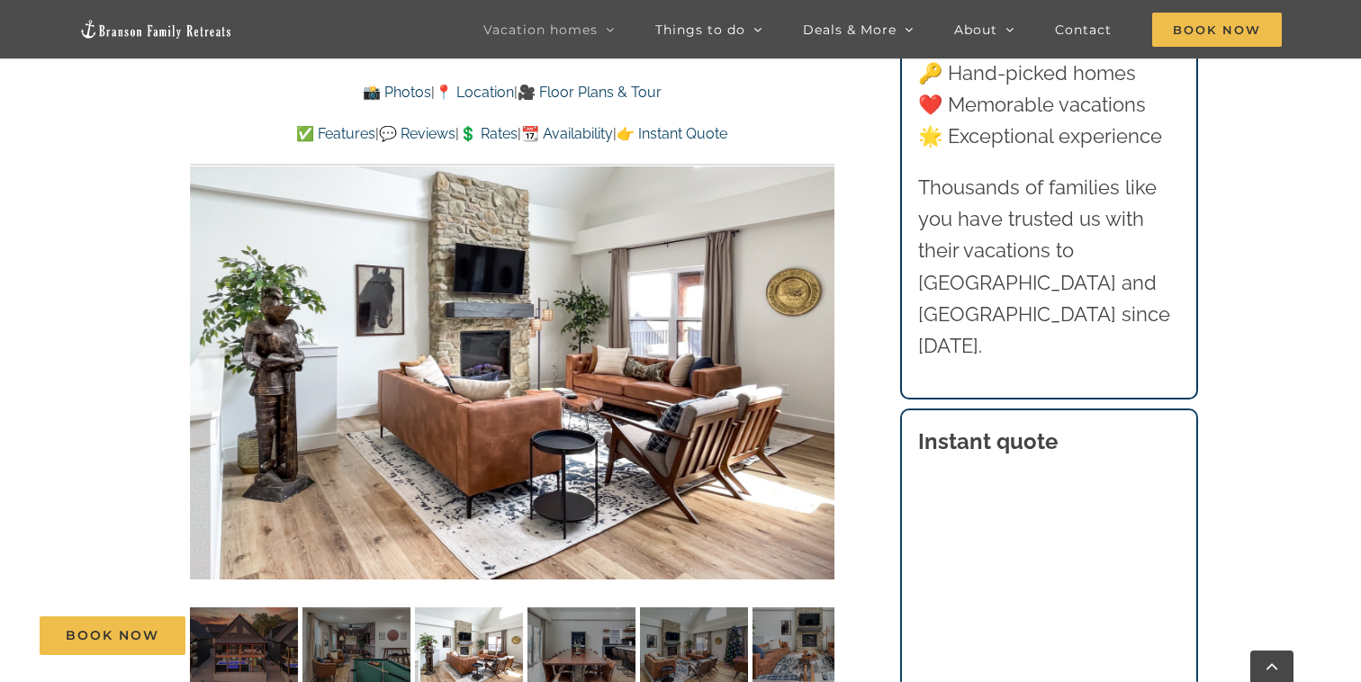
click at [811, 633] on div "Book Now" at bounding box center [694, 635] width 1308 height 39
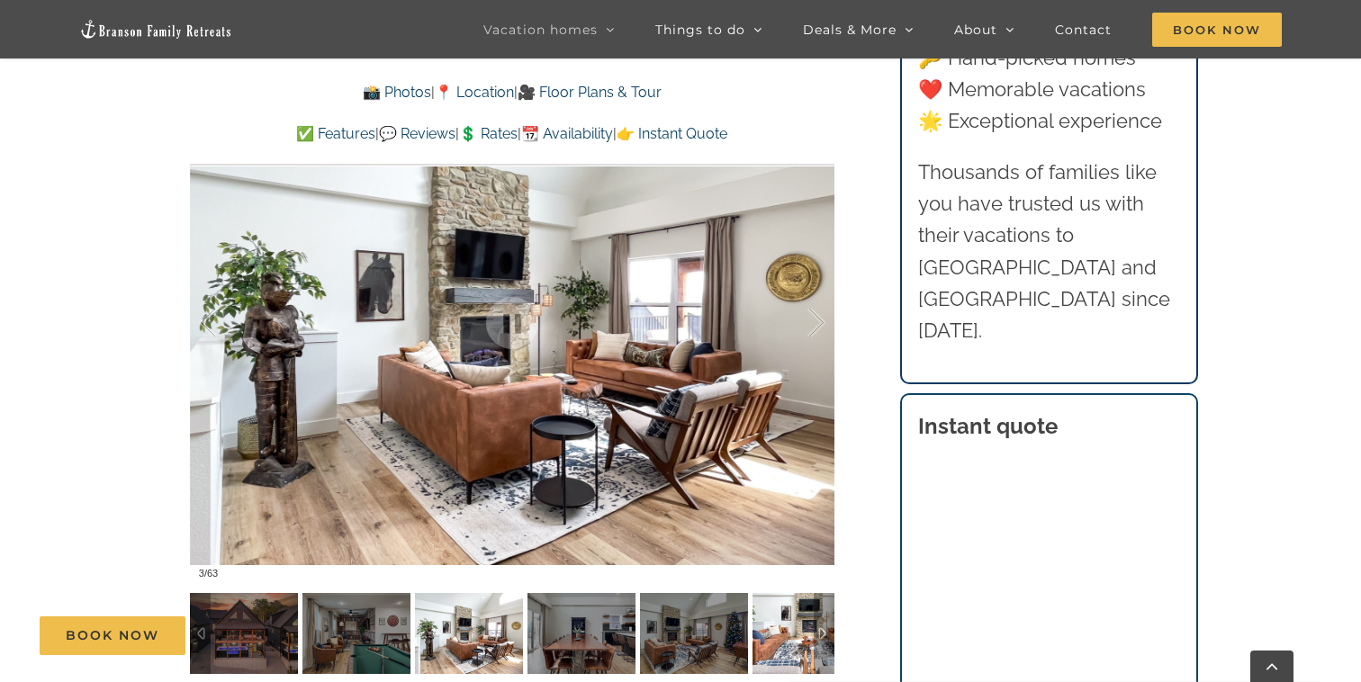
scroll to position [1268, 0]
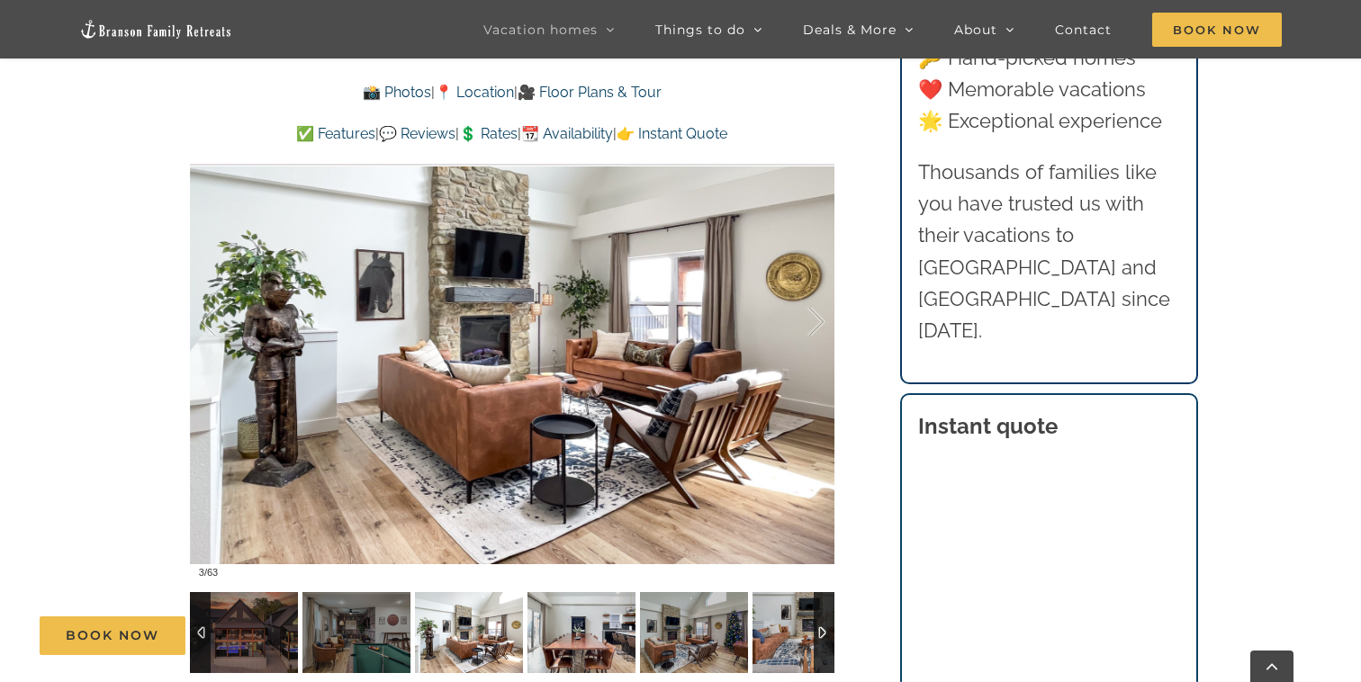
click at [570, 608] on img at bounding box center [581, 632] width 108 height 81
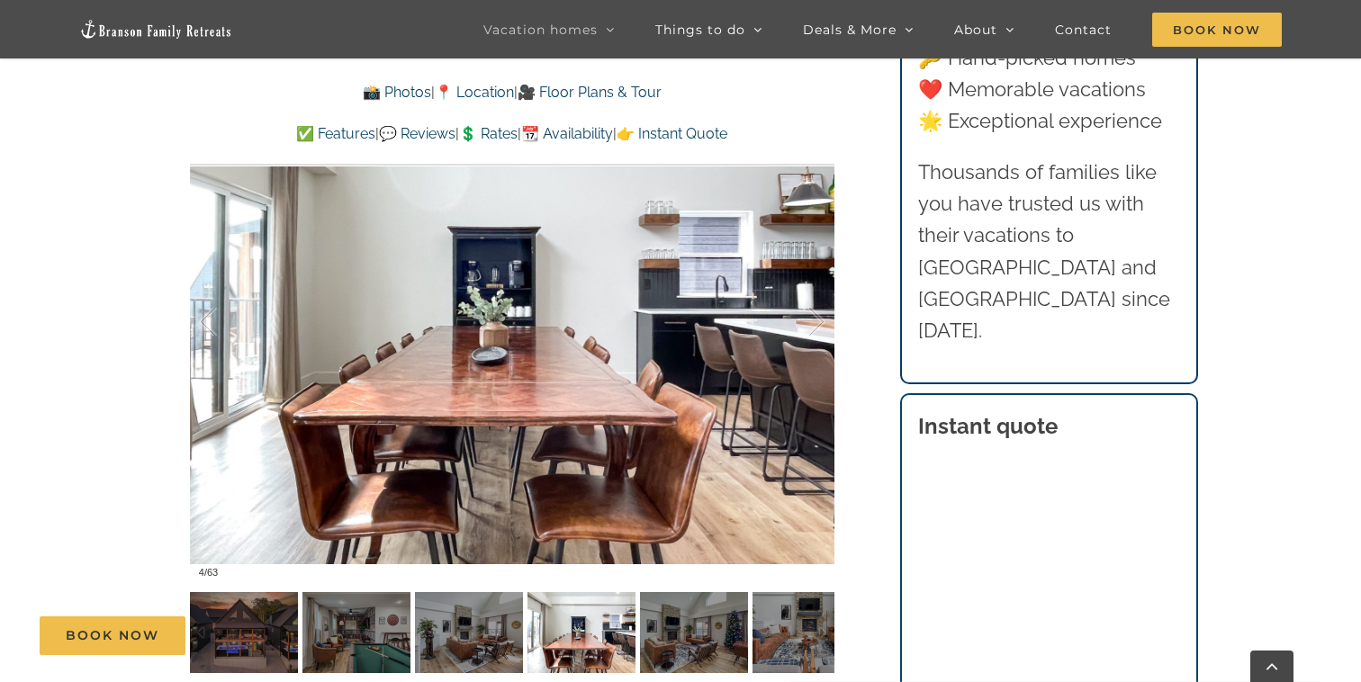
click at [676, 648] on div "Book Now" at bounding box center [694, 635] width 1308 height 39
click at [709, 628] on div "Book Now" at bounding box center [694, 635] width 1308 height 39
click at [761, 631] on div "Book Now" at bounding box center [694, 635] width 1308 height 39
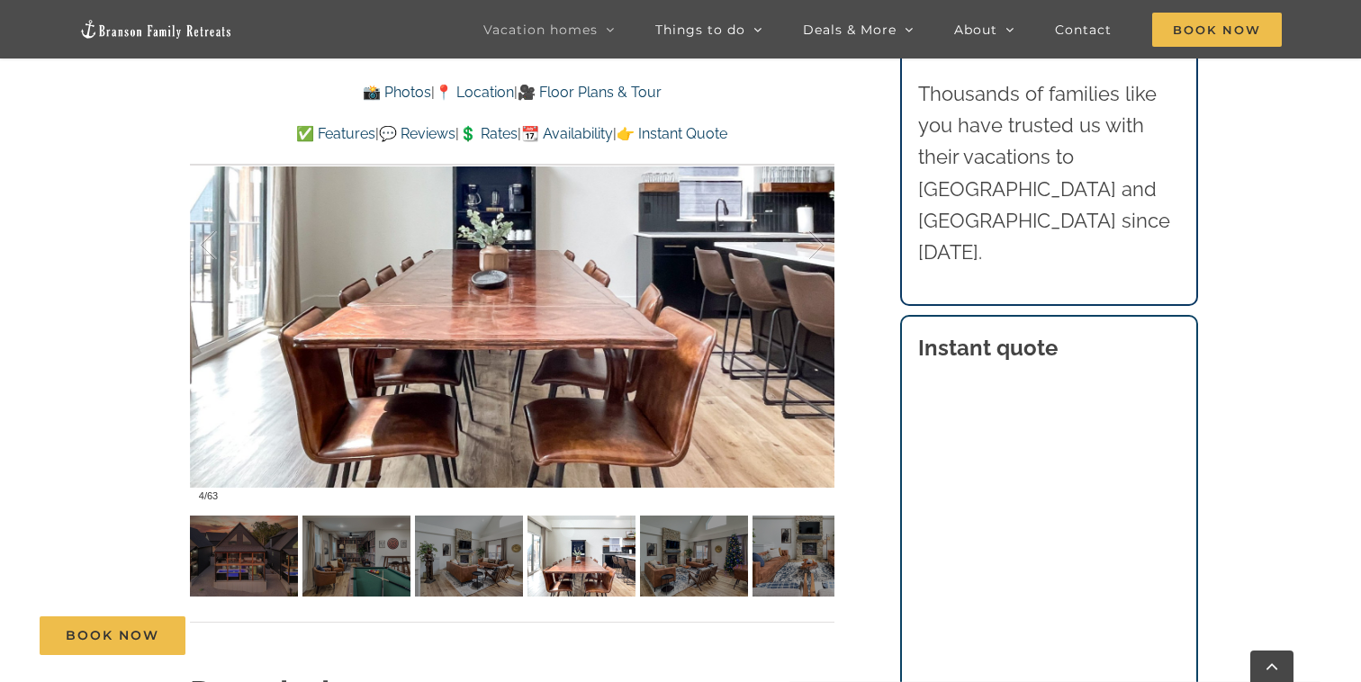
scroll to position [1346, 0]
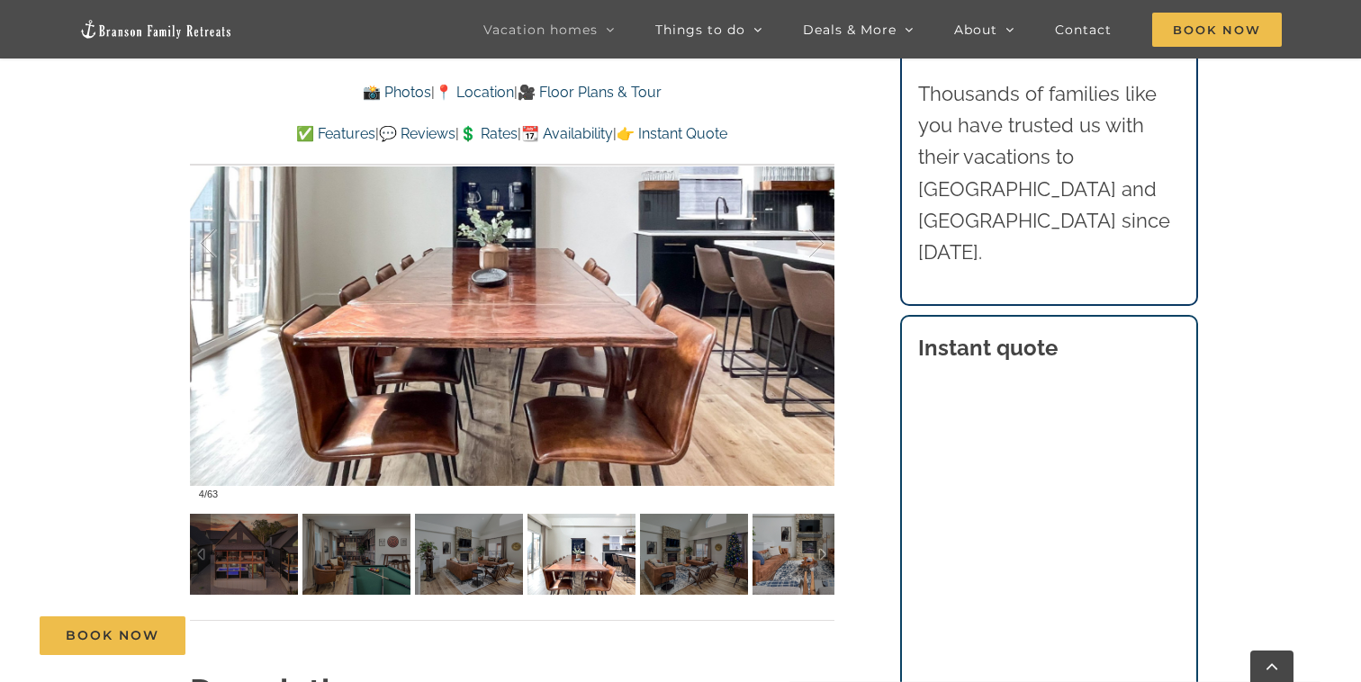
click at [665, 255] on div at bounding box center [512, 243] width 644 height 529
click at [822, 551] on div at bounding box center [823, 554] width 21 height 81
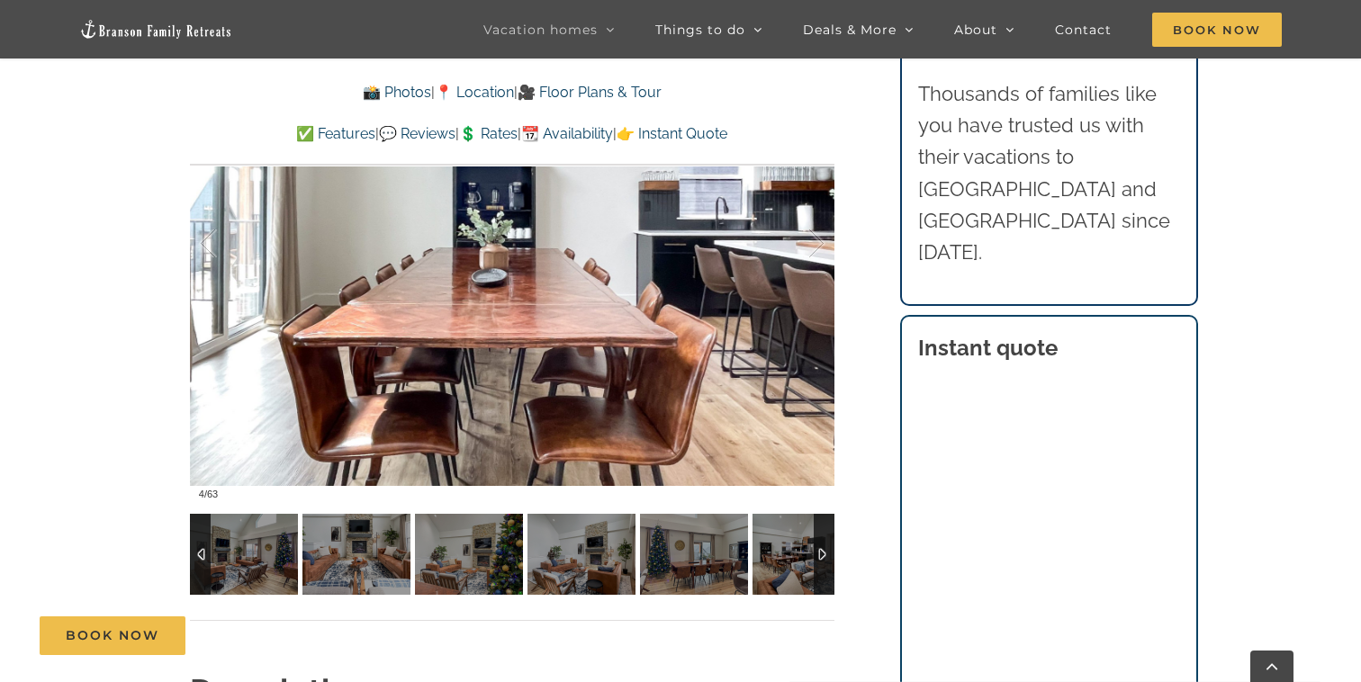
click at [822, 551] on div at bounding box center [823, 554] width 21 height 81
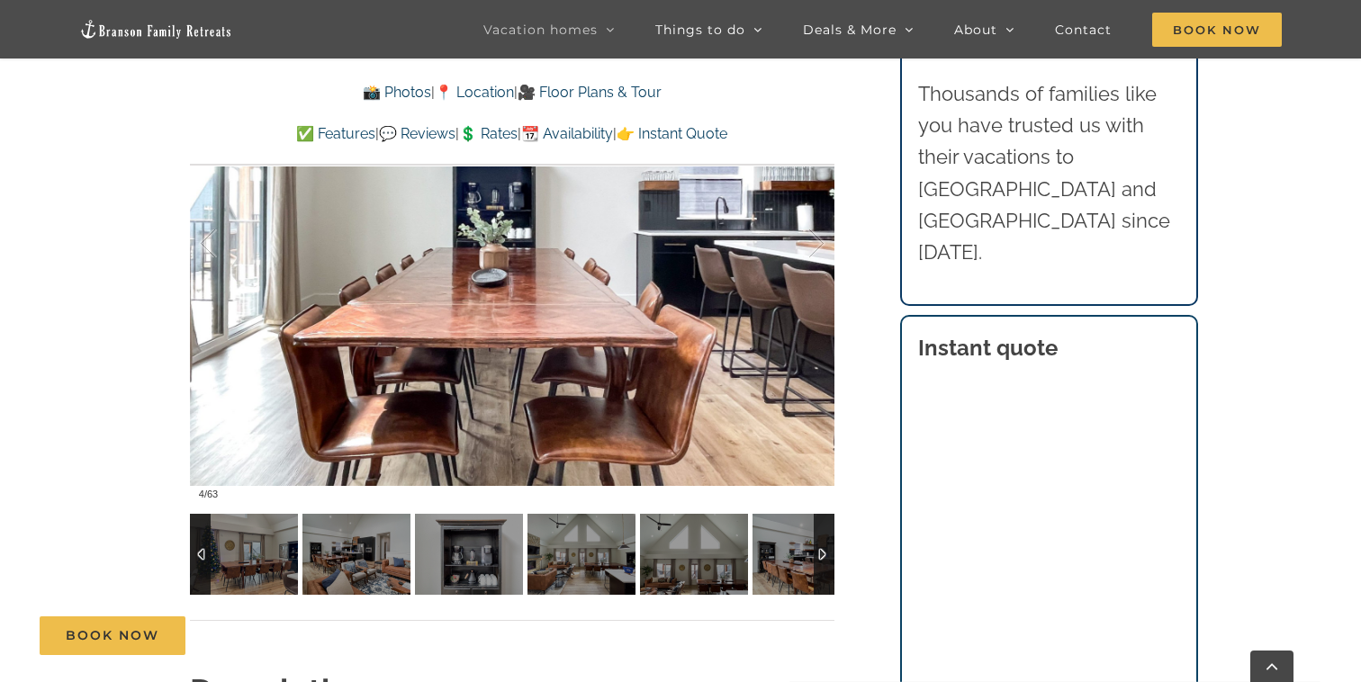
click at [822, 551] on div at bounding box center [823, 554] width 21 height 81
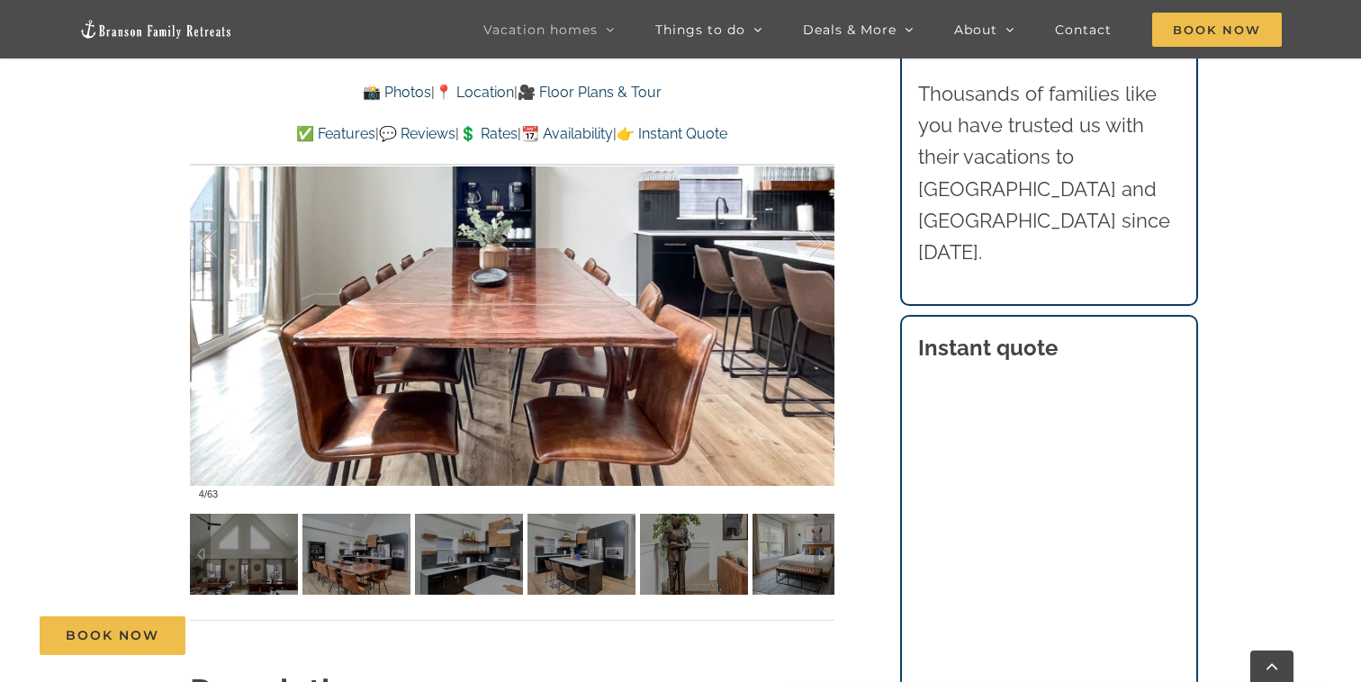
click at [817, 539] on div at bounding box center [823, 554] width 21 height 81
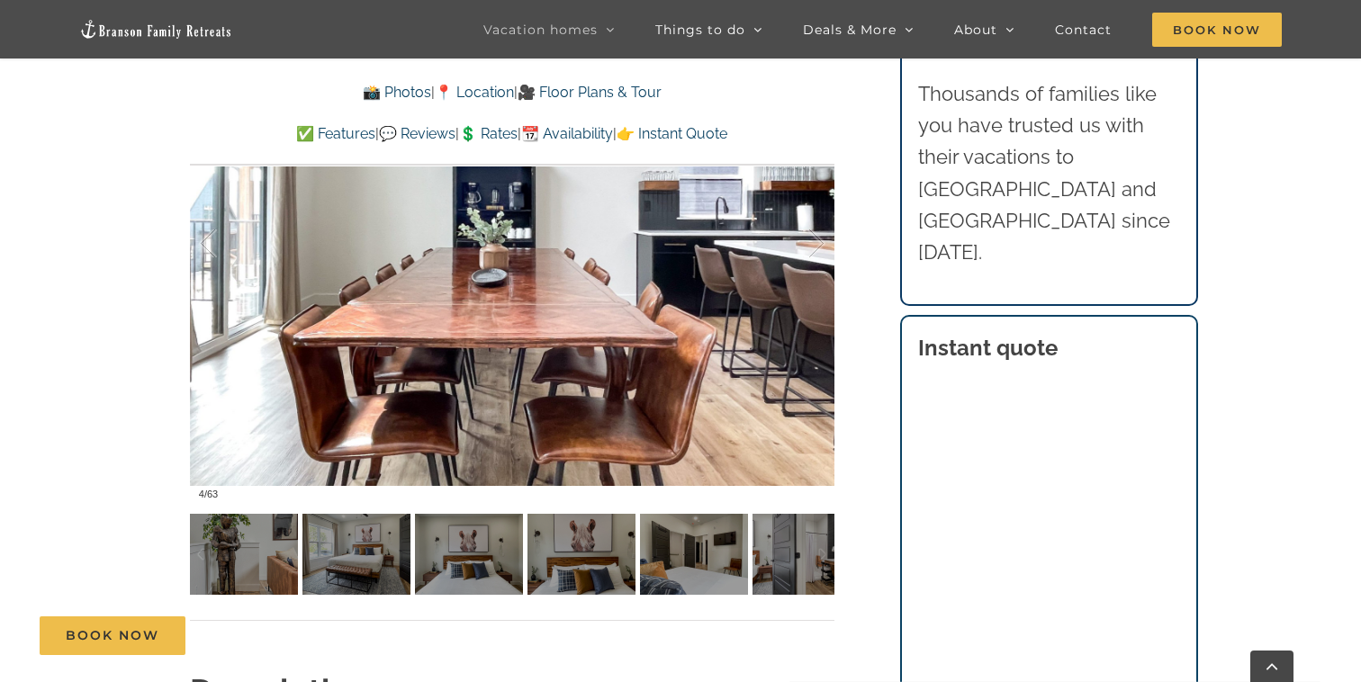
click at [570, 533] on img at bounding box center [581, 554] width 108 height 81
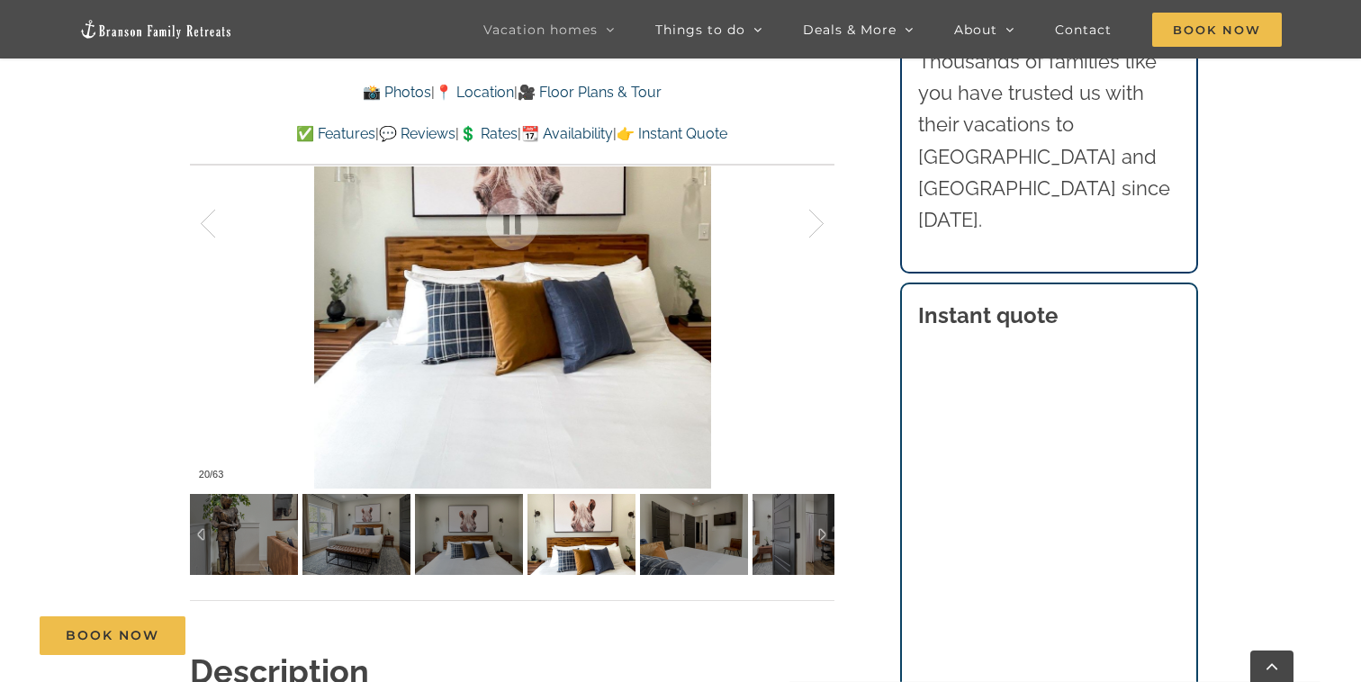
scroll to position [1379, 0]
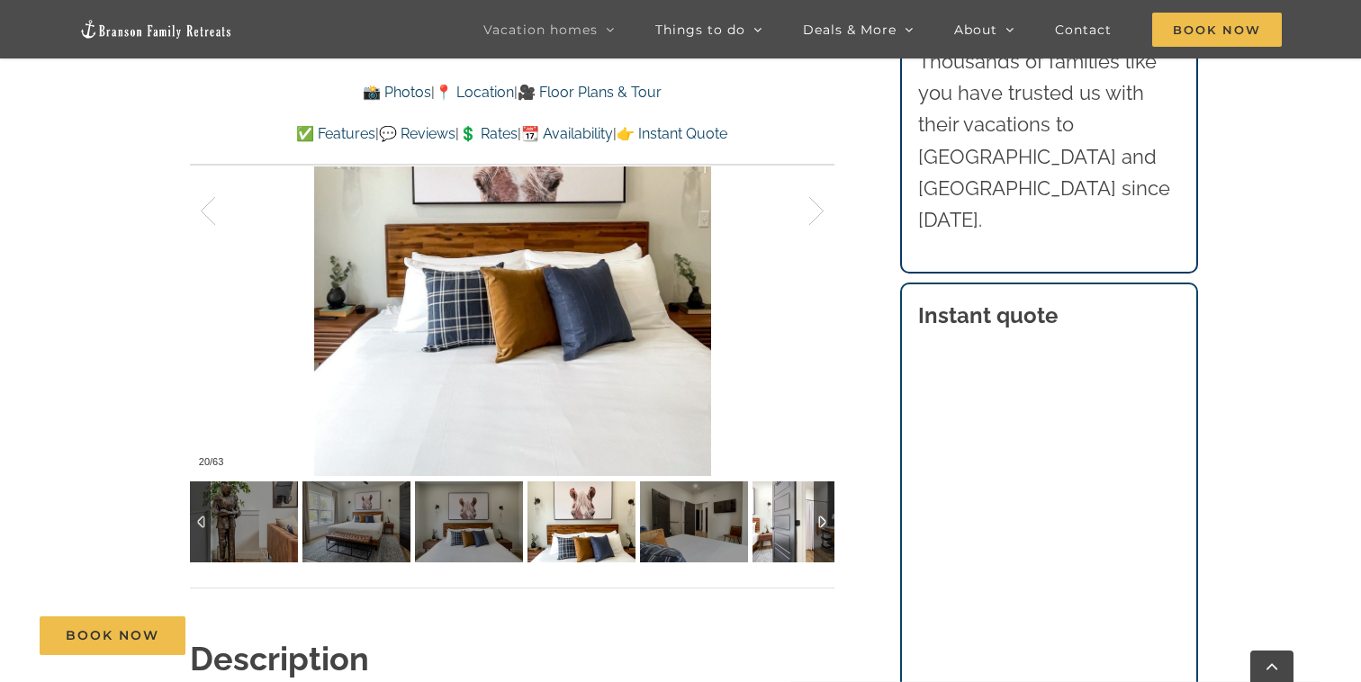
click at [780, 521] on img at bounding box center [806, 521] width 108 height 81
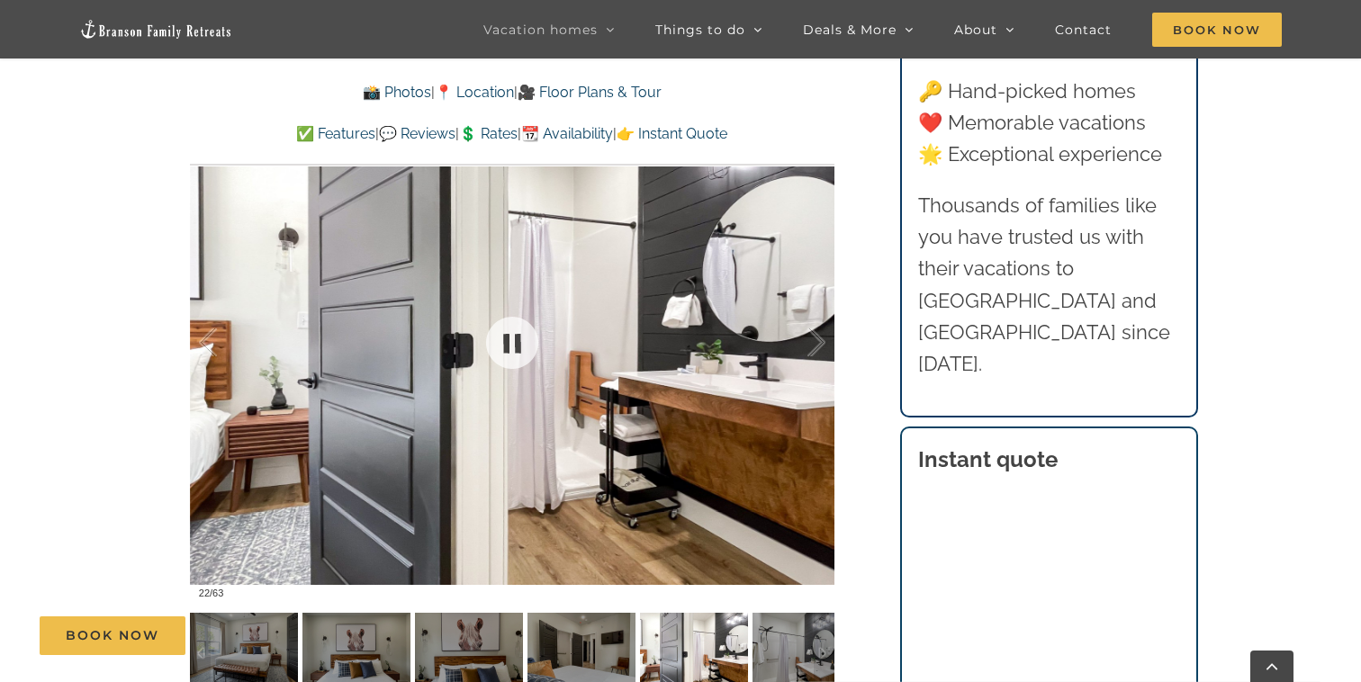
scroll to position [1234, 0]
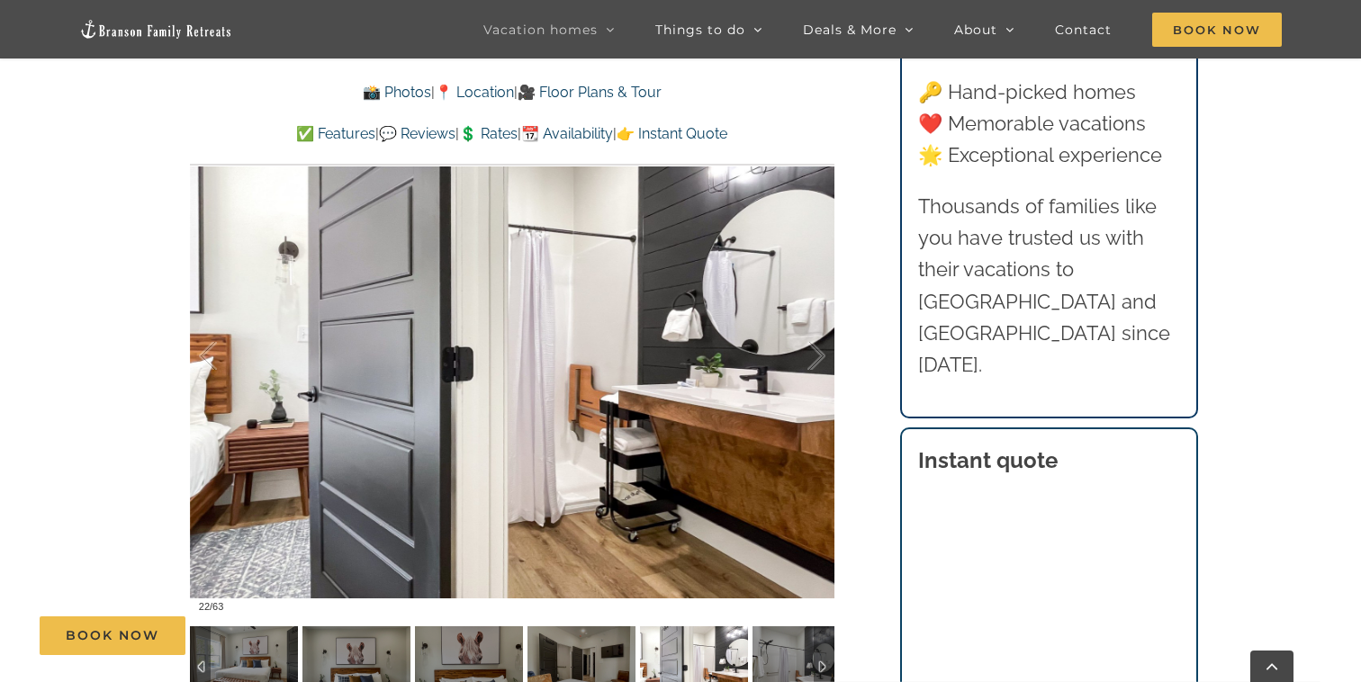
click at [821, 656] on div at bounding box center [823, 666] width 21 height 81
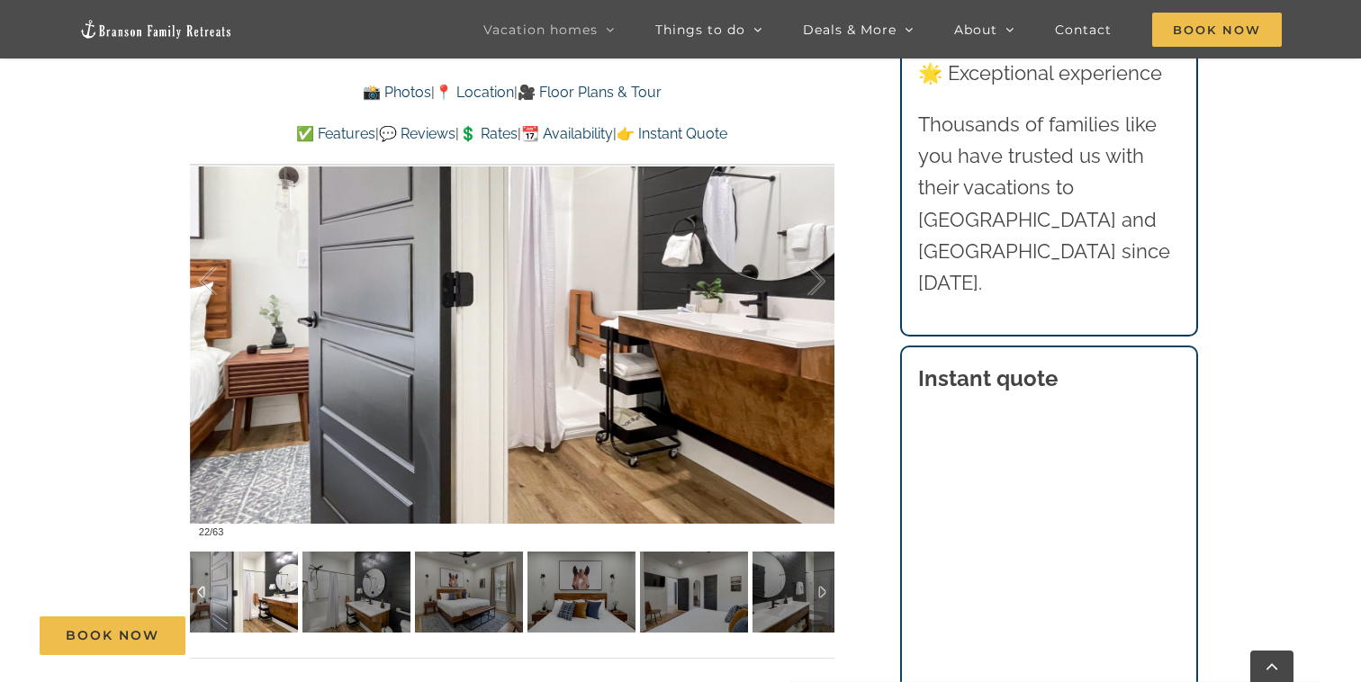
scroll to position [1316, 0]
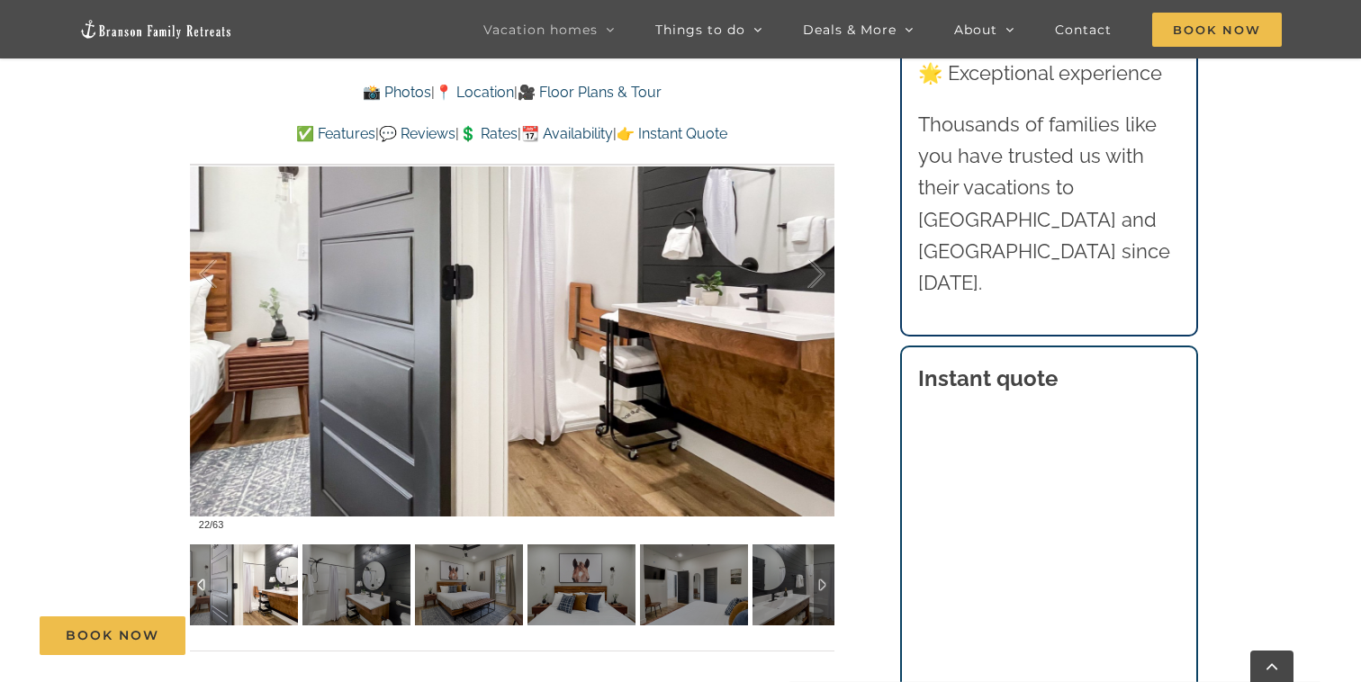
click at [823, 579] on div at bounding box center [823, 584] width 21 height 81
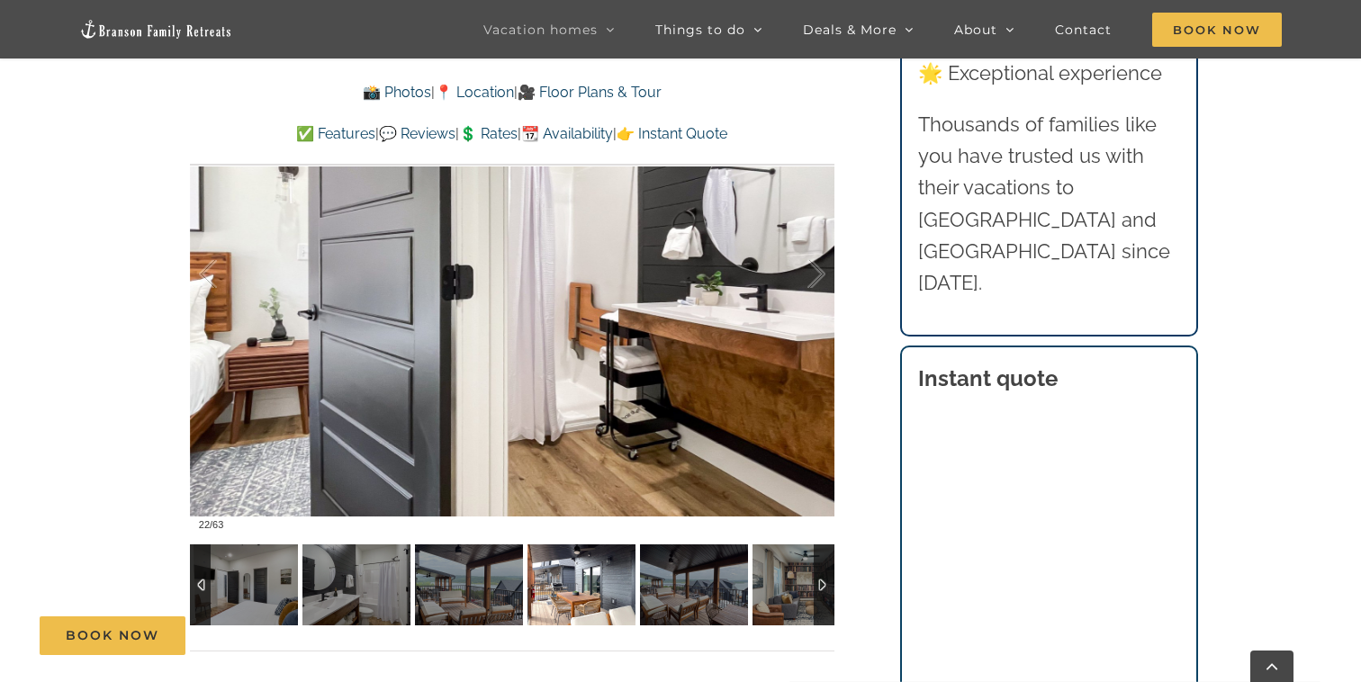
click at [574, 585] on img at bounding box center [581, 584] width 108 height 81
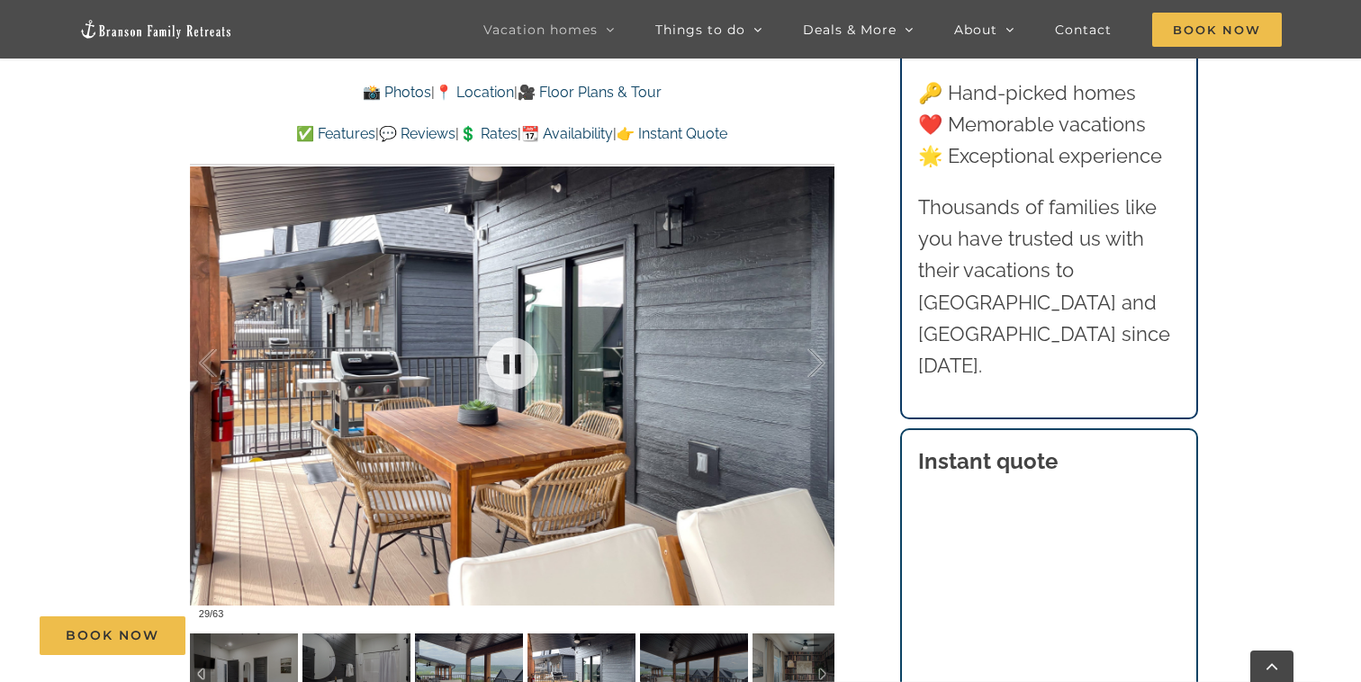
scroll to position [1226, 0]
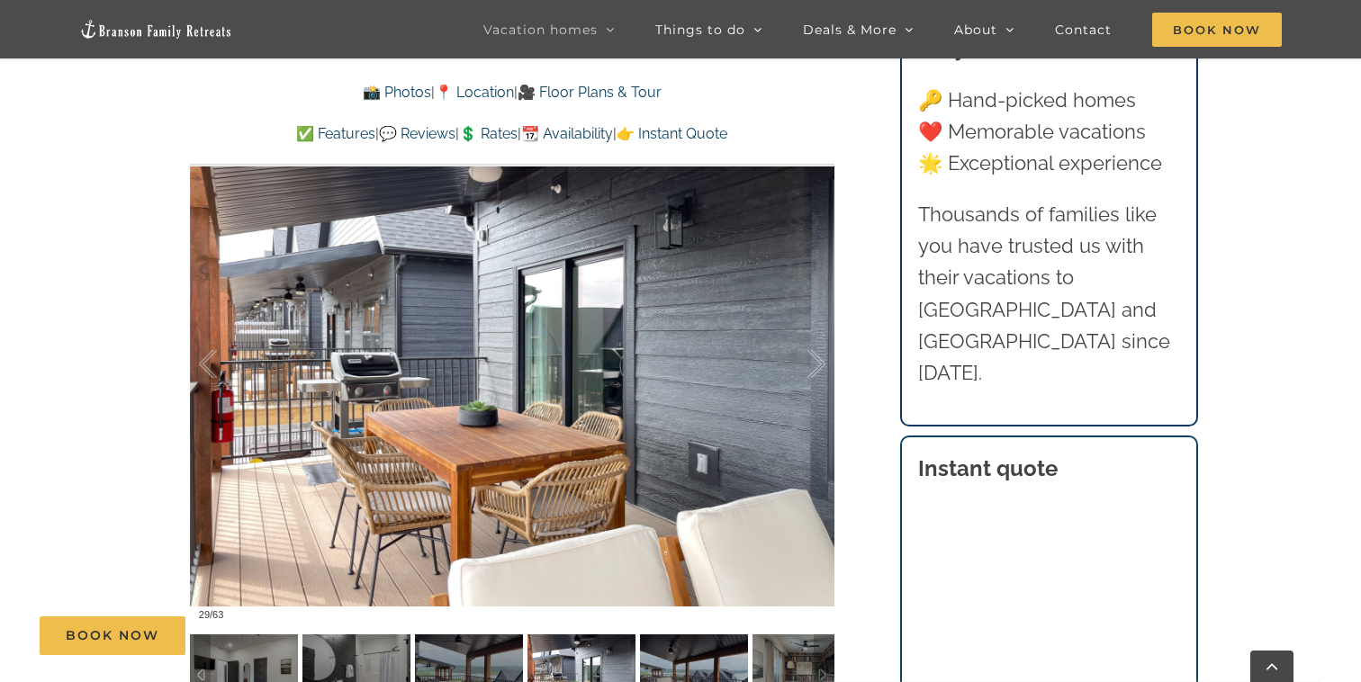
click at [663, 650] on div "Book Now" at bounding box center [694, 635] width 1308 height 39
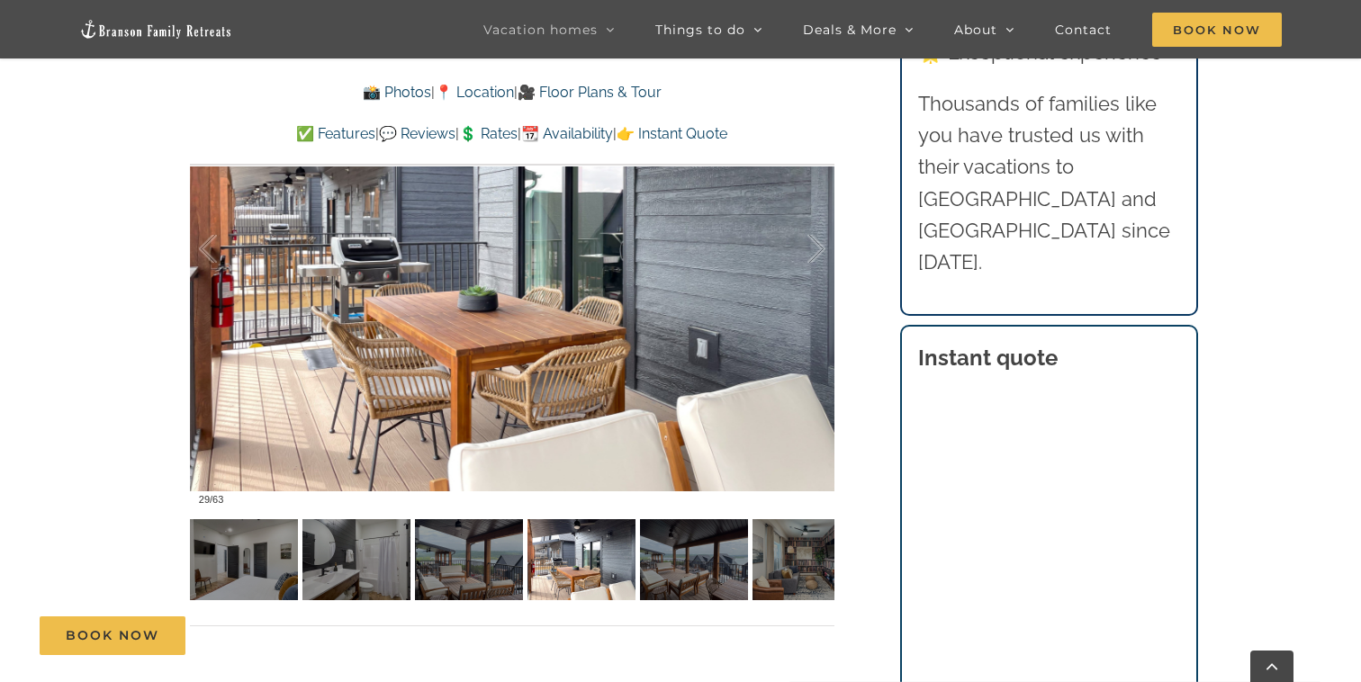
scroll to position [1351, 0]
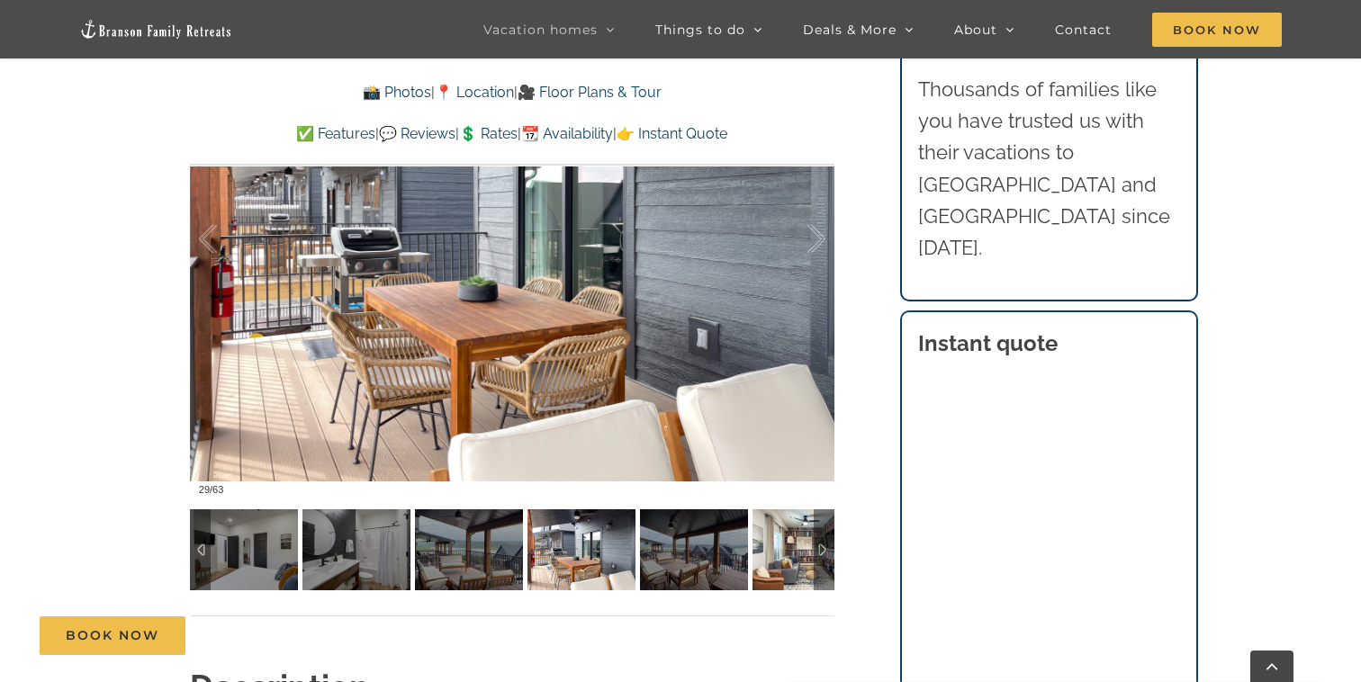
click at [786, 555] on img at bounding box center [806, 549] width 108 height 81
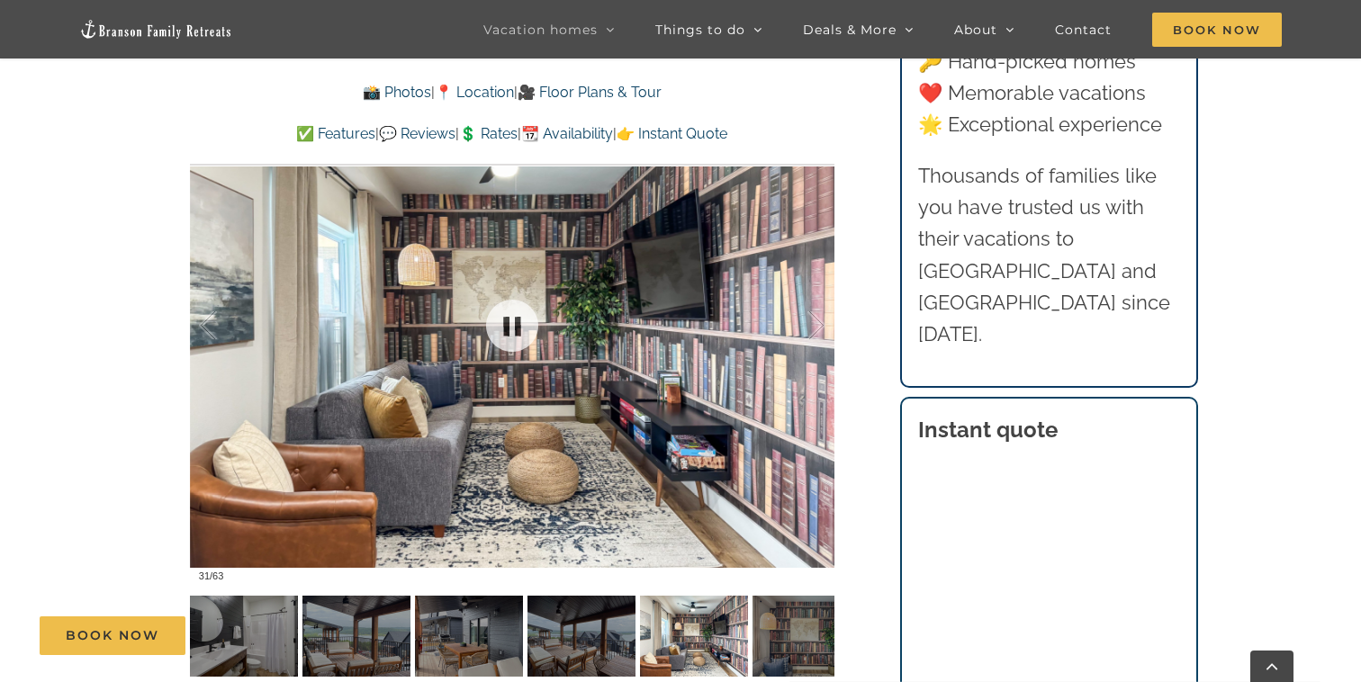
scroll to position [1269, 0]
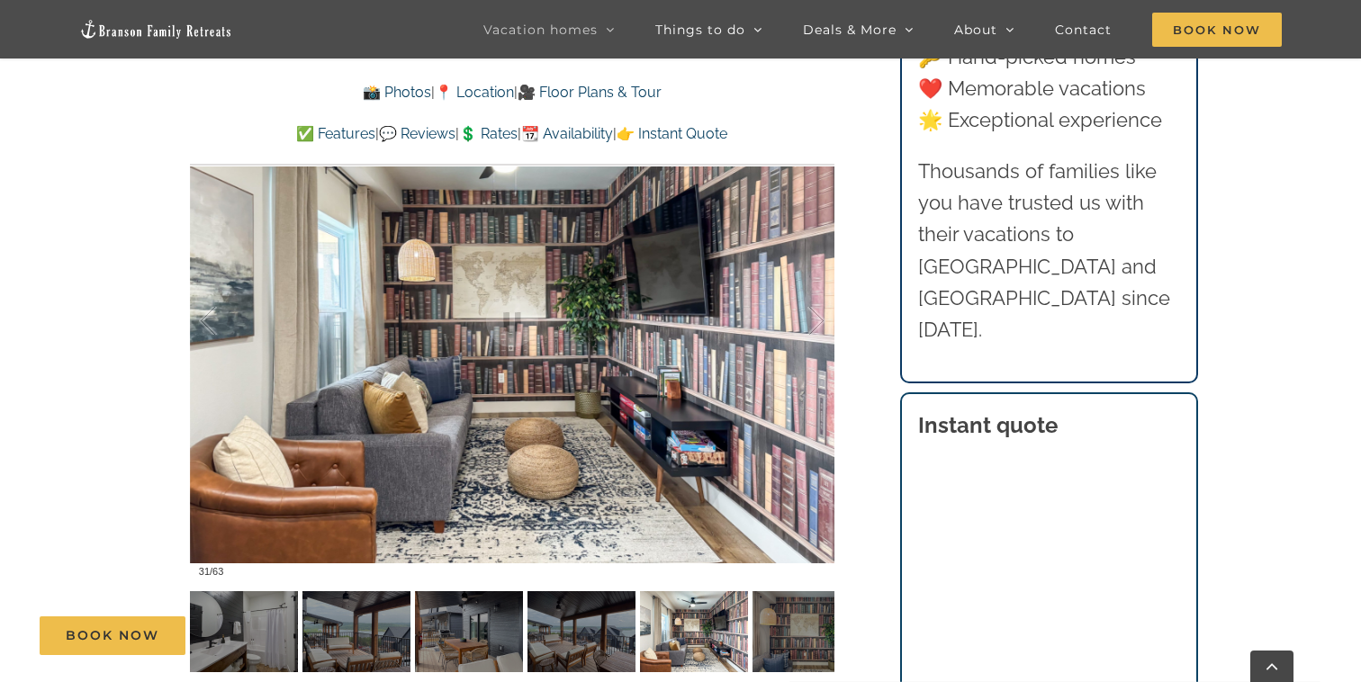
click at [784, 458] on div at bounding box center [512, 321] width 644 height 529
click at [608, 381] on div at bounding box center [512, 321] width 644 height 529
click at [788, 614] on img at bounding box center [806, 631] width 108 height 81
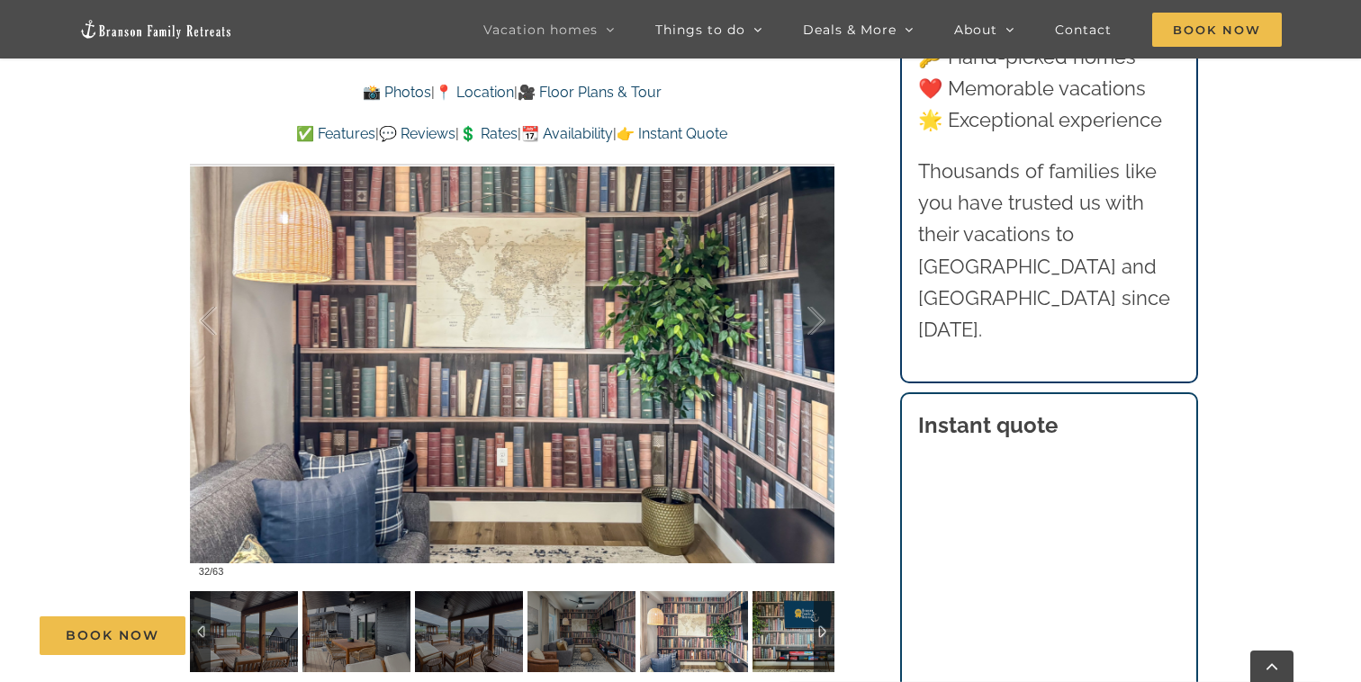
click at [770, 623] on div "Book Now" at bounding box center [694, 635] width 1308 height 39
click at [804, 598] on img at bounding box center [806, 631] width 108 height 81
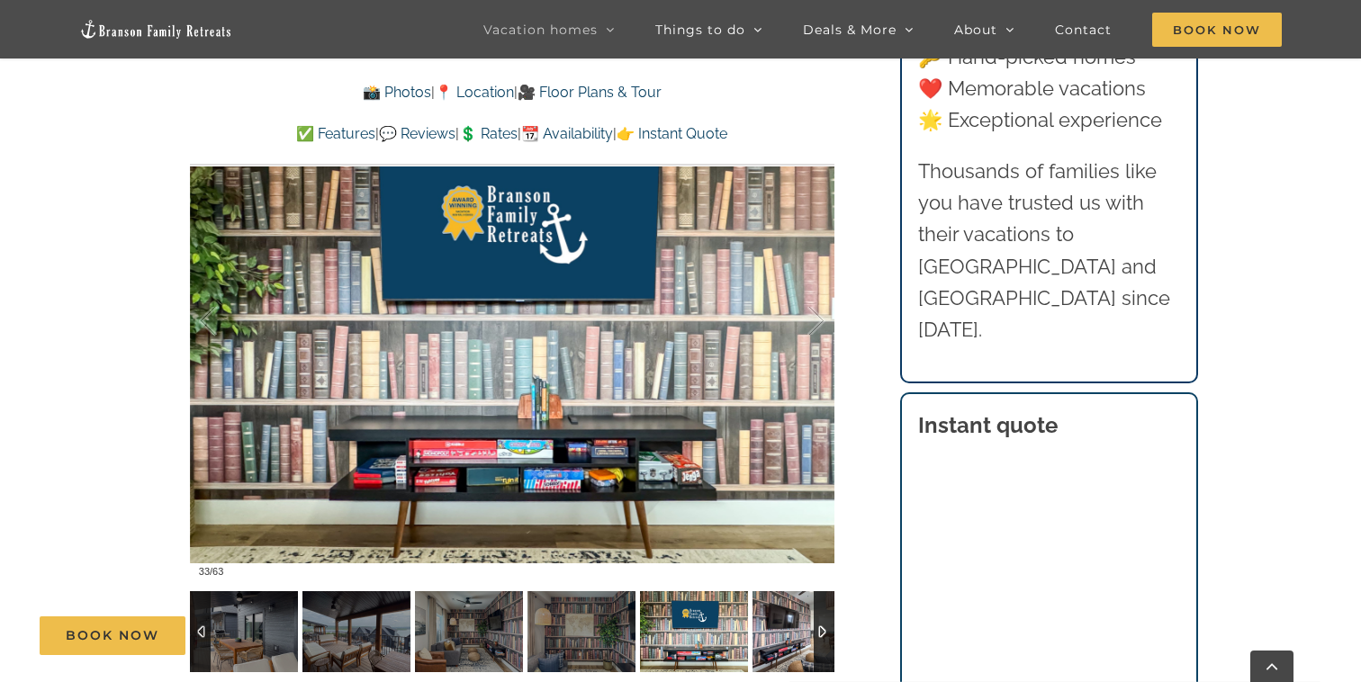
click at [794, 620] on div "Book Now" at bounding box center [694, 635] width 1308 height 39
click at [778, 621] on div "Book Now" at bounding box center [694, 635] width 1308 height 39
click at [782, 602] on img at bounding box center [806, 631] width 108 height 81
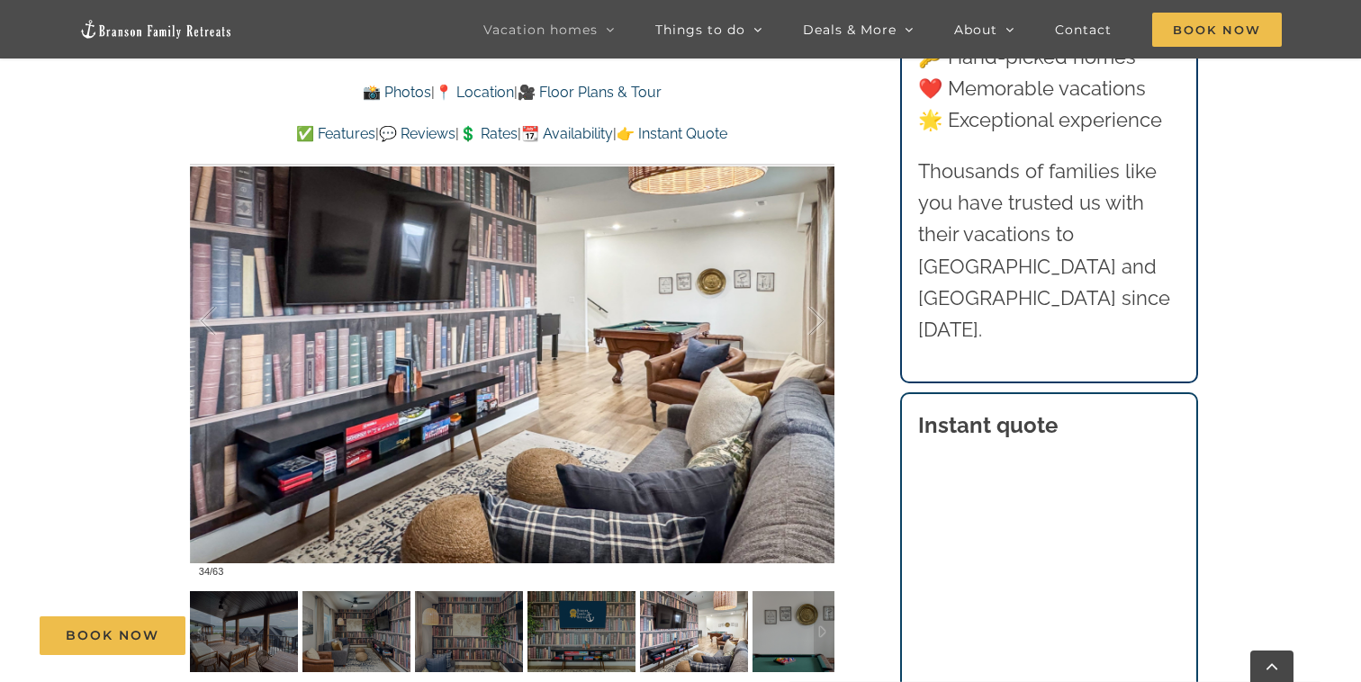
click at [786, 620] on div "Book Now" at bounding box center [694, 635] width 1308 height 39
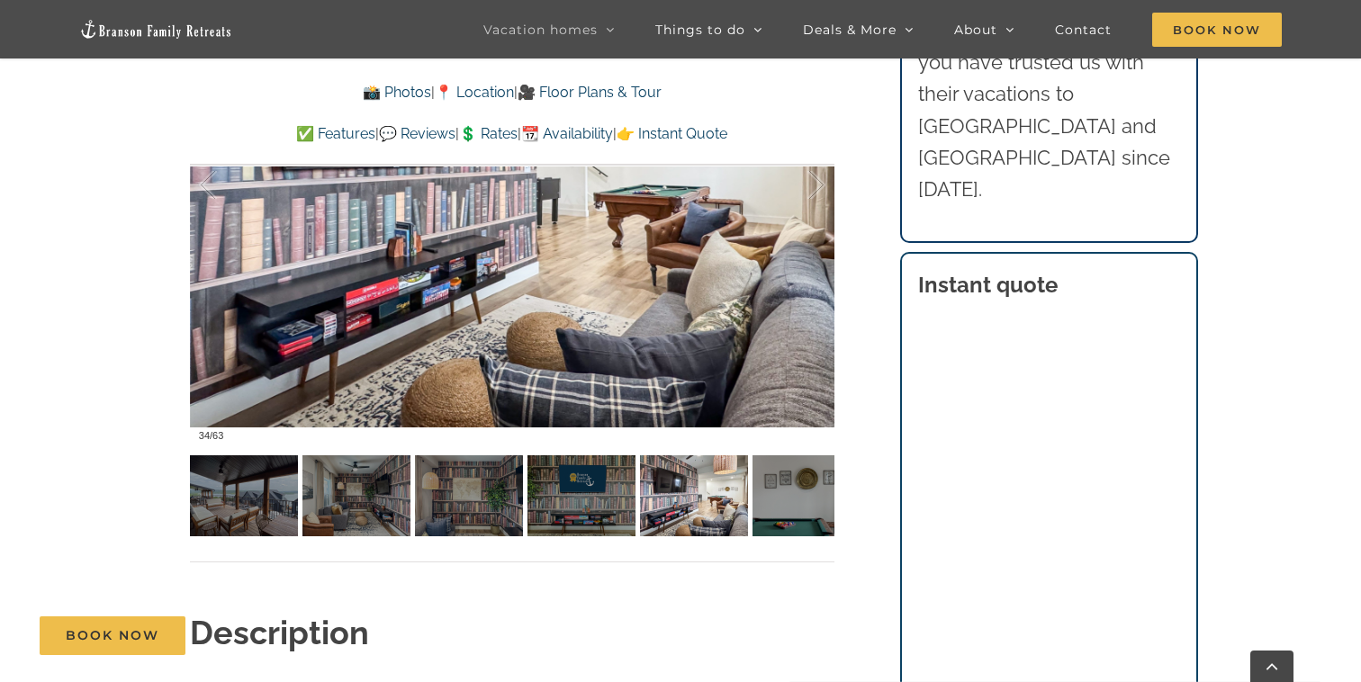
scroll to position [1409, 0]
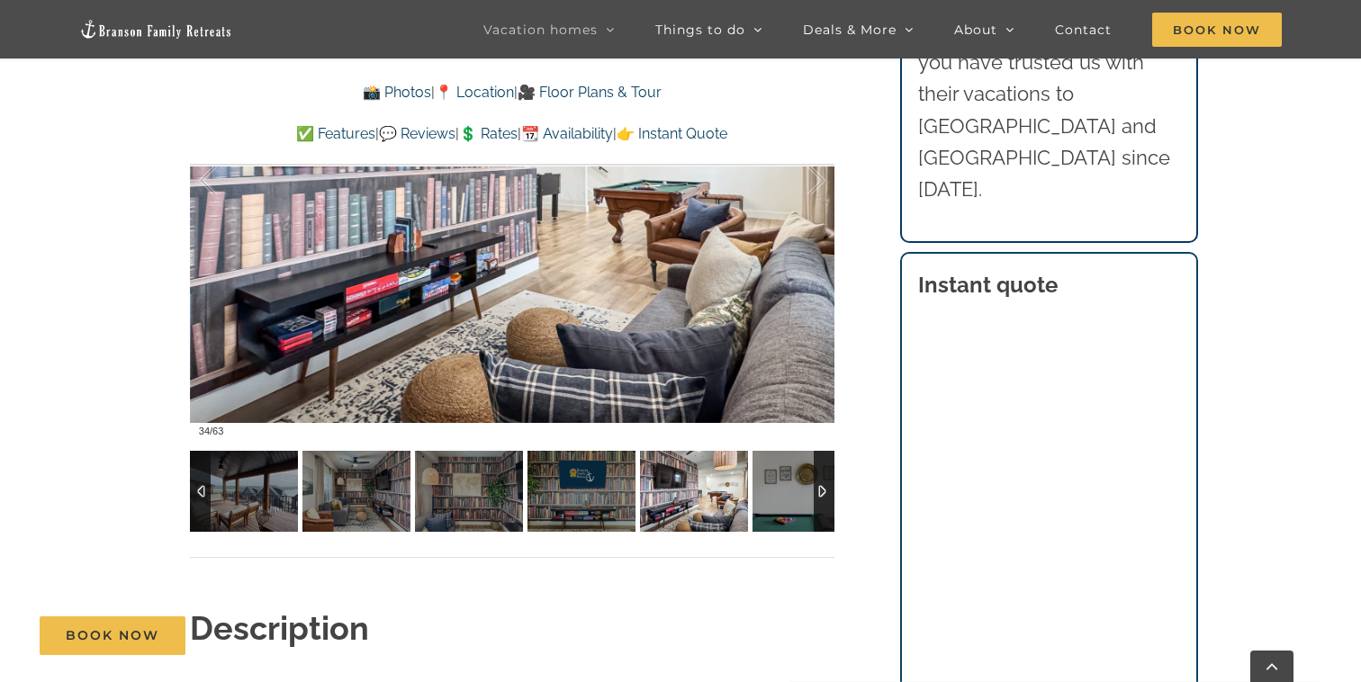
click at [822, 482] on div at bounding box center [823, 491] width 21 height 81
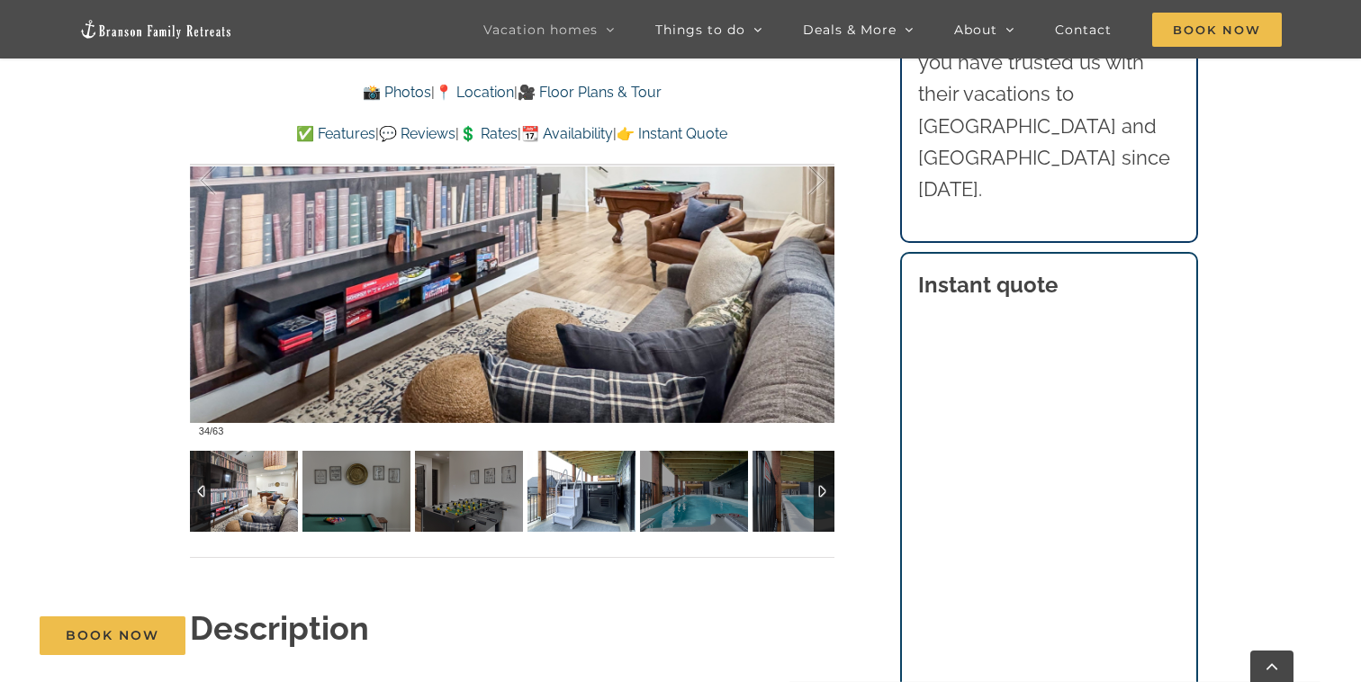
click at [590, 505] on img at bounding box center [581, 491] width 108 height 81
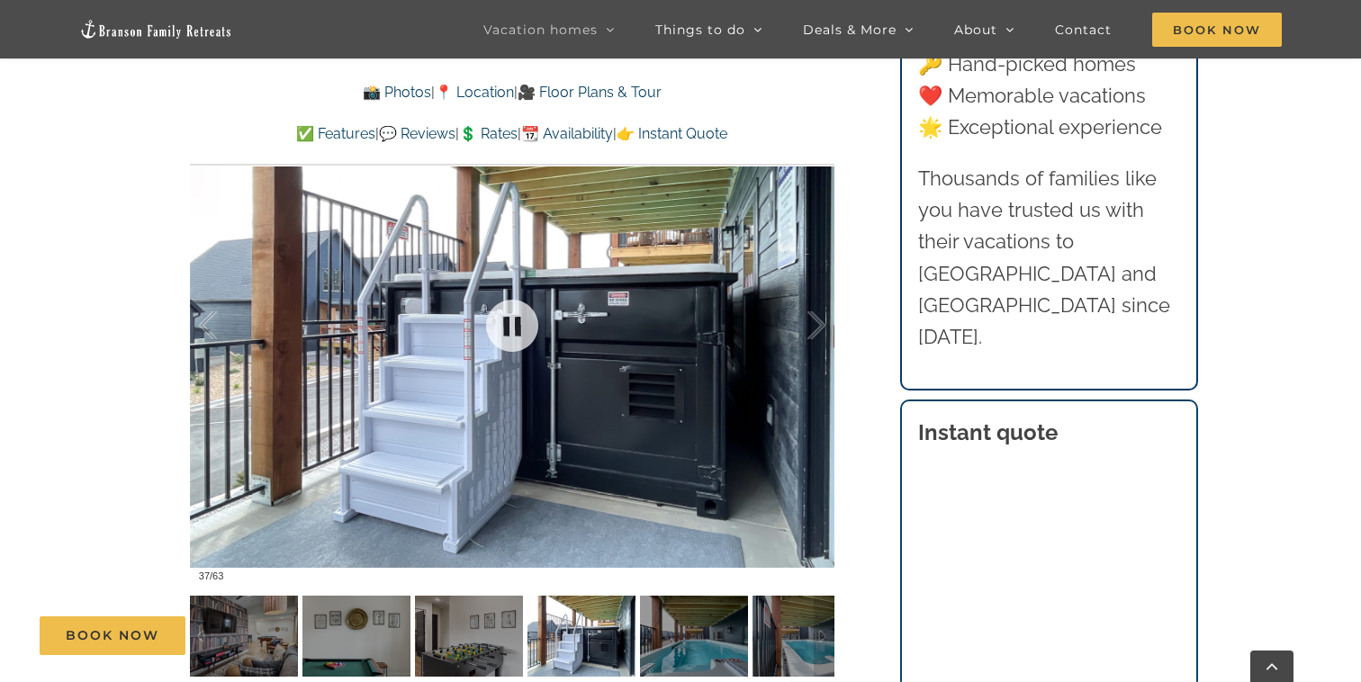
scroll to position [1262, 0]
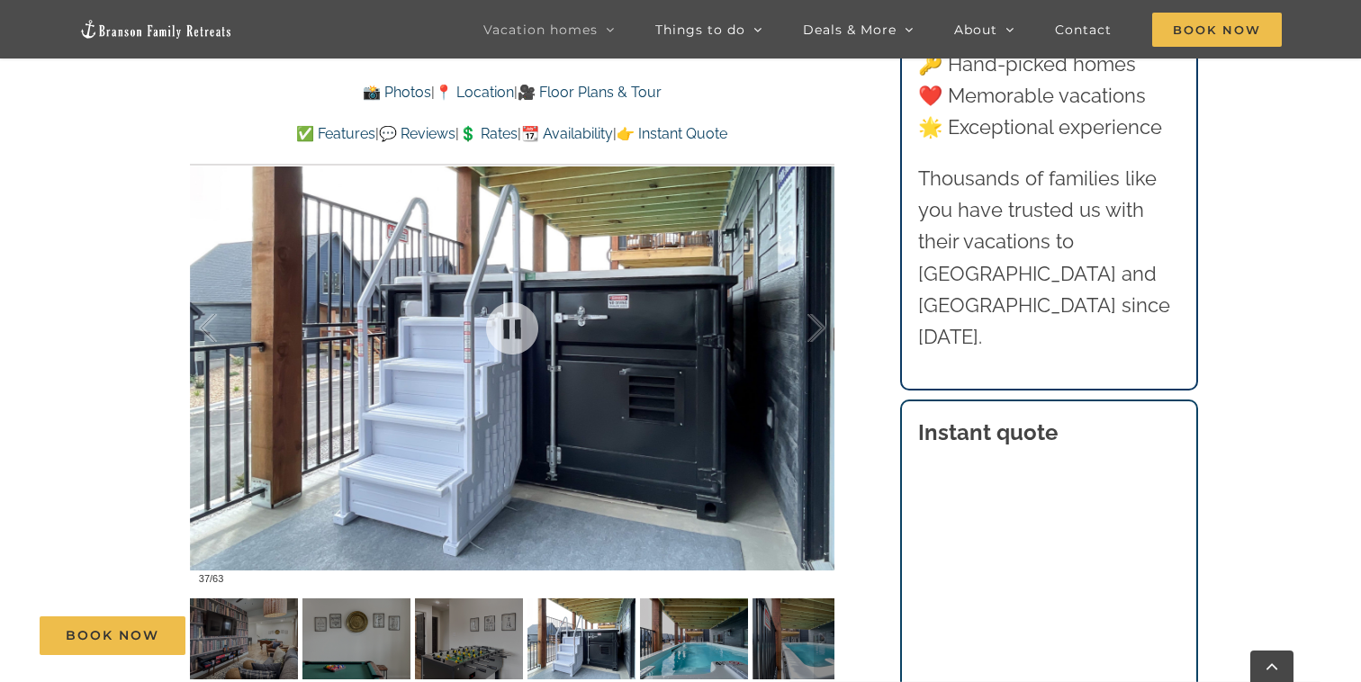
click at [691, 618] on div "Book Now" at bounding box center [694, 635] width 1308 height 39
click at [683, 644] on div "Book Now" at bounding box center [694, 635] width 1308 height 39
click at [800, 636] on div "Book Now" at bounding box center [694, 635] width 1308 height 39
click at [577, 387] on div at bounding box center [512, 328] width 644 height 529
click at [700, 630] on div "Book Now" at bounding box center [694, 635] width 1308 height 39
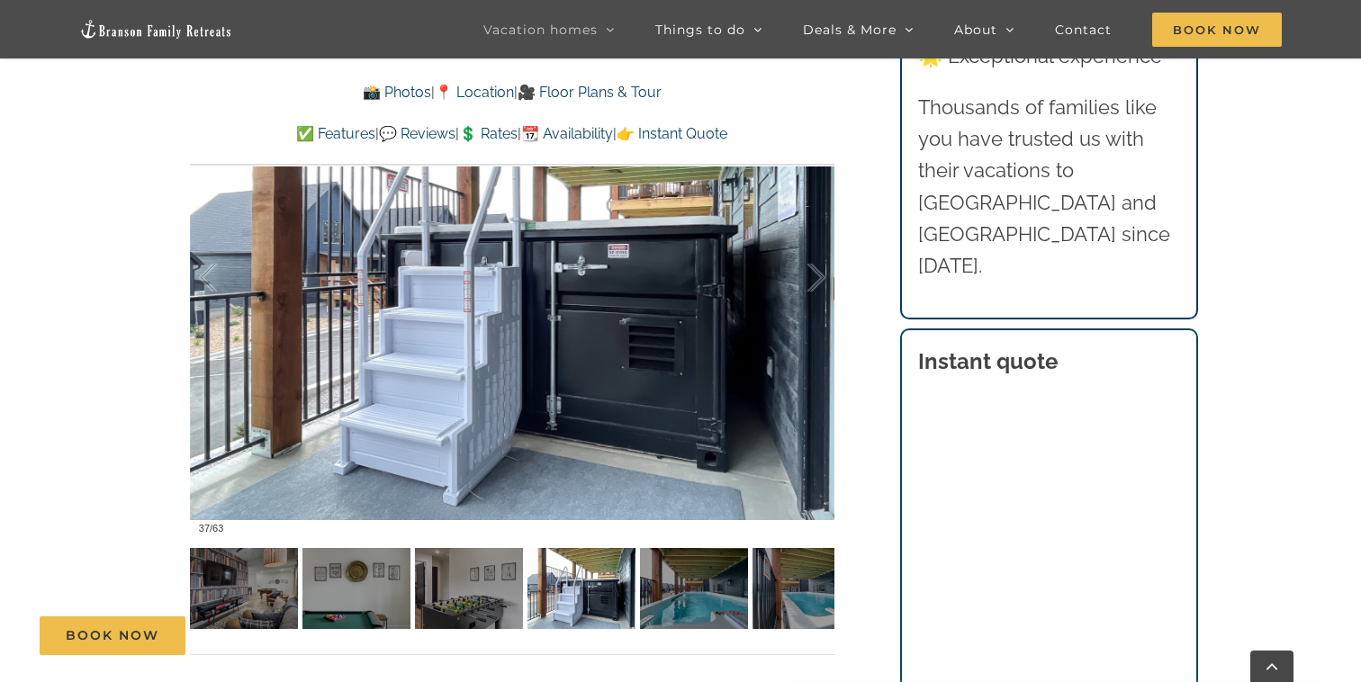
scroll to position [1333, 0]
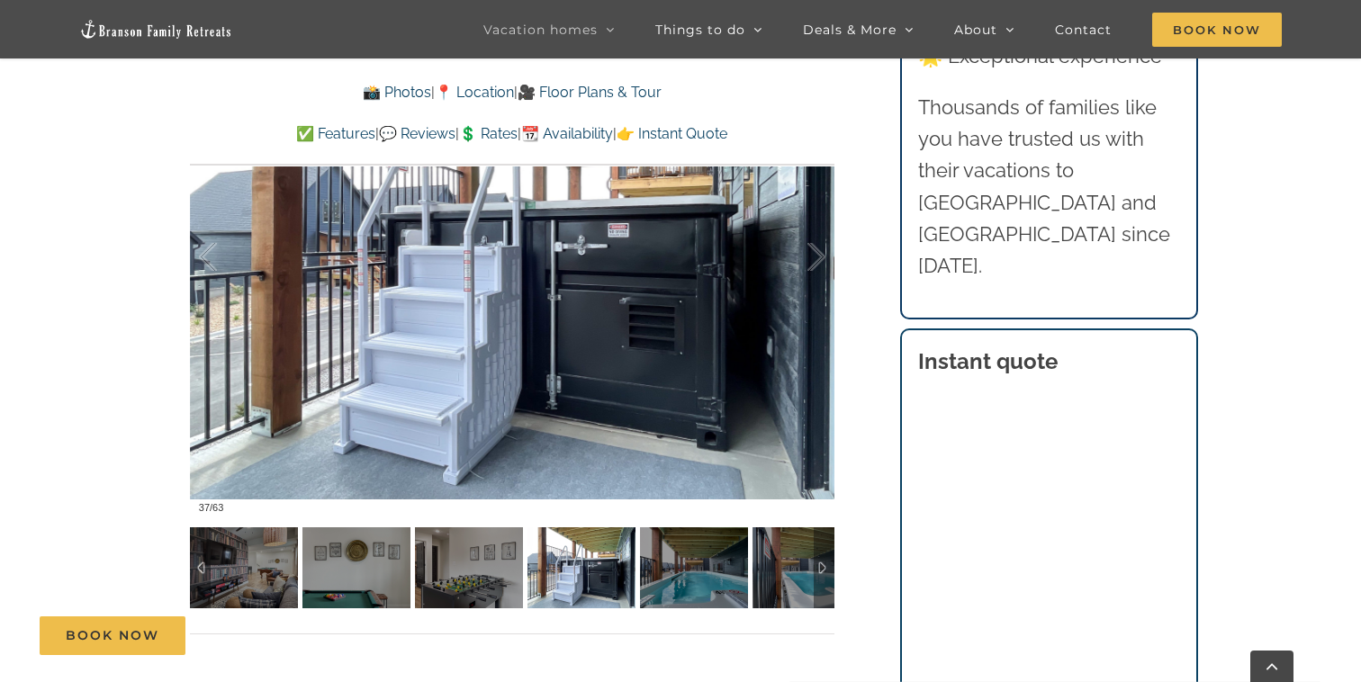
click at [818, 566] on div at bounding box center [823, 567] width 21 height 81
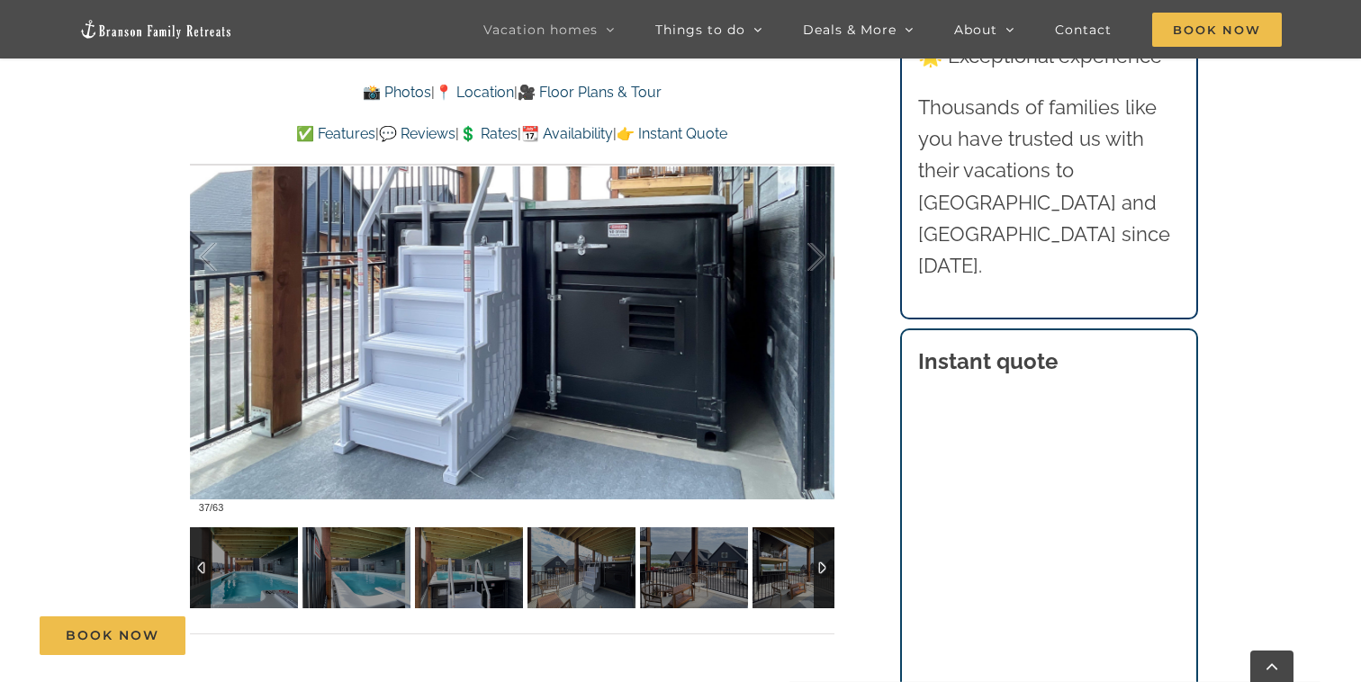
click at [818, 566] on div at bounding box center [823, 567] width 21 height 81
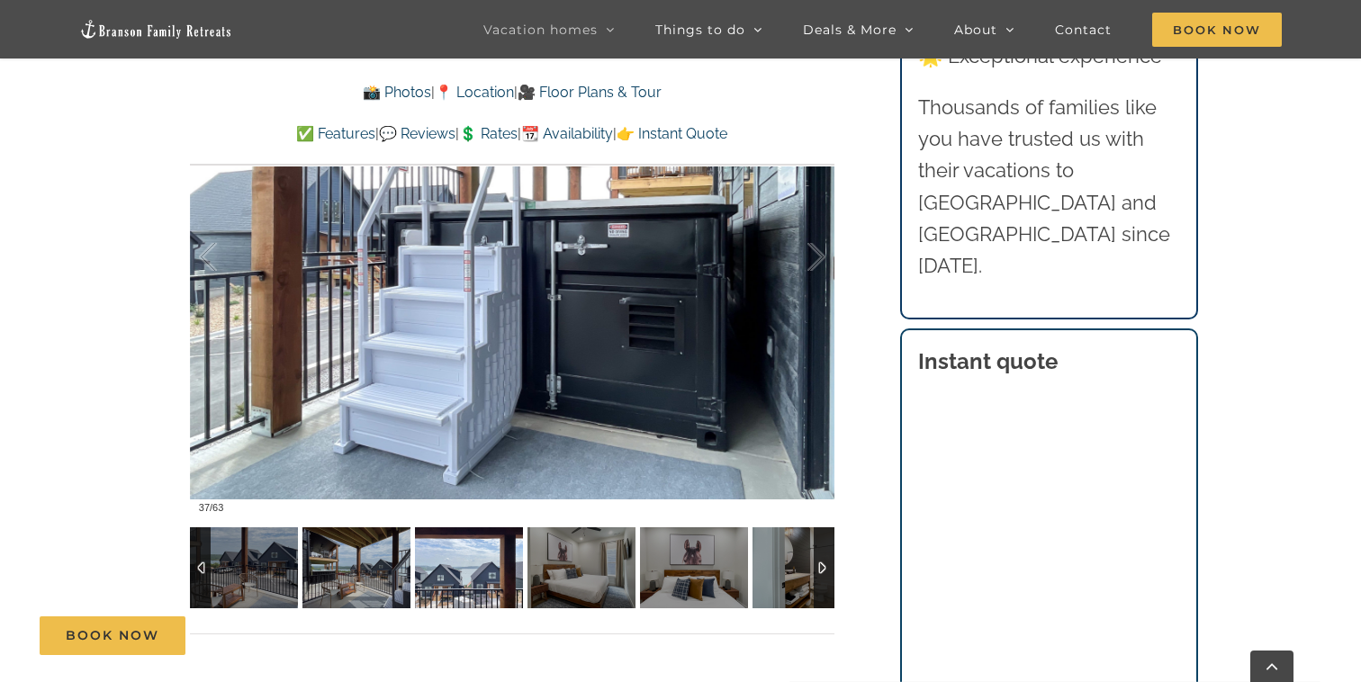
click at [452, 579] on img at bounding box center [469, 567] width 108 height 81
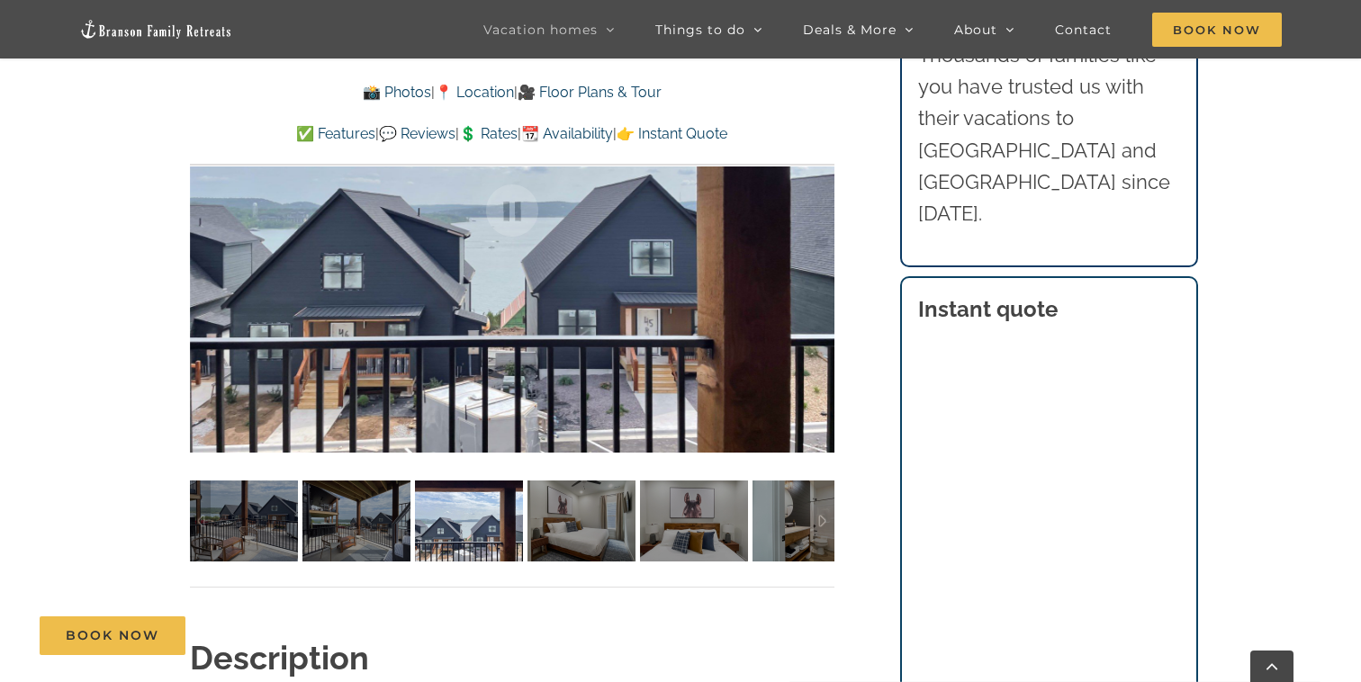
scroll to position [1386, 0]
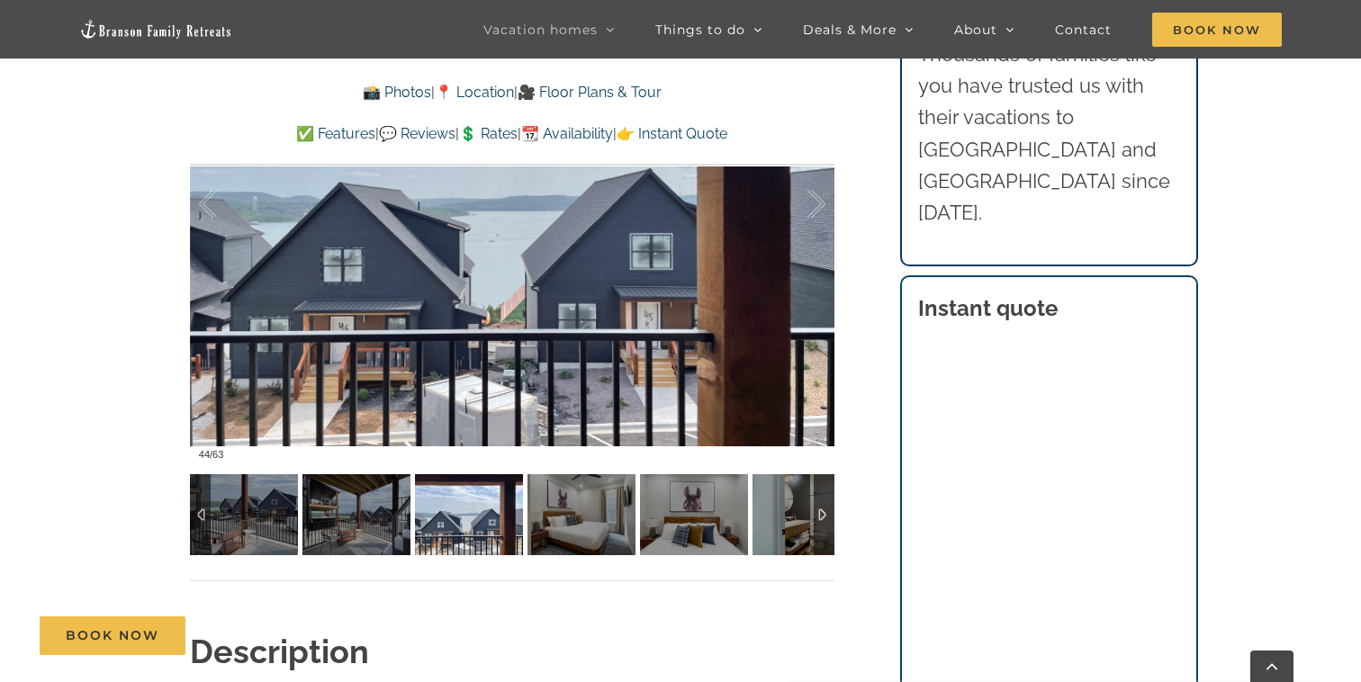
click at [562, 515] on img at bounding box center [581, 514] width 108 height 81
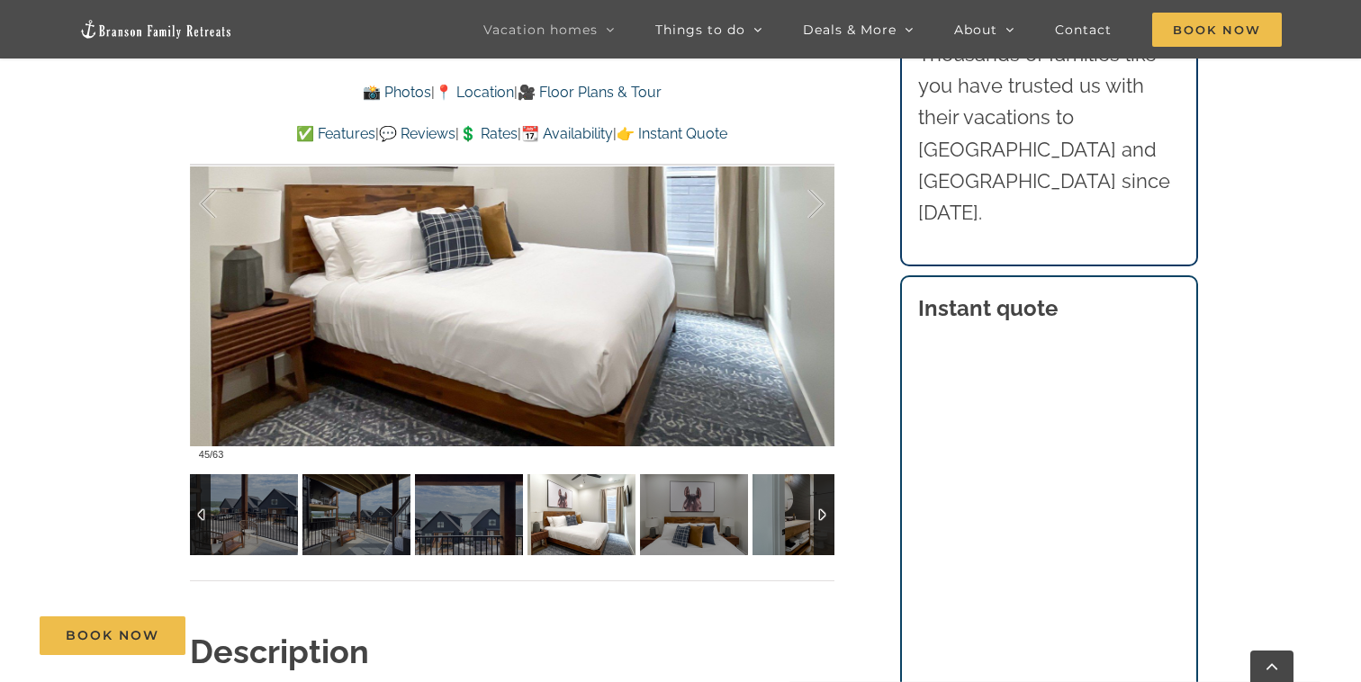
click at [661, 507] on img at bounding box center [694, 514] width 108 height 81
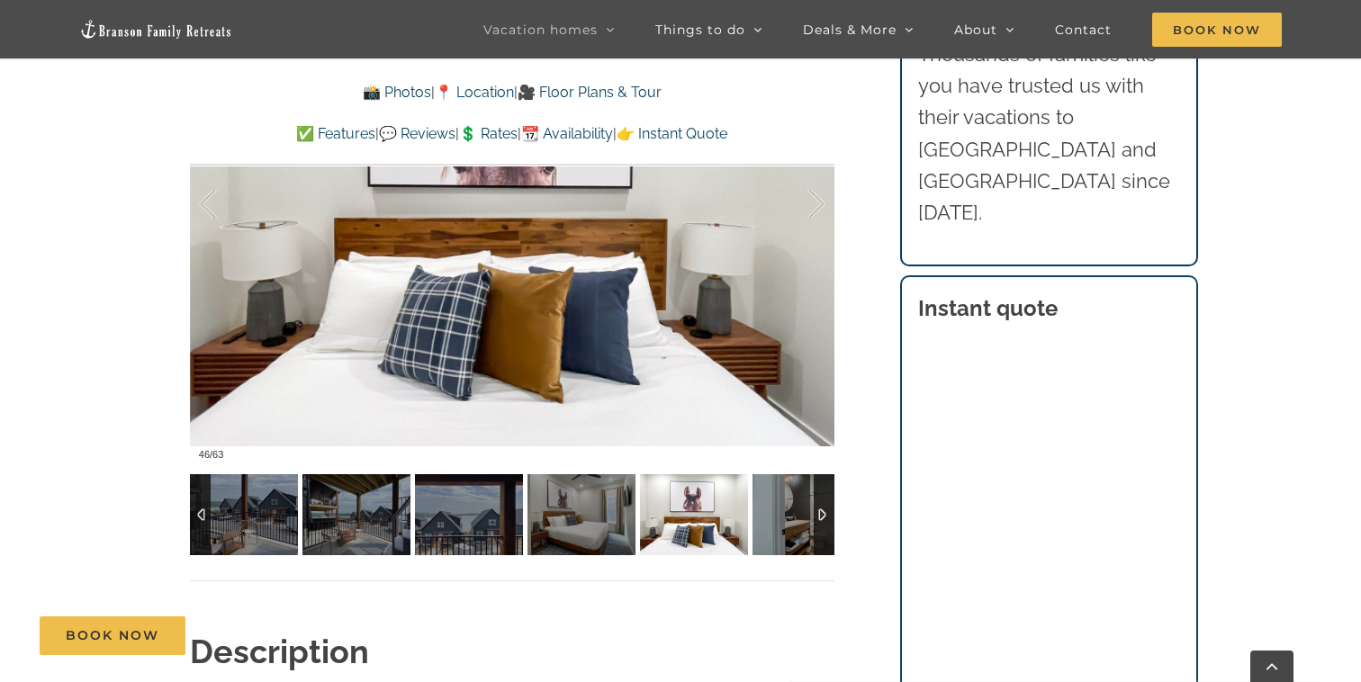
click at [739, 500] on img at bounding box center [694, 514] width 108 height 81
click at [776, 502] on img at bounding box center [806, 514] width 108 height 81
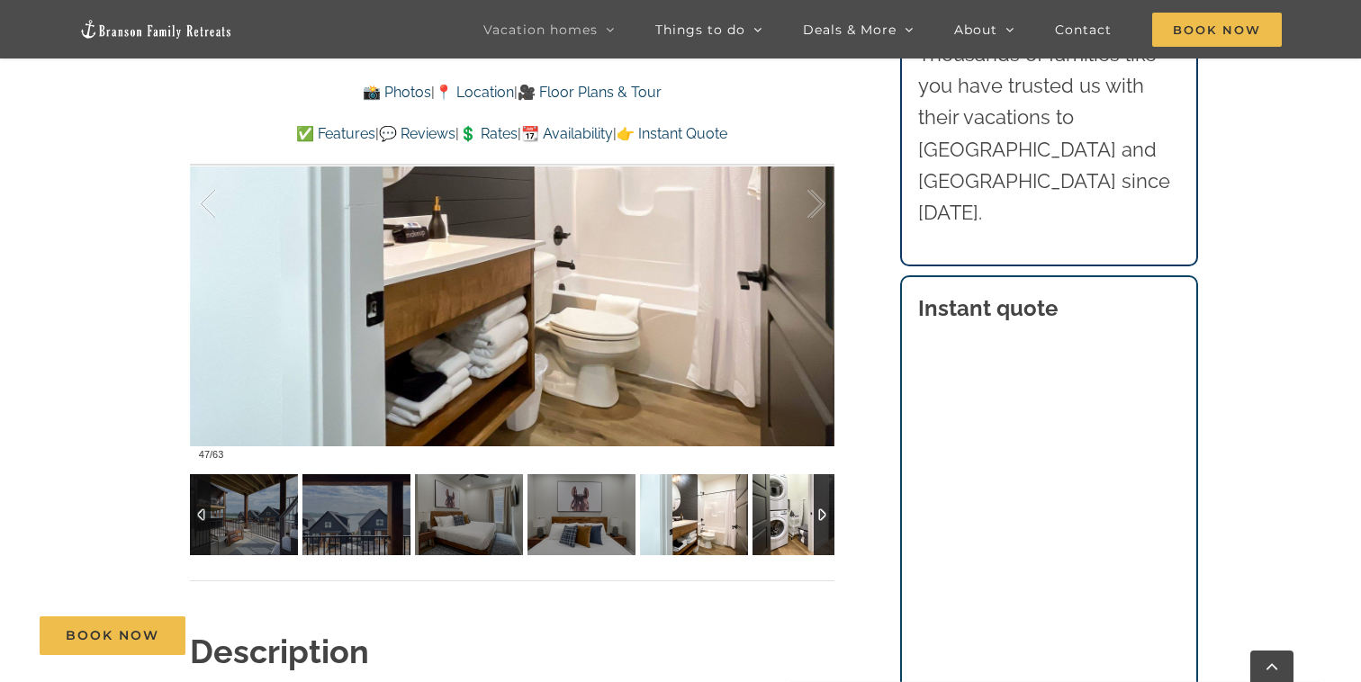
click at [776, 501] on img at bounding box center [806, 514] width 108 height 81
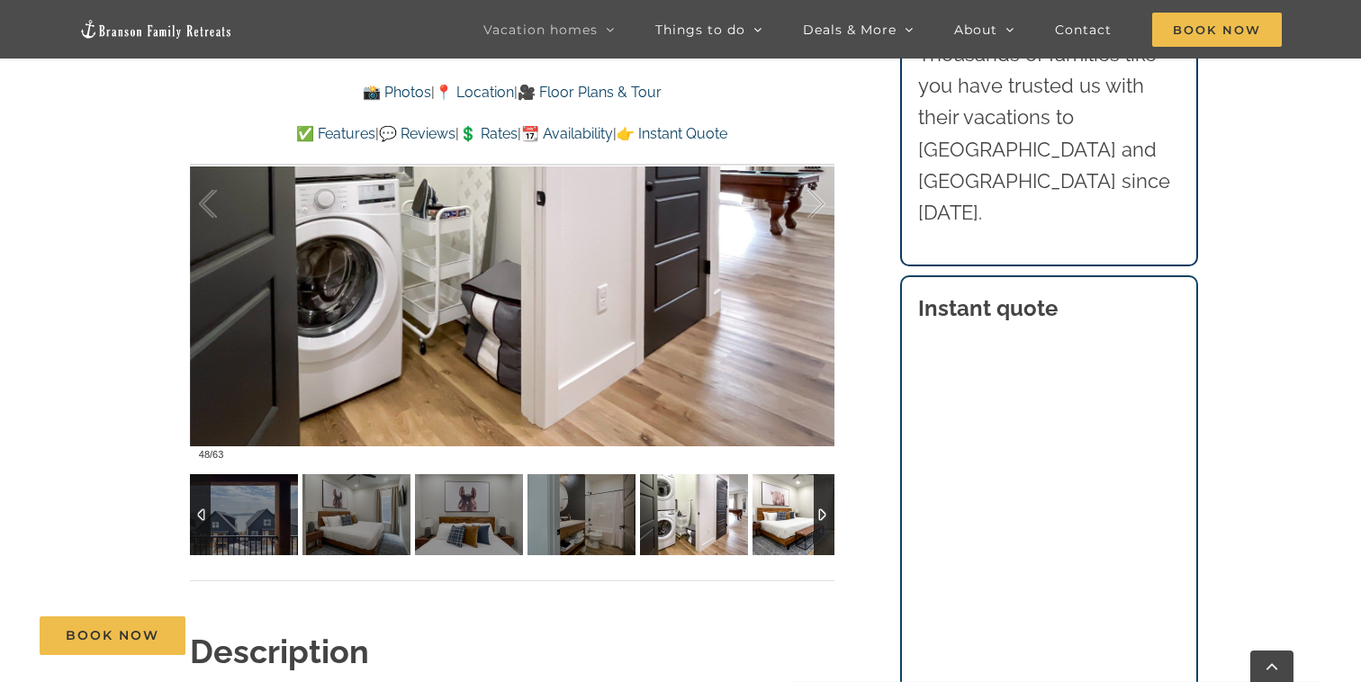
click at [776, 501] on img at bounding box center [806, 514] width 108 height 81
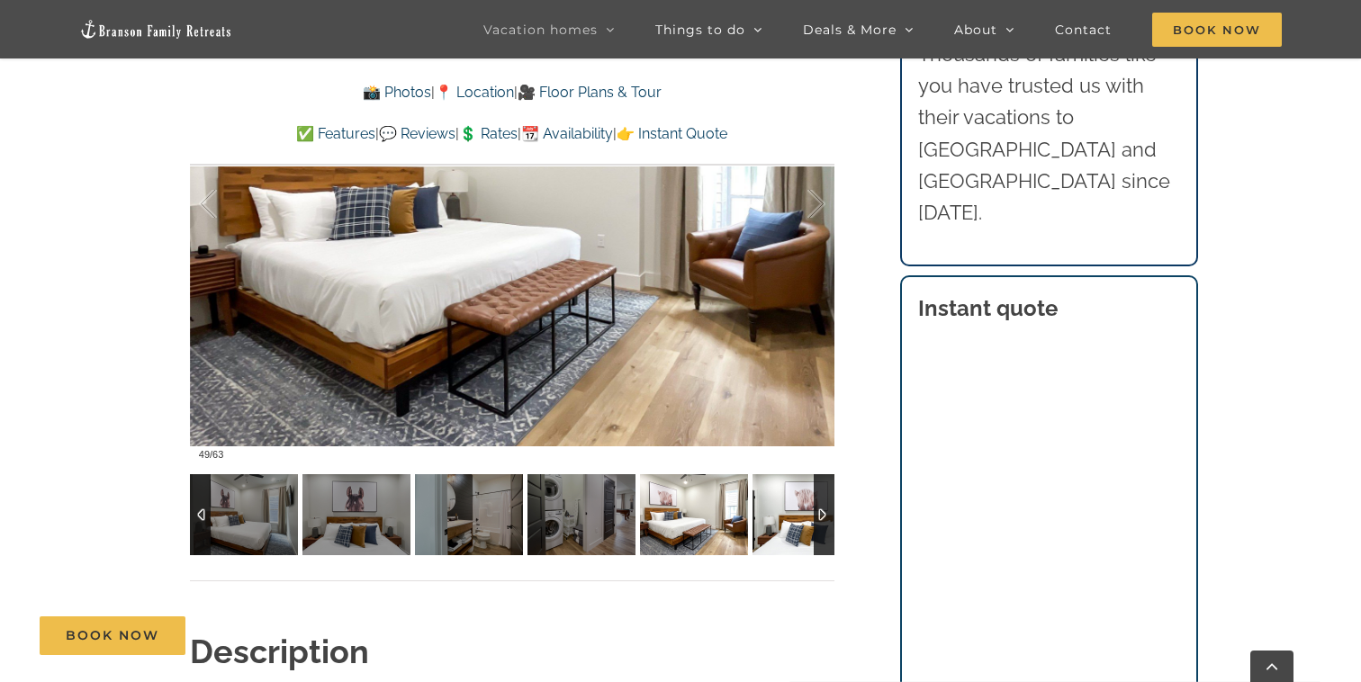
click at [776, 501] on img at bounding box center [806, 514] width 108 height 81
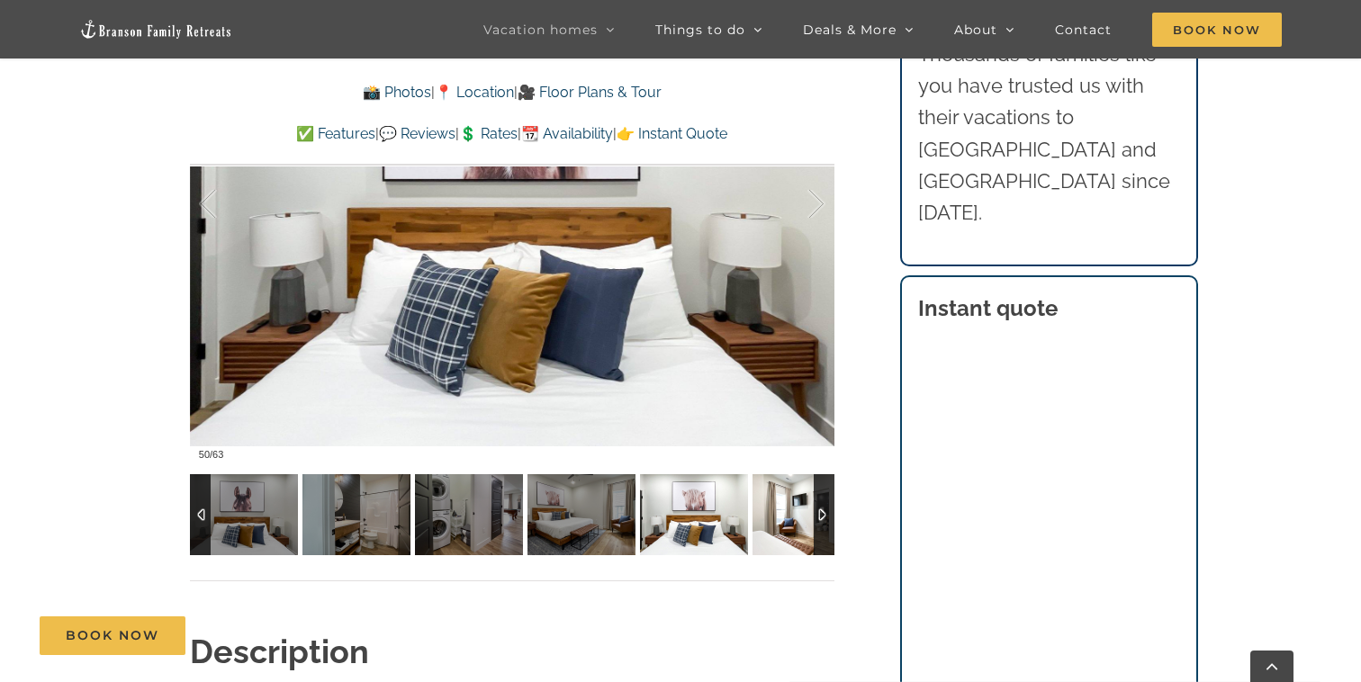
click at [776, 501] on img at bounding box center [806, 514] width 108 height 81
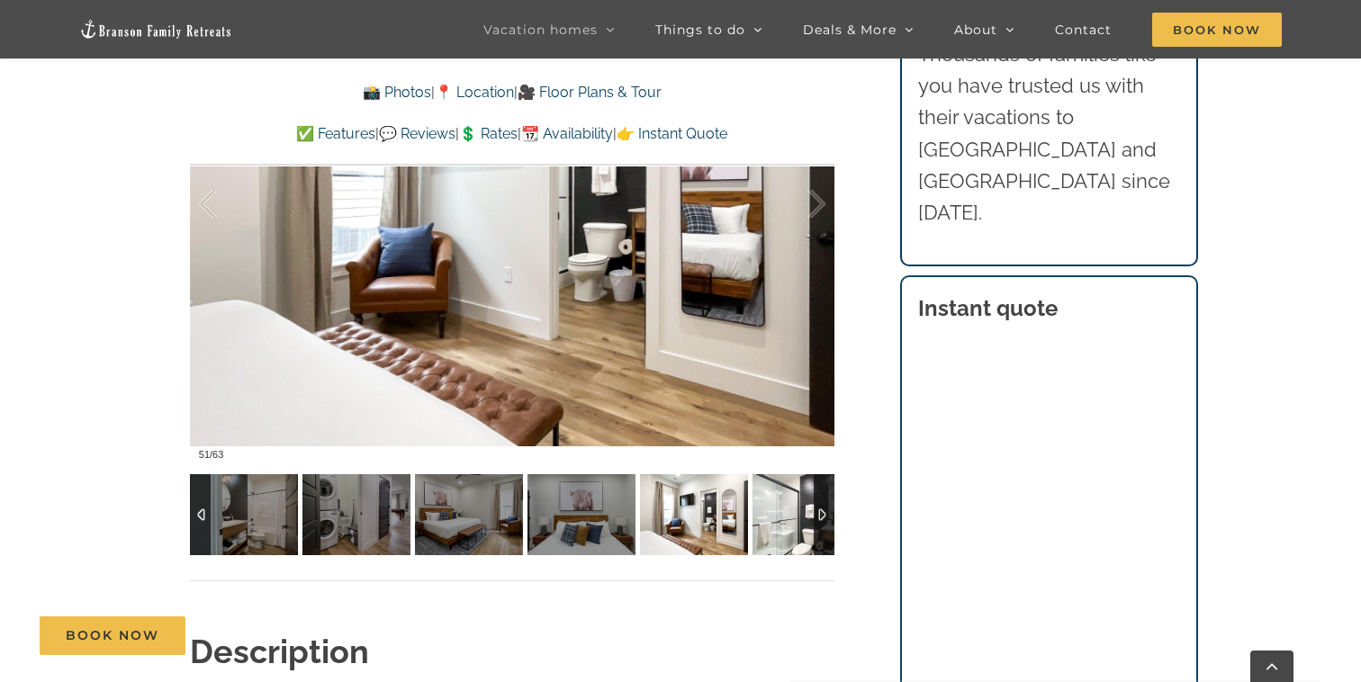
click at [776, 501] on img at bounding box center [806, 514] width 108 height 81
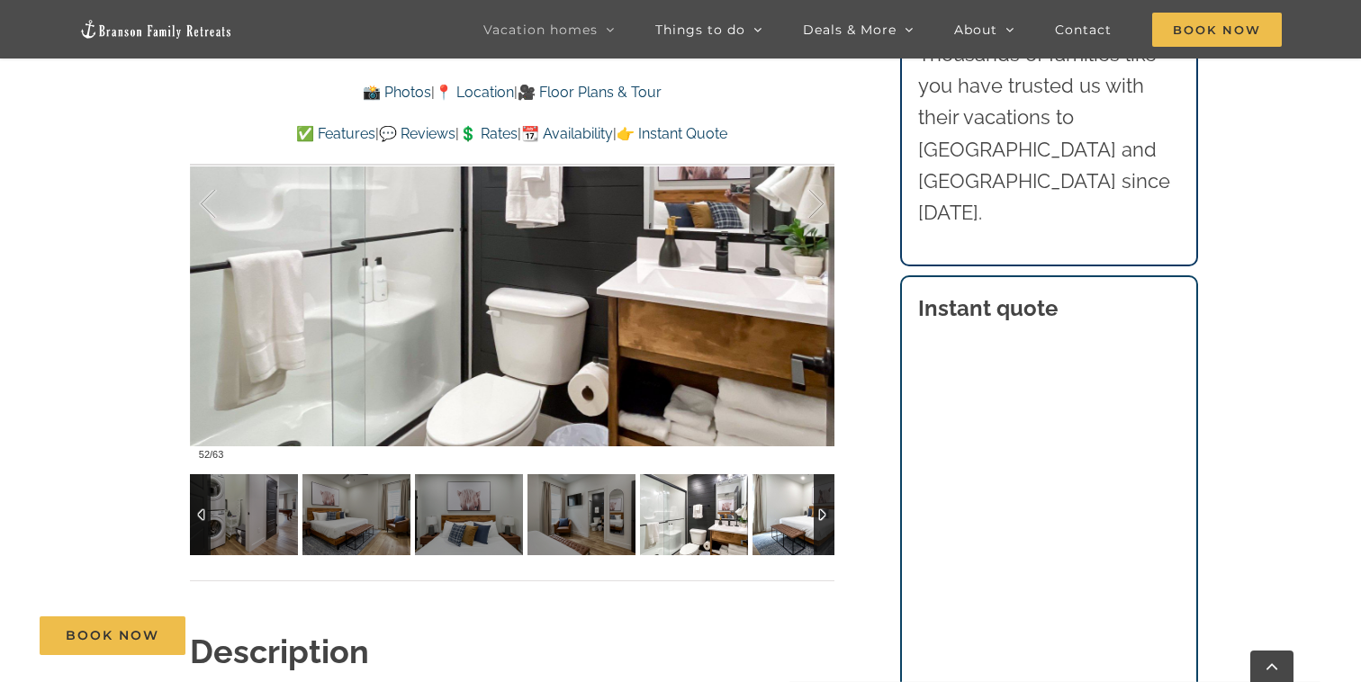
click at [776, 501] on img at bounding box center [806, 514] width 108 height 81
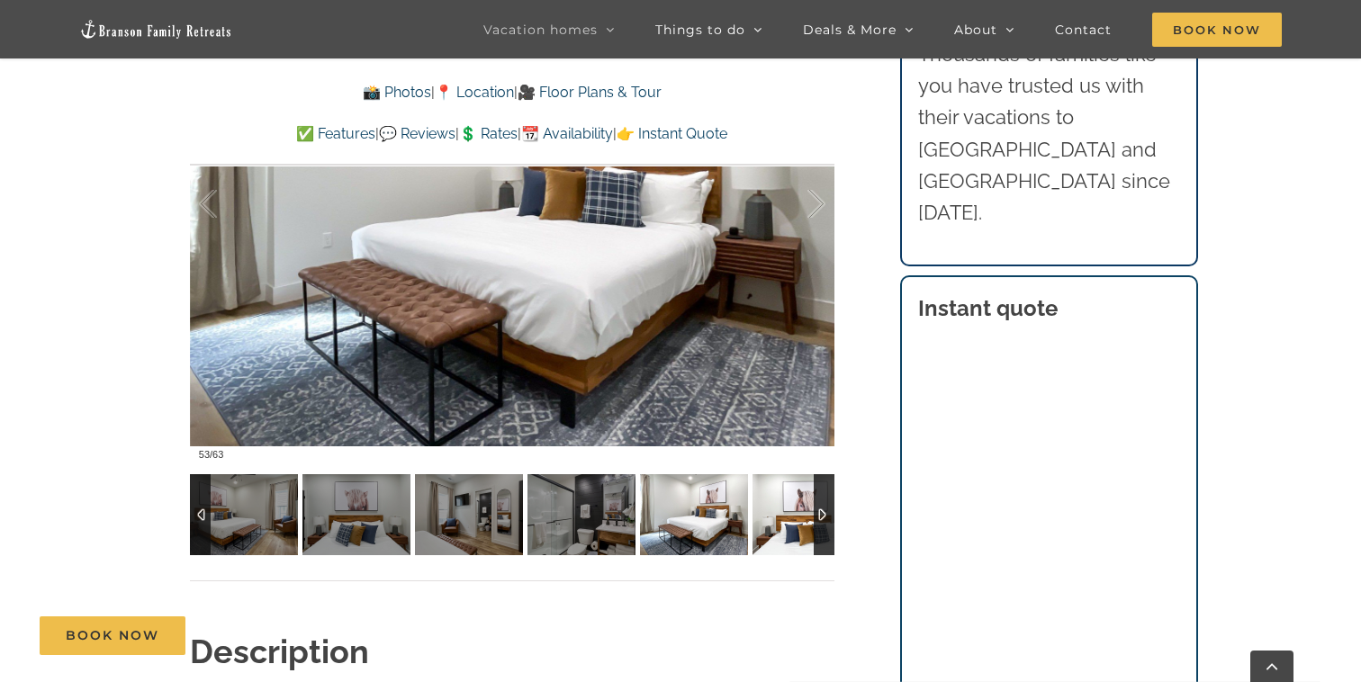
click at [776, 501] on img at bounding box center [806, 514] width 108 height 81
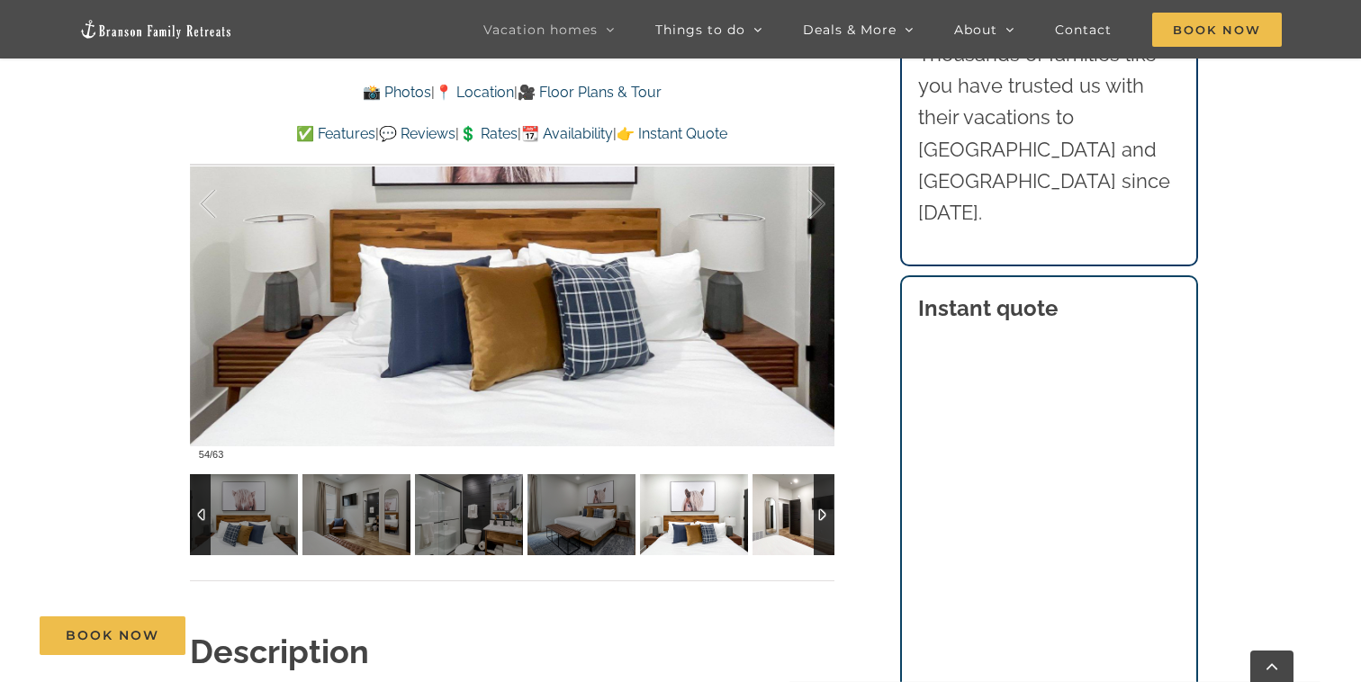
click at [776, 501] on img at bounding box center [806, 514] width 108 height 81
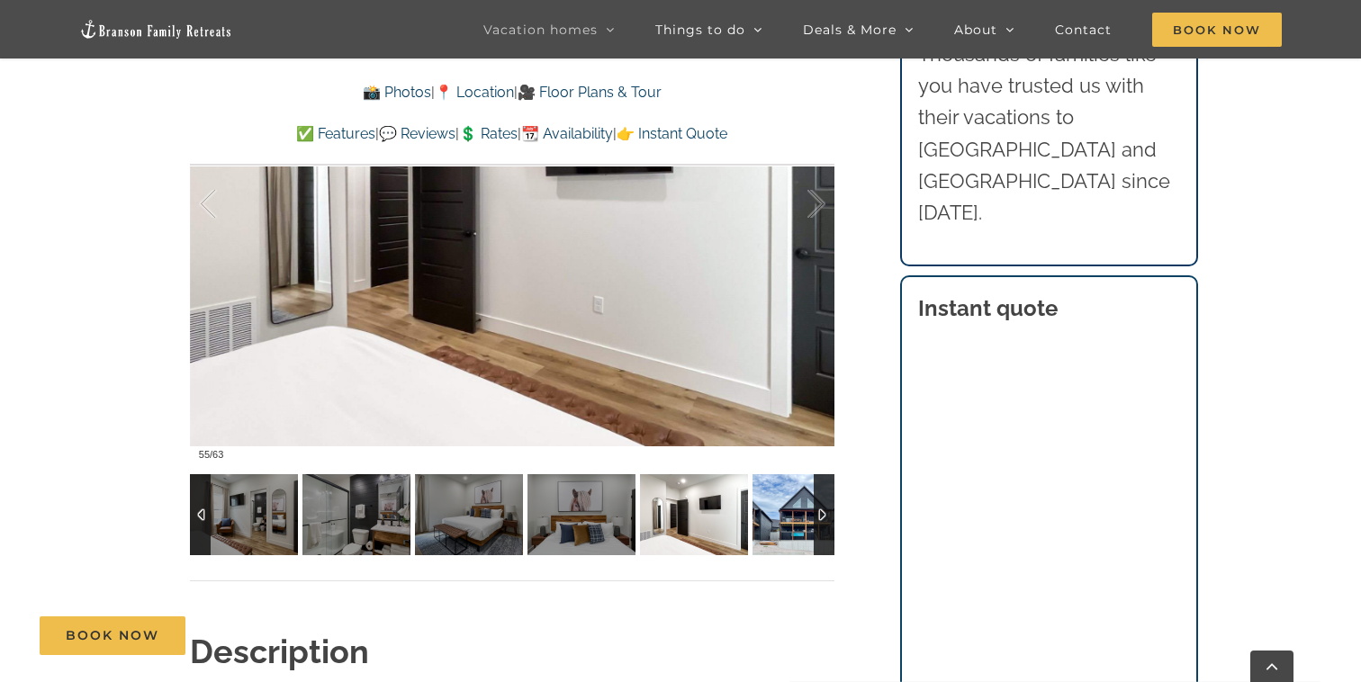
click at [776, 501] on img at bounding box center [806, 514] width 108 height 81
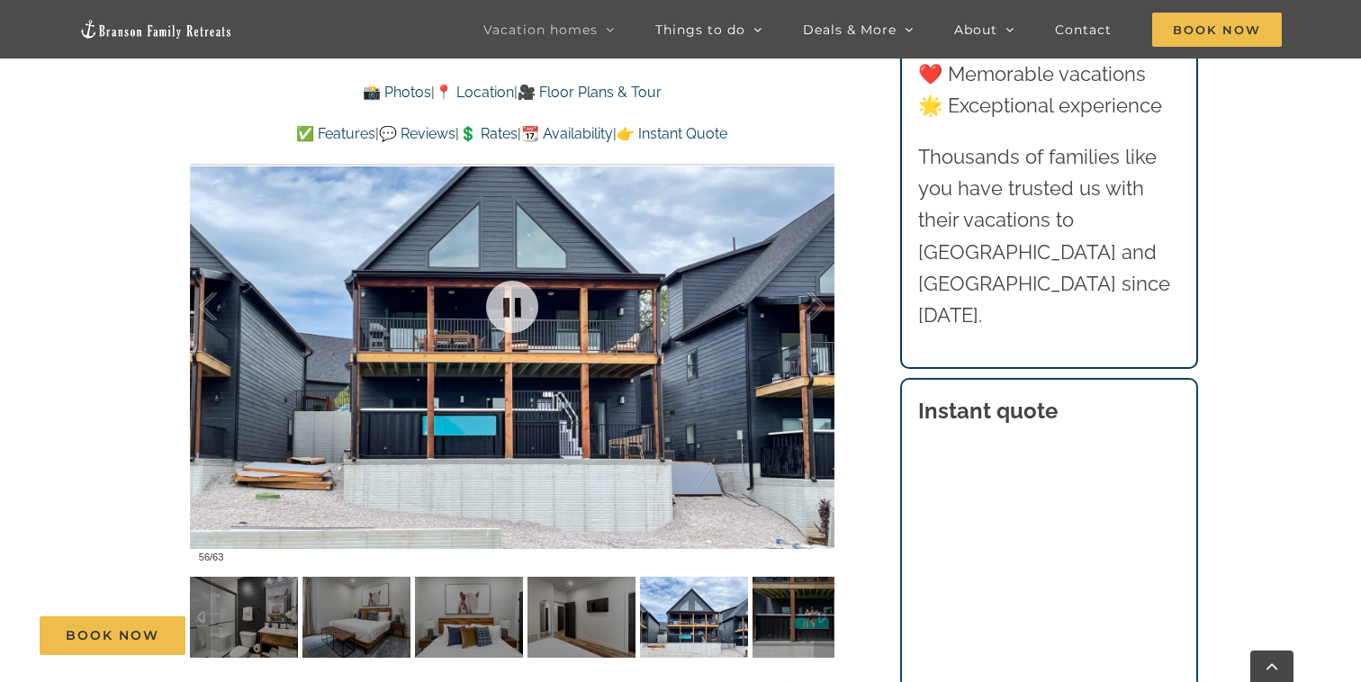
scroll to position [1286, 0]
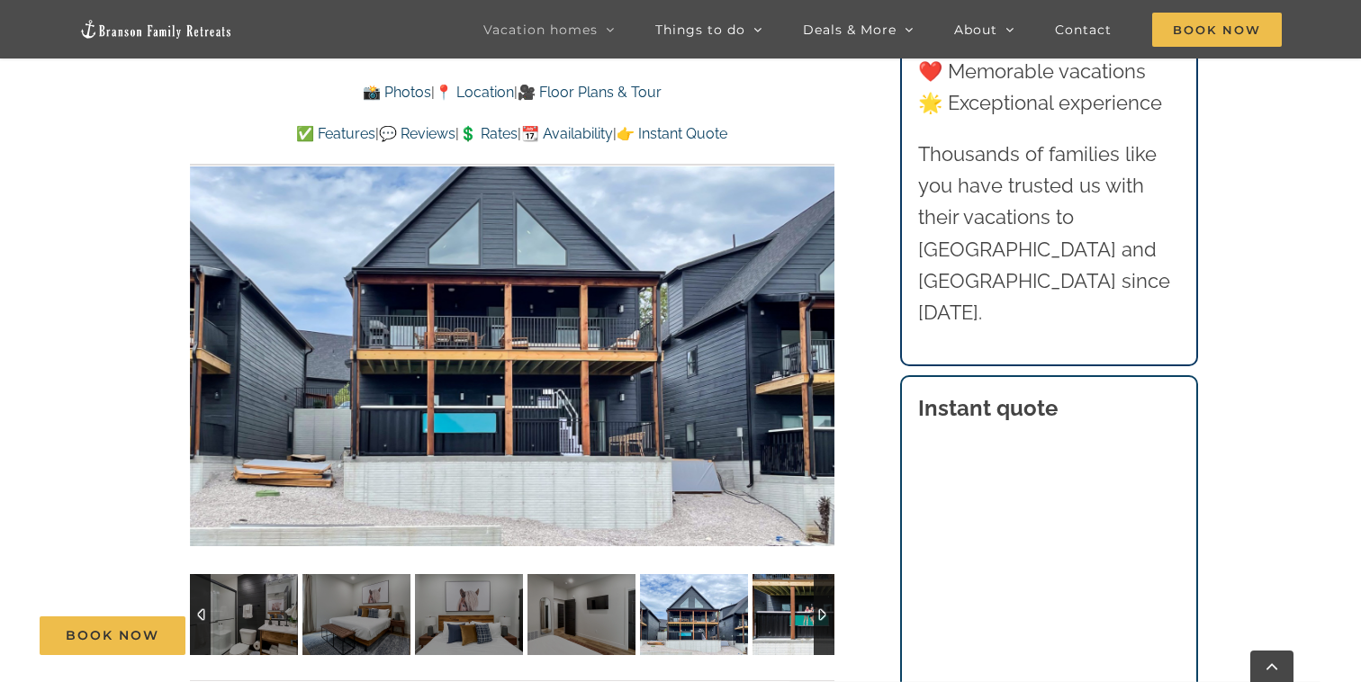
click at [786, 587] on img at bounding box center [806, 614] width 108 height 81
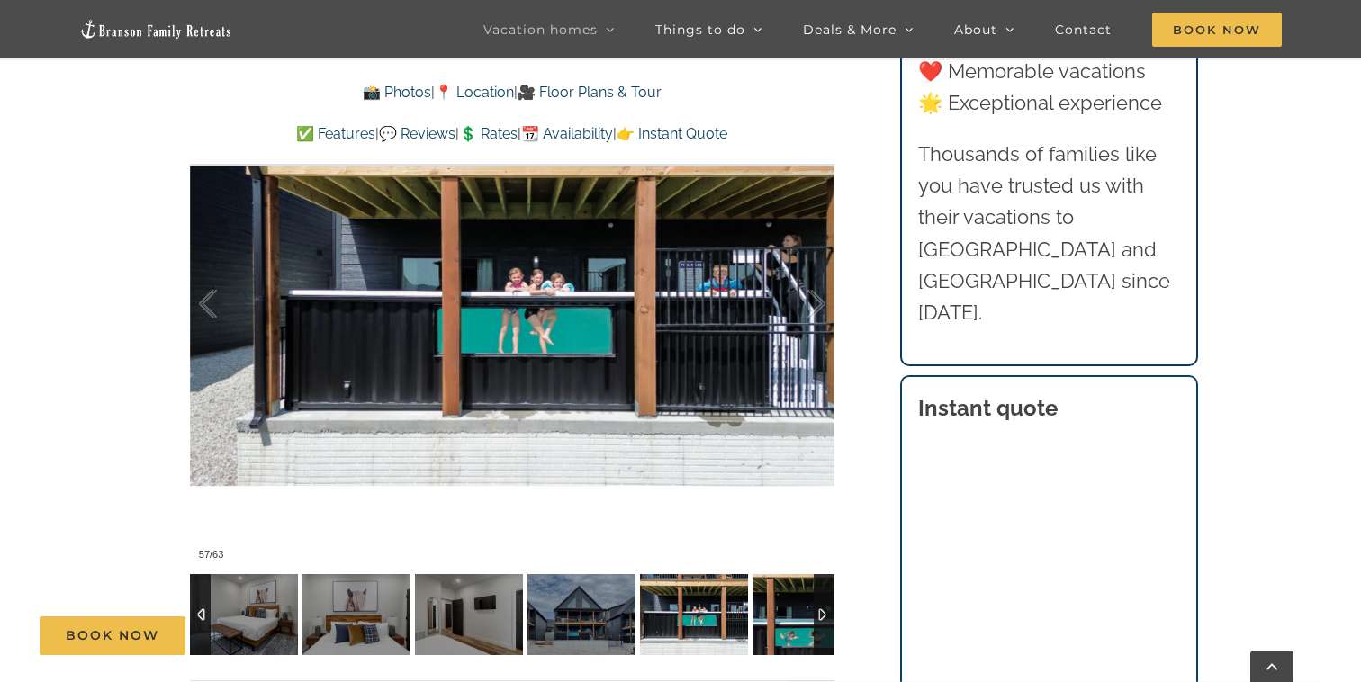
click at [786, 587] on img at bounding box center [806, 614] width 108 height 81
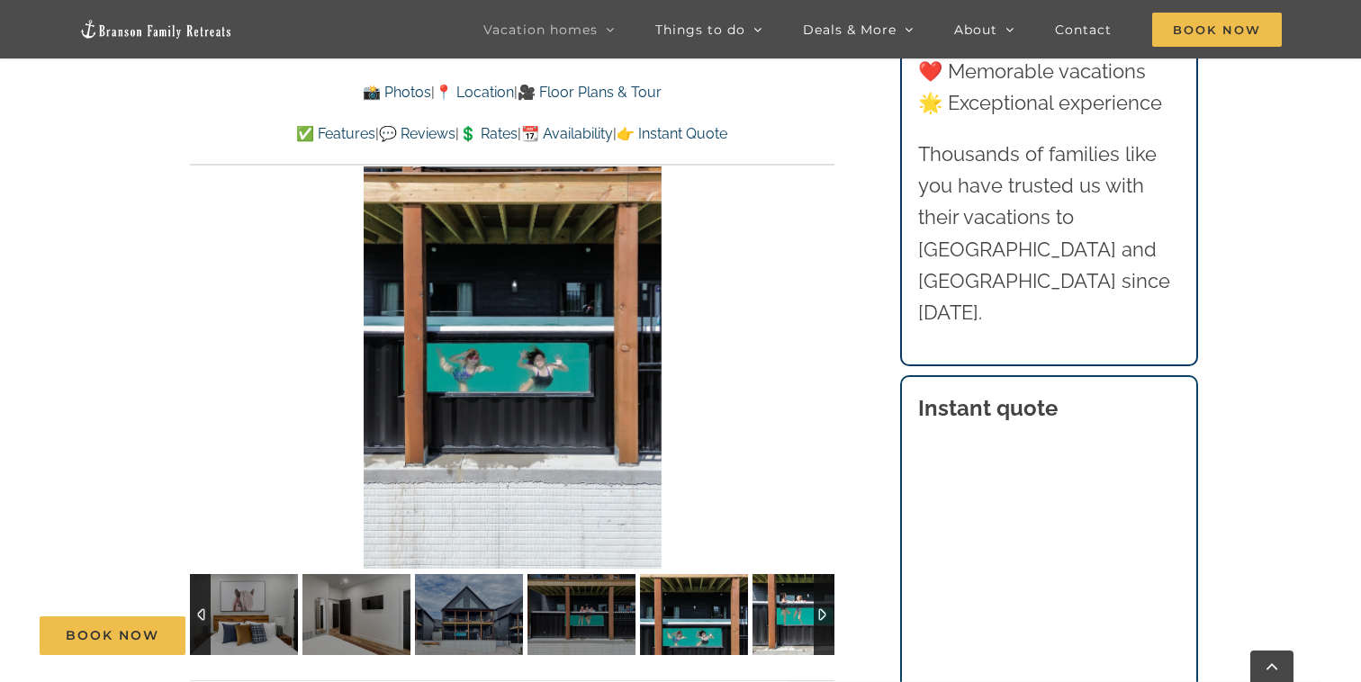
click at [786, 587] on img at bounding box center [806, 614] width 108 height 81
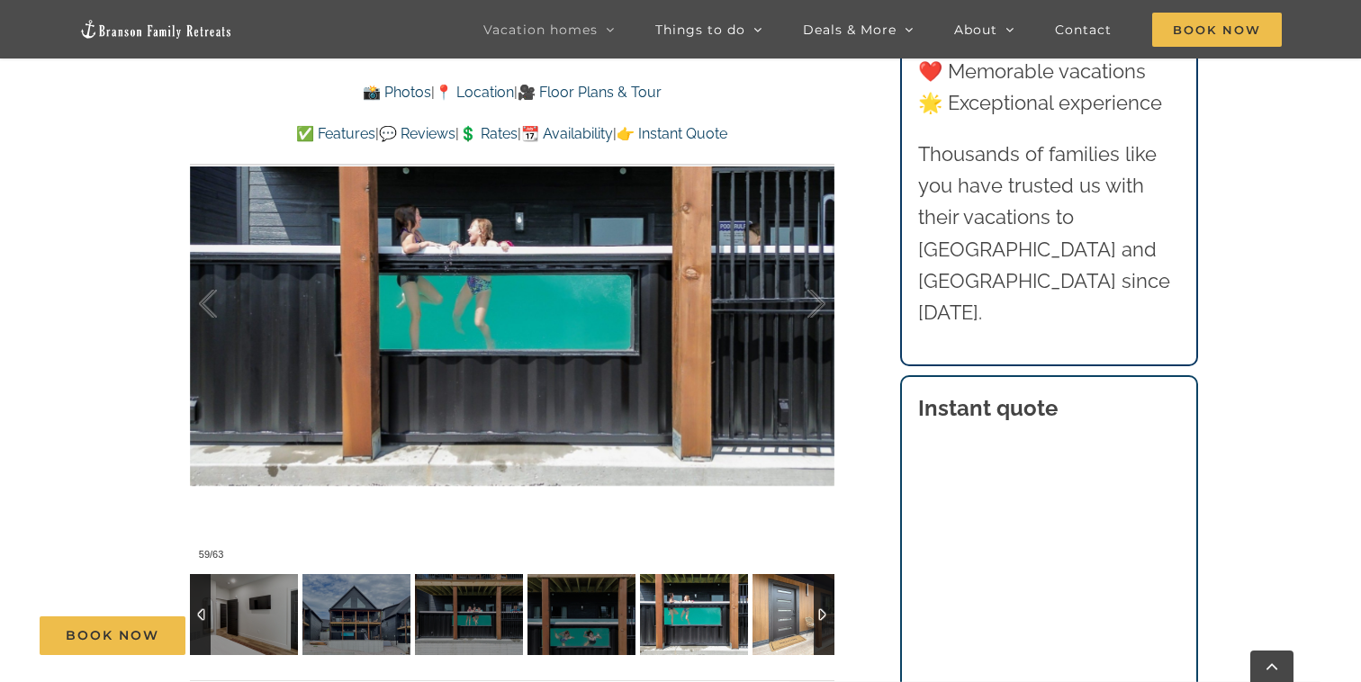
click at [786, 587] on img at bounding box center [806, 614] width 108 height 81
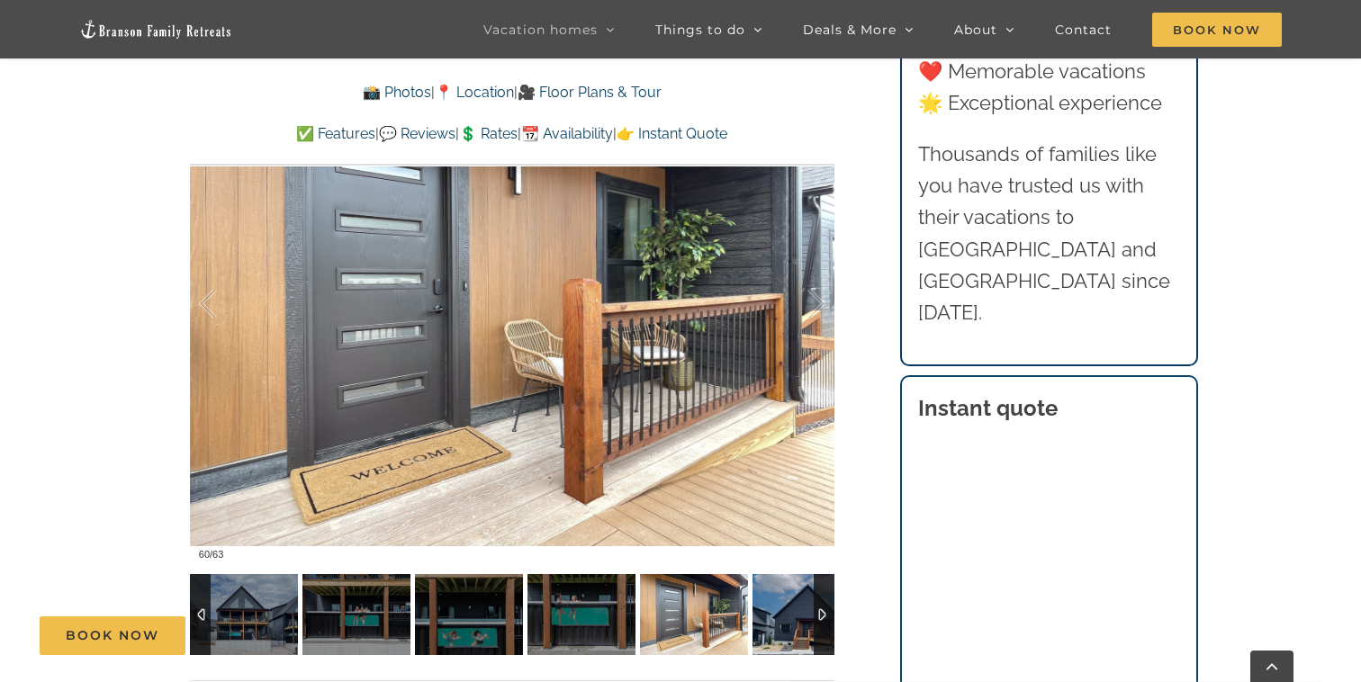
click at [786, 587] on img at bounding box center [806, 614] width 108 height 81
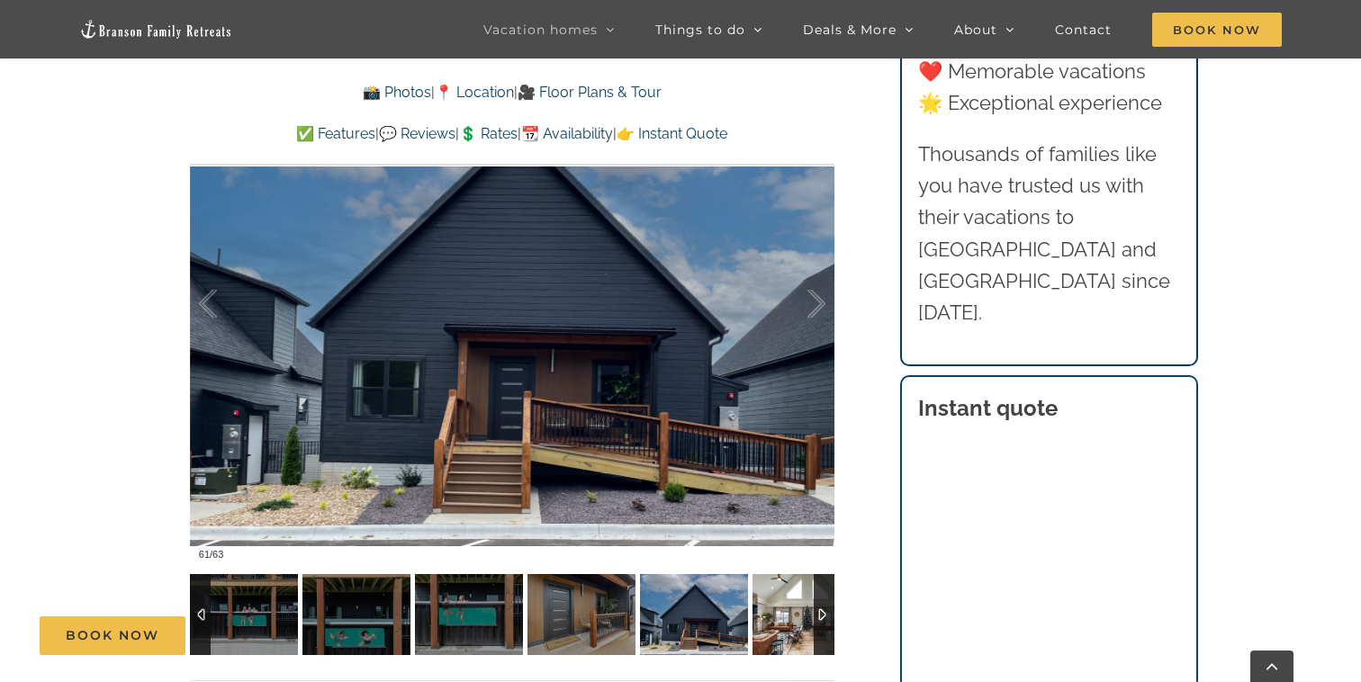
click at [786, 587] on img at bounding box center [806, 614] width 108 height 81
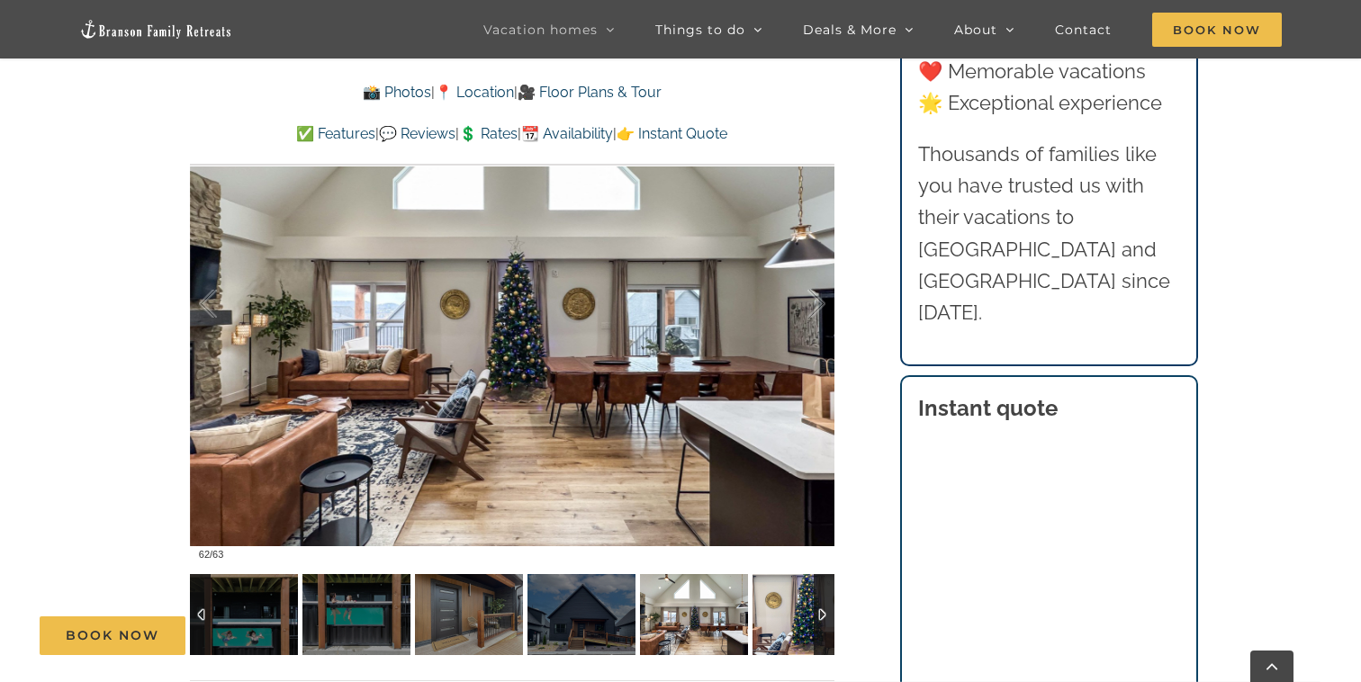
click at [786, 587] on img at bounding box center [806, 614] width 108 height 81
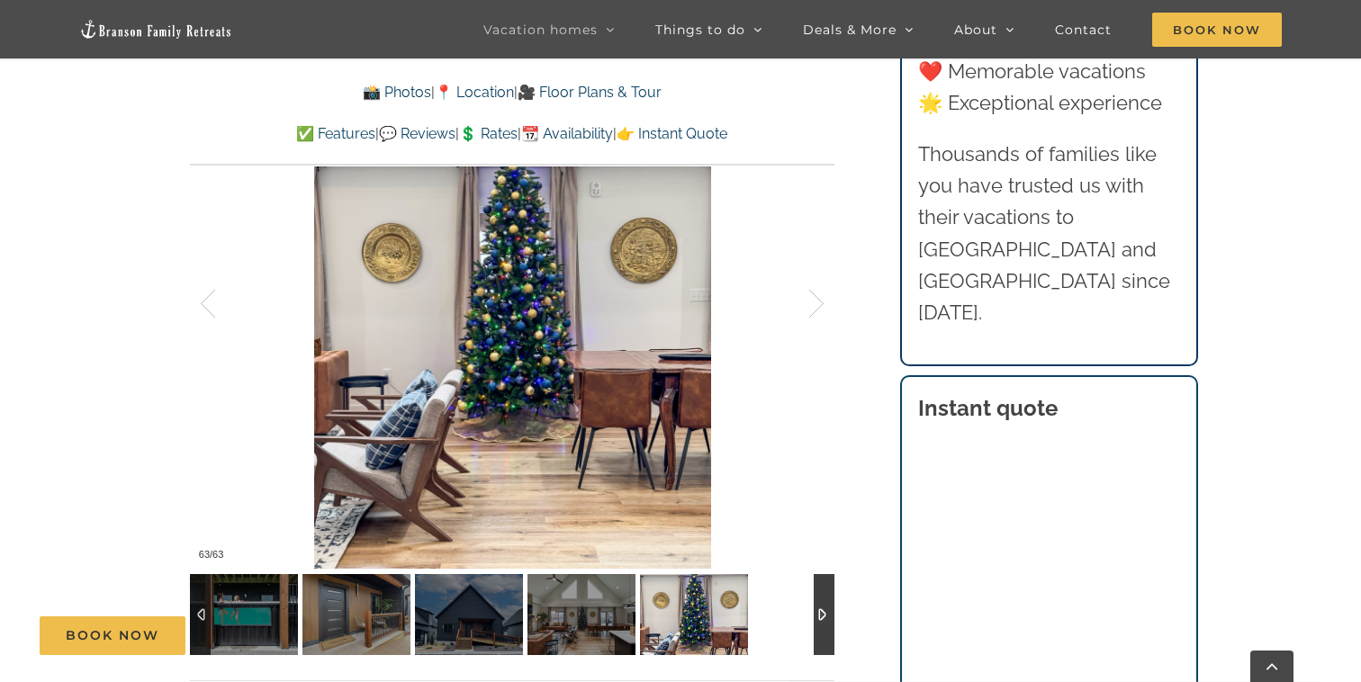
click at [786, 587] on div at bounding box center [512, 614] width 644 height 81
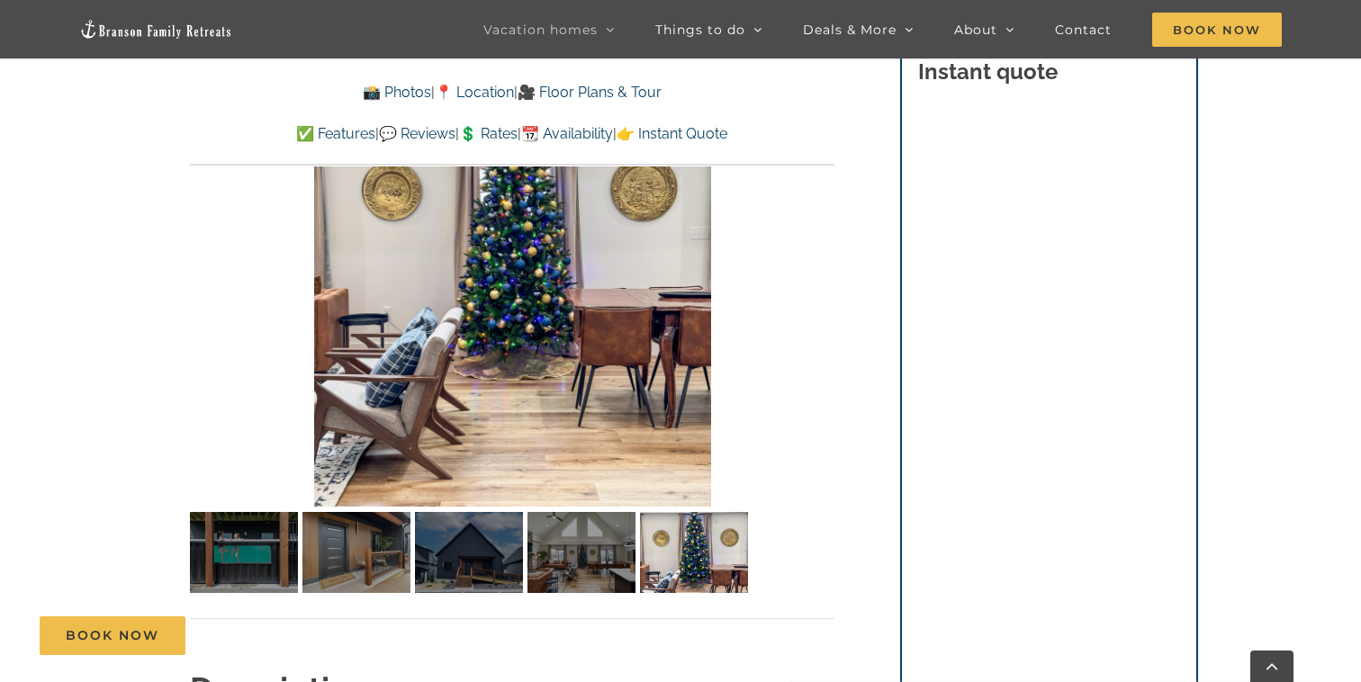
scroll to position [1331, 0]
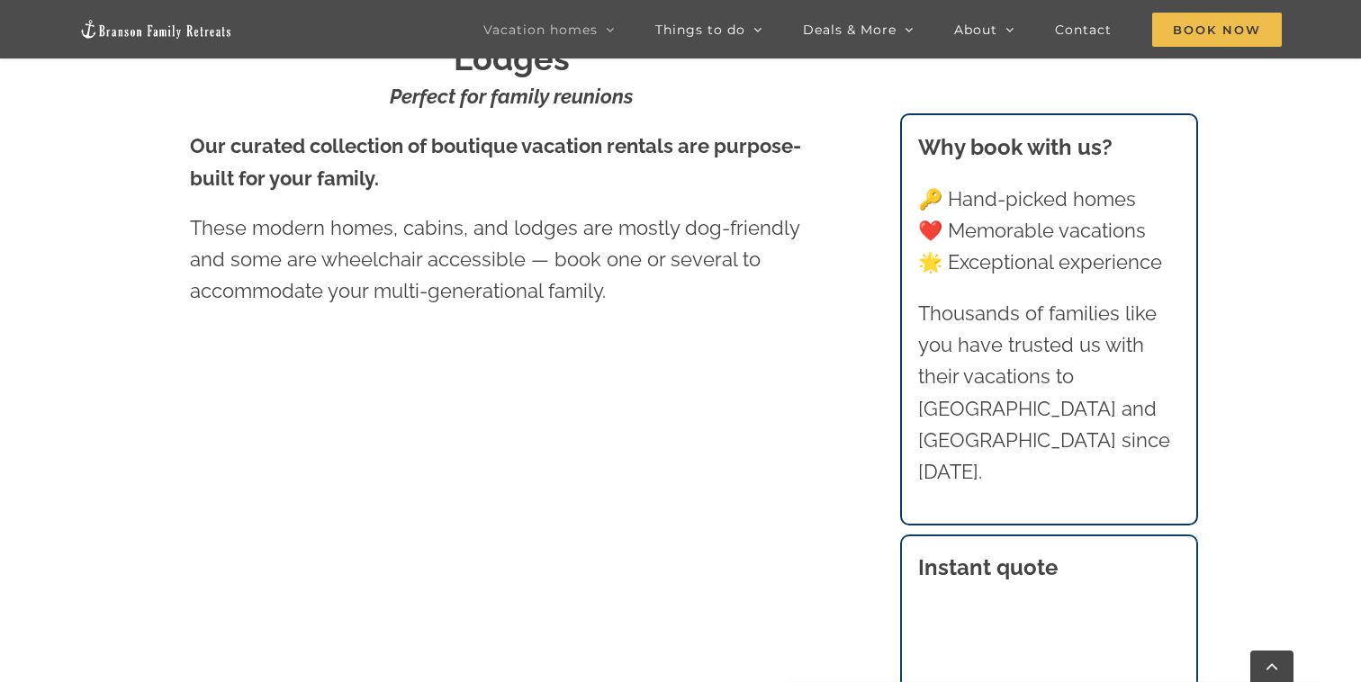
scroll to position [787, 0]
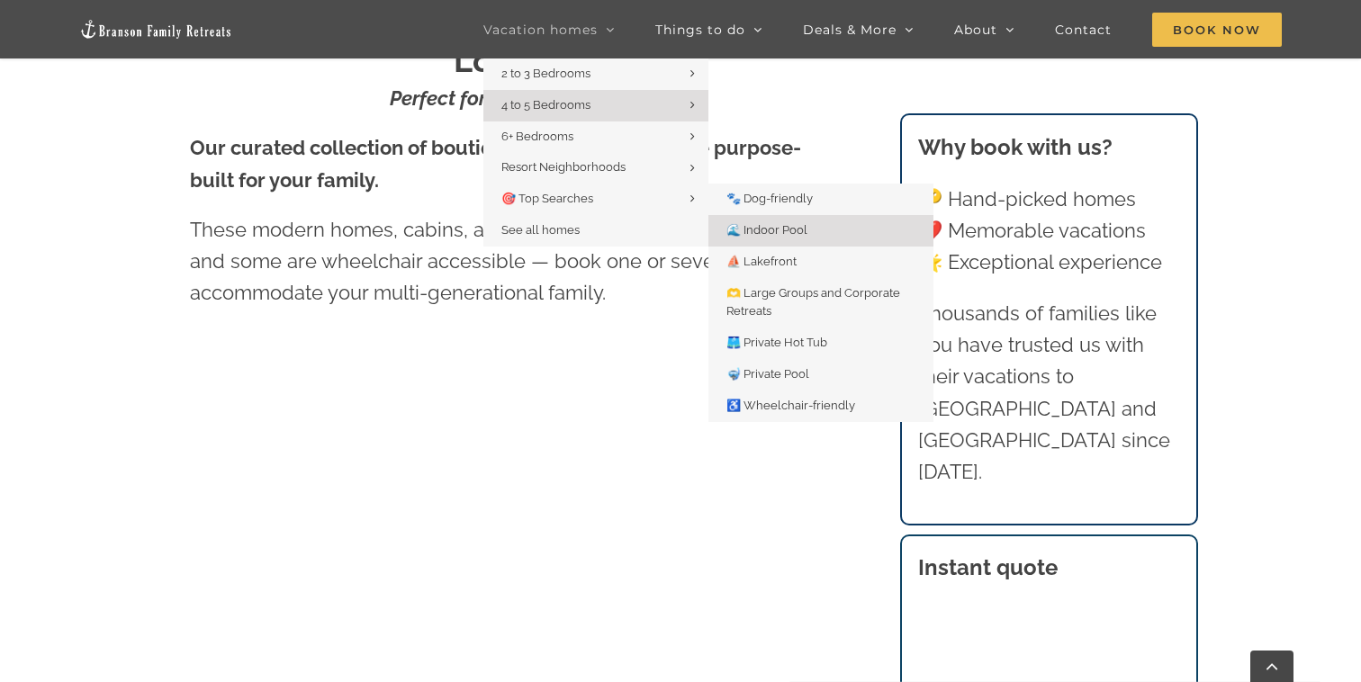
click at [754, 238] on link "🌊 Indoor Pool" at bounding box center [820, 230] width 225 height 31
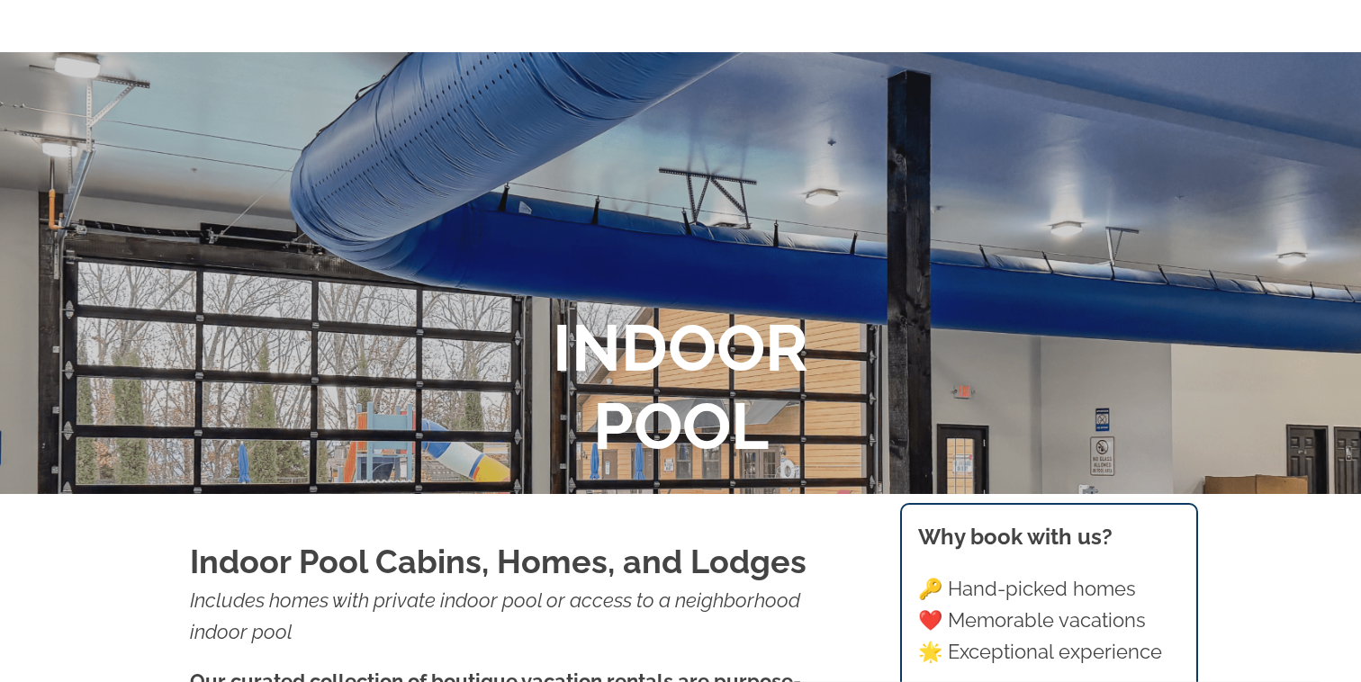
scroll to position [15, 0]
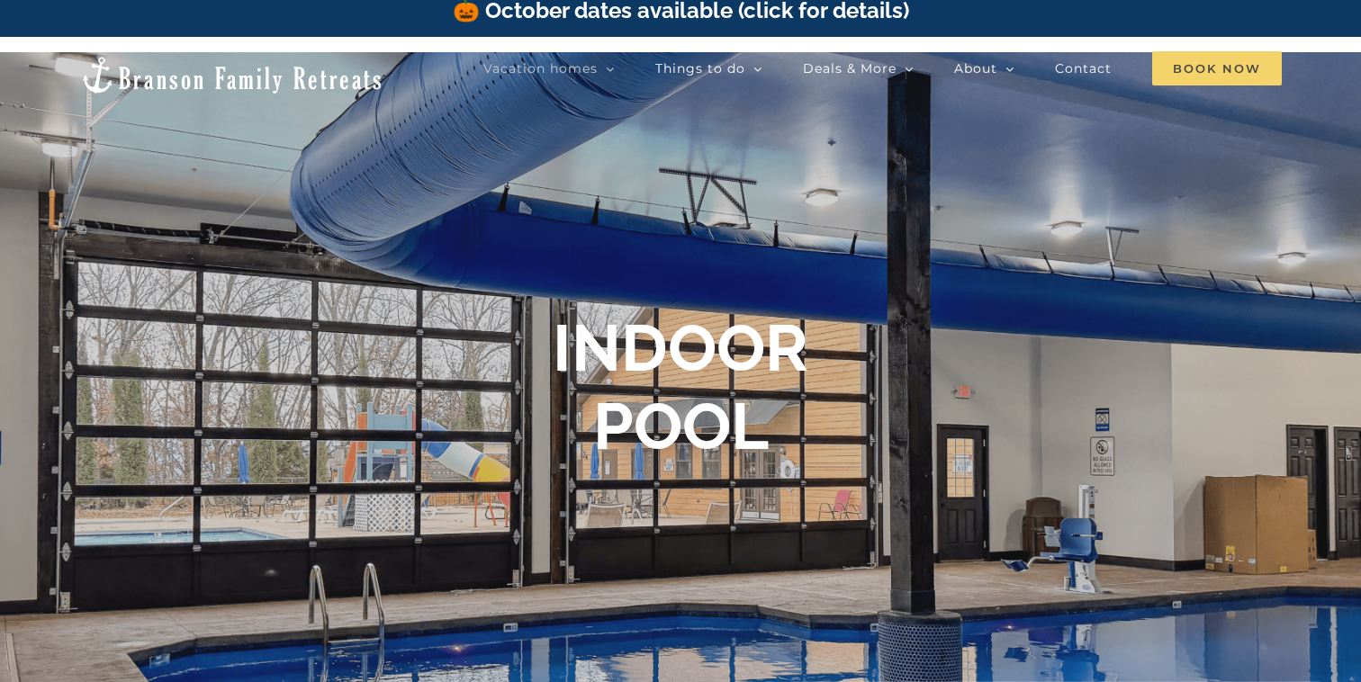
click at [1224, 71] on span "Book Now" at bounding box center [1217, 68] width 130 height 34
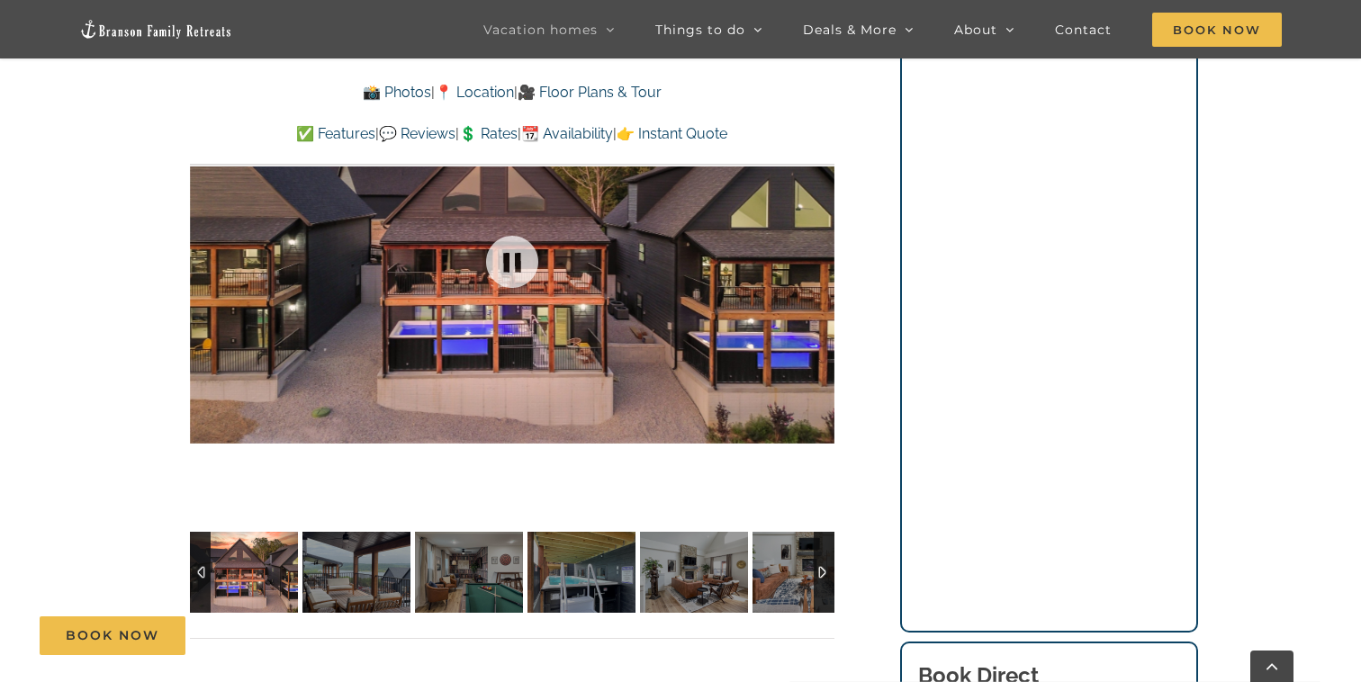
scroll to position [1299, 0]
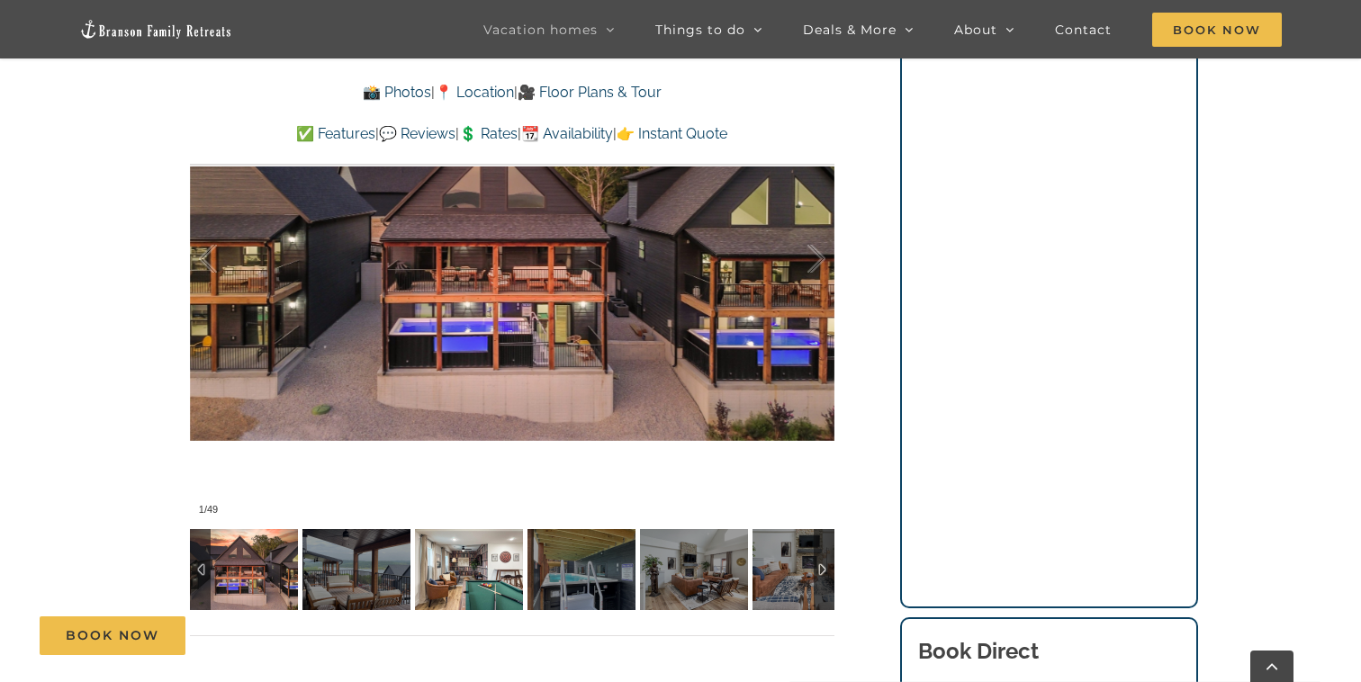
click at [479, 572] on img at bounding box center [469, 569] width 108 height 81
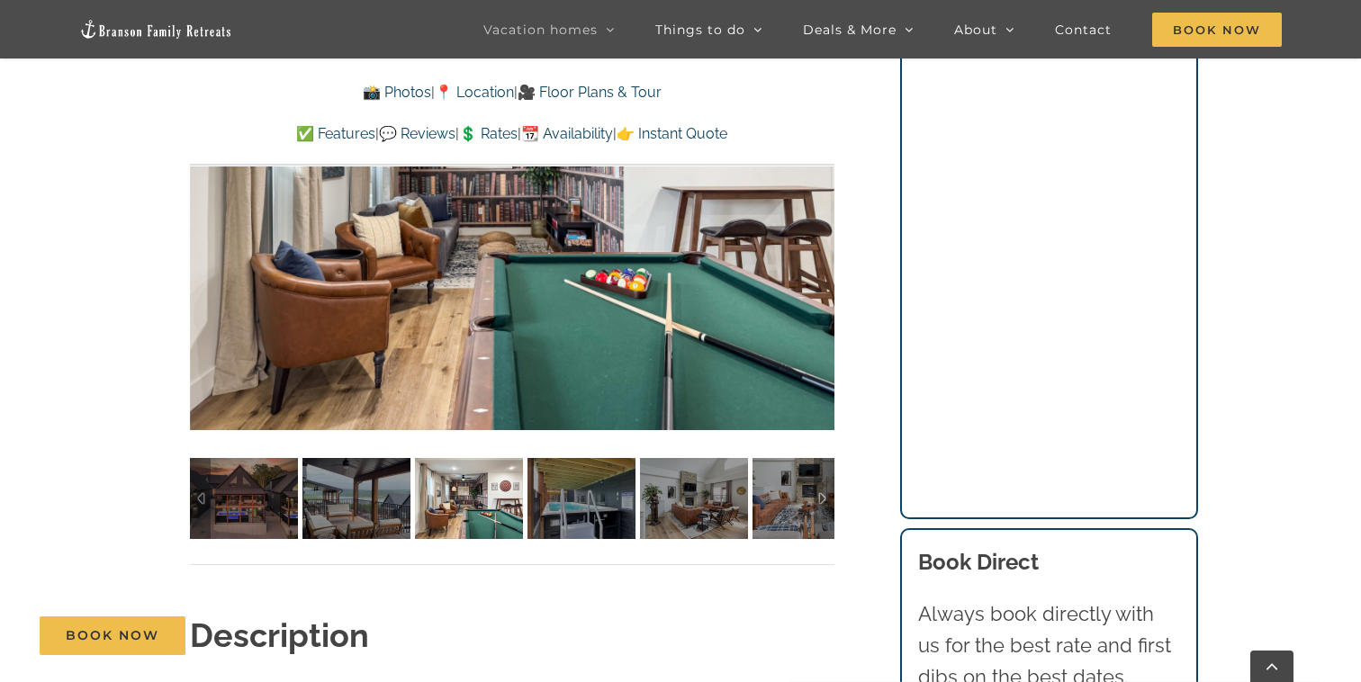
scroll to position [1388, 0]
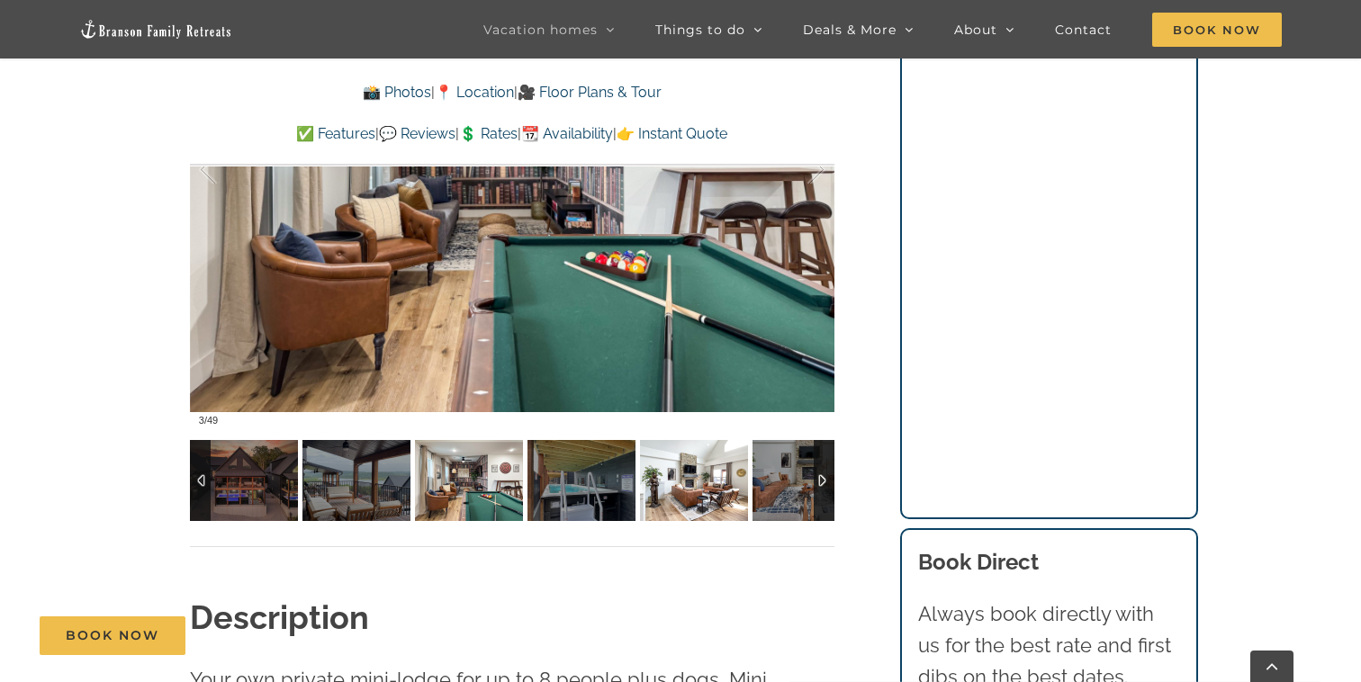
click at [669, 475] on img at bounding box center [694, 480] width 108 height 81
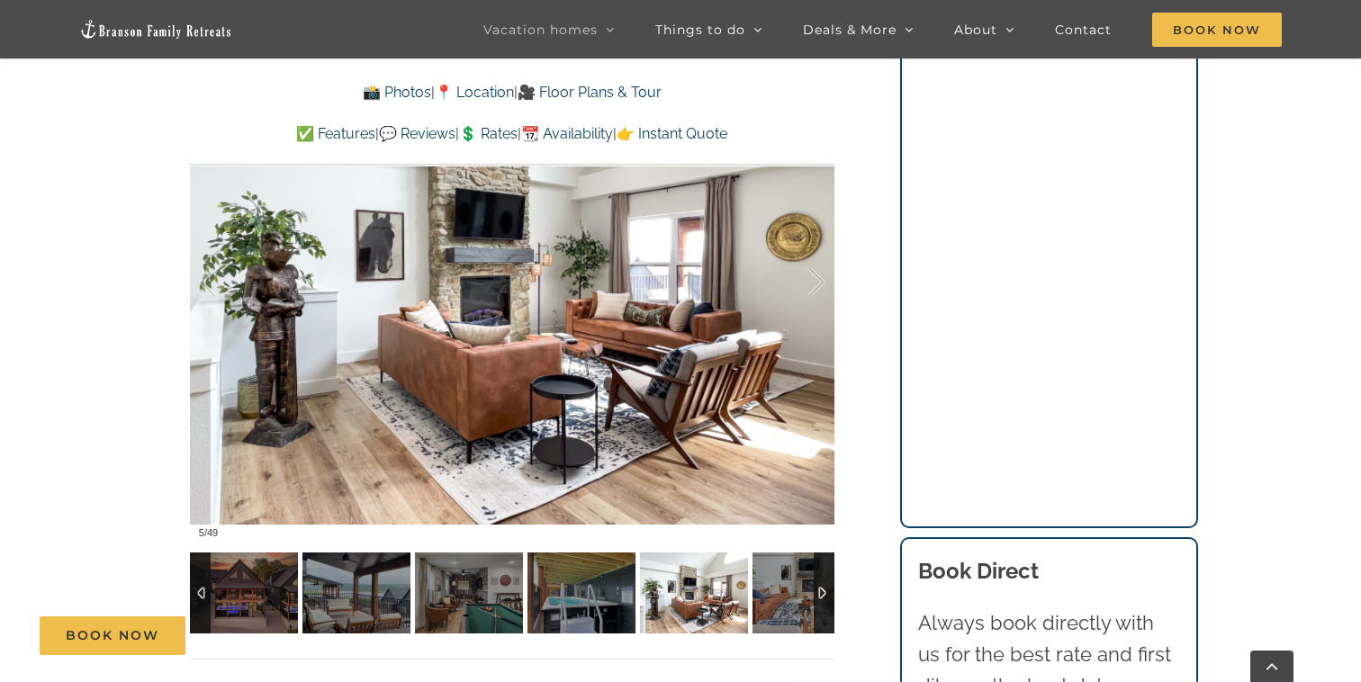
scroll to position [1264, 0]
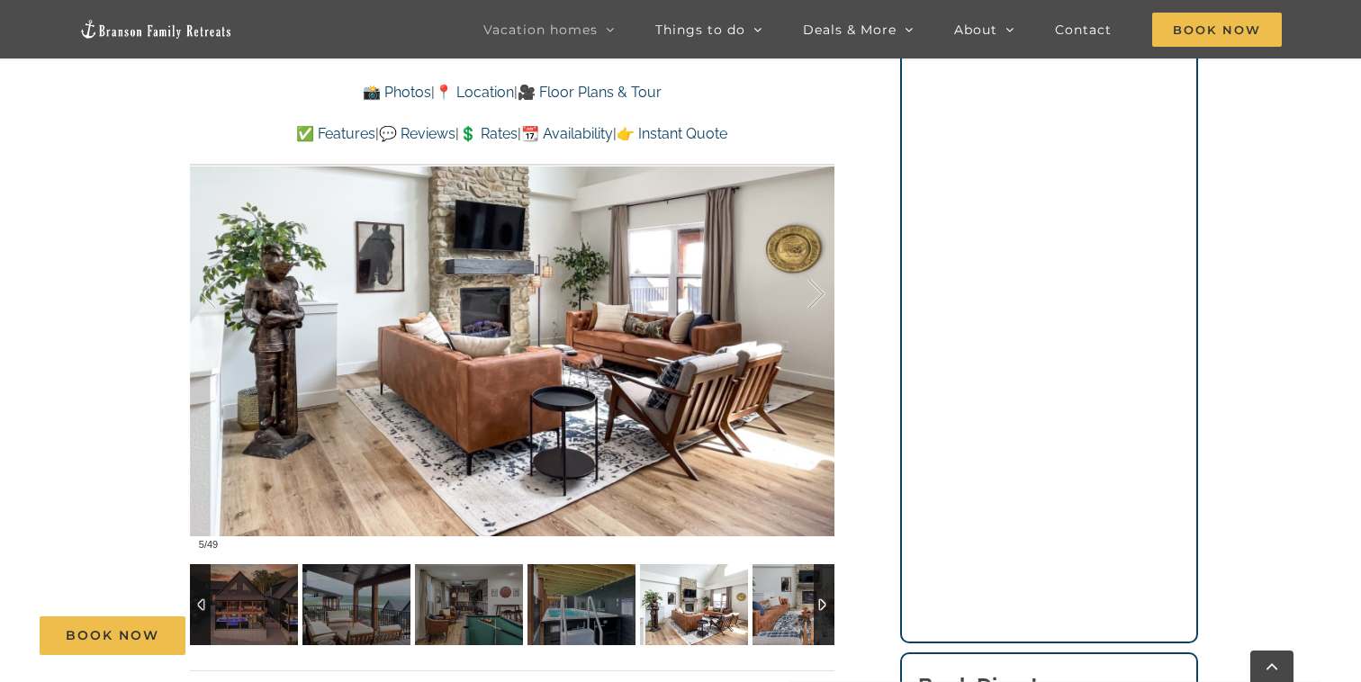
click at [822, 597] on div at bounding box center [823, 604] width 21 height 81
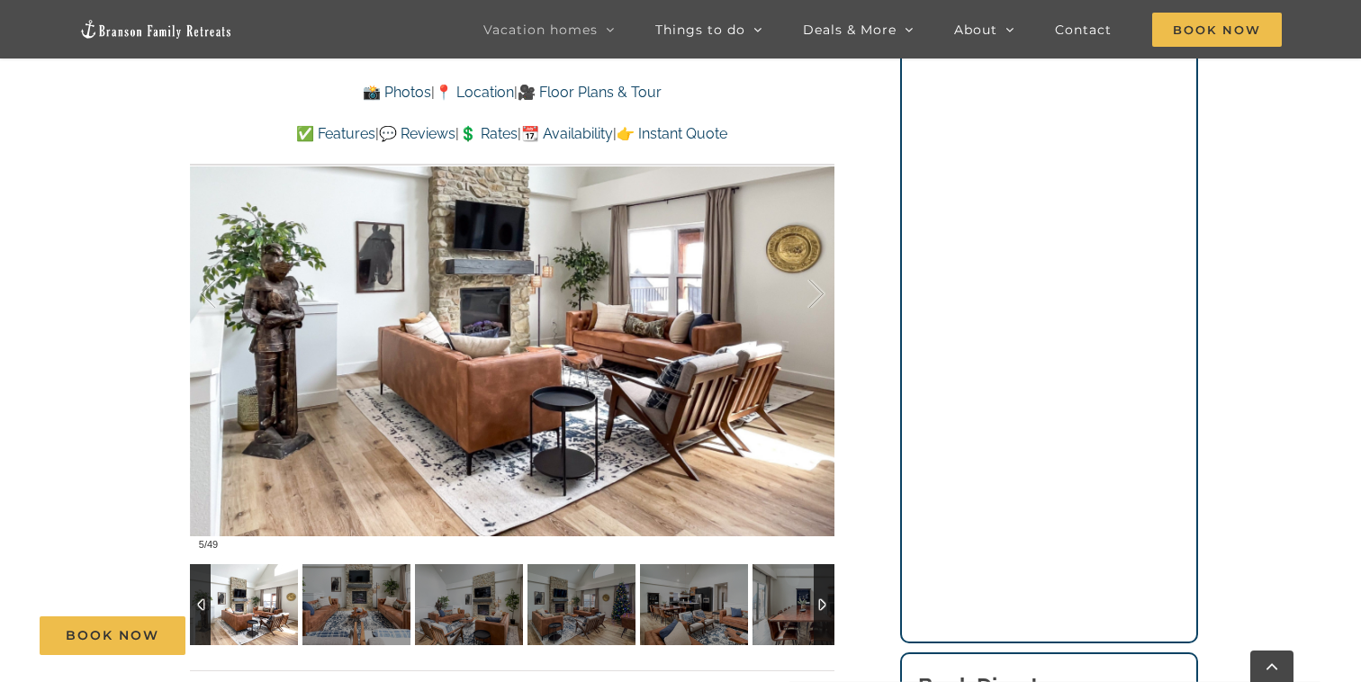
click at [822, 597] on div at bounding box center [823, 604] width 21 height 81
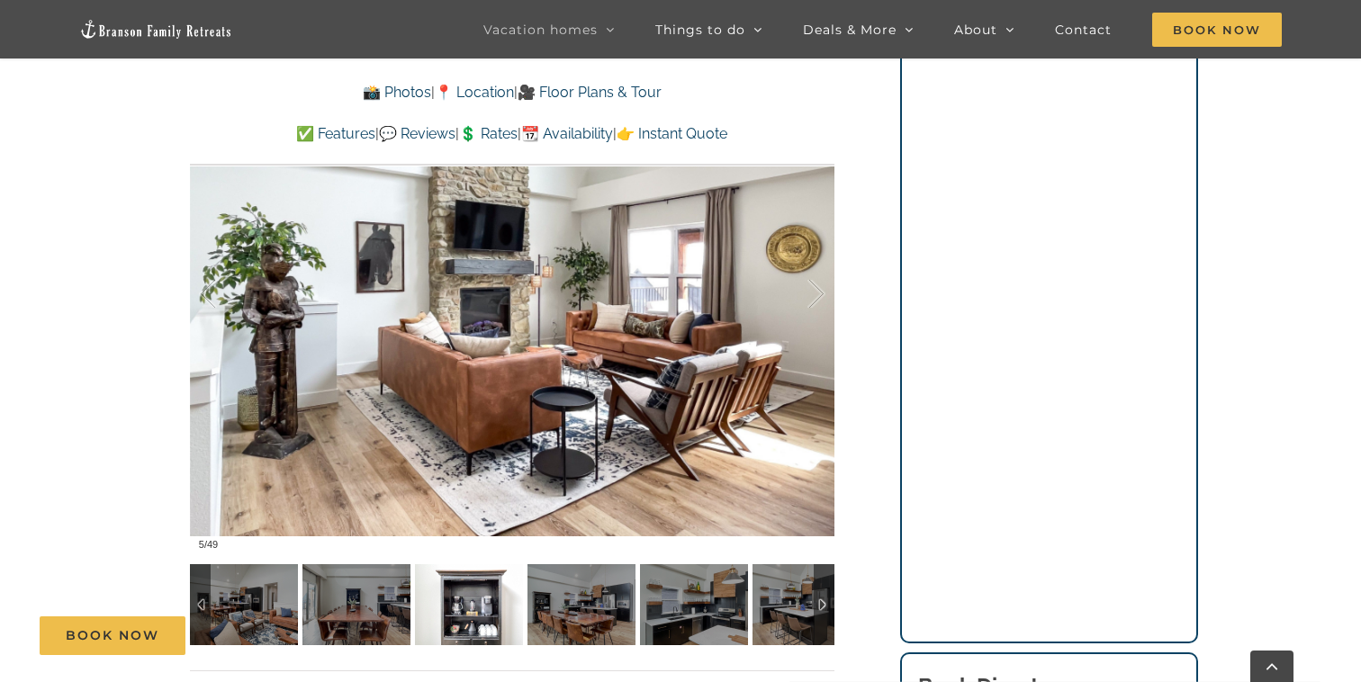
click at [499, 596] on img at bounding box center [469, 604] width 108 height 81
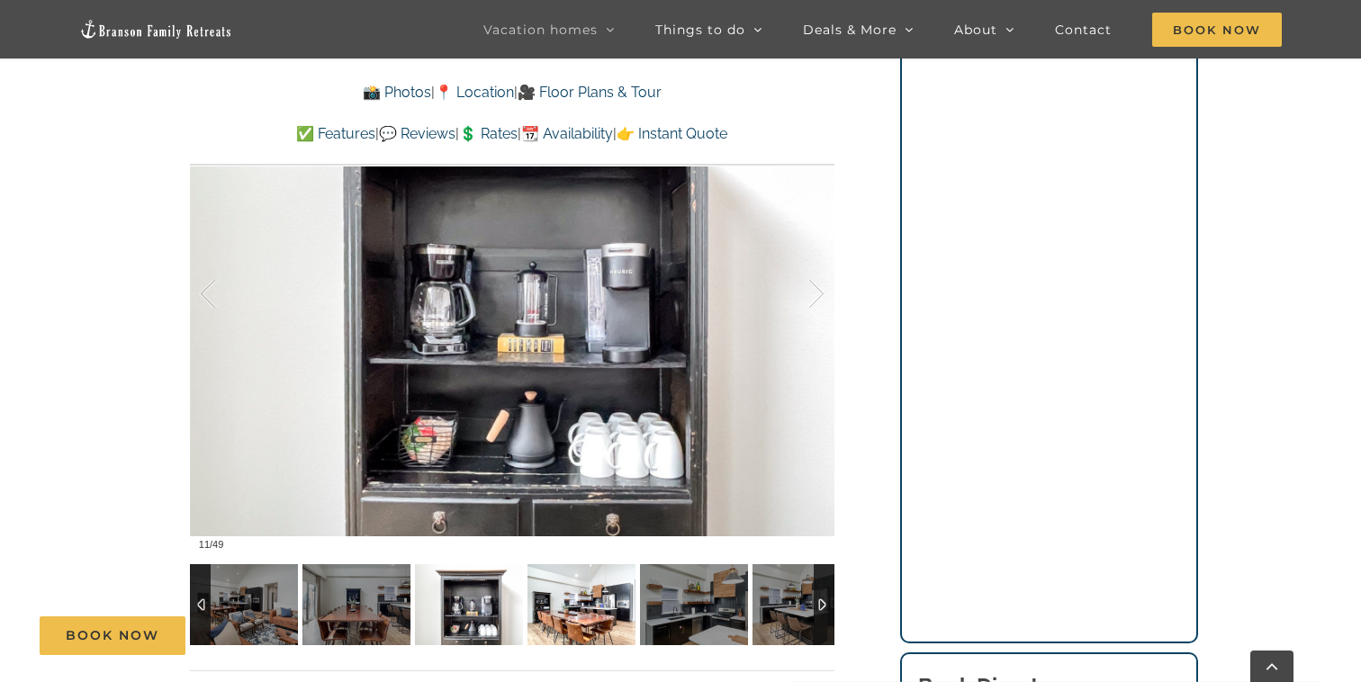
click at [576, 603] on img at bounding box center [581, 604] width 108 height 81
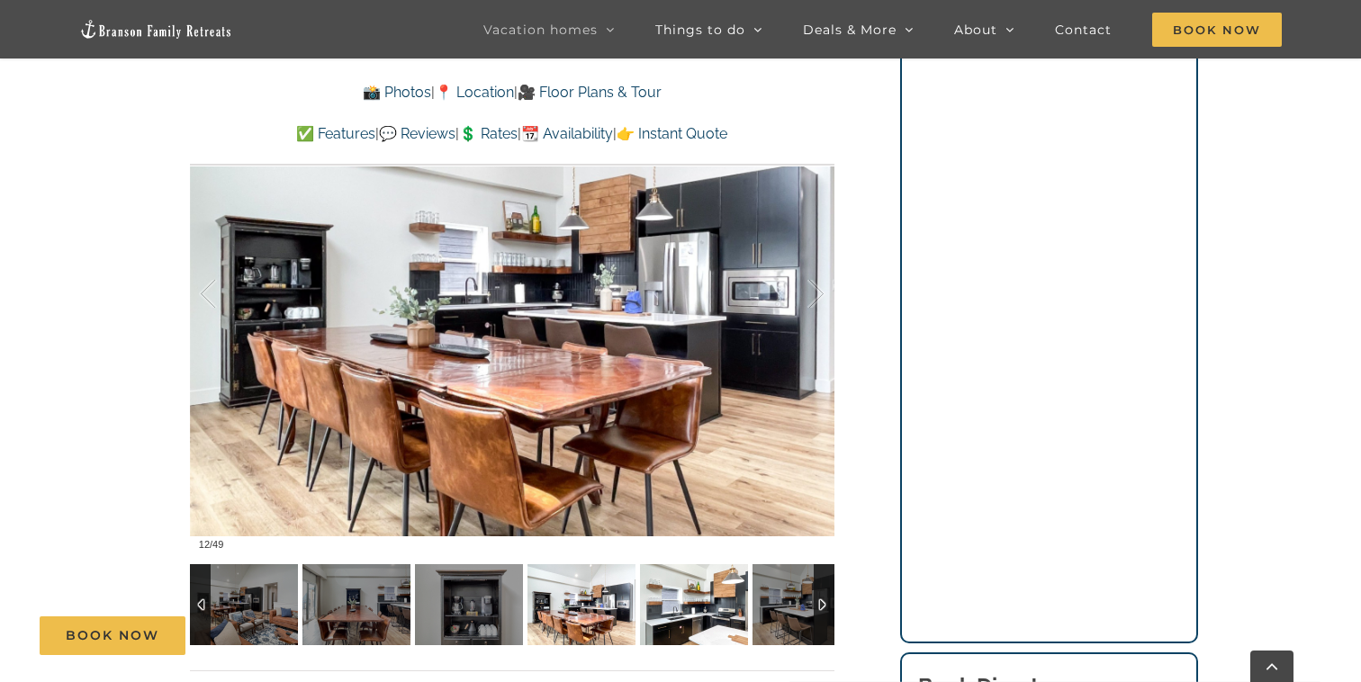
click at [695, 606] on img at bounding box center [694, 604] width 108 height 81
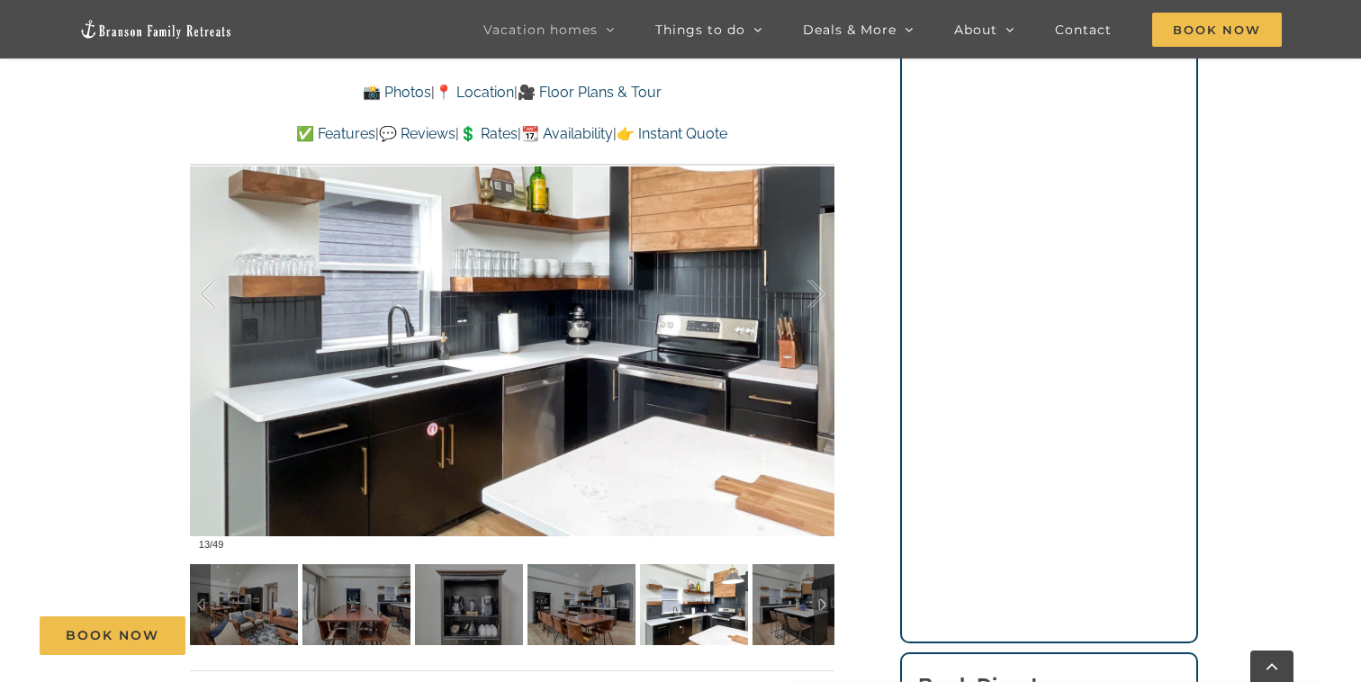
click at [704, 618] on div "Book Now" at bounding box center [694, 635] width 1308 height 39
click at [822, 597] on div at bounding box center [823, 604] width 21 height 81
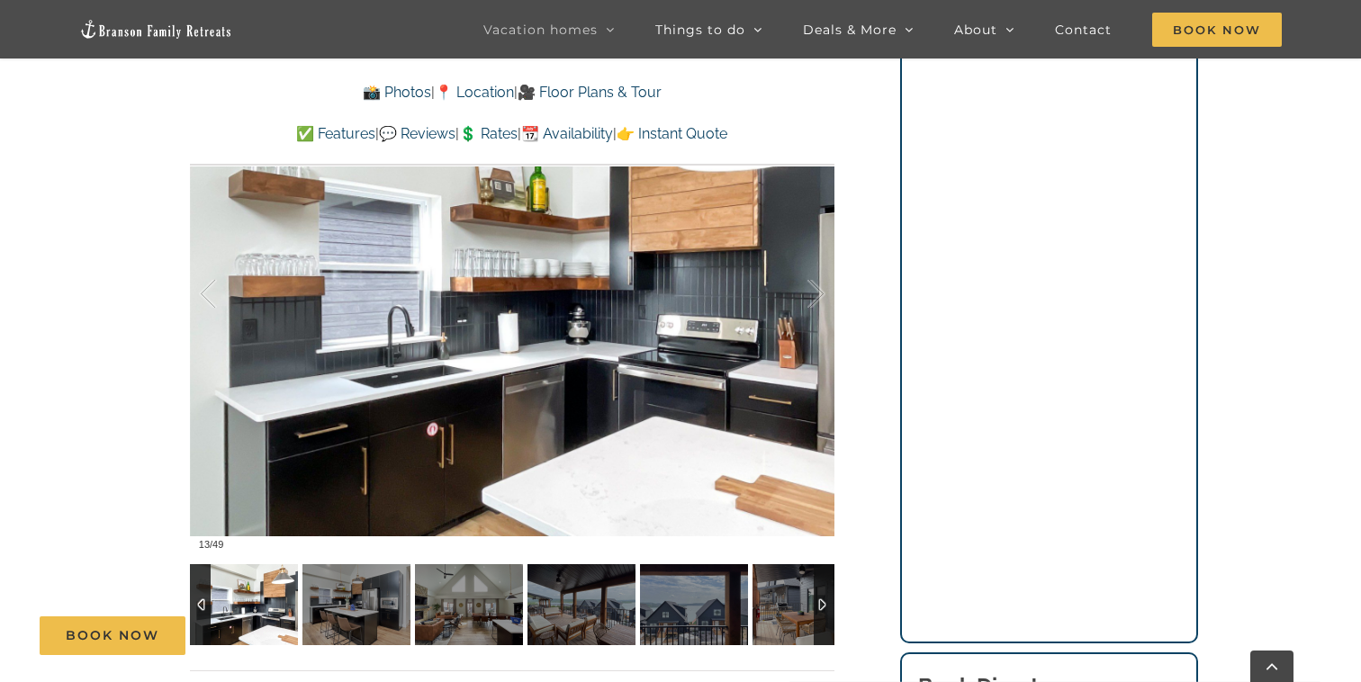
click at [822, 597] on div at bounding box center [823, 604] width 21 height 81
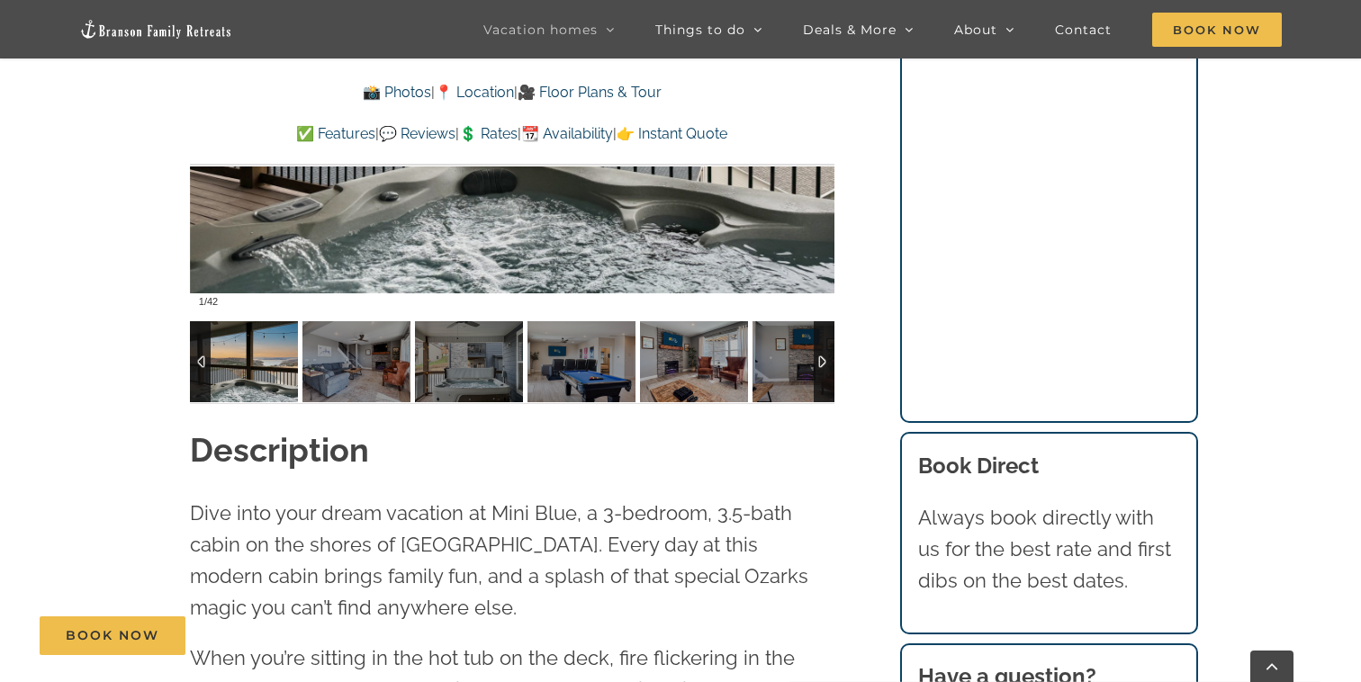
scroll to position [1557, 0]
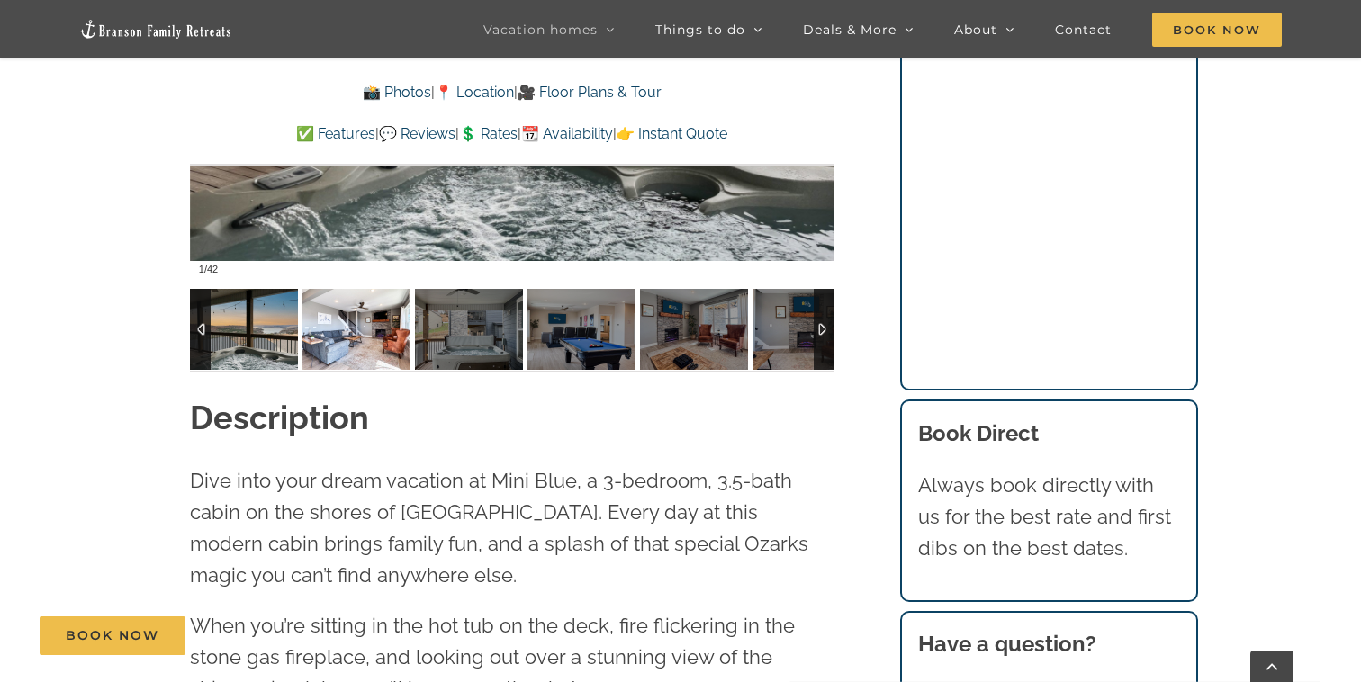
click at [373, 346] on img at bounding box center [356, 329] width 108 height 81
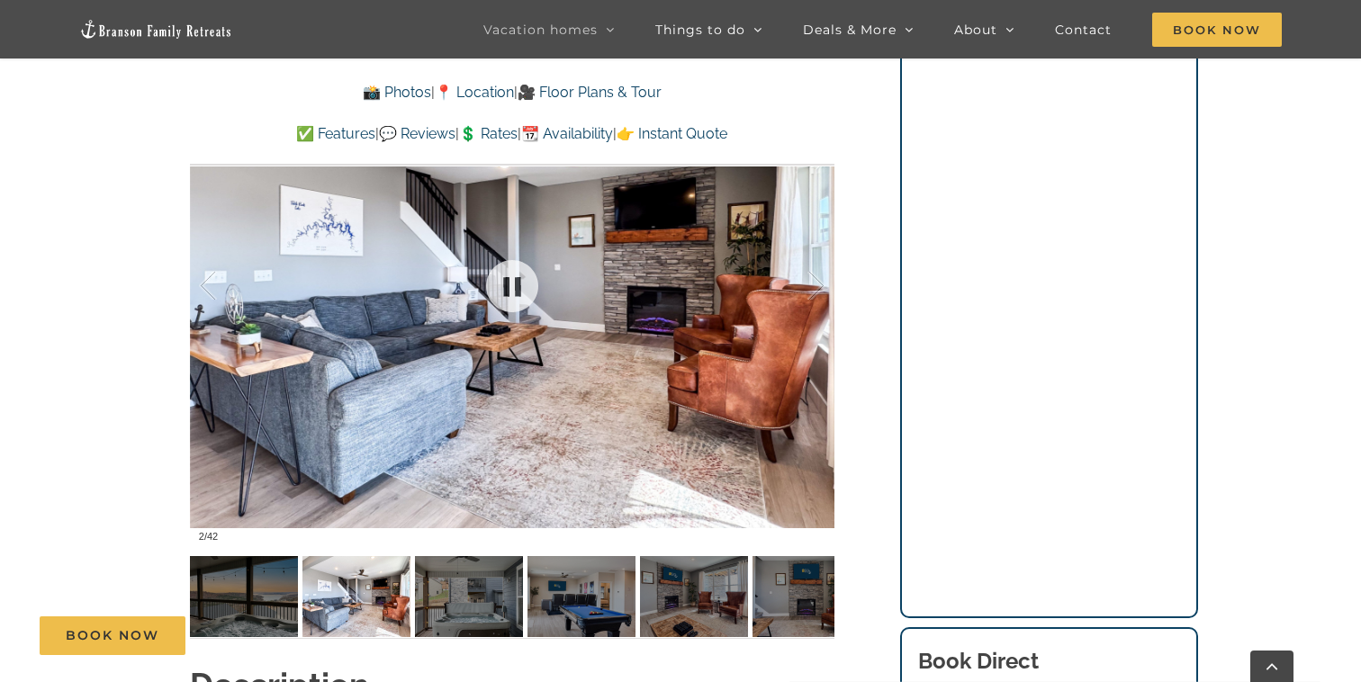
scroll to position [1289, 0]
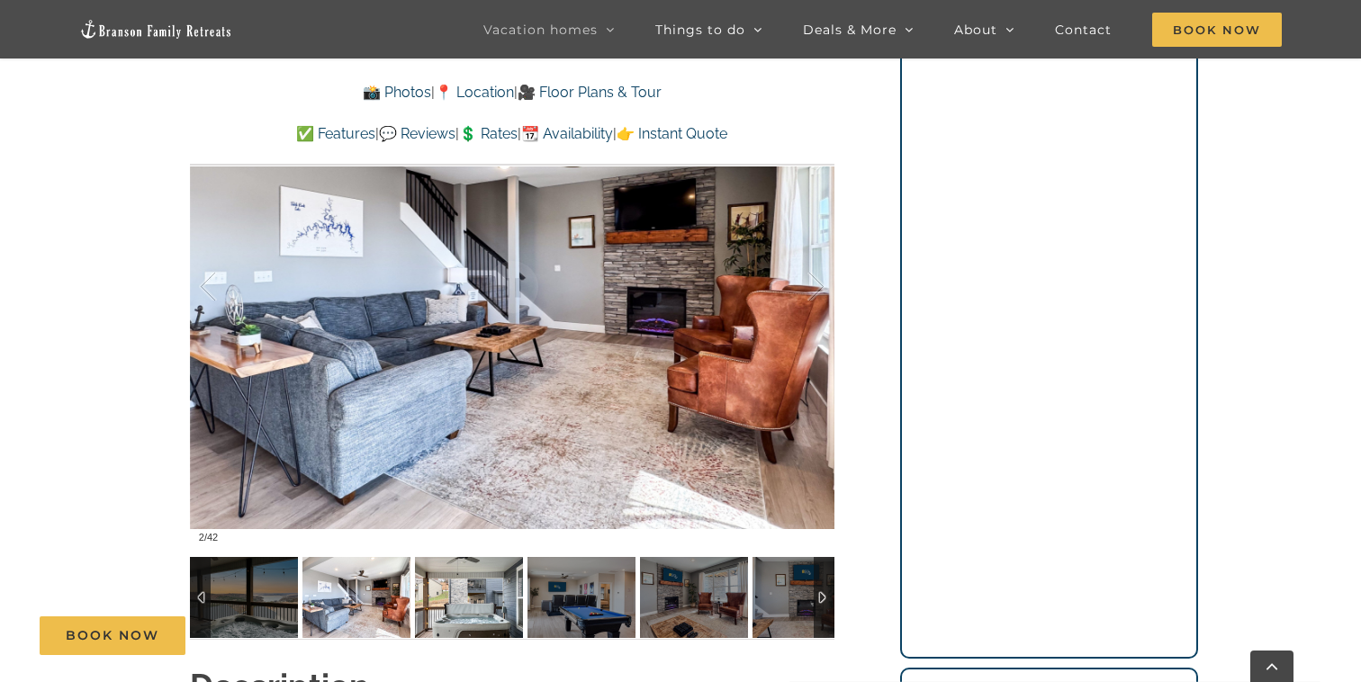
click at [481, 606] on img at bounding box center [469, 597] width 108 height 81
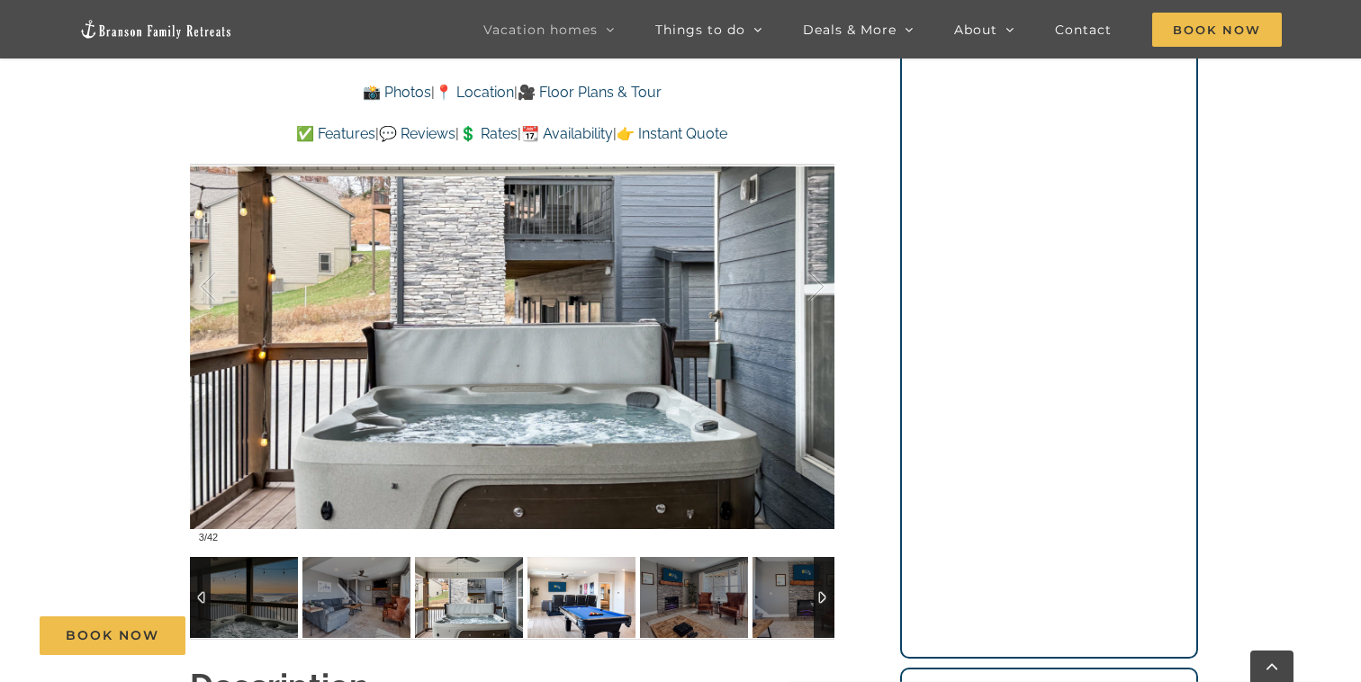
click at [565, 601] on img at bounding box center [581, 597] width 108 height 81
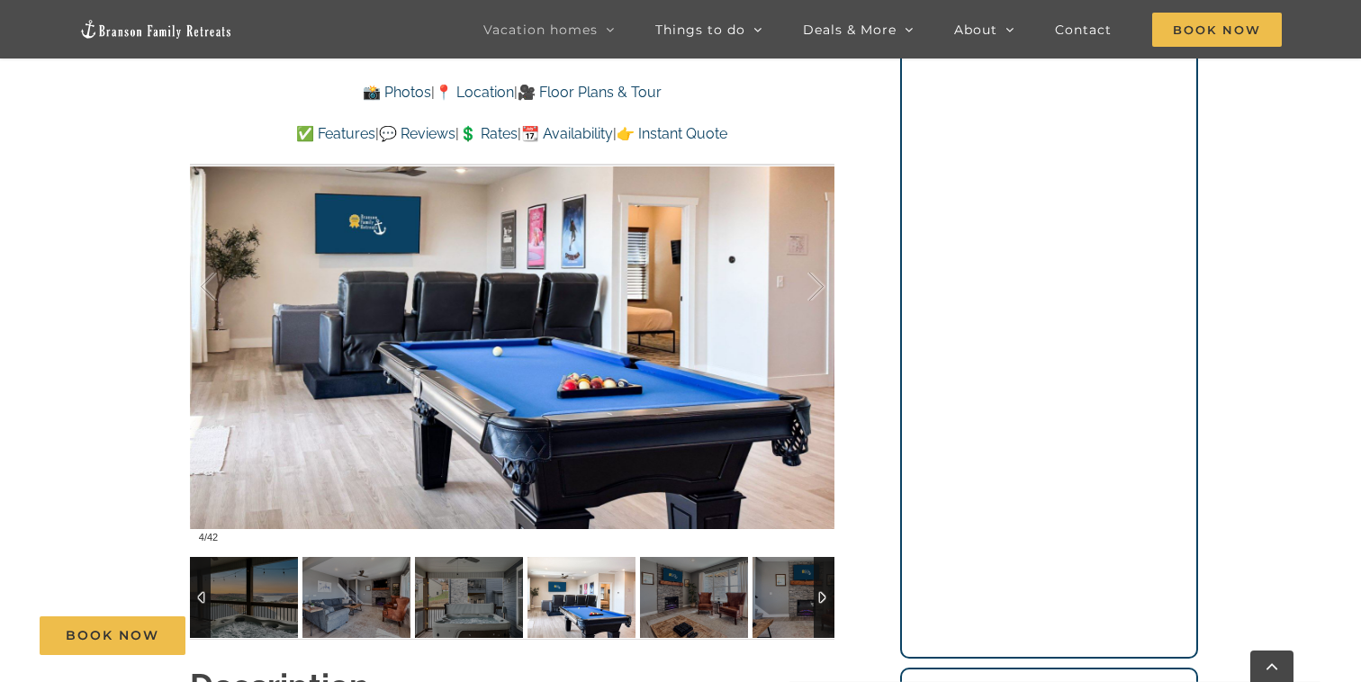
click at [646, 603] on img at bounding box center [694, 597] width 108 height 81
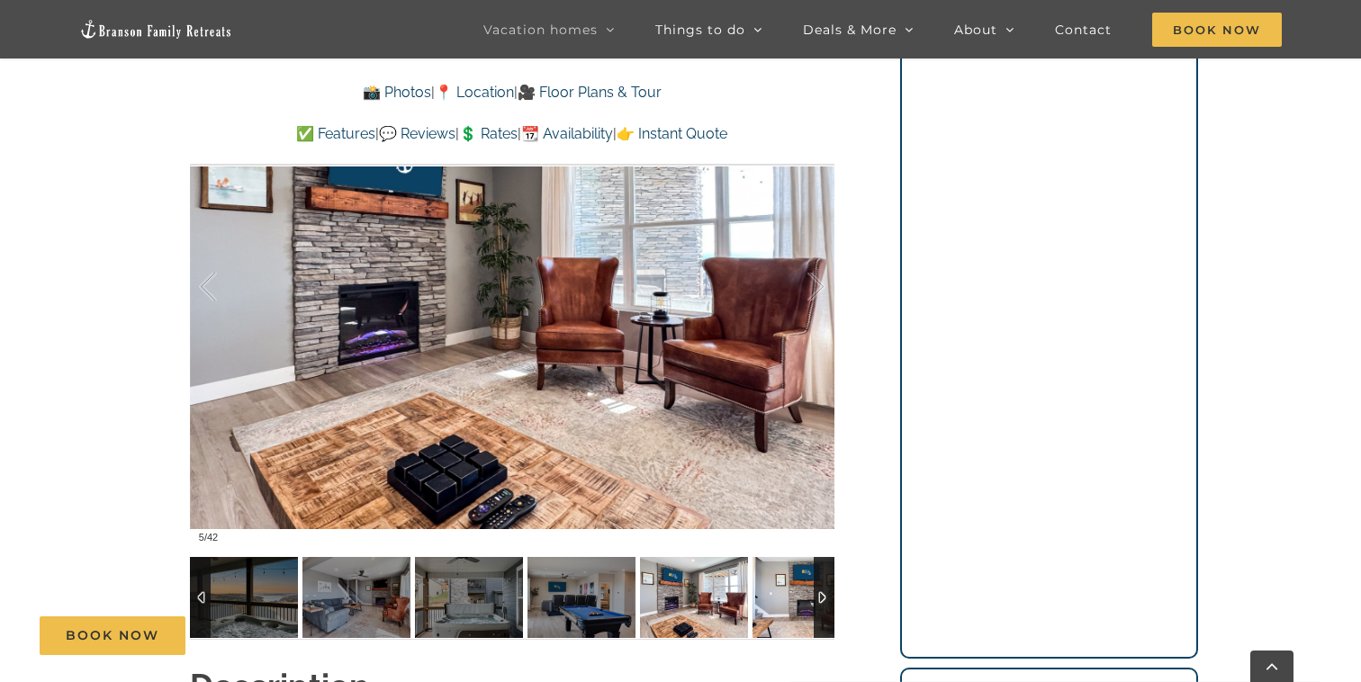
click at [780, 602] on img at bounding box center [806, 597] width 108 height 81
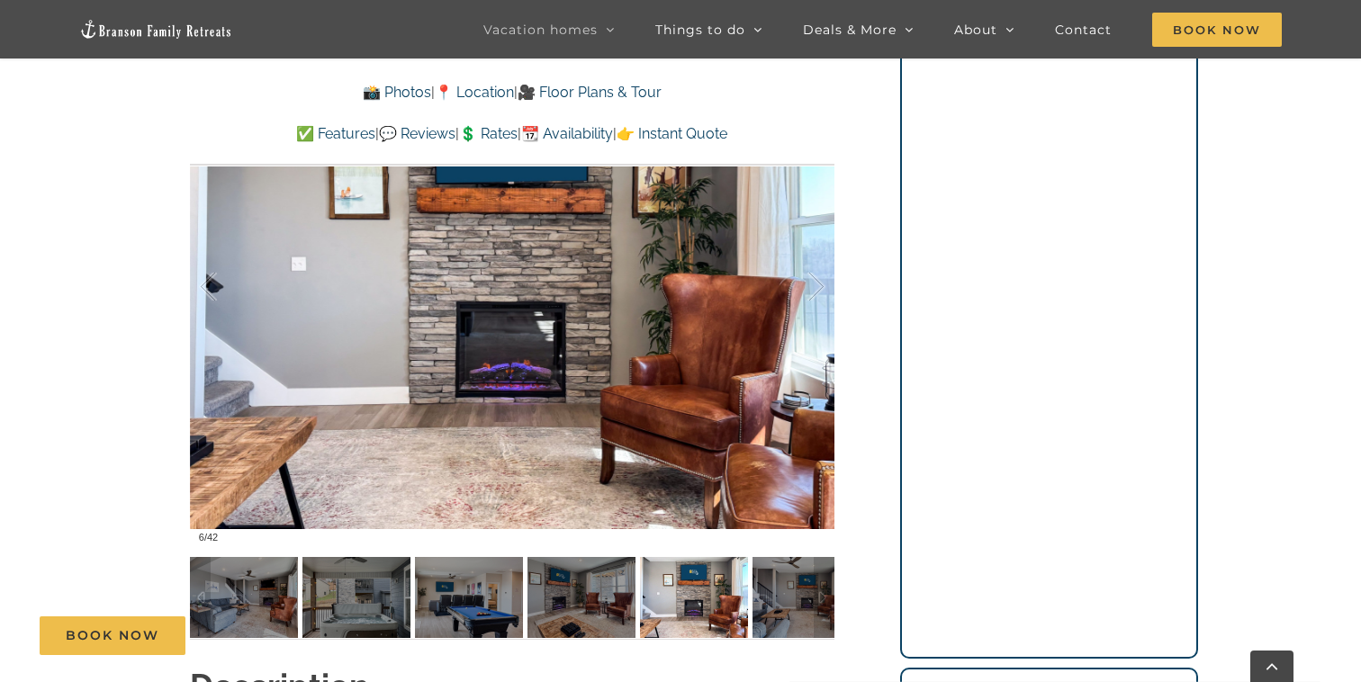
click at [835, 599] on div "Mini Blue A family friendly Branson rental where you and your guests (up to 10 …" at bounding box center [512, 109] width 716 height 1109
click at [817, 590] on div at bounding box center [823, 597] width 21 height 81
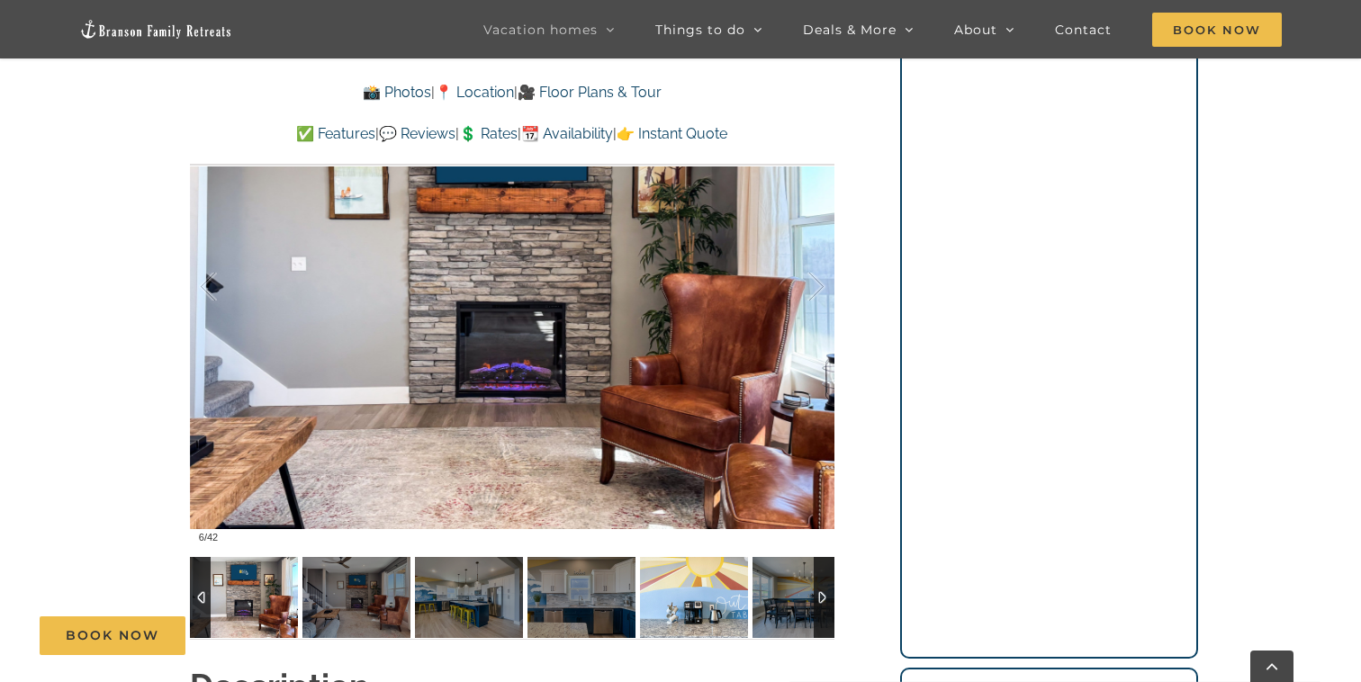
click at [700, 581] on img at bounding box center [694, 597] width 108 height 81
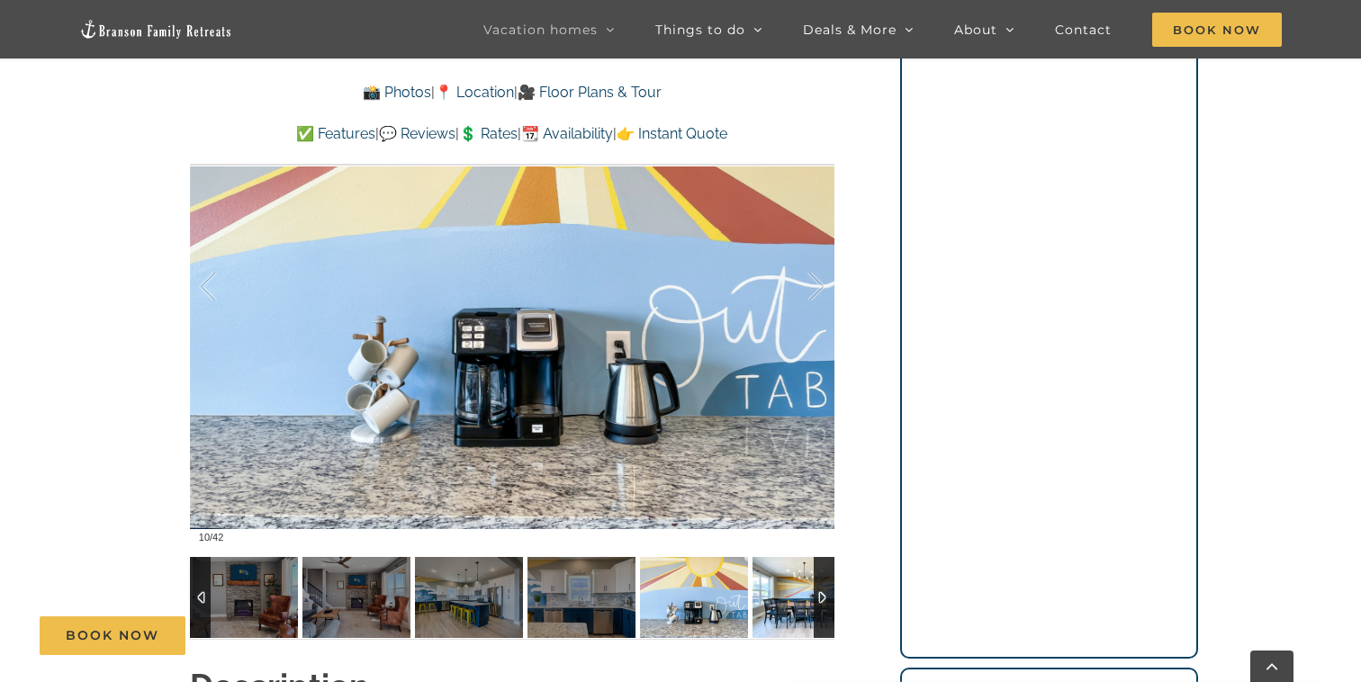
click at [798, 587] on img at bounding box center [806, 597] width 108 height 81
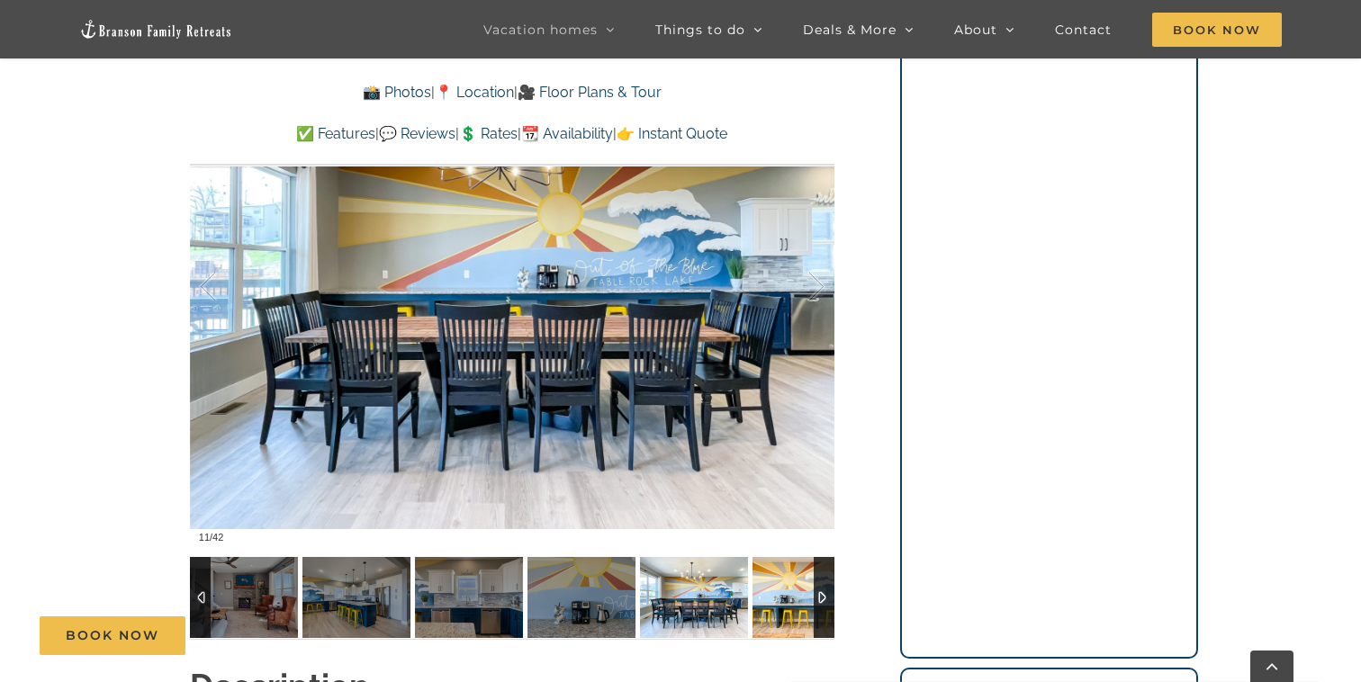
click at [798, 587] on img at bounding box center [806, 597] width 108 height 81
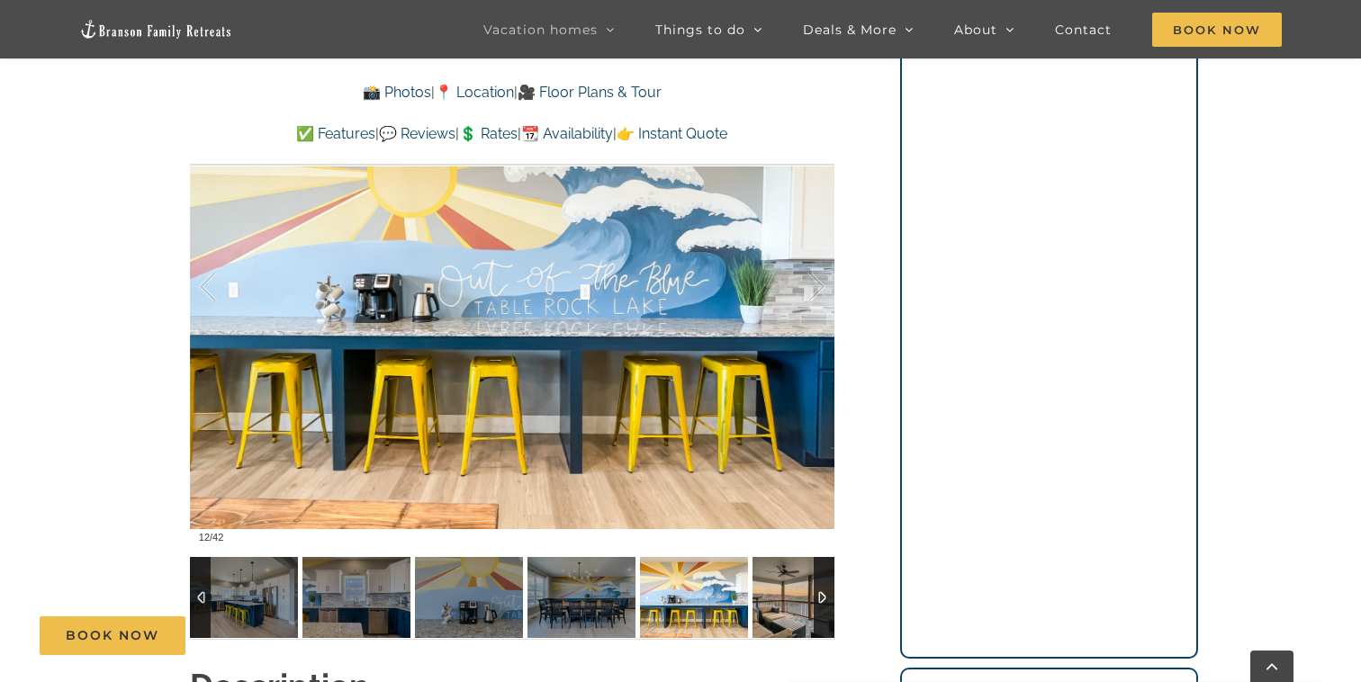
click at [798, 587] on img at bounding box center [806, 597] width 108 height 81
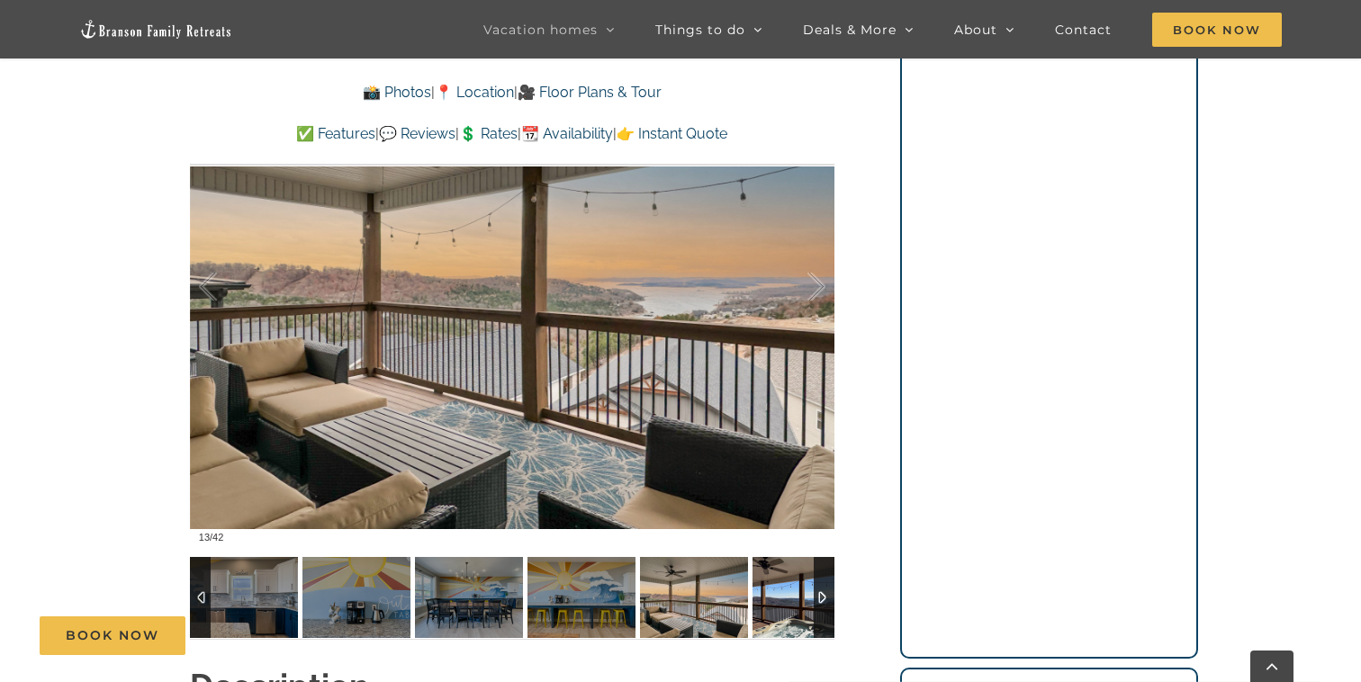
click at [798, 587] on img at bounding box center [806, 597] width 108 height 81
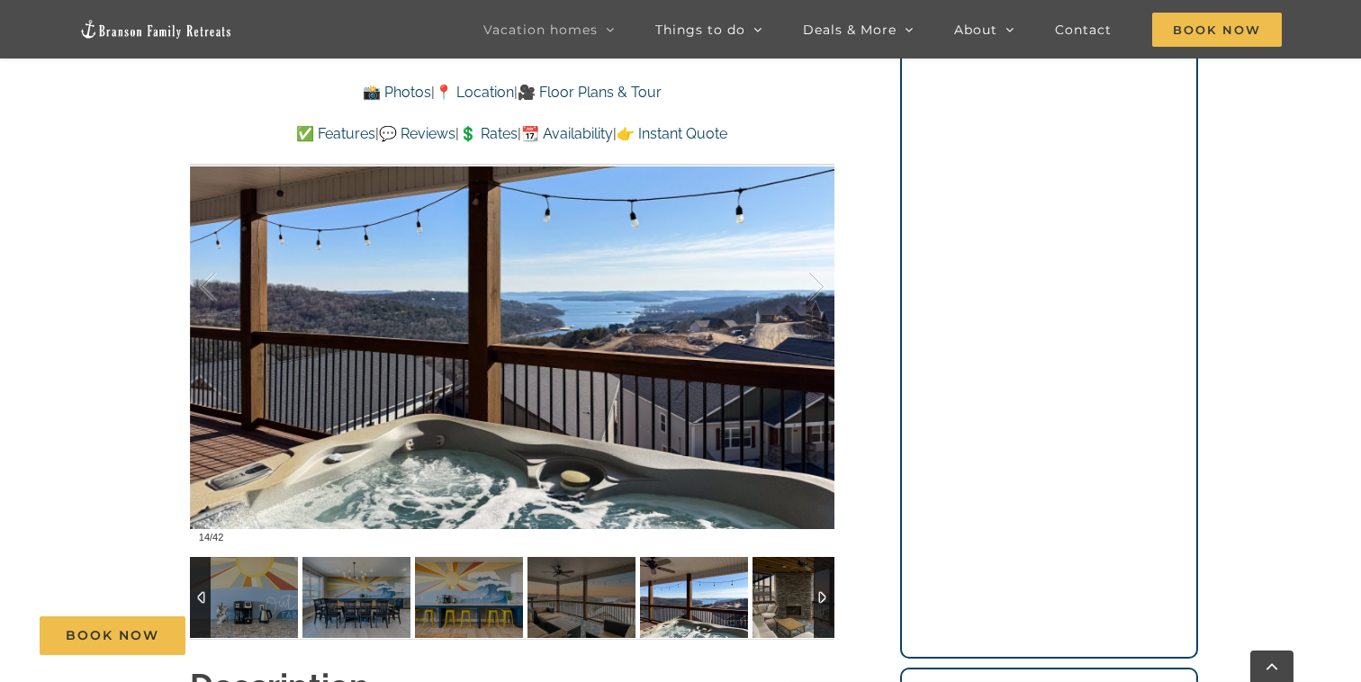
click at [798, 587] on img at bounding box center [806, 597] width 108 height 81
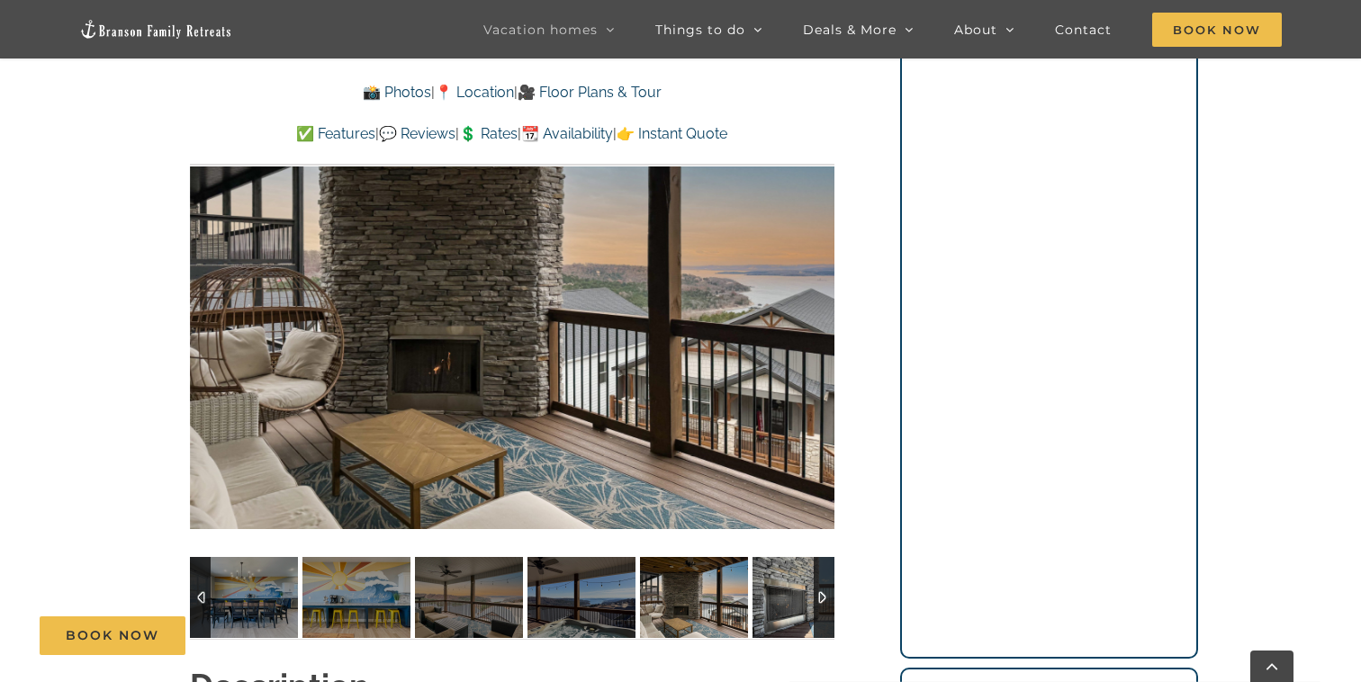
click at [798, 587] on img at bounding box center [806, 597] width 108 height 81
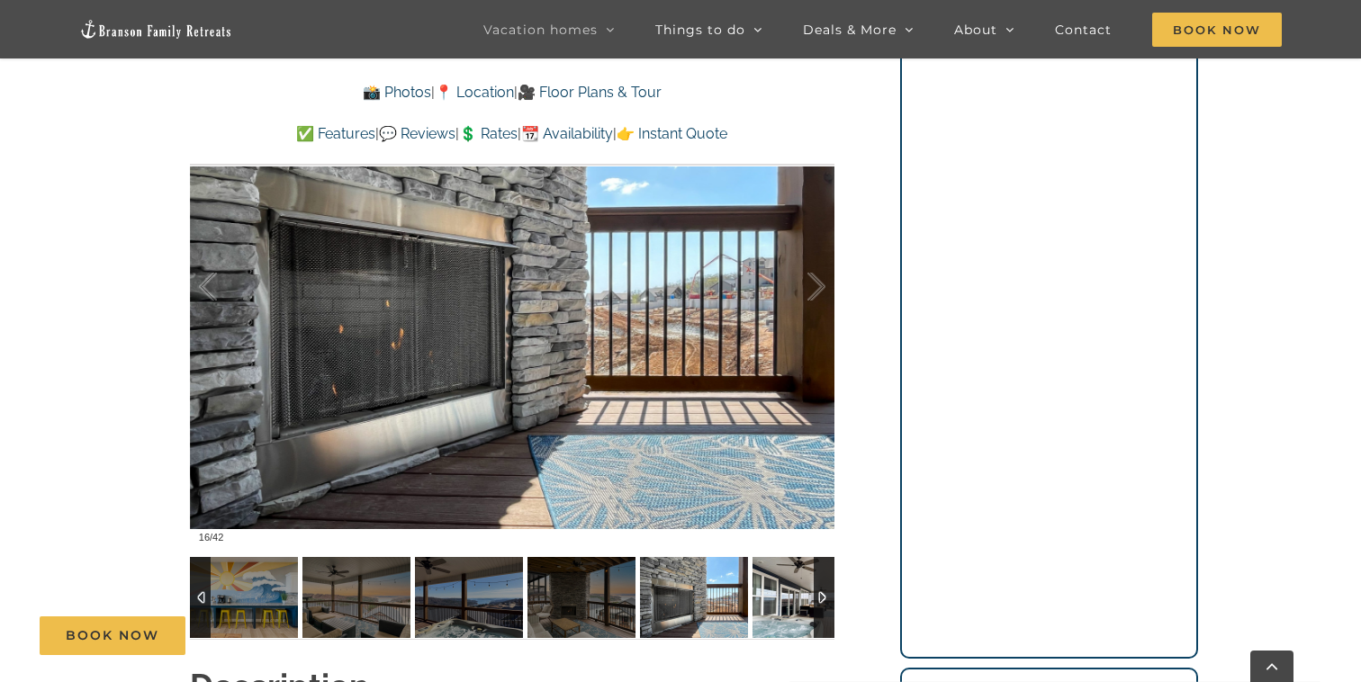
click at [798, 587] on img at bounding box center [806, 597] width 108 height 81
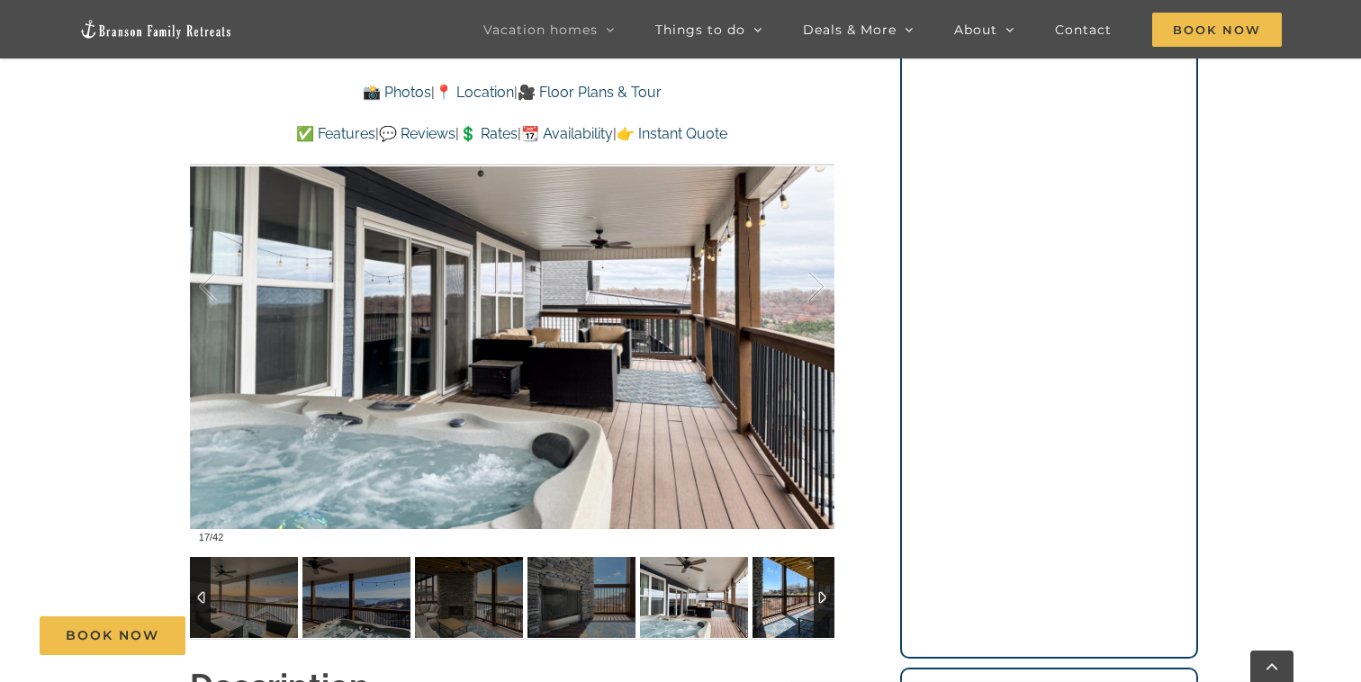
click at [799, 587] on img at bounding box center [806, 597] width 108 height 81
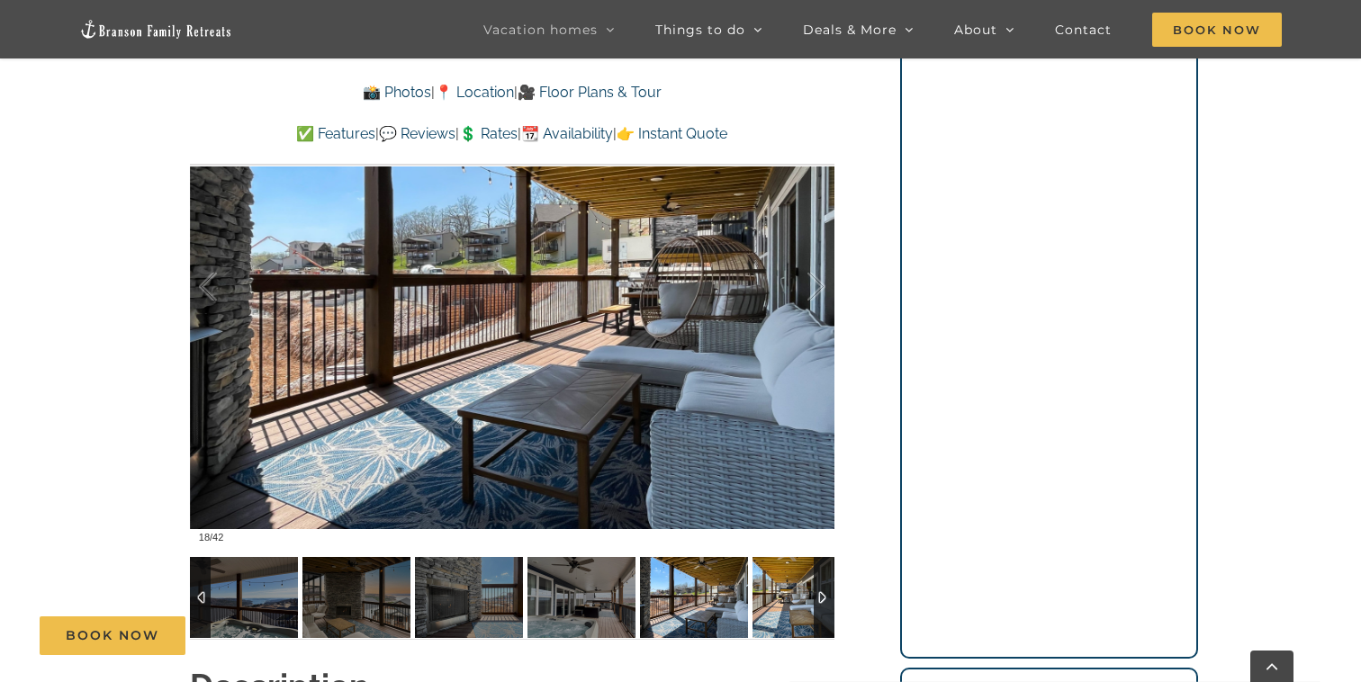
click at [799, 588] on img at bounding box center [806, 597] width 108 height 81
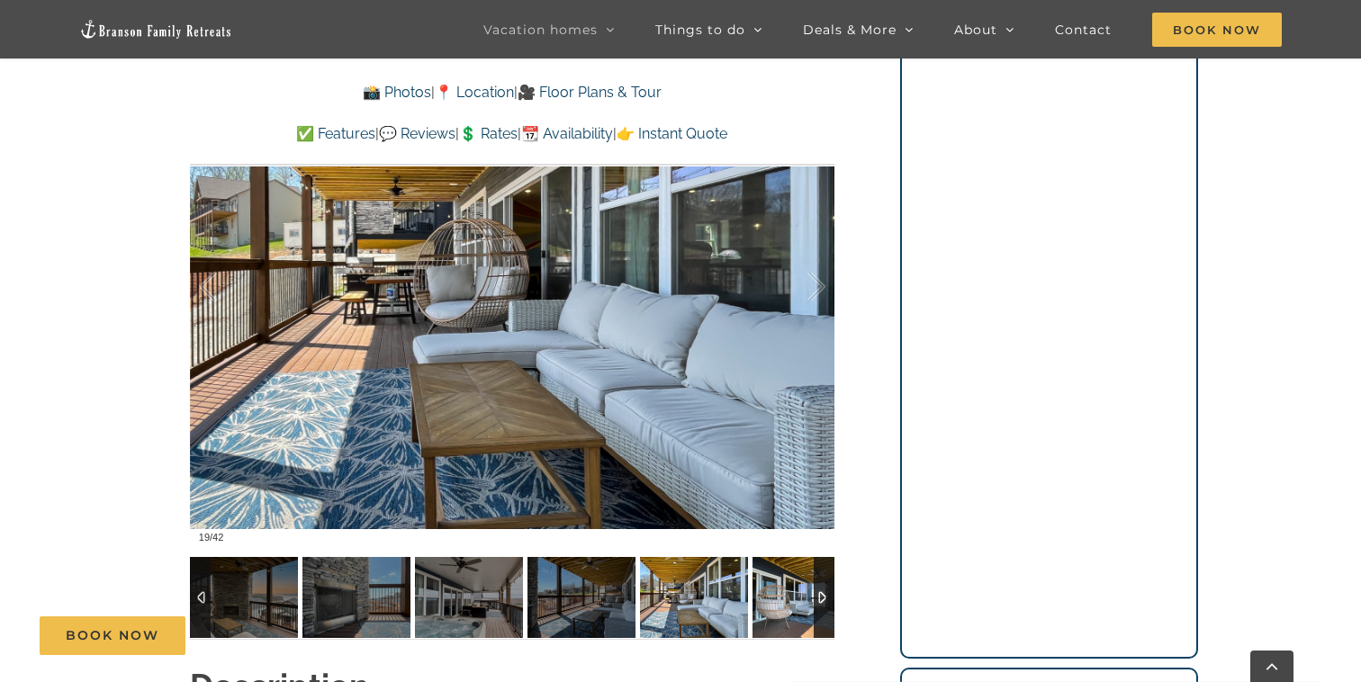
click at [799, 588] on img at bounding box center [806, 597] width 108 height 81
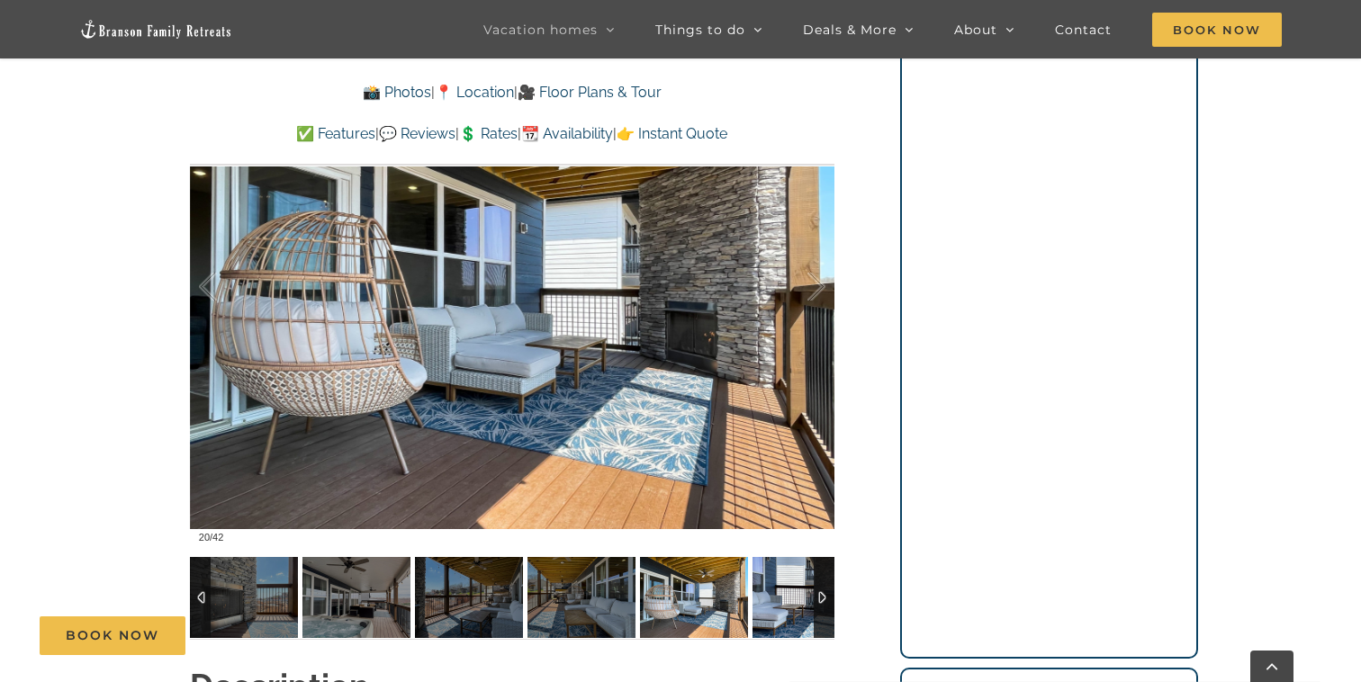
click at [799, 588] on img at bounding box center [806, 597] width 108 height 81
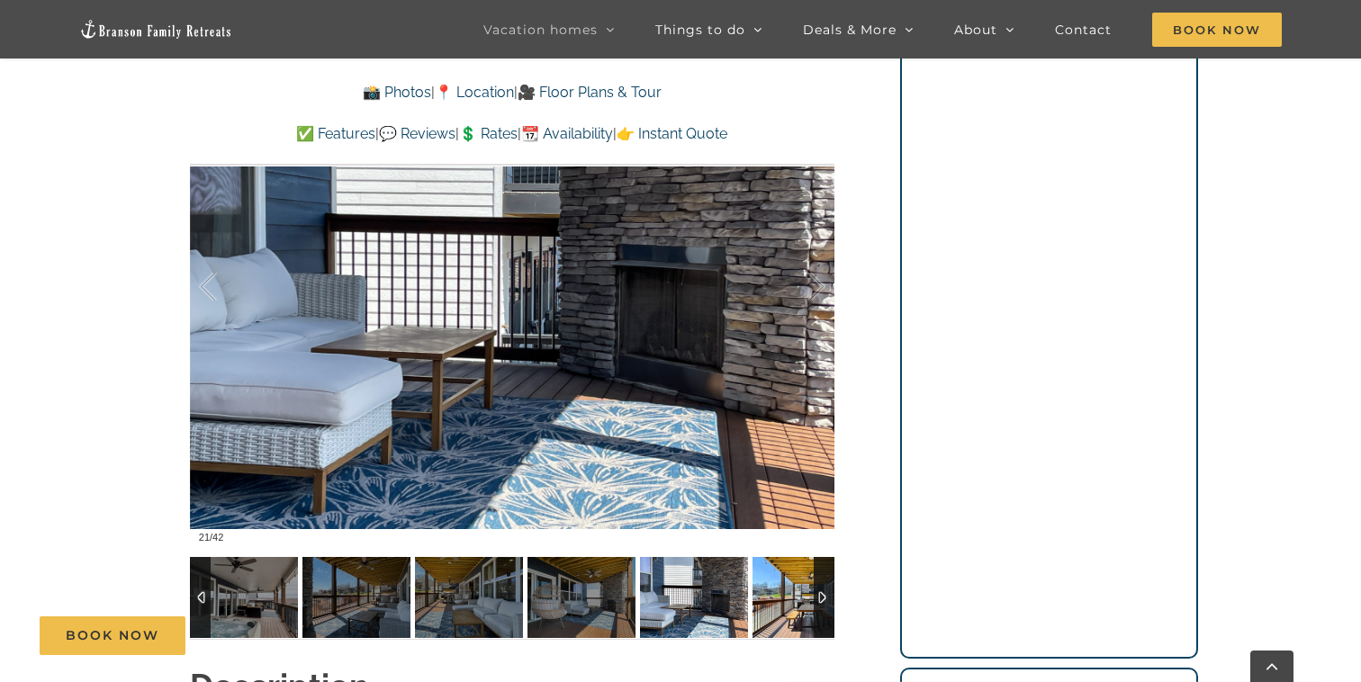
click at [799, 588] on img at bounding box center [806, 597] width 108 height 81
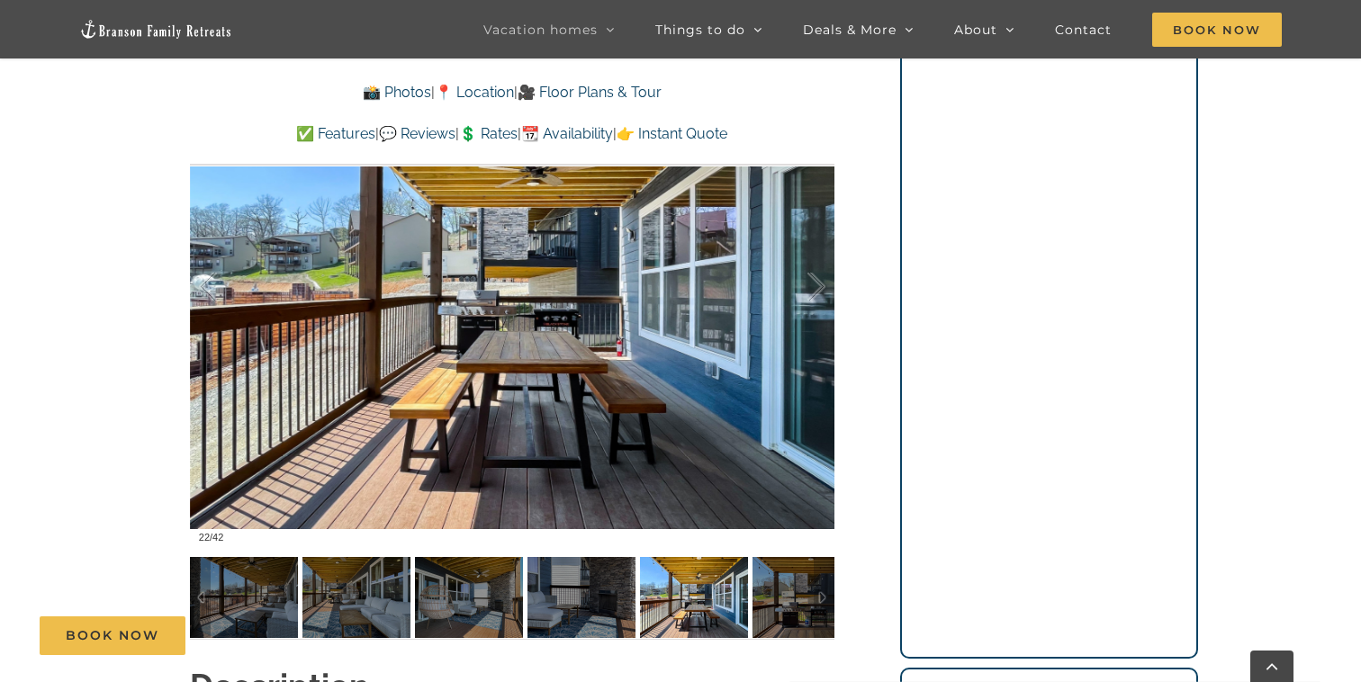
click at [821, 594] on div at bounding box center [823, 597] width 21 height 81
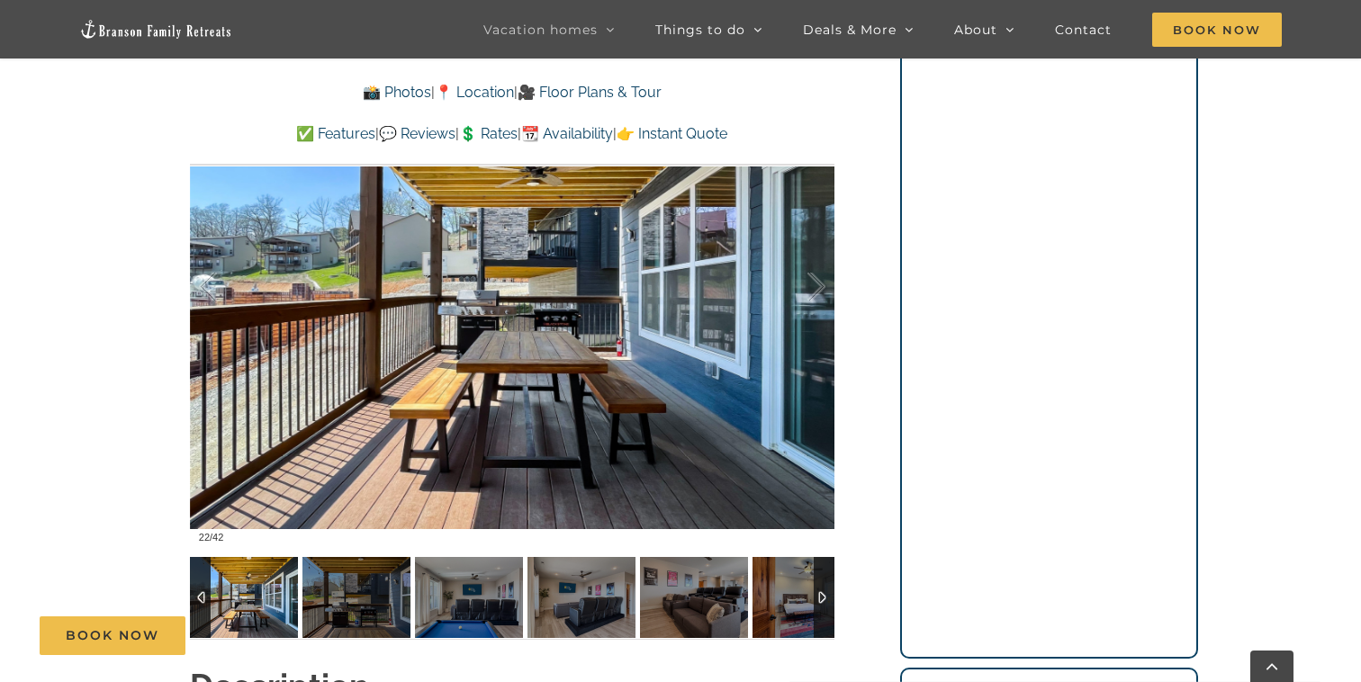
click at [821, 594] on div at bounding box center [823, 597] width 21 height 81
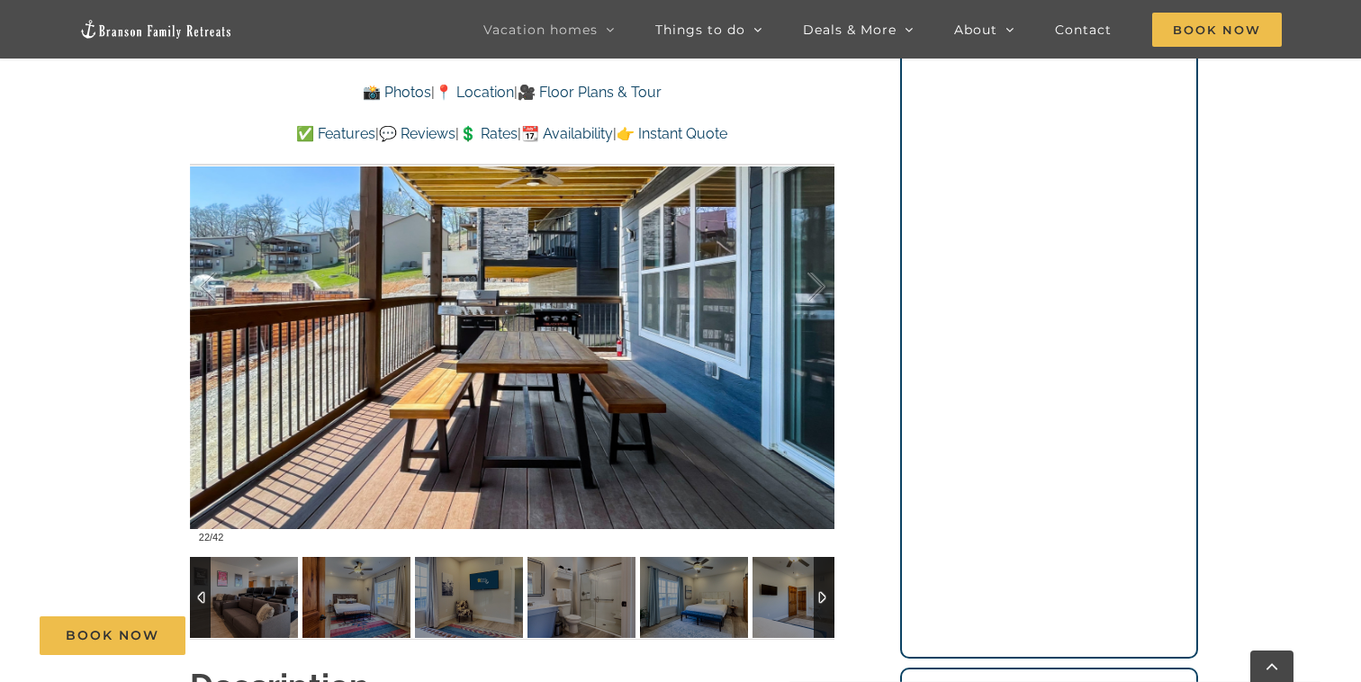
click at [821, 594] on div at bounding box center [823, 597] width 21 height 81
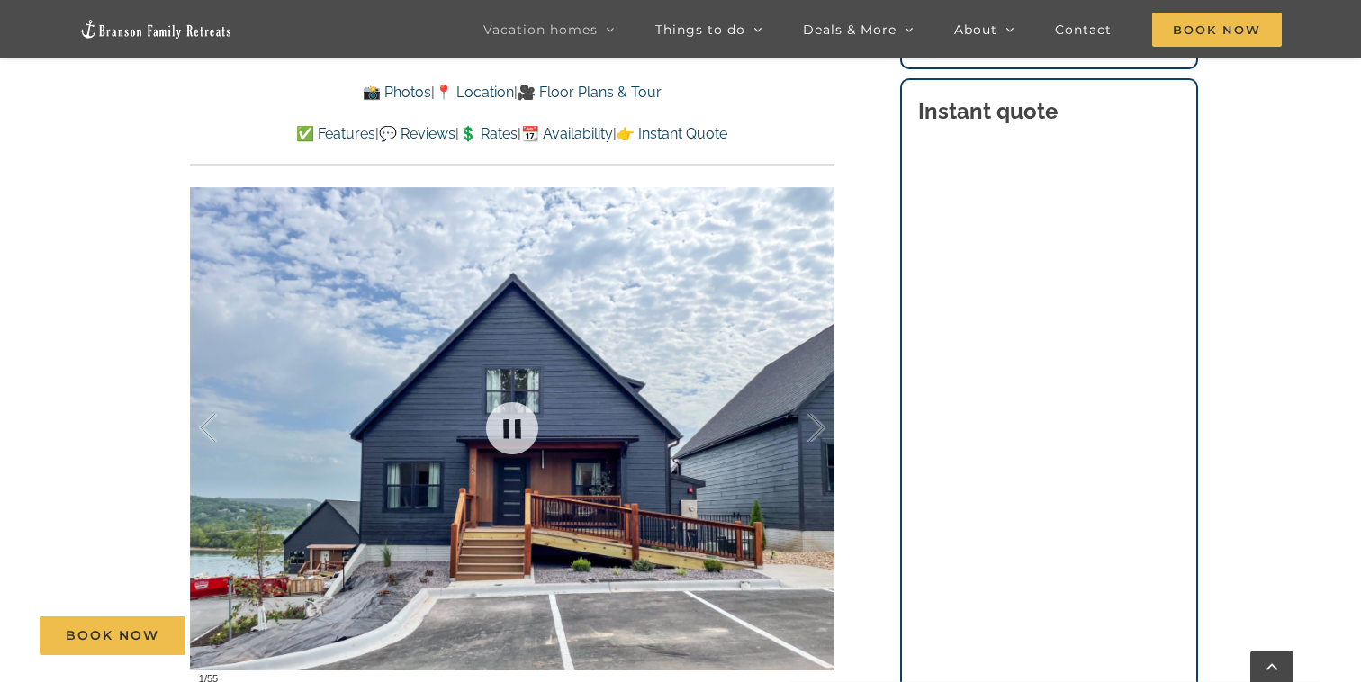
scroll to position [1387, 0]
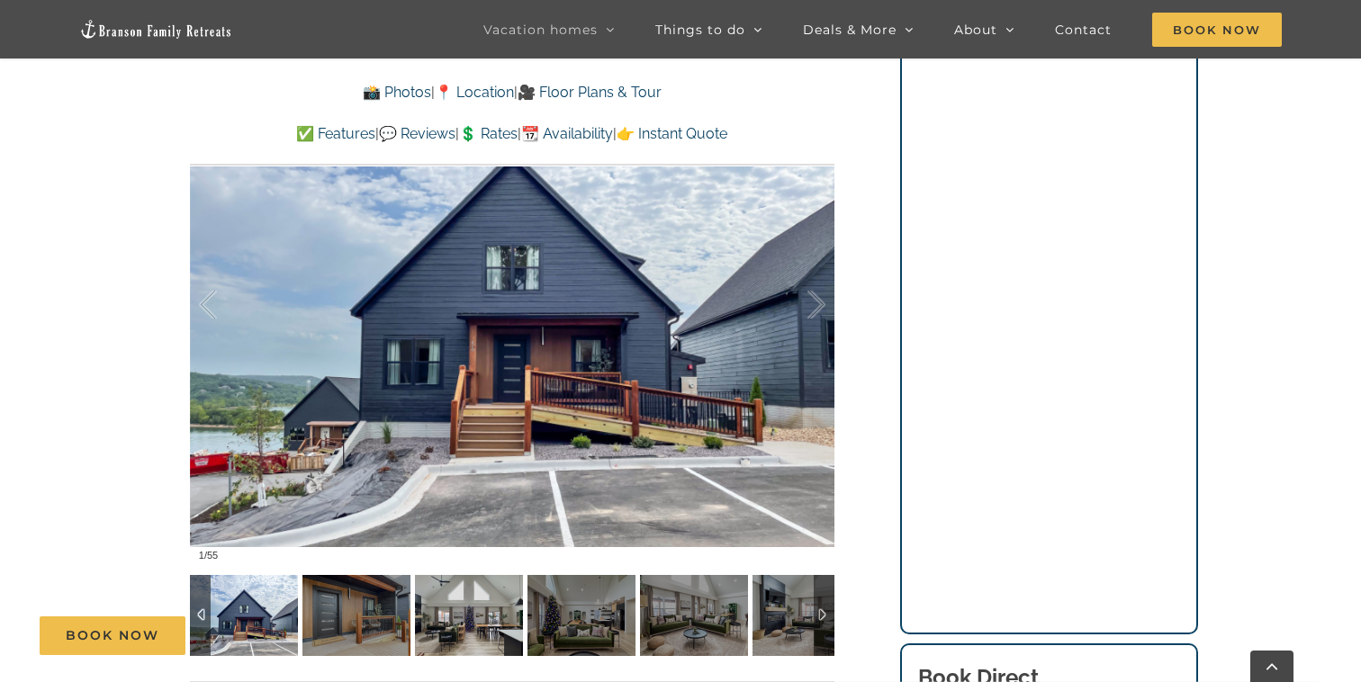
click at [363, 640] on div "Book Now" at bounding box center [694, 635] width 1308 height 39
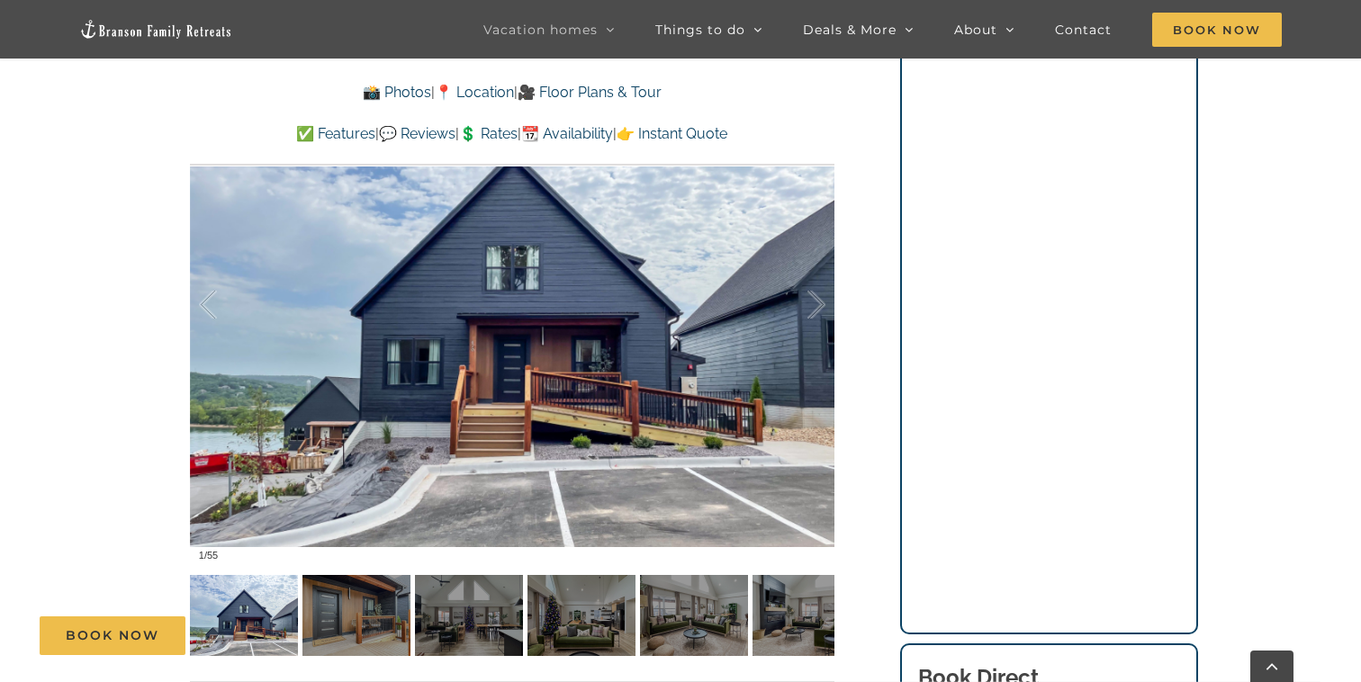
click at [348, 610] on img at bounding box center [356, 615] width 108 height 81
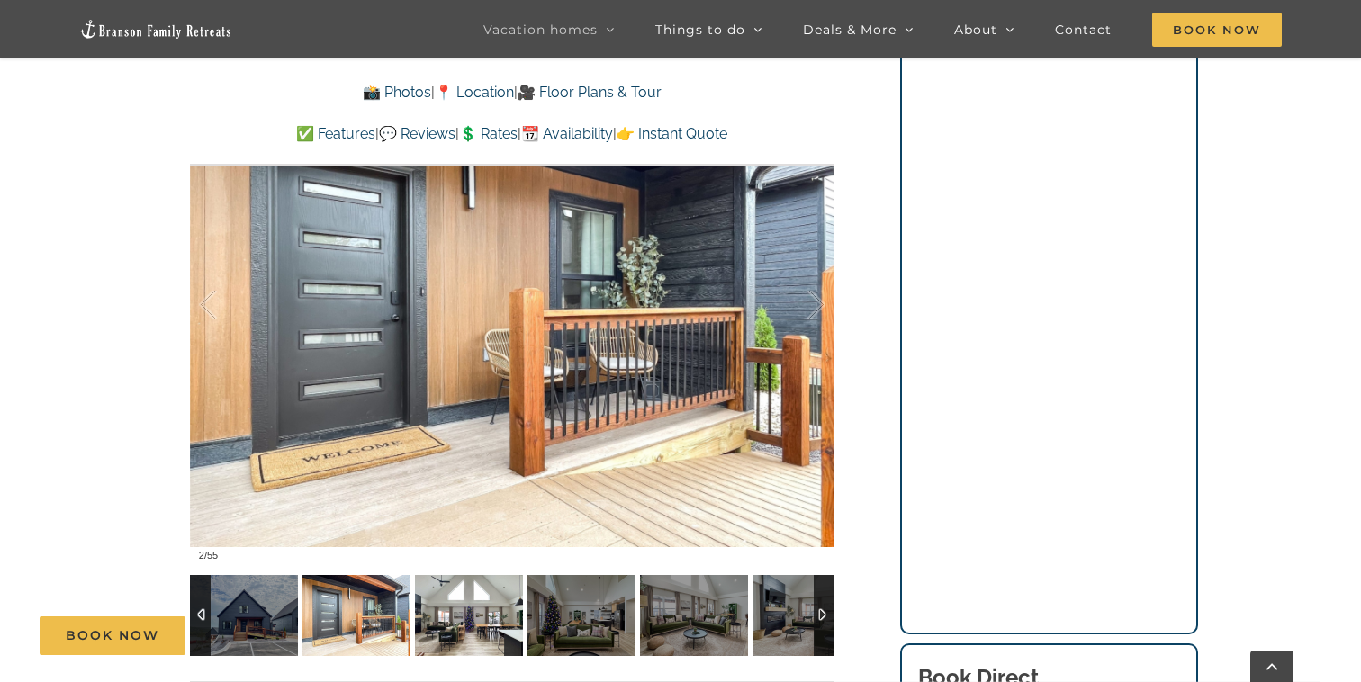
click at [458, 599] on img at bounding box center [469, 615] width 108 height 81
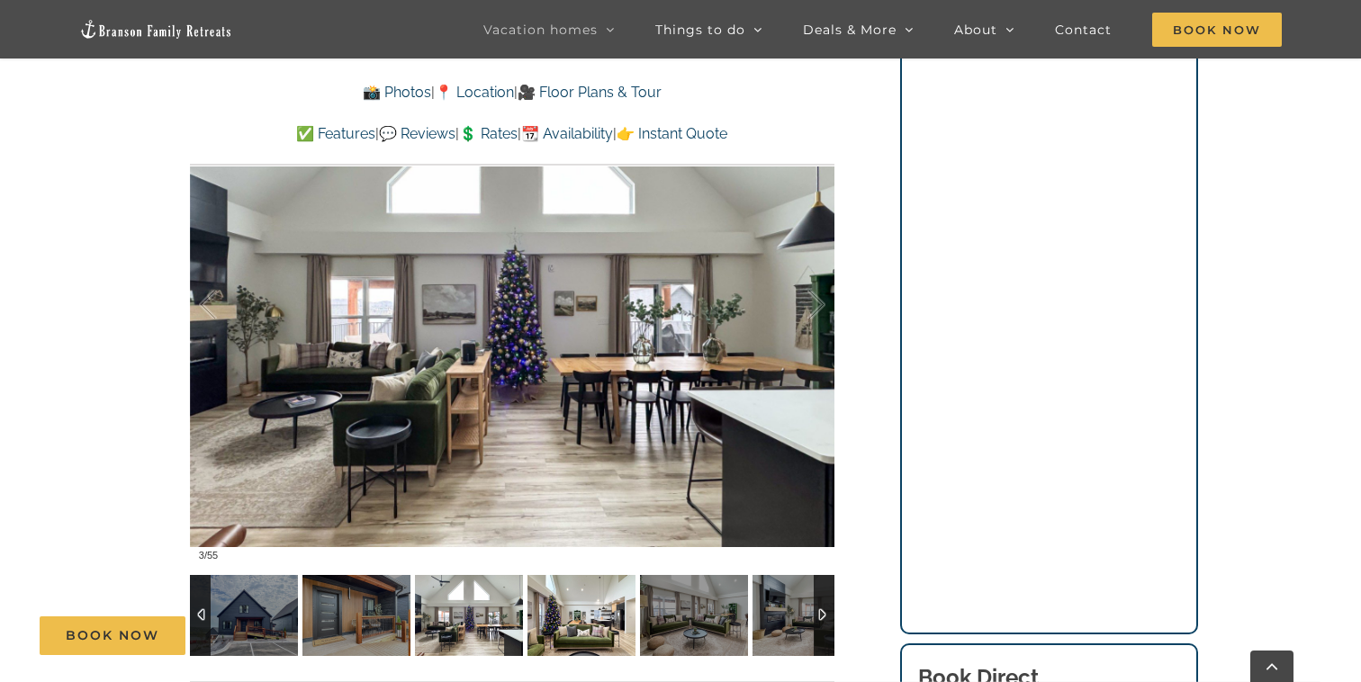
click at [595, 605] on img at bounding box center [581, 615] width 108 height 81
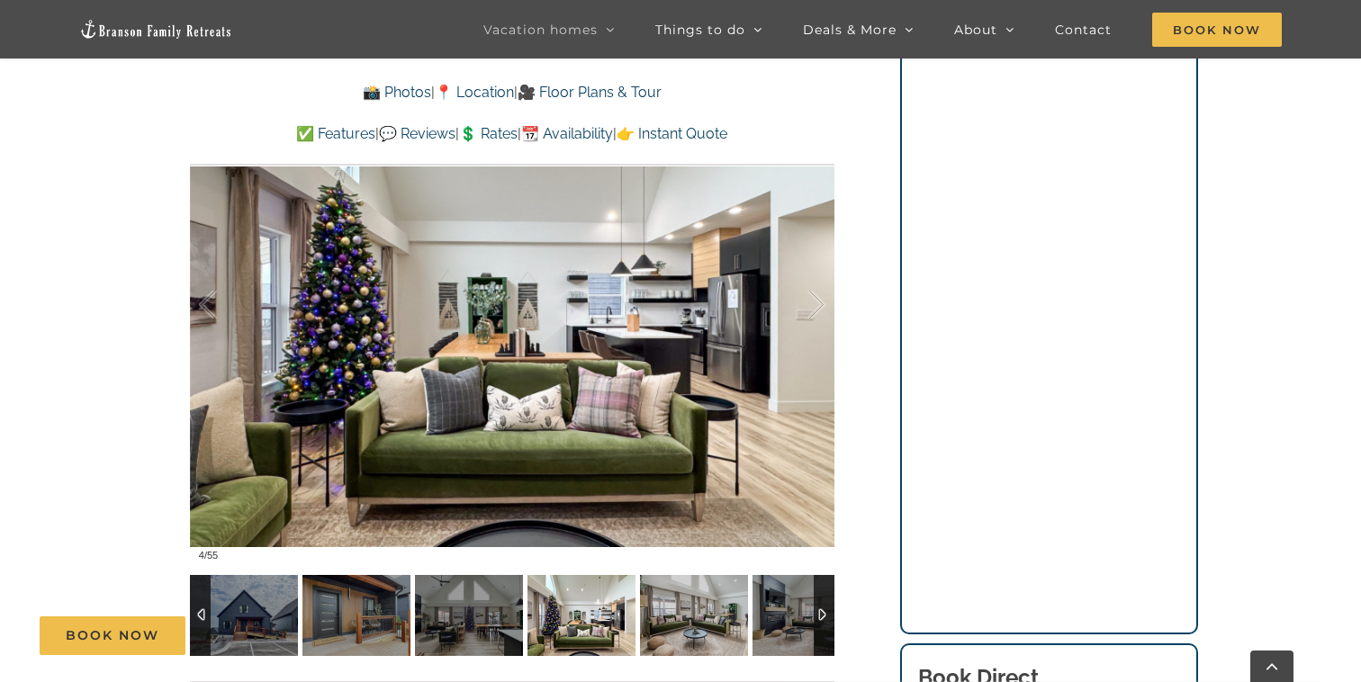
click at [671, 601] on img at bounding box center [694, 615] width 108 height 81
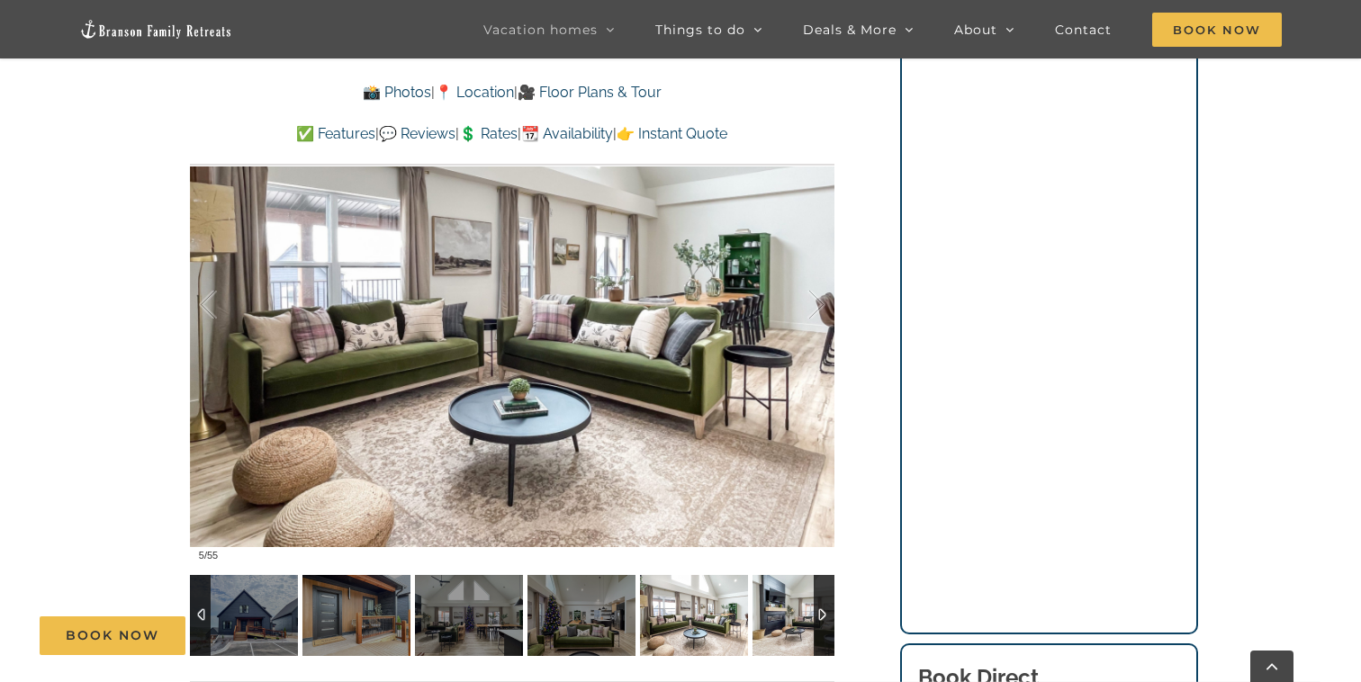
click at [783, 603] on img at bounding box center [806, 615] width 108 height 81
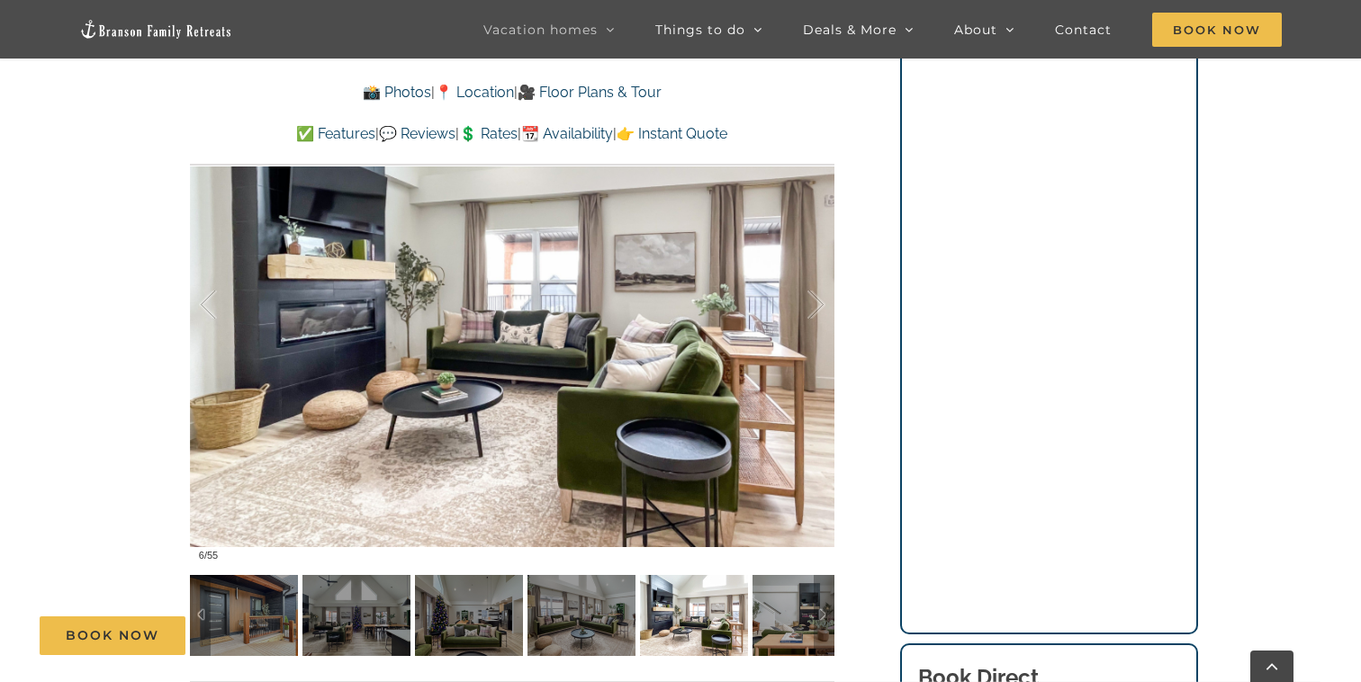
click at [842, 612] on div "Mini Thistle It doesn’t get much cozier than this Branson cottage rental! With …" at bounding box center [512, 81] width 716 height 1249
click at [830, 612] on div at bounding box center [823, 615] width 21 height 81
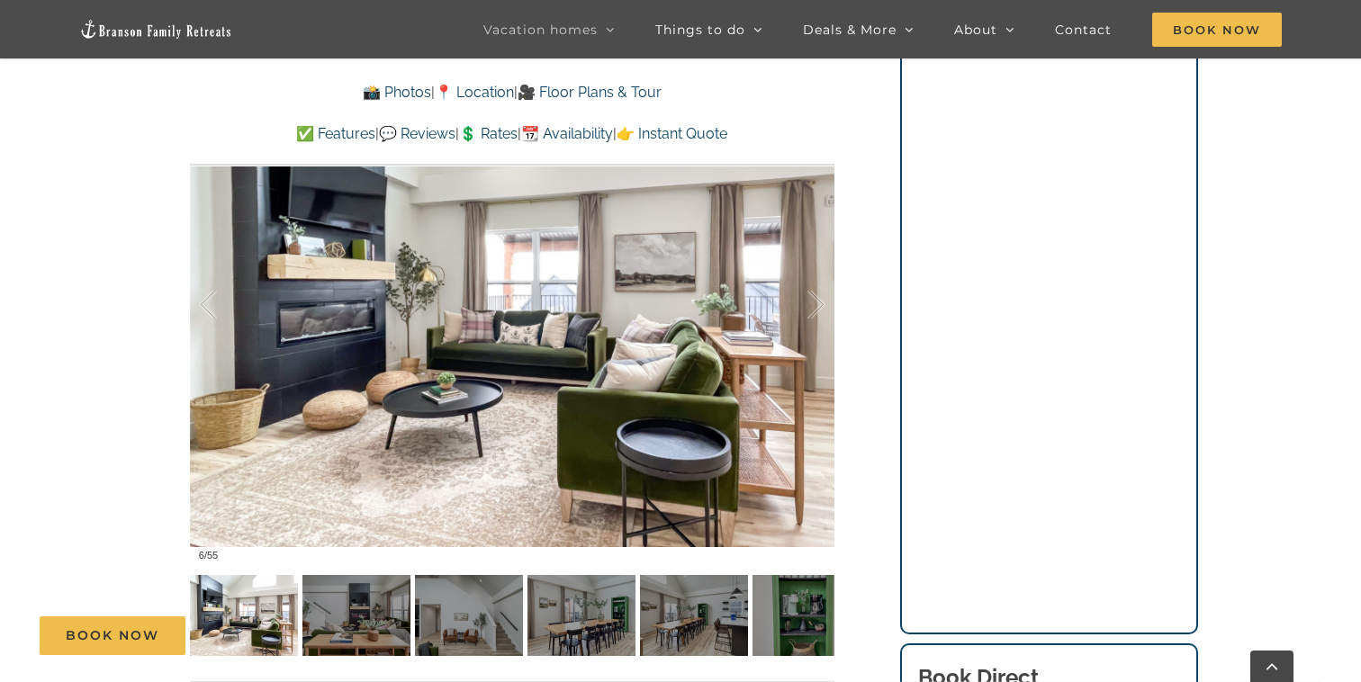
click at [363, 616] on div "Book Now" at bounding box center [694, 635] width 1308 height 39
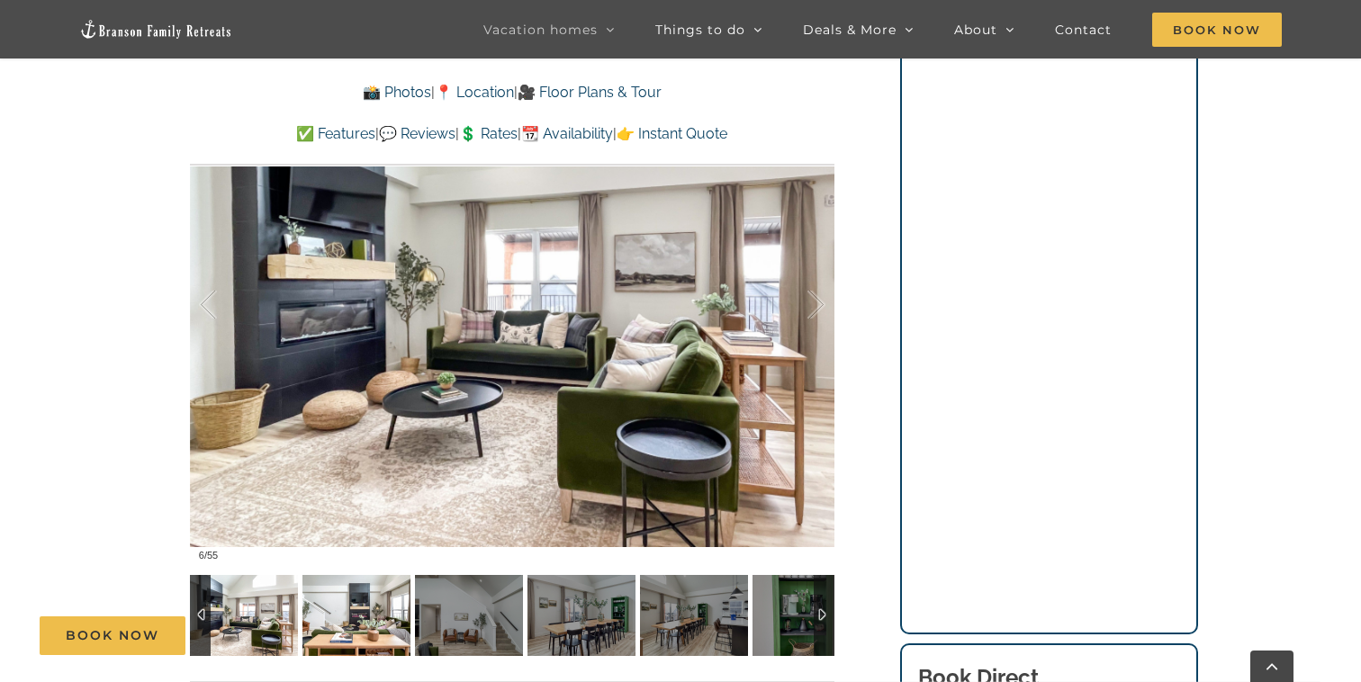
click at [348, 589] on img at bounding box center [356, 615] width 108 height 81
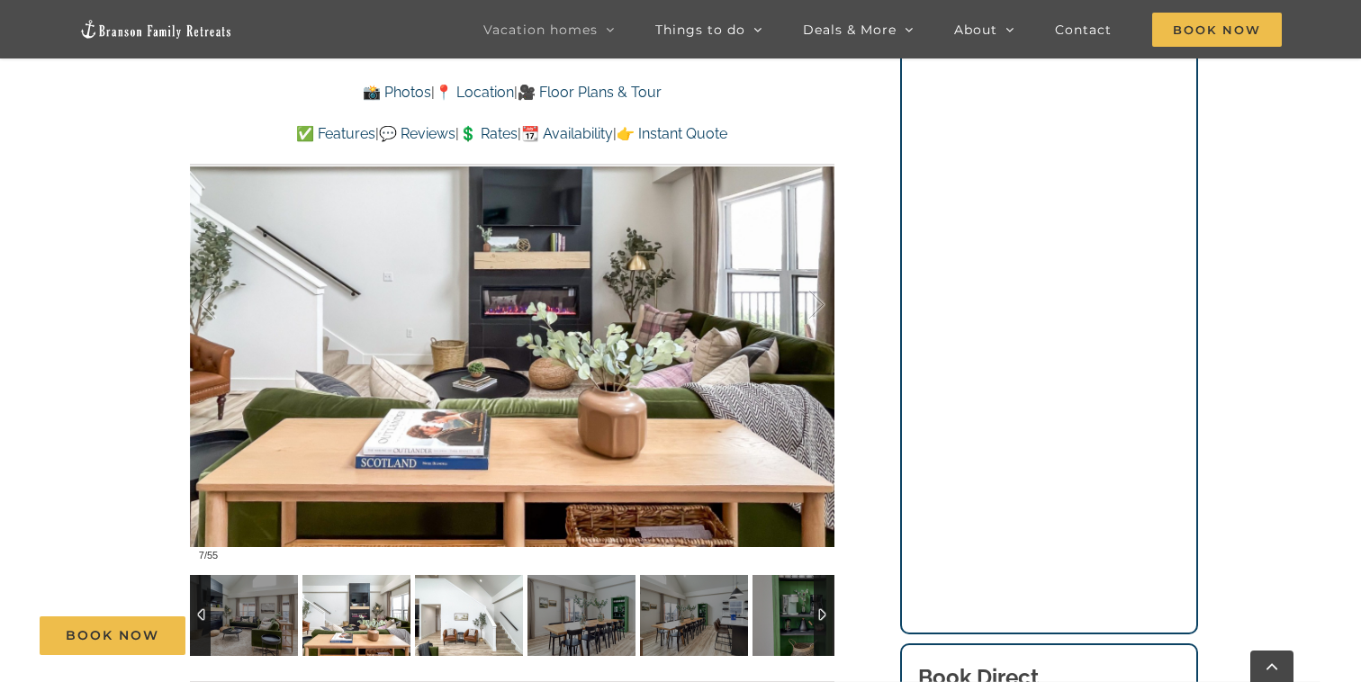
click at [450, 611] on img at bounding box center [469, 615] width 108 height 81
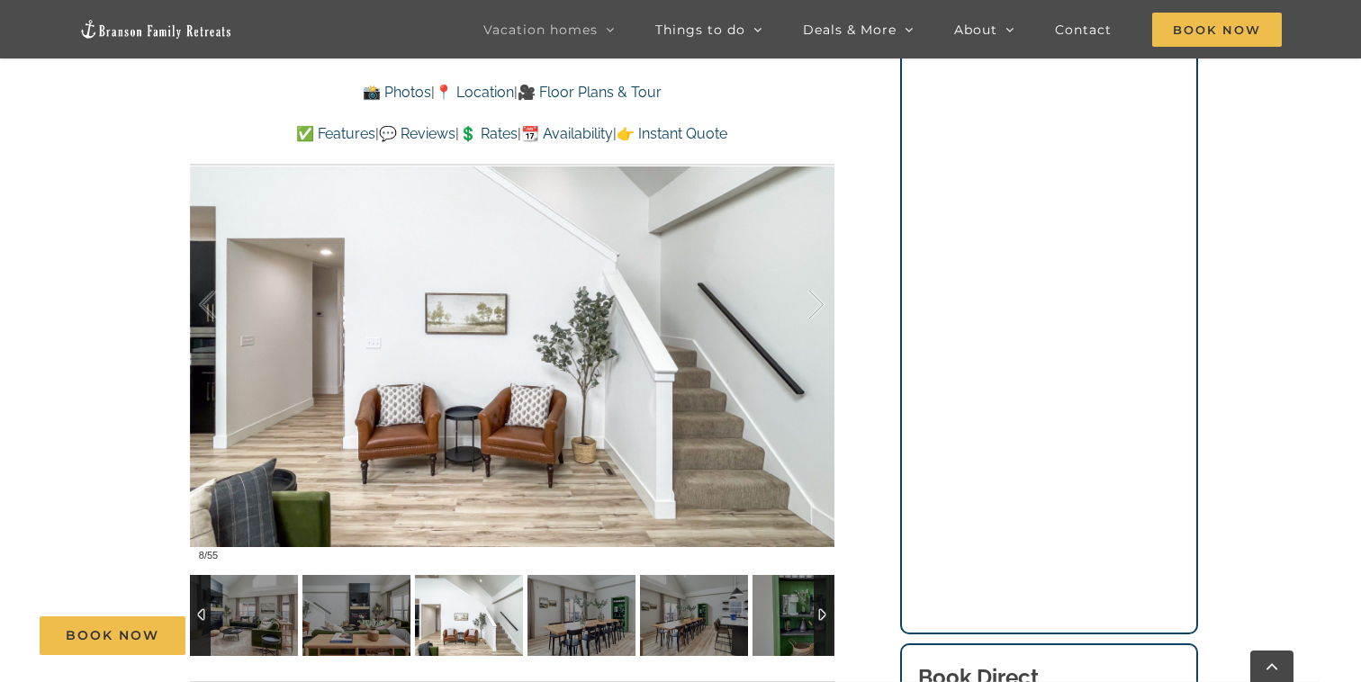
click at [527, 601] on img at bounding box center [581, 615] width 108 height 81
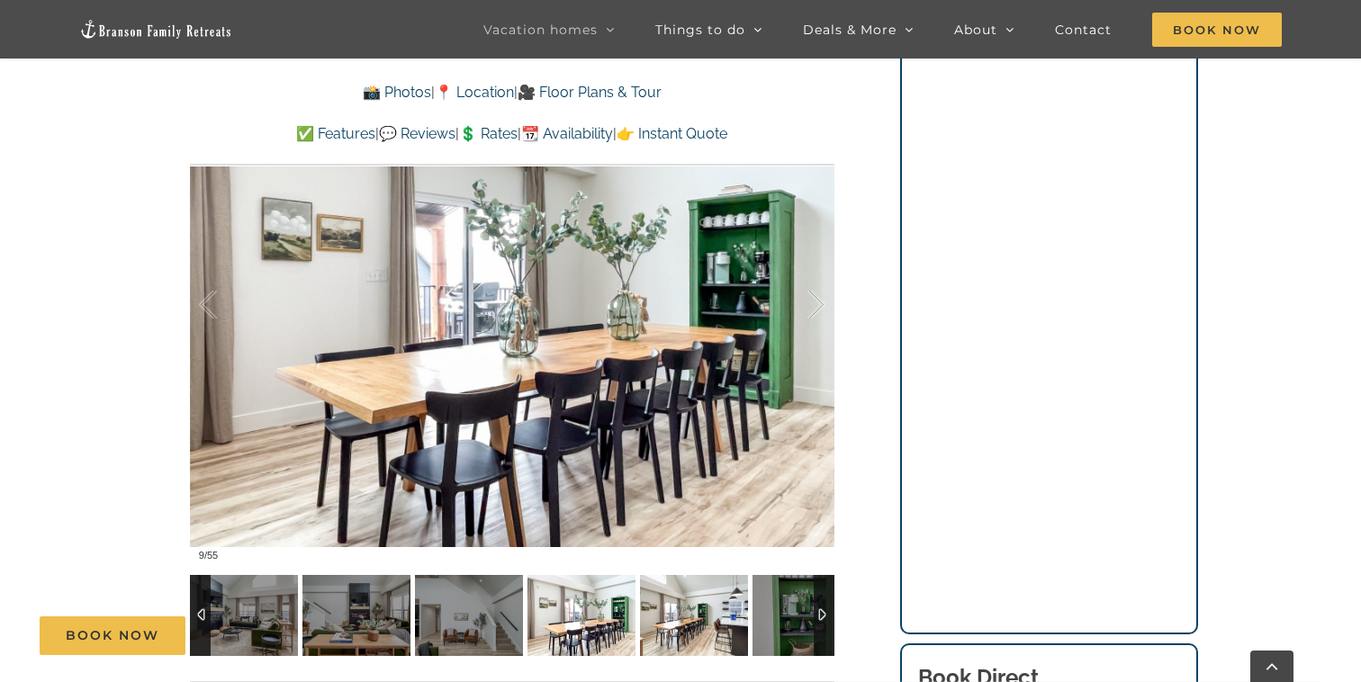
click at [681, 595] on img at bounding box center [694, 615] width 108 height 81
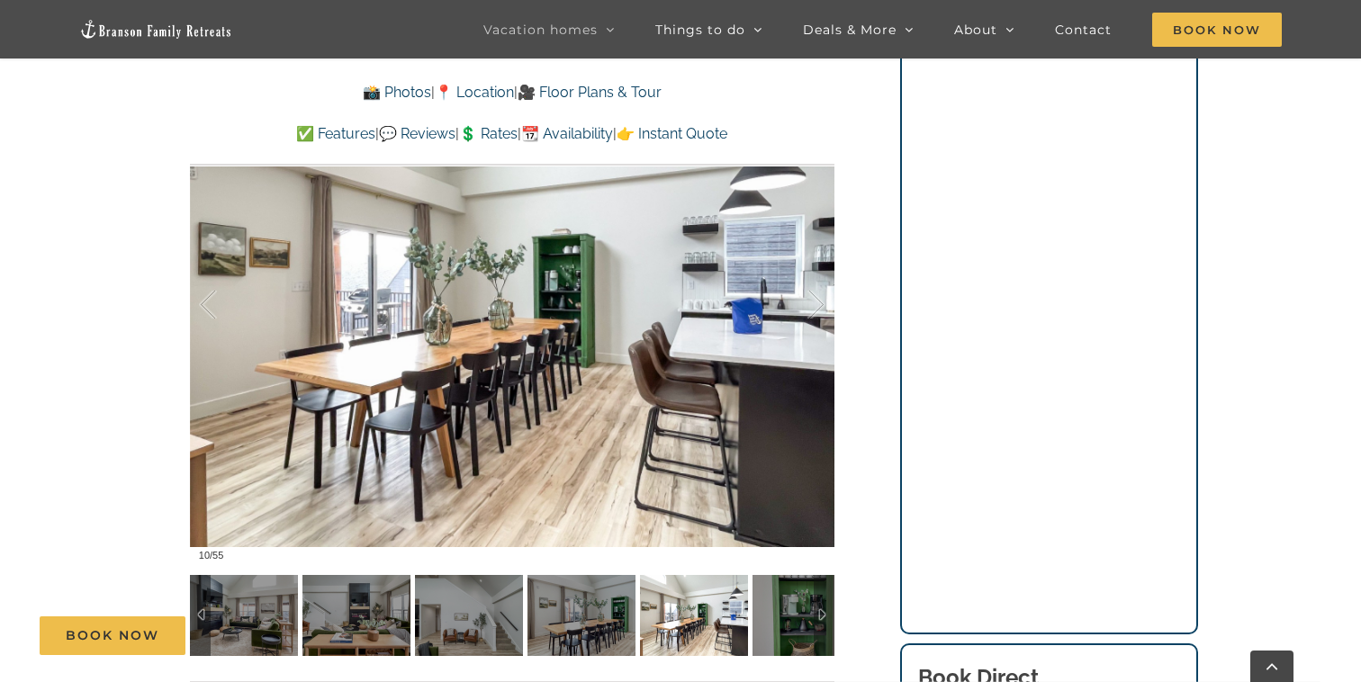
click at [826, 605] on div at bounding box center [823, 615] width 21 height 81
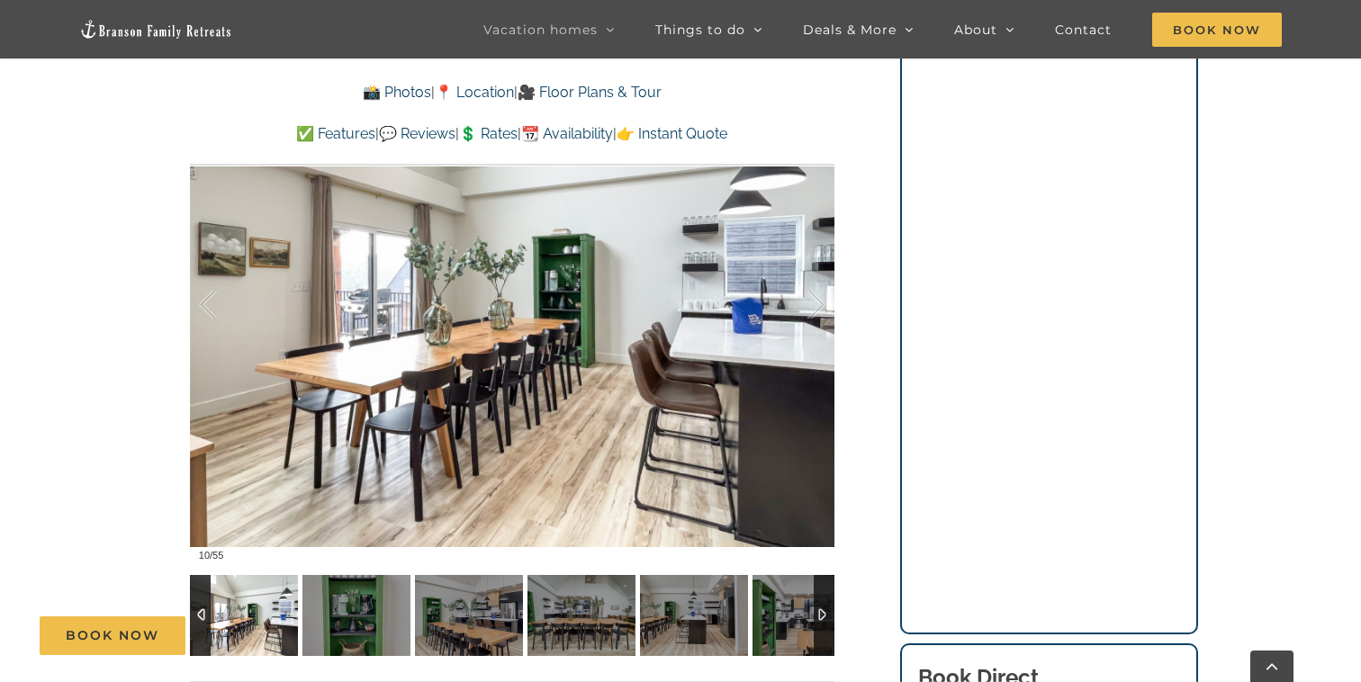
click at [826, 605] on div at bounding box center [823, 615] width 21 height 81
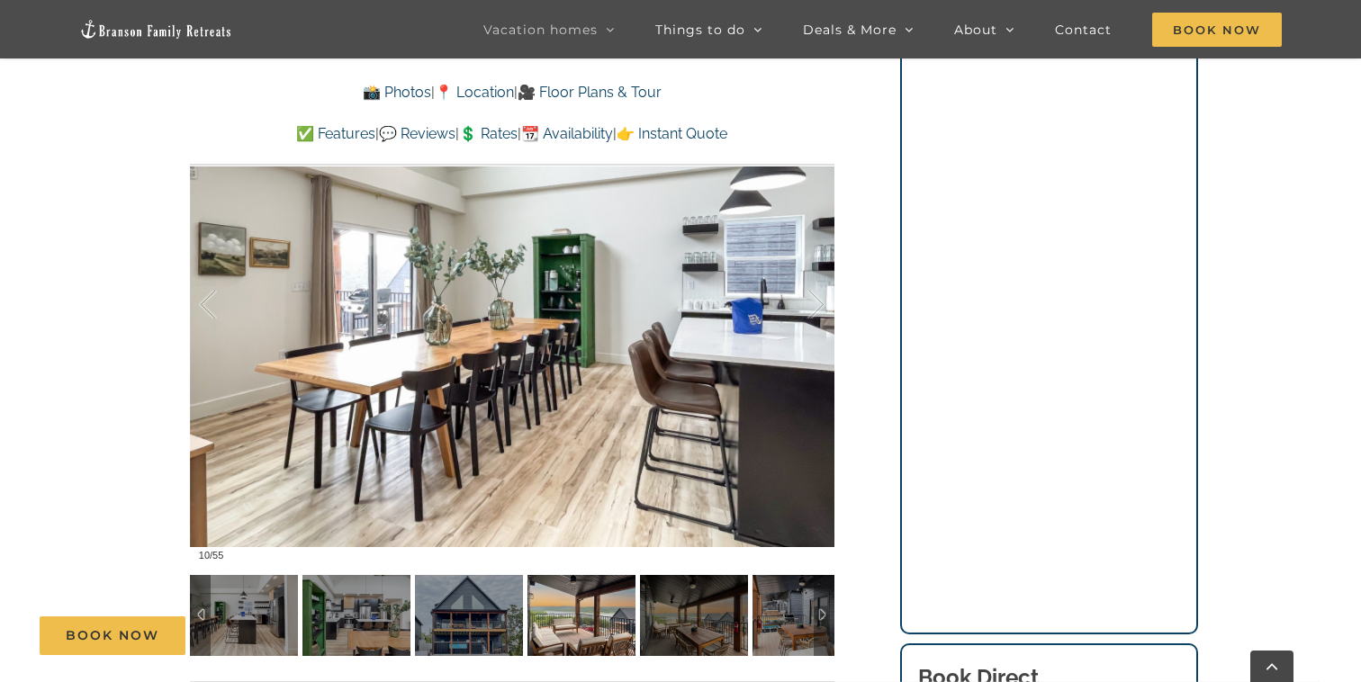
click at [567, 601] on img at bounding box center [581, 615] width 108 height 81
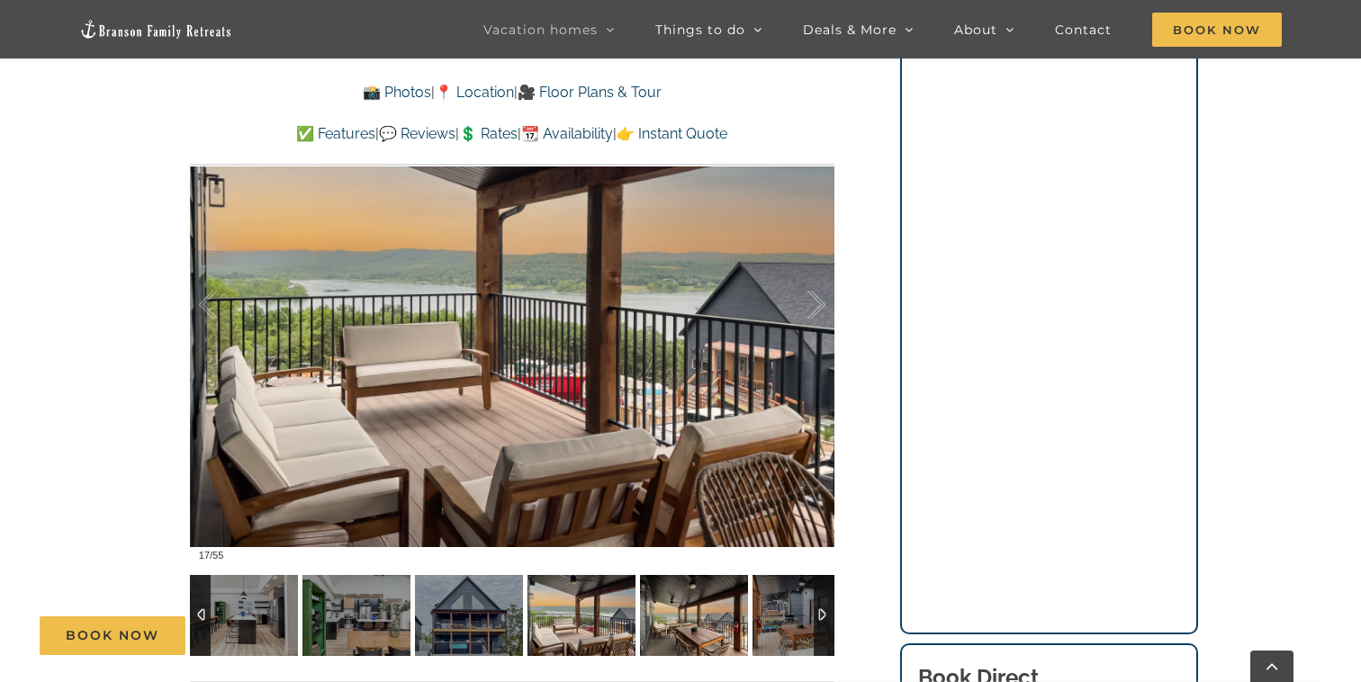
click at [662, 602] on img at bounding box center [694, 615] width 108 height 81
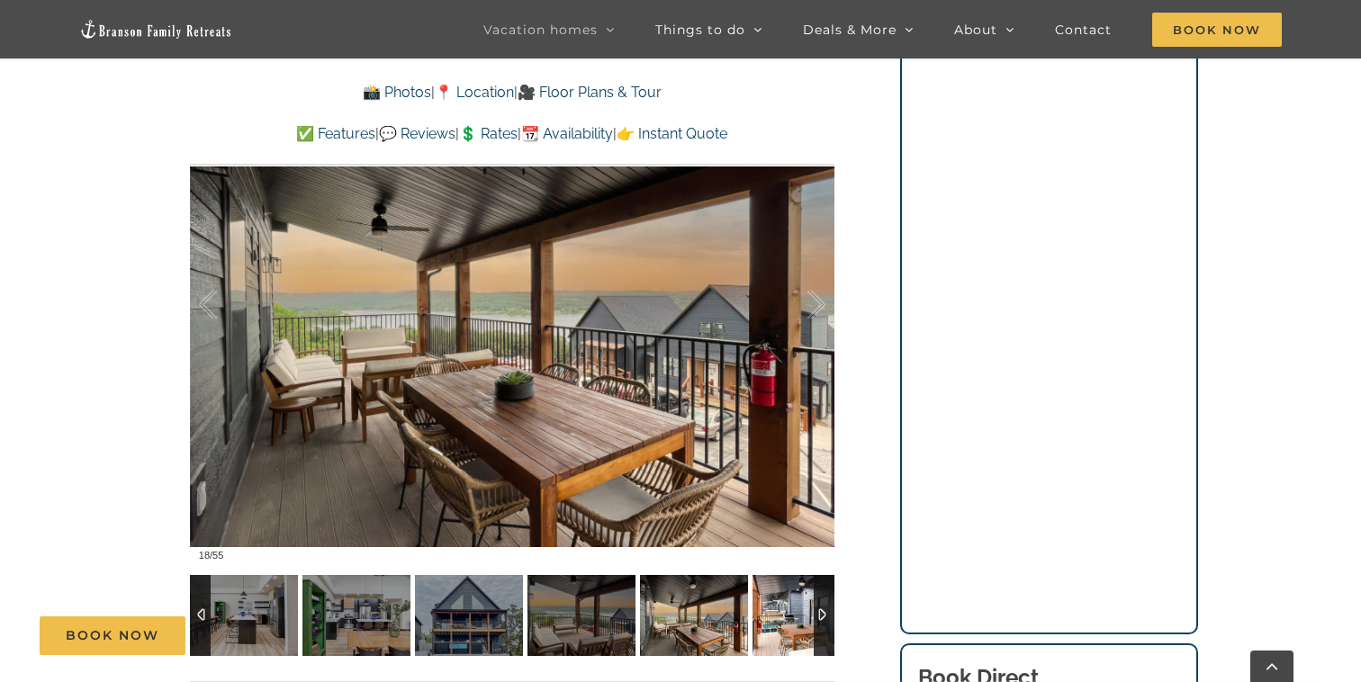
click at [779, 597] on img at bounding box center [806, 615] width 108 height 81
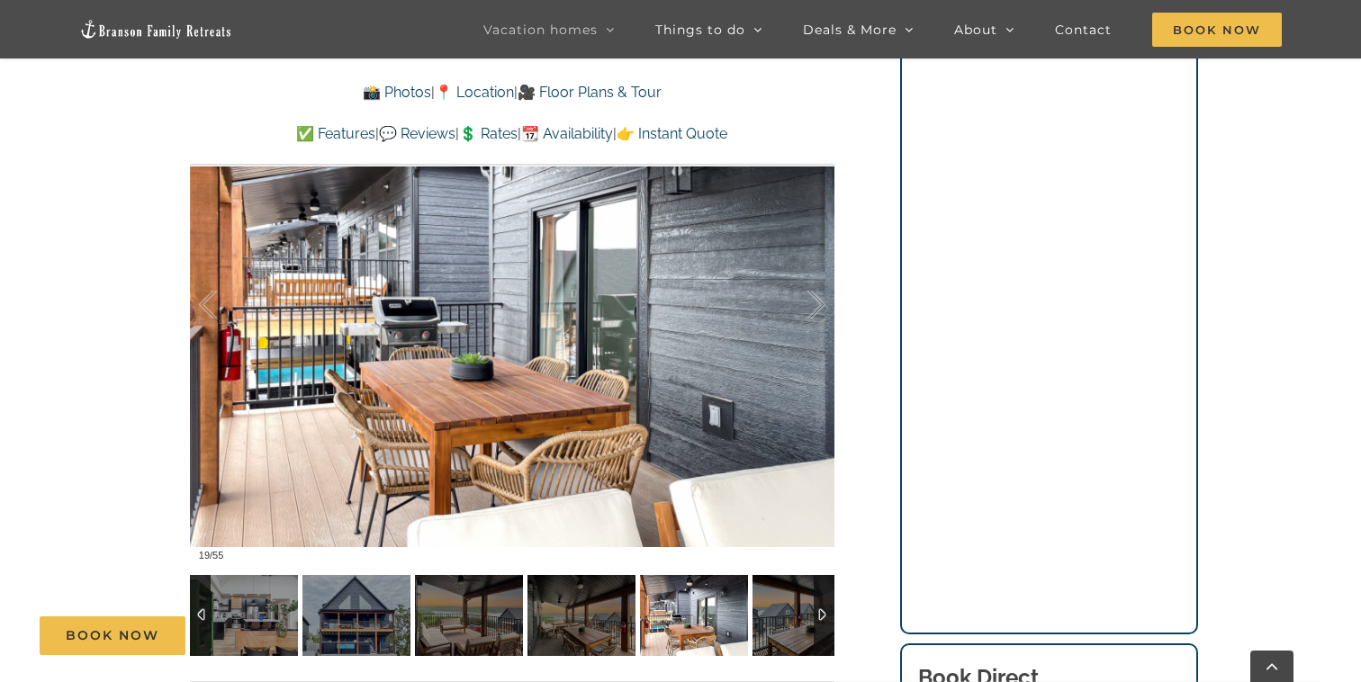
click at [824, 603] on div at bounding box center [823, 615] width 21 height 81
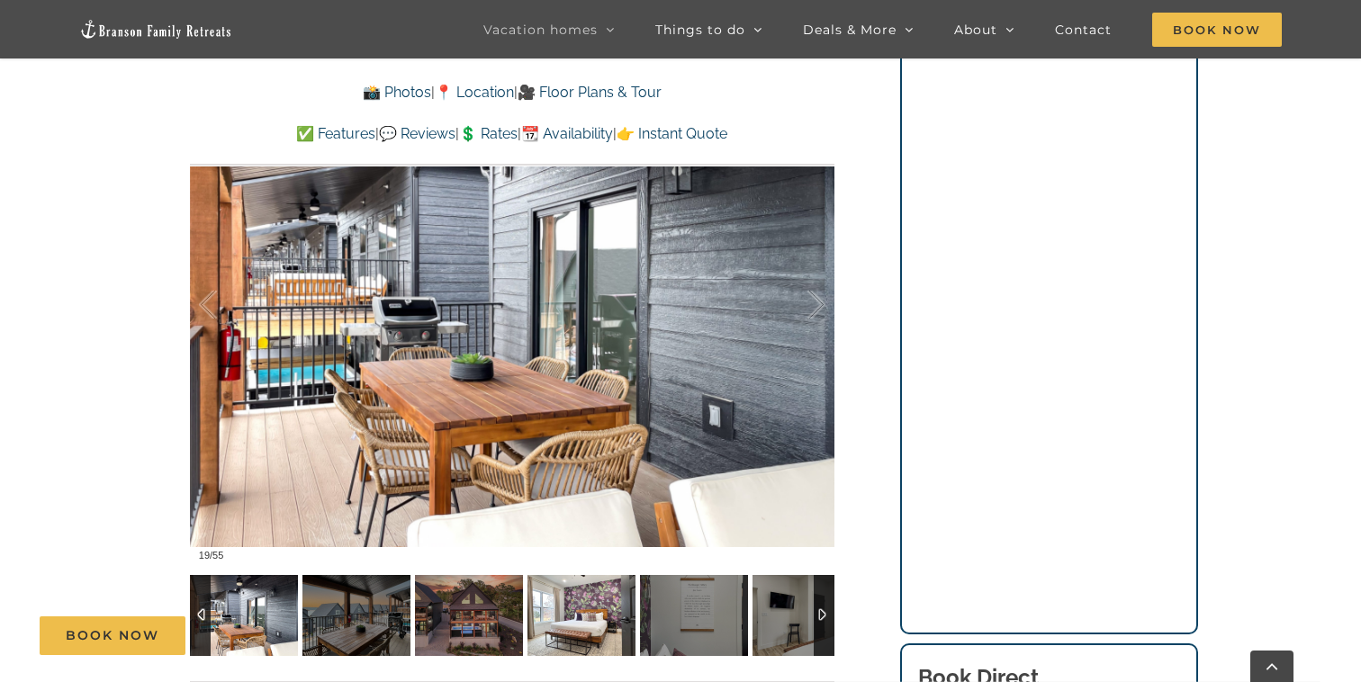
click at [574, 606] on img at bounding box center [581, 615] width 108 height 81
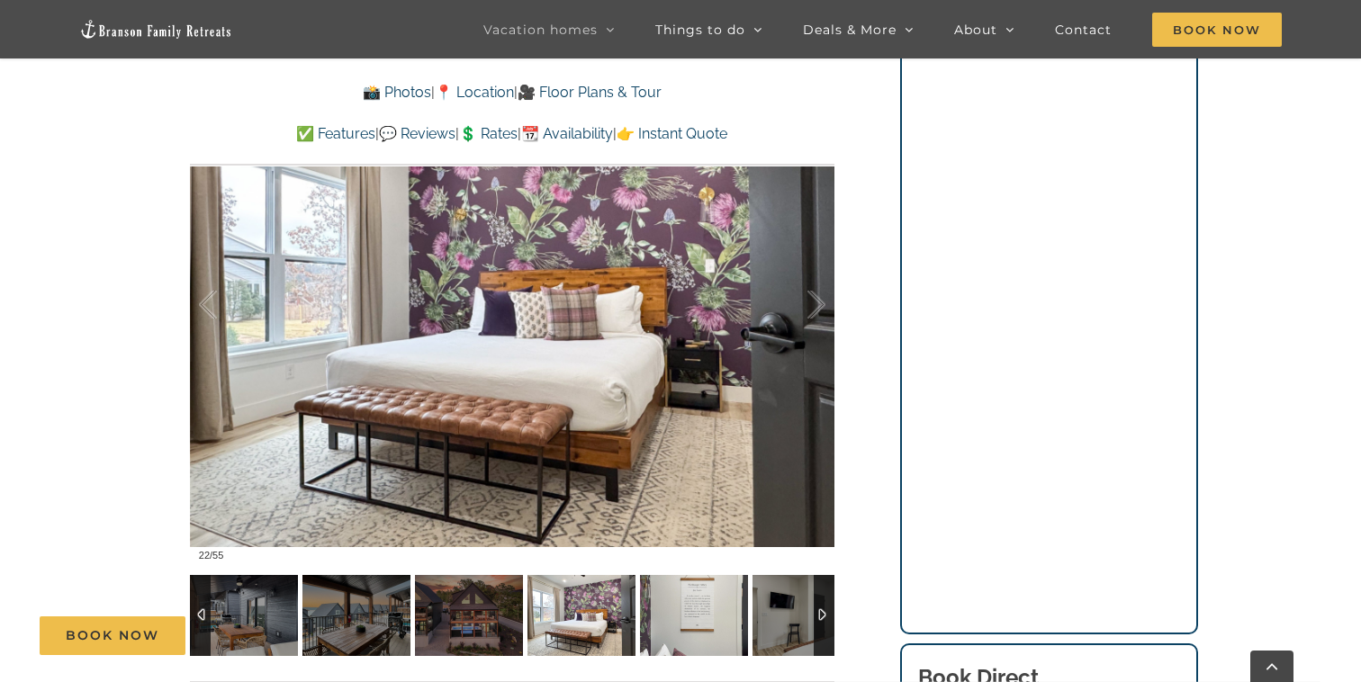
click at [676, 595] on img at bounding box center [694, 615] width 108 height 81
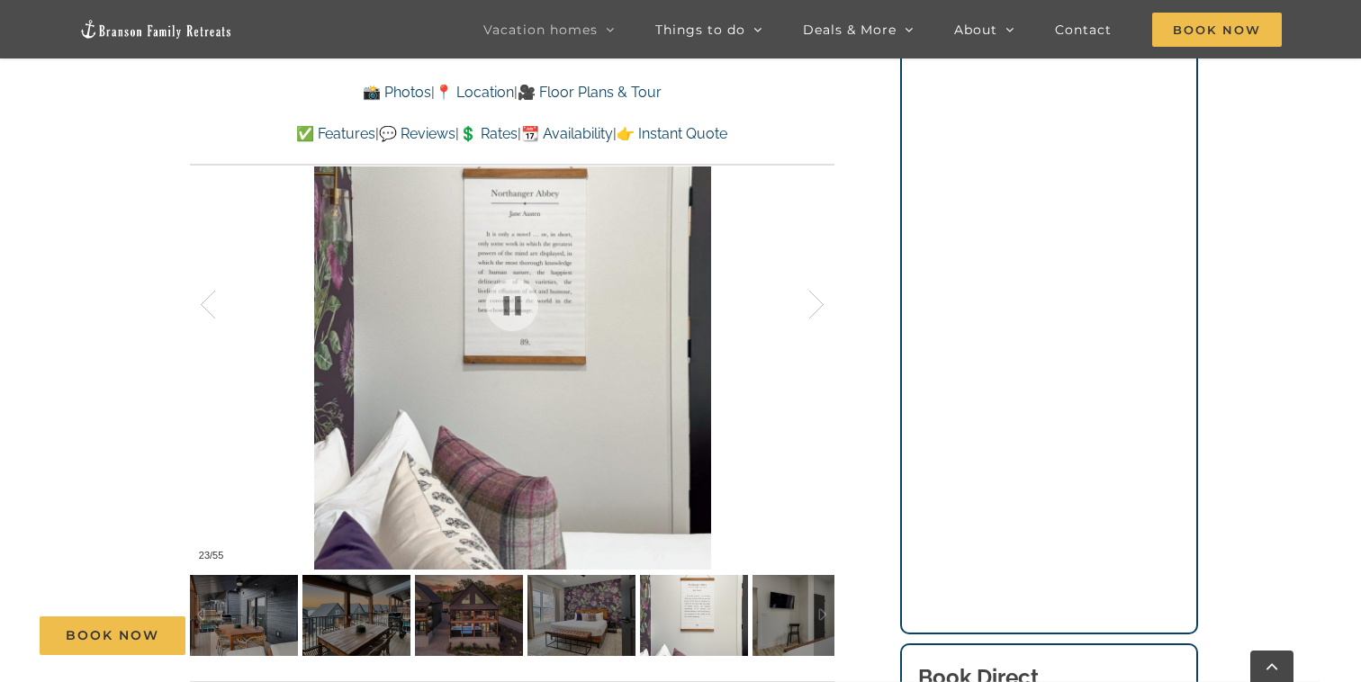
scroll to position [1389, 0]
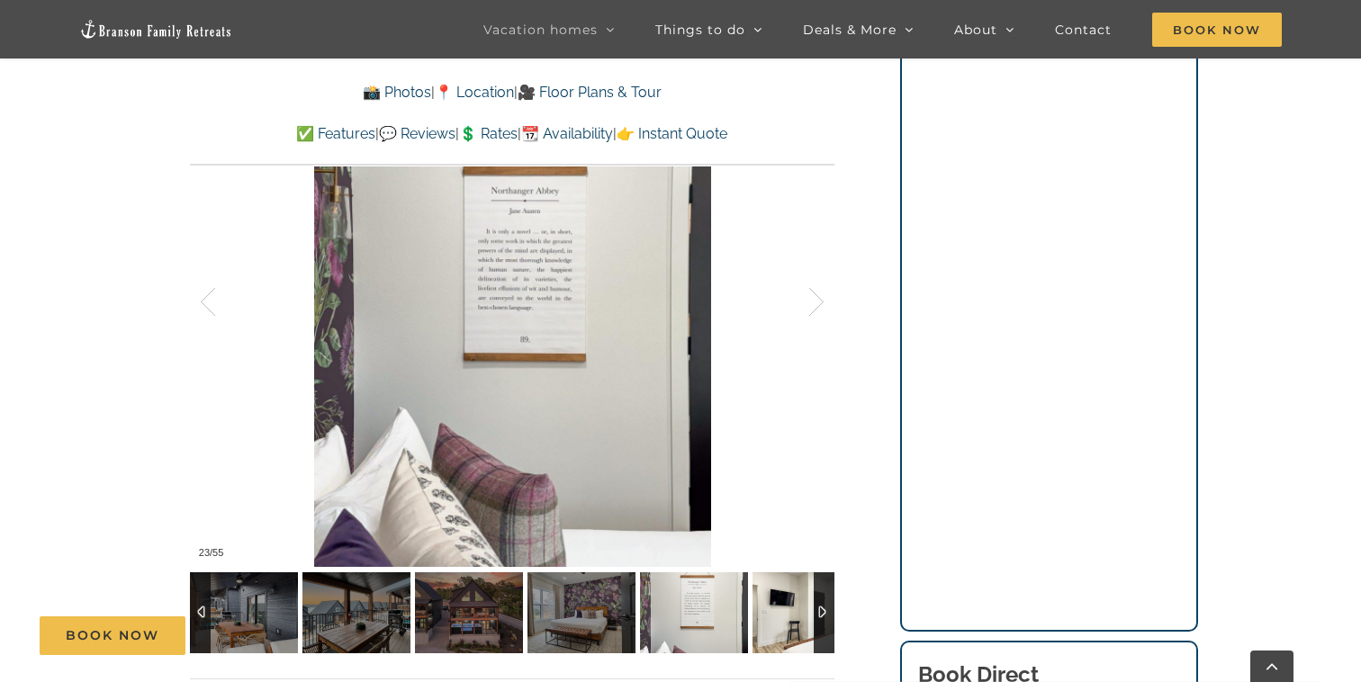
click at [791, 606] on img at bounding box center [806, 612] width 108 height 81
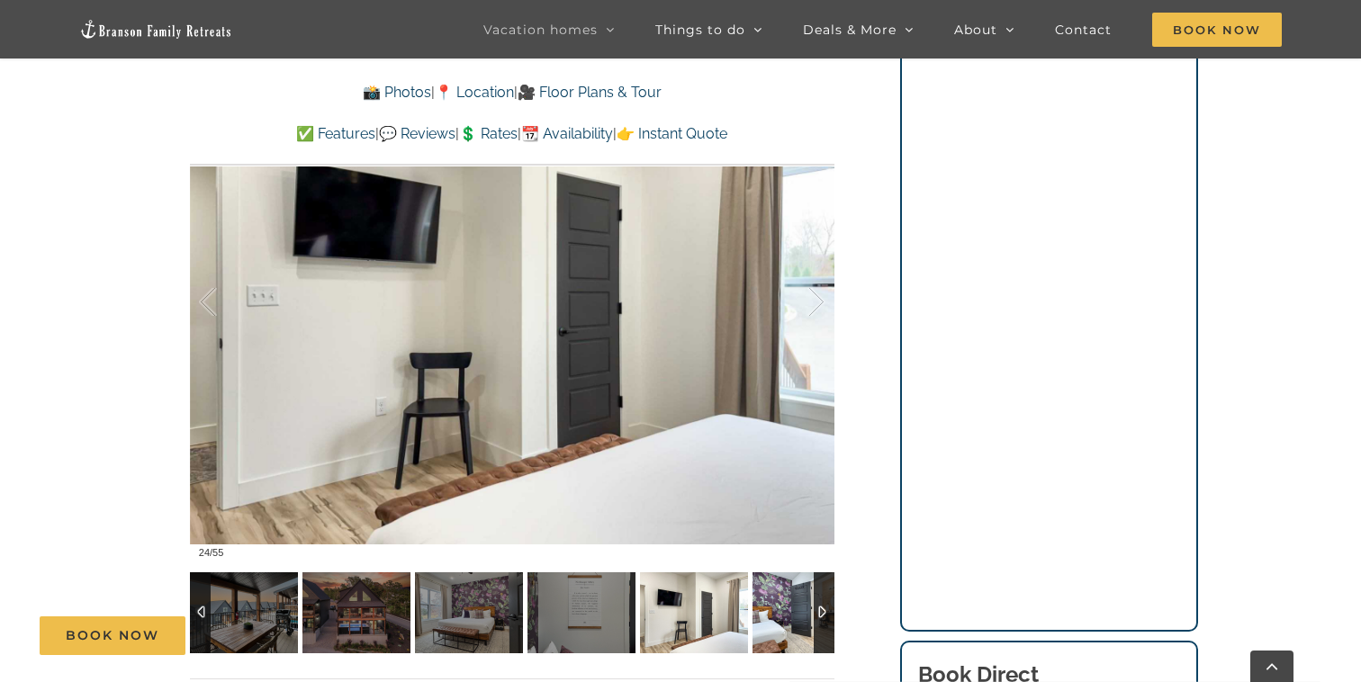
click at [784, 595] on img at bounding box center [806, 612] width 108 height 81
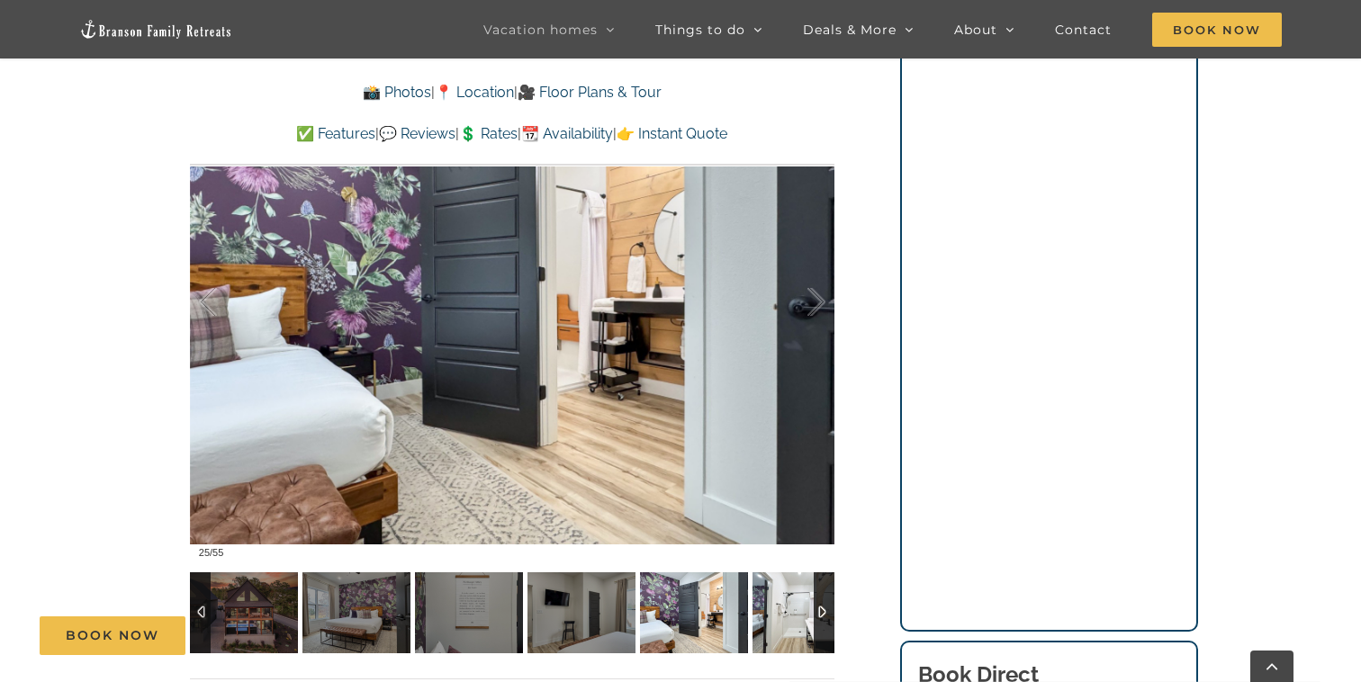
click at [784, 595] on img at bounding box center [806, 612] width 108 height 81
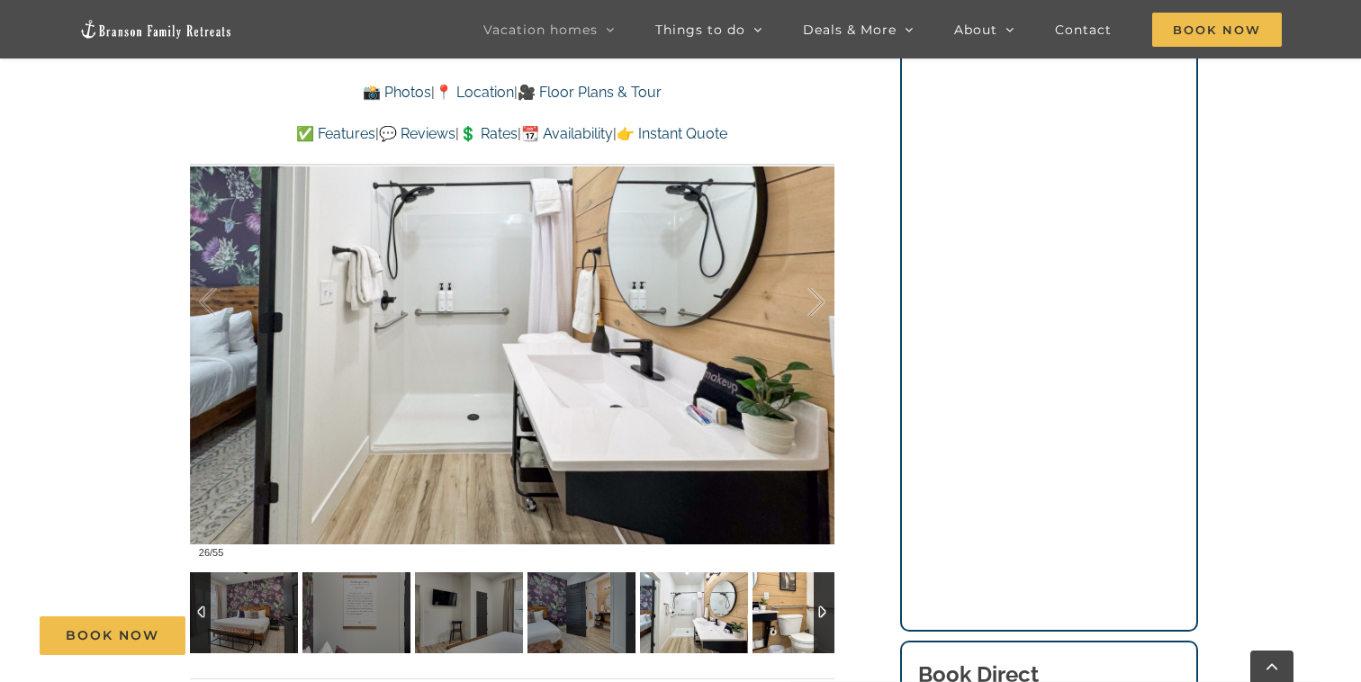
click at [784, 595] on img at bounding box center [806, 612] width 108 height 81
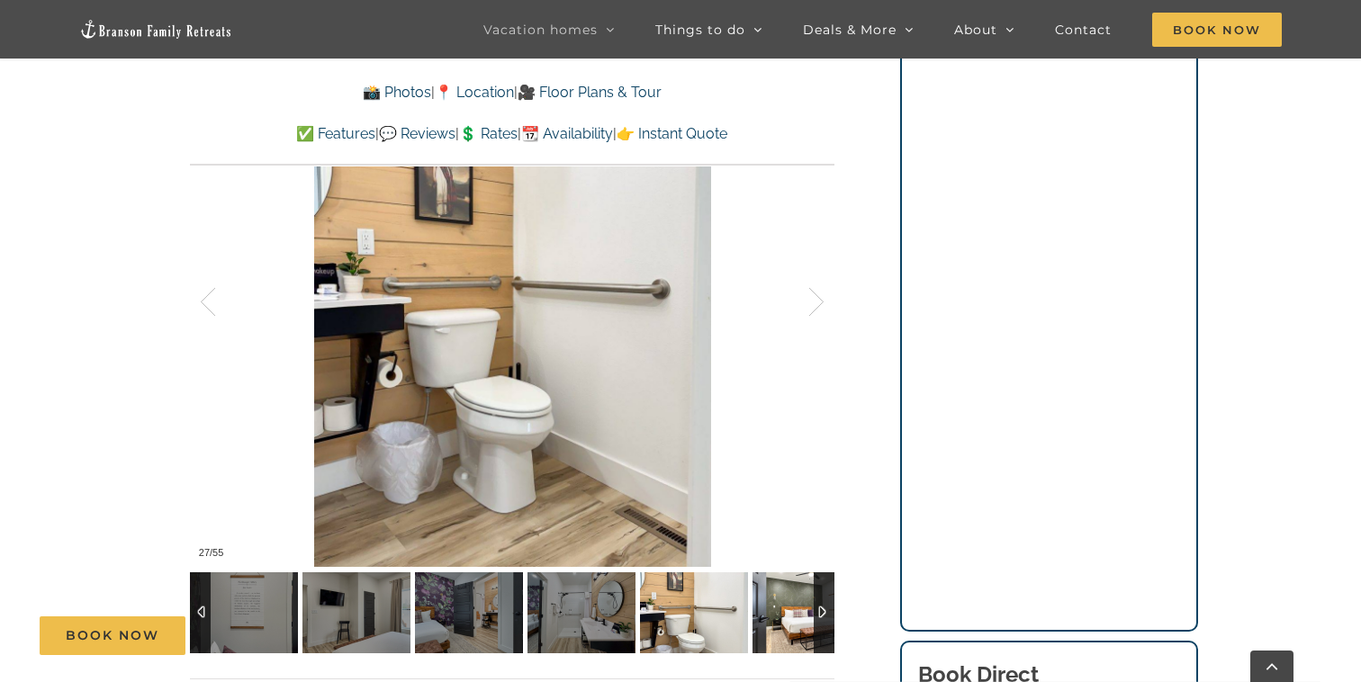
click at [784, 595] on img at bounding box center [806, 612] width 108 height 81
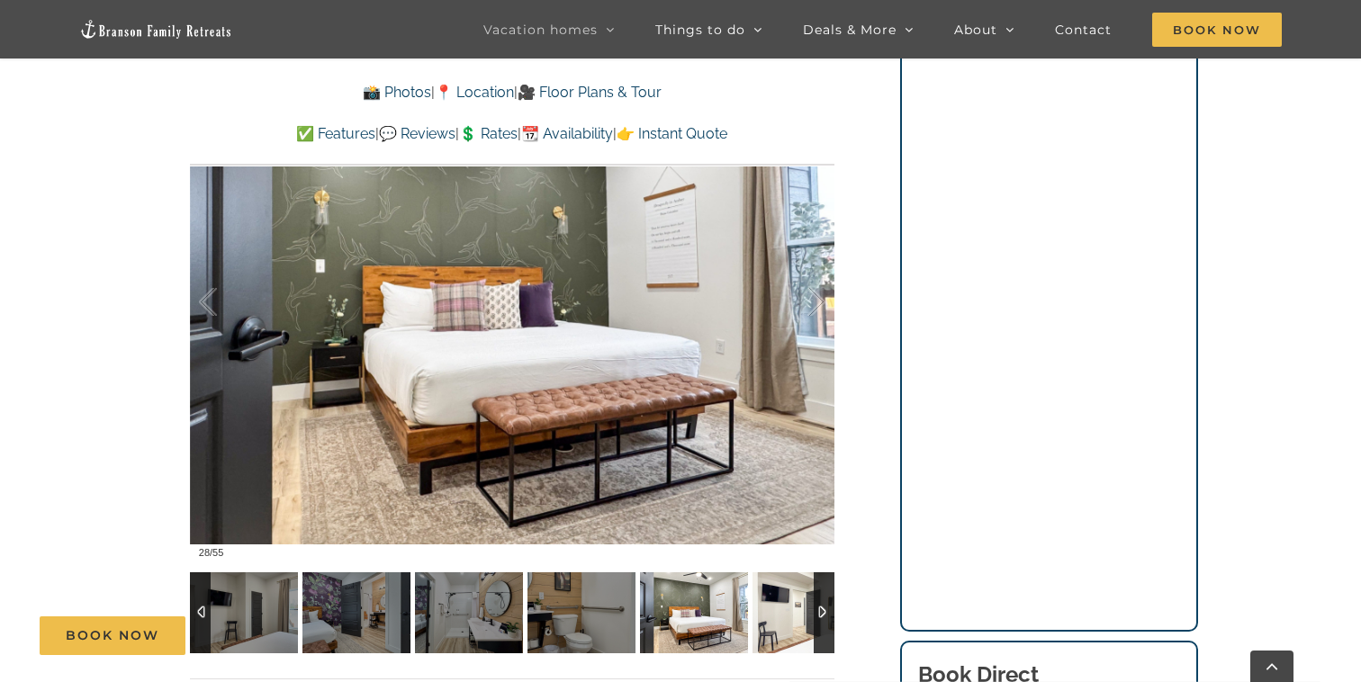
click at [784, 595] on img at bounding box center [806, 612] width 108 height 81
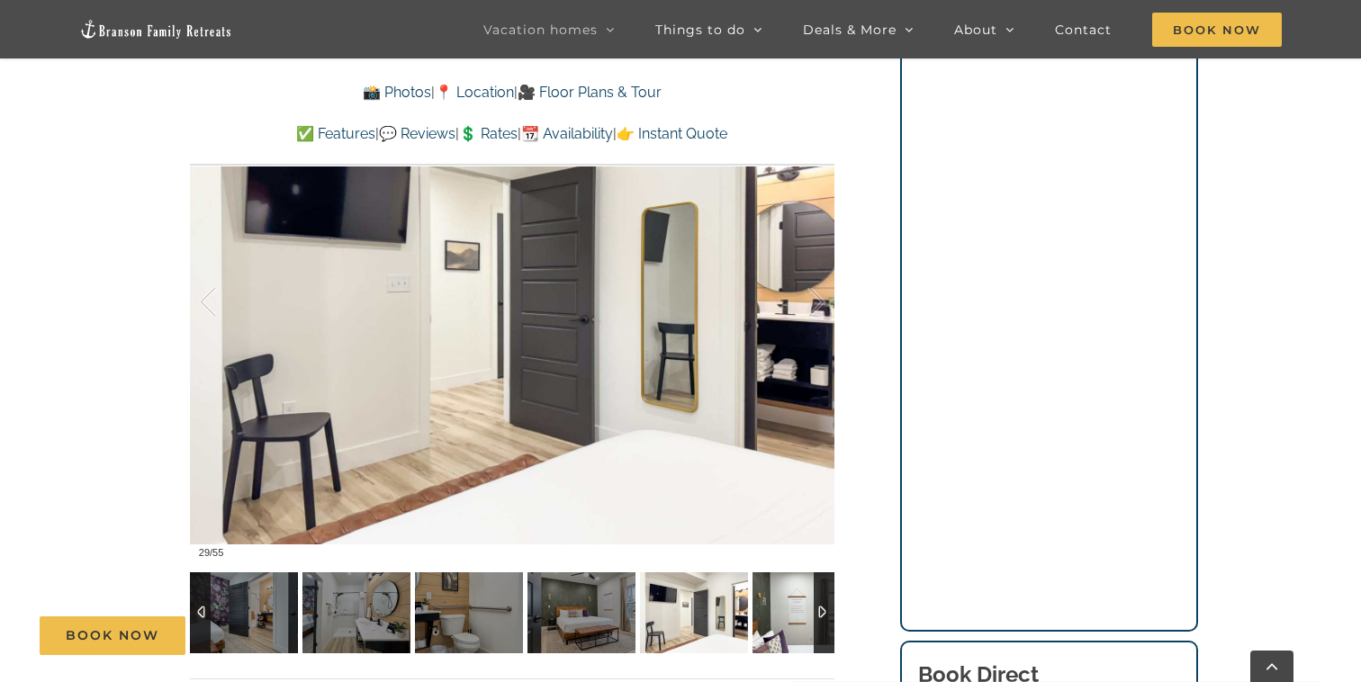
click at [784, 595] on img at bounding box center [806, 612] width 108 height 81
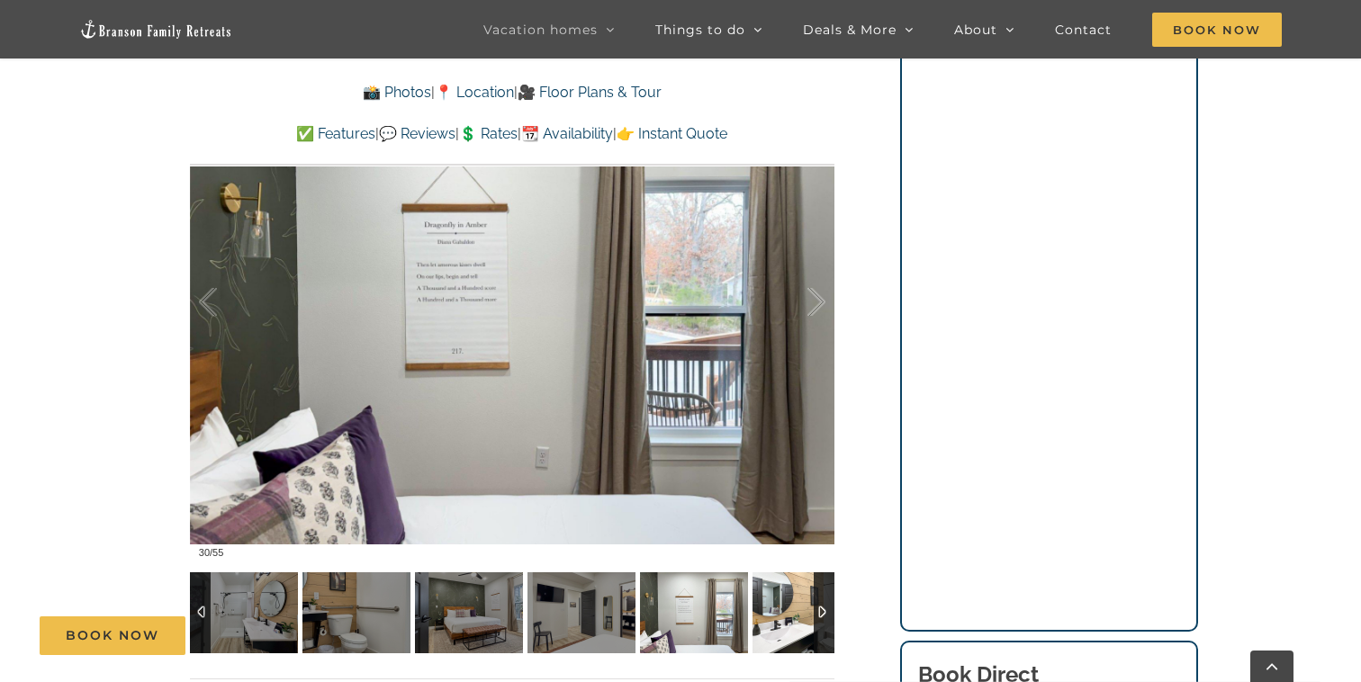
click at [784, 595] on img at bounding box center [806, 612] width 108 height 81
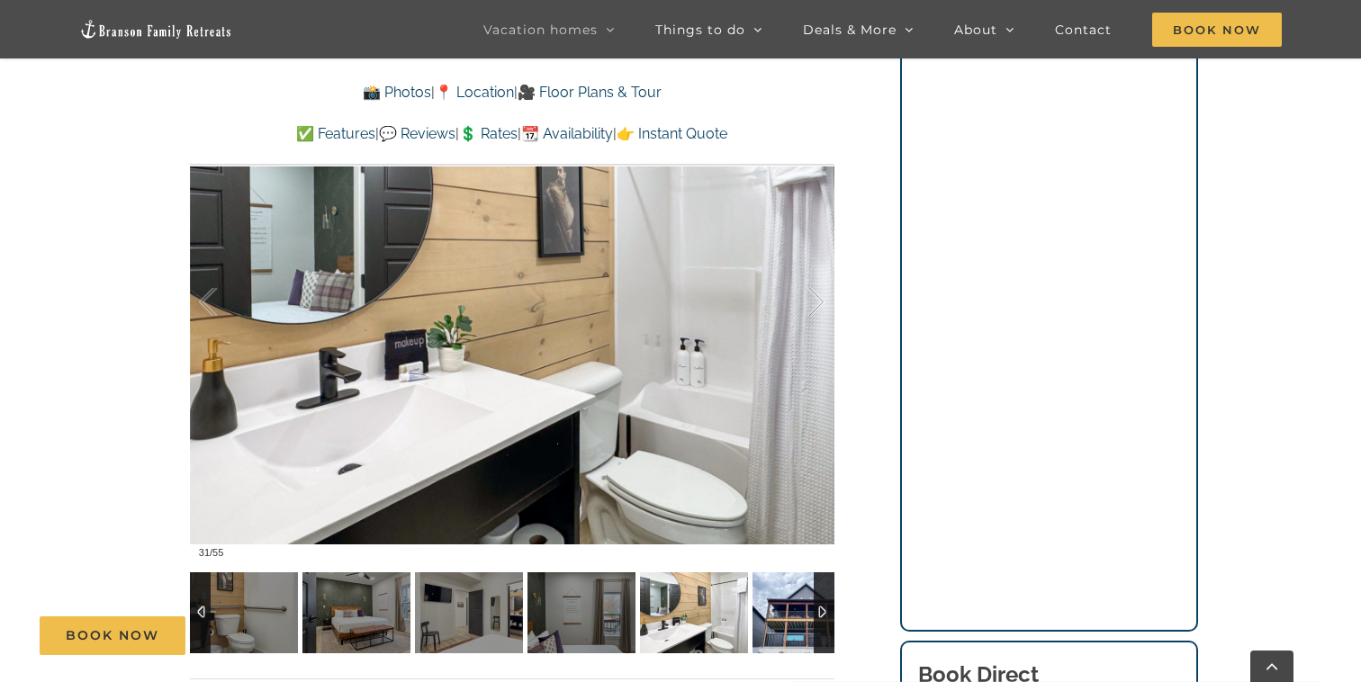
click at [784, 595] on img at bounding box center [806, 612] width 108 height 81
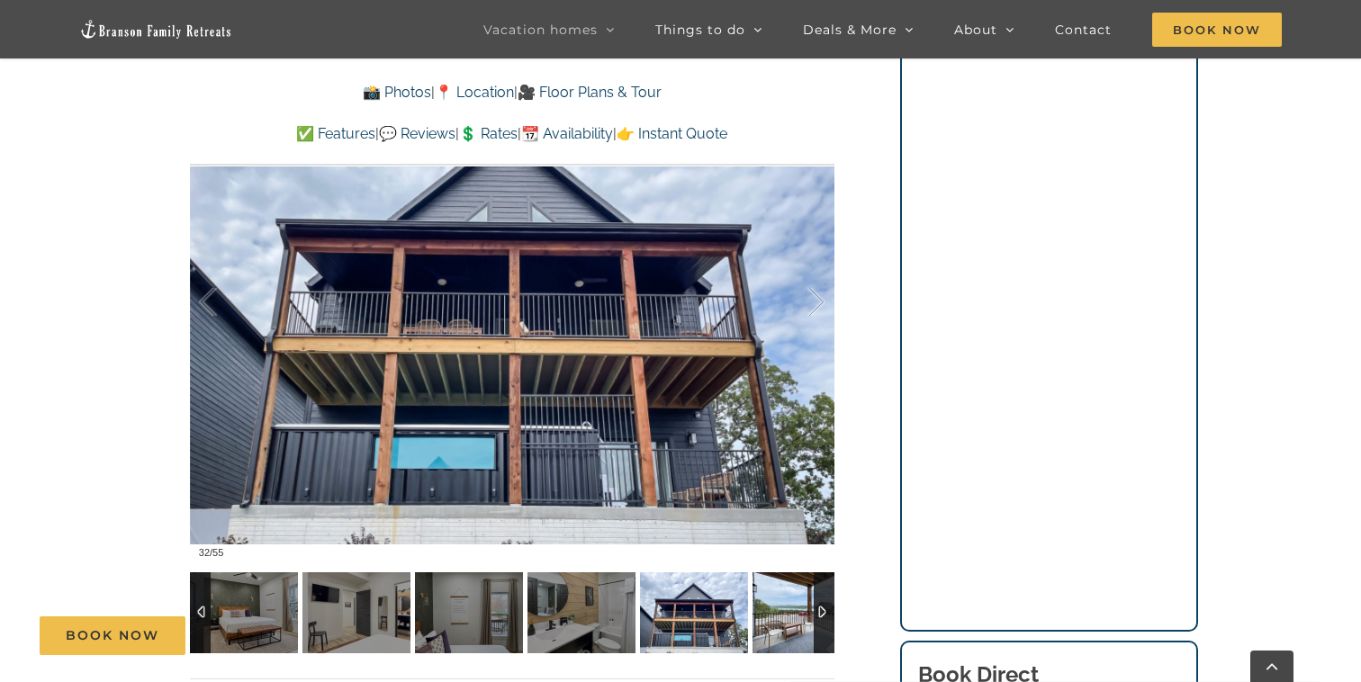
click at [784, 595] on img at bounding box center [806, 612] width 108 height 81
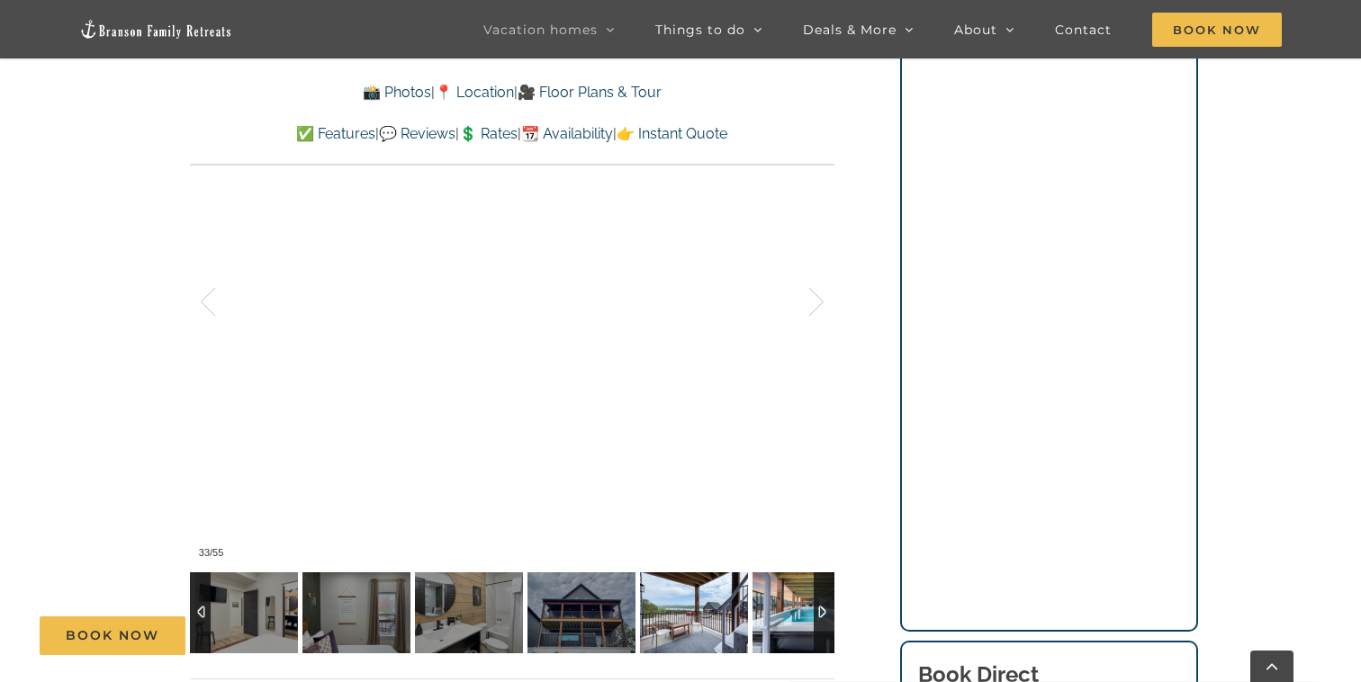
click at [784, 595] on img at bounding box center [806, 612] width 108 height 81
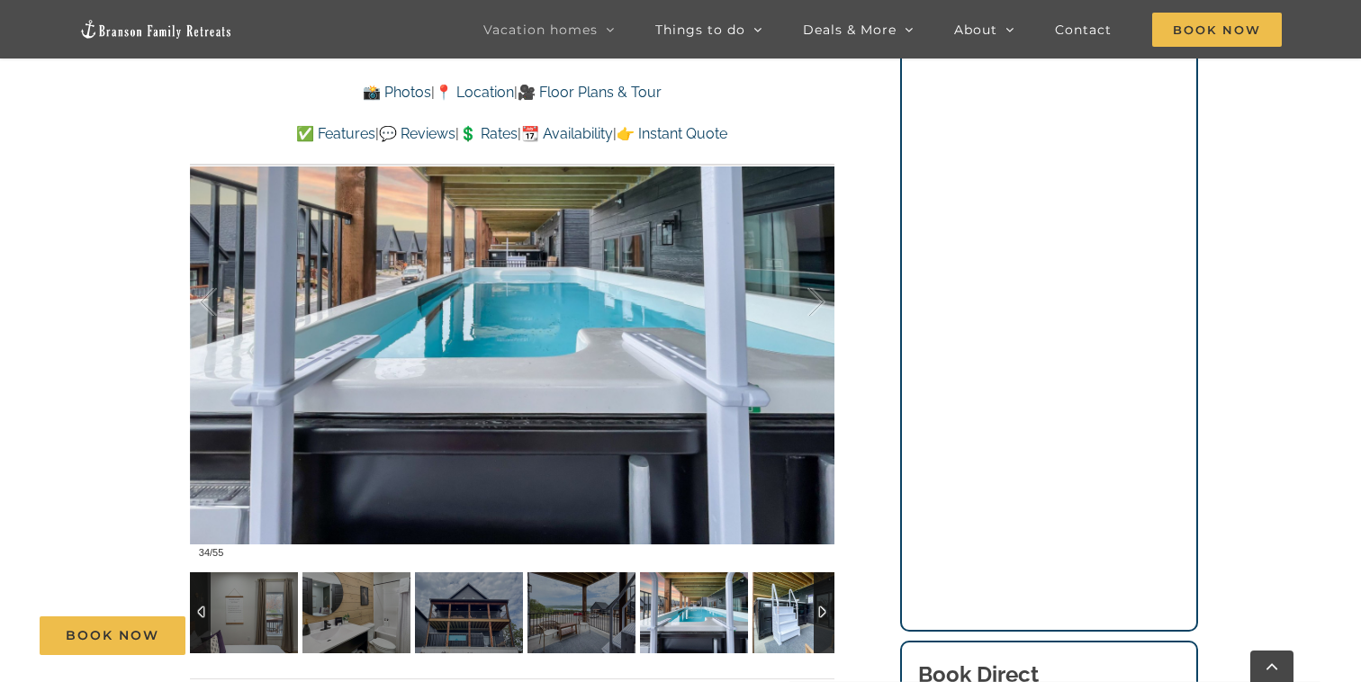
click at [784, 595] on img at bounding box center [806, 612] width 108 height 81
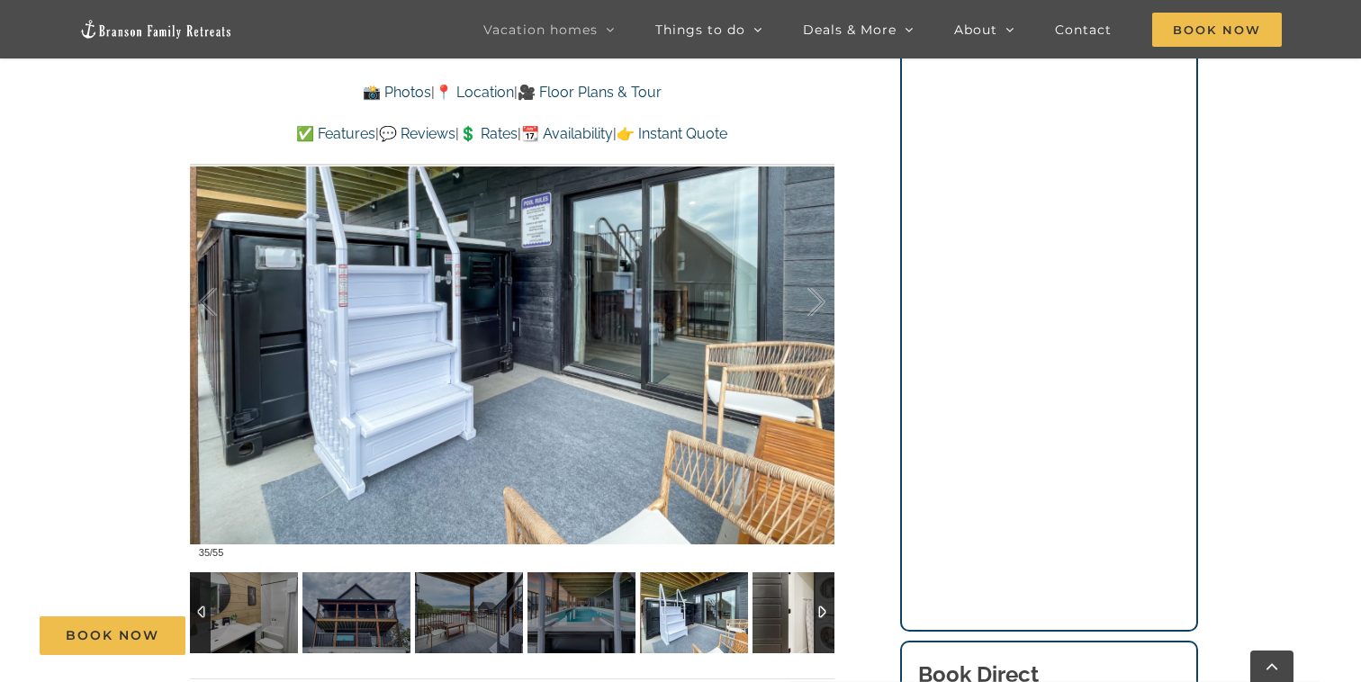
click at [784, 595] on img at bounding box center [806, 612] width 108 height 81
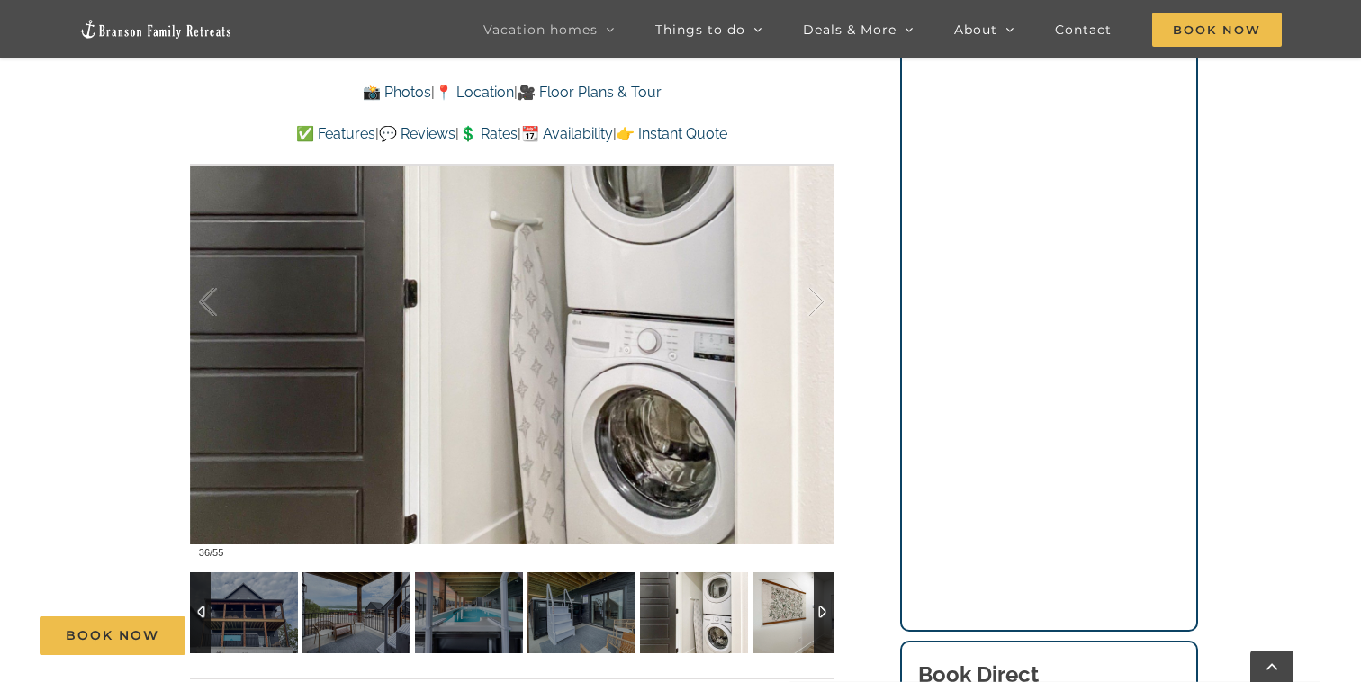
click at [784, 595] on img at bounding box center [806, 612] width 108 height 81
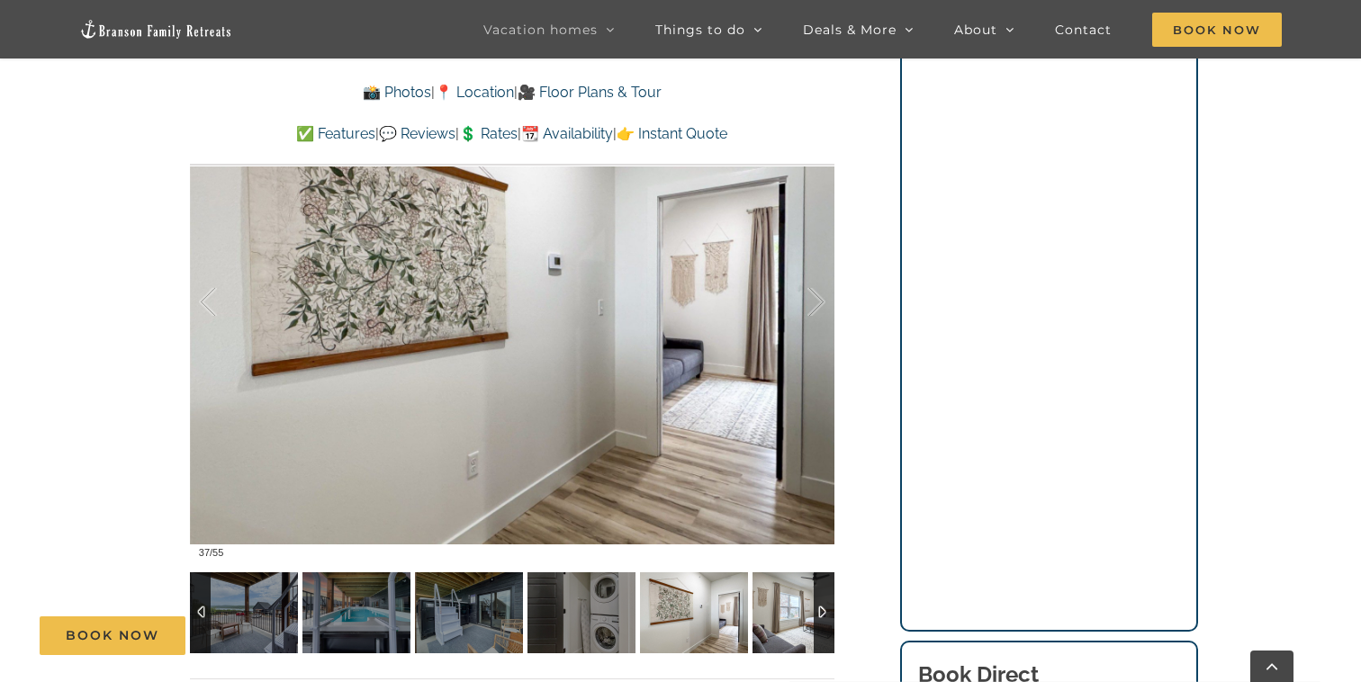
click at [784, 595] on img at bounding box center [806, 612] width 108 height 81
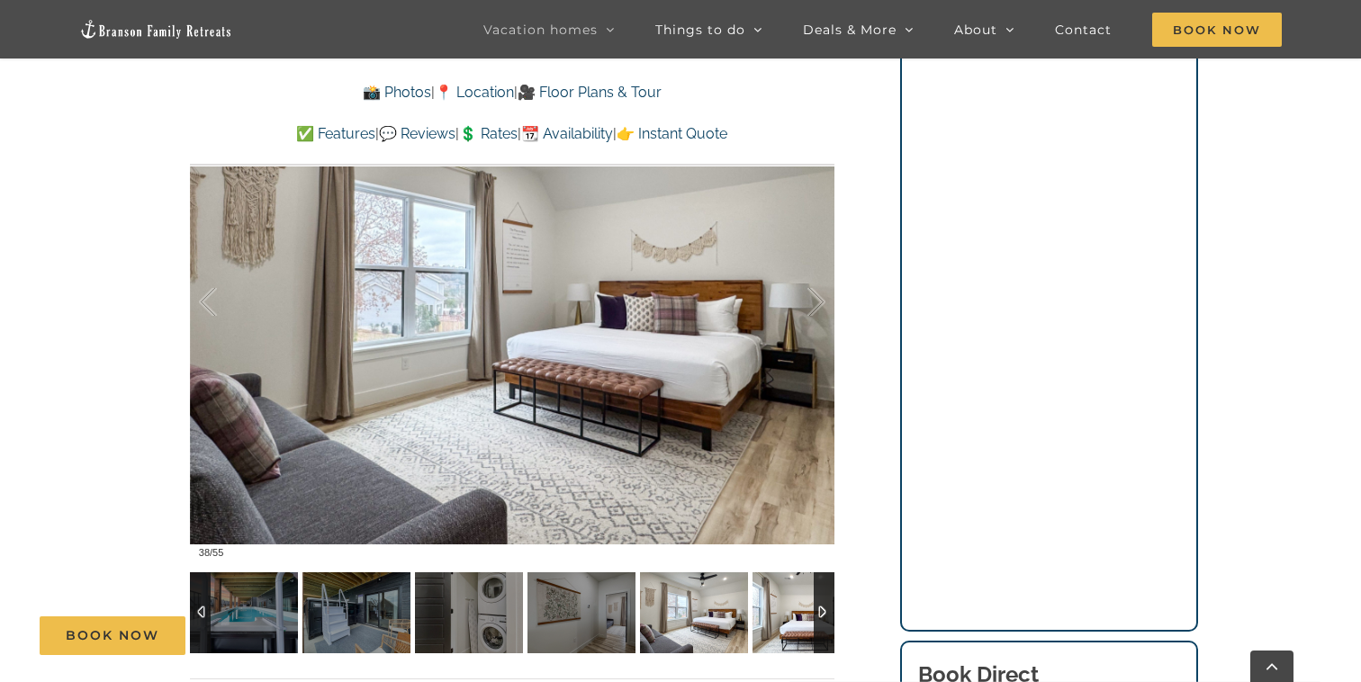
click at [784, 595] on img at bounding box center [806, 612] width 108 height 81
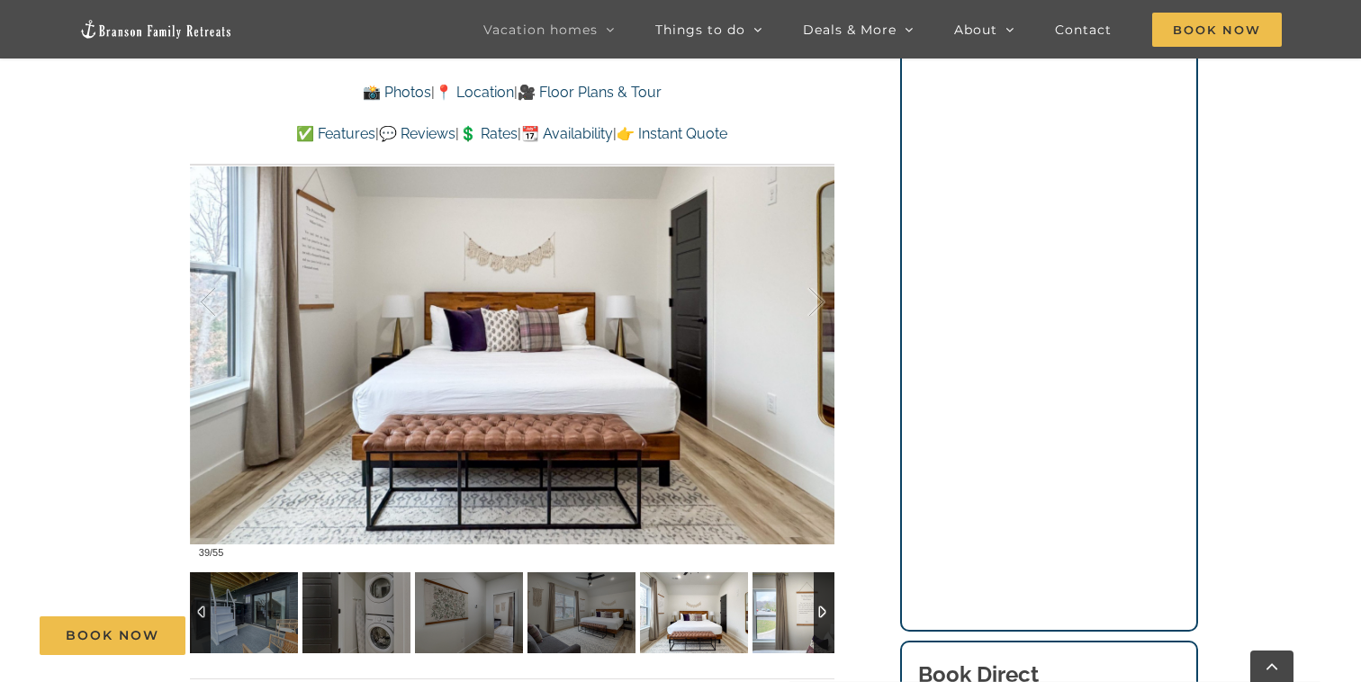
click at [784, 595] on img at bounding box center [806, 612] width 108 height 81
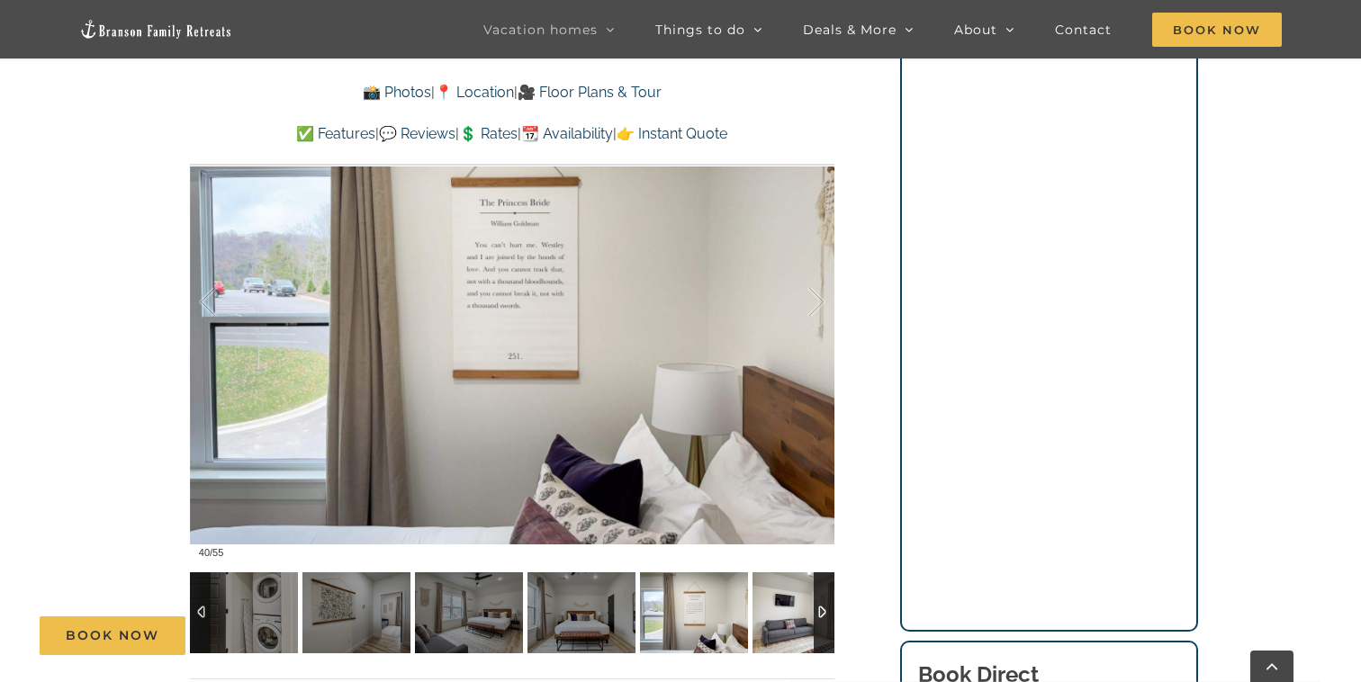
click at [784, 595] on img at bounding box center [806, 612] width 108 height 81
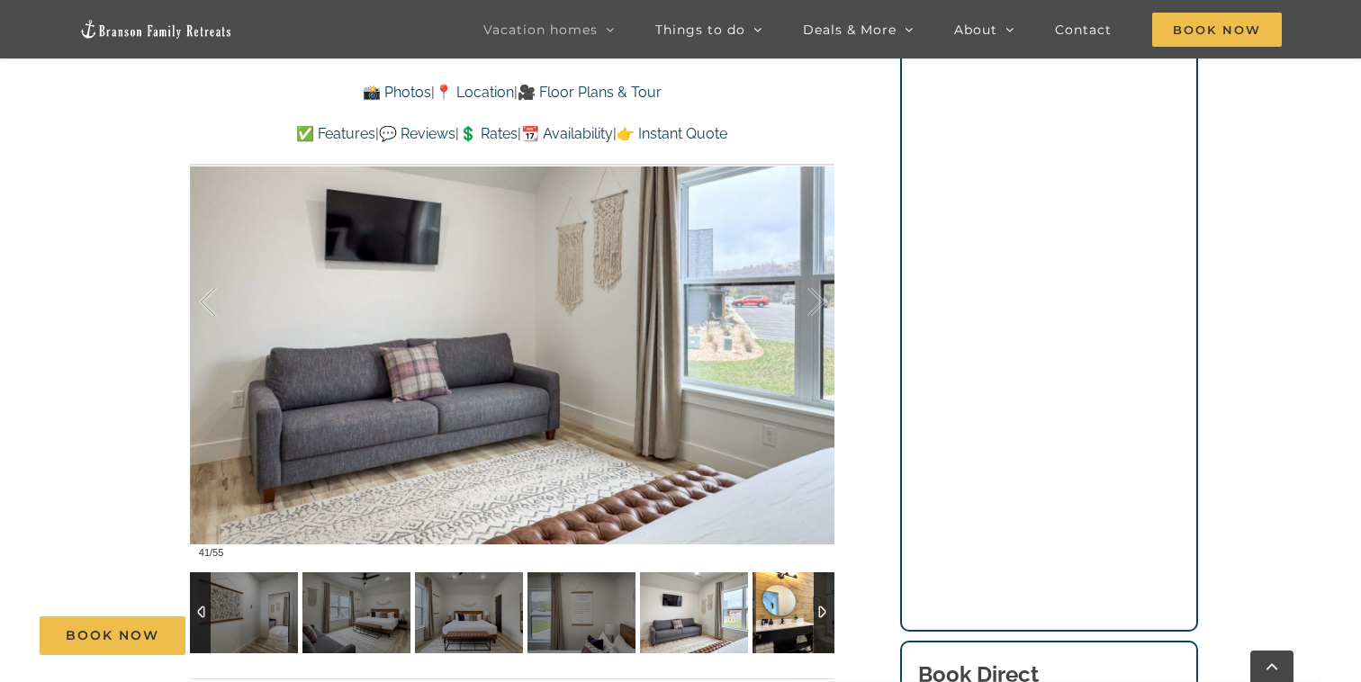
click at [784, 595] on img at bounding box center [806, 612] width 108 height 81
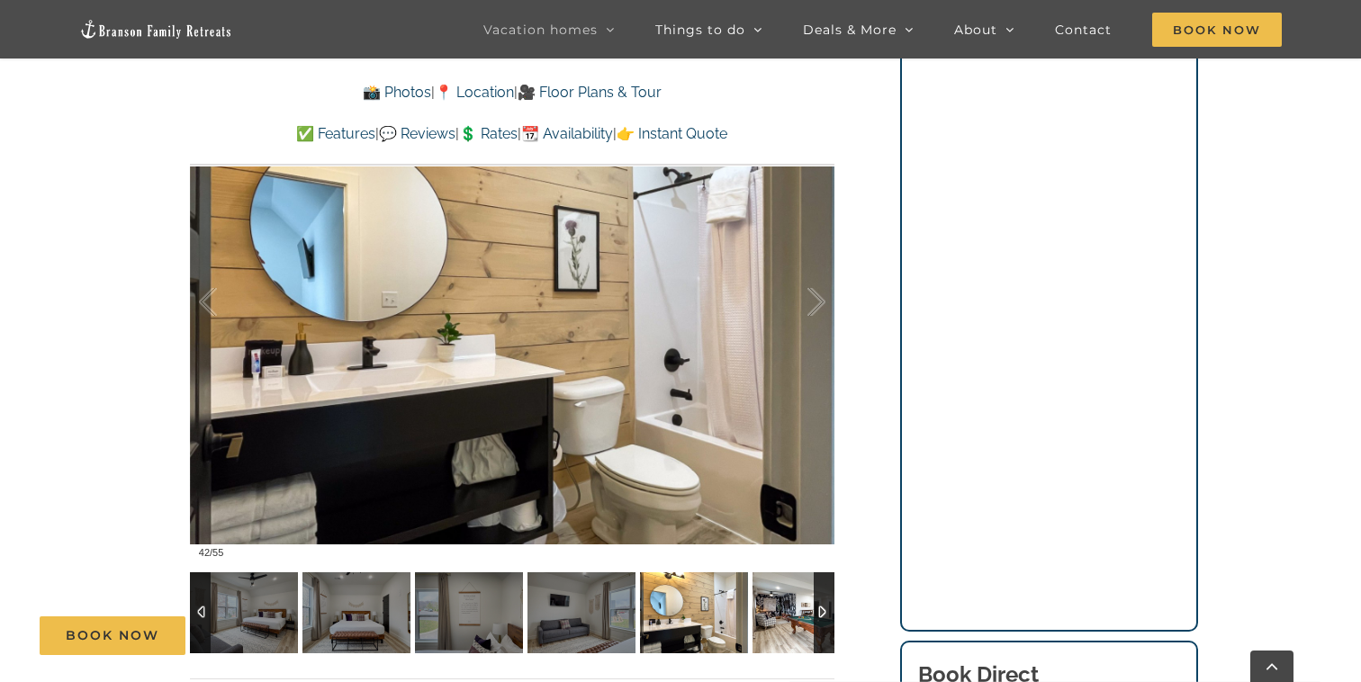
click at [784, 595] on img at bounding box center [806, 612] width 108 height 81
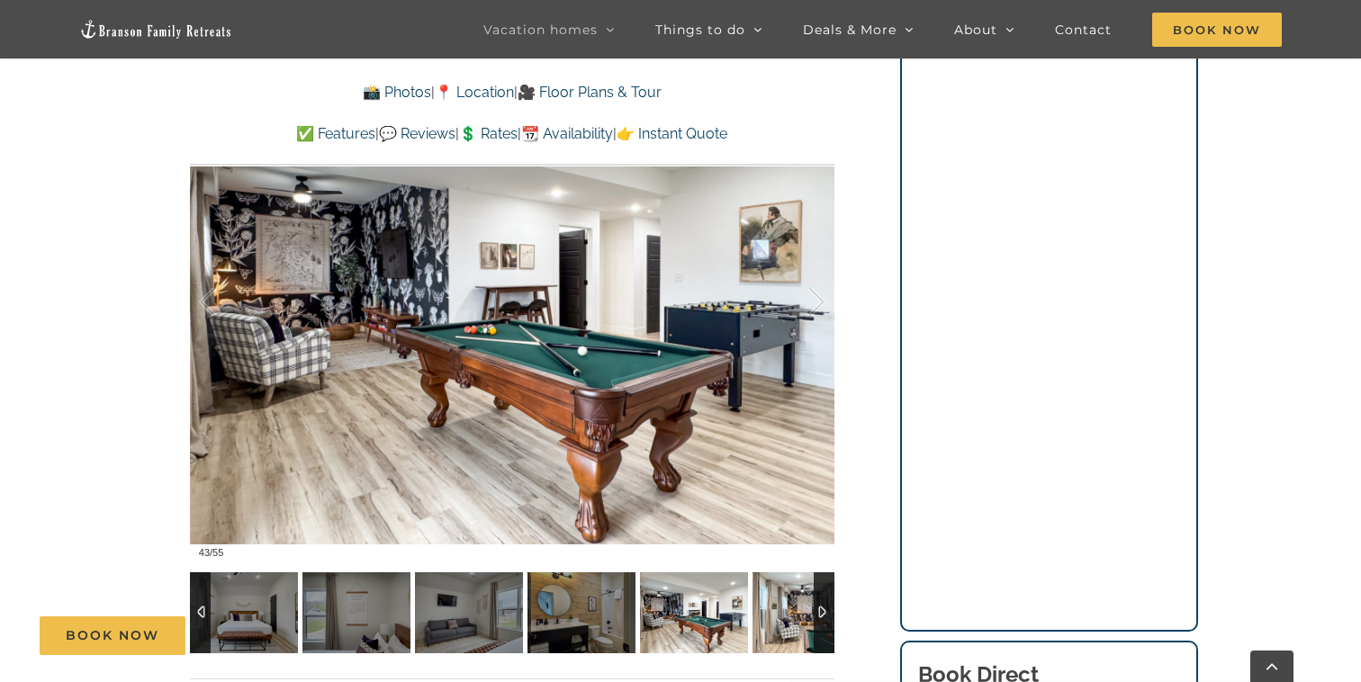
click at [777, 606] on img at bounding box center [806, 612] width 108 height 81
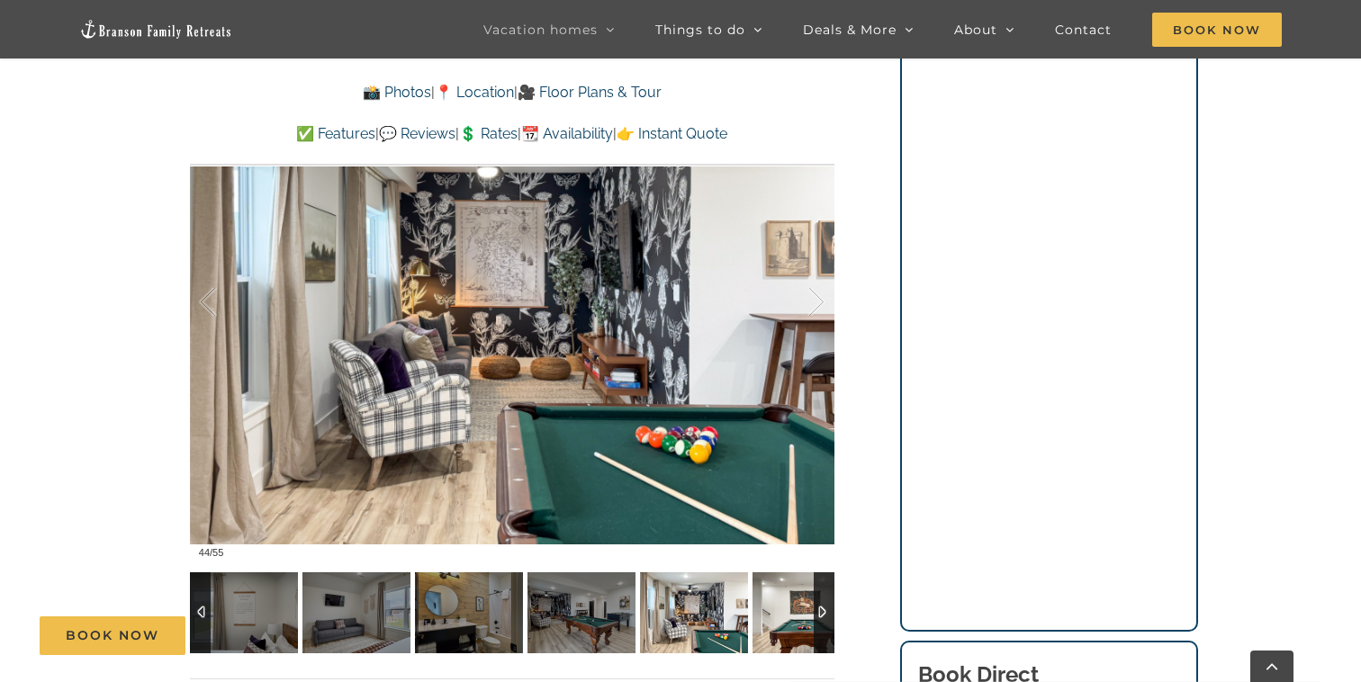
click at [777, 606] on img at bounding box center [806, 612] width 108 height 81
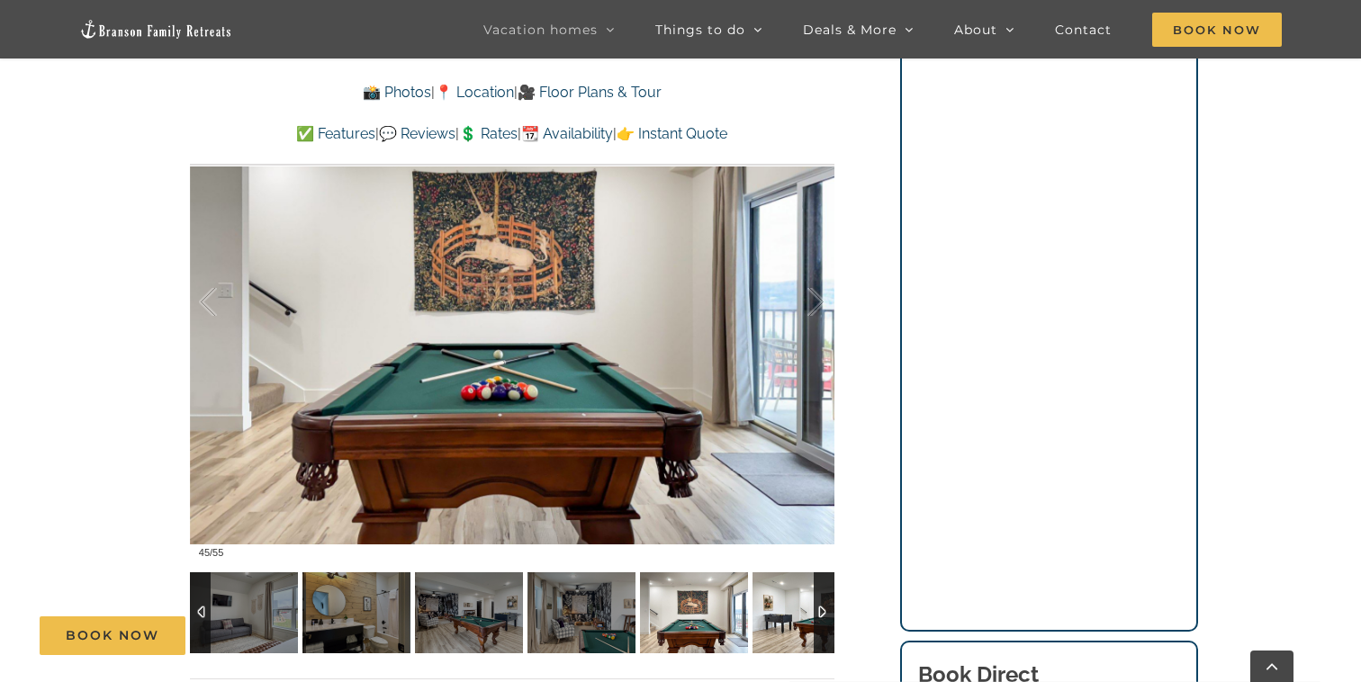
click at [777, 606] on img at bounding box center [806, 612] width 108 height 81
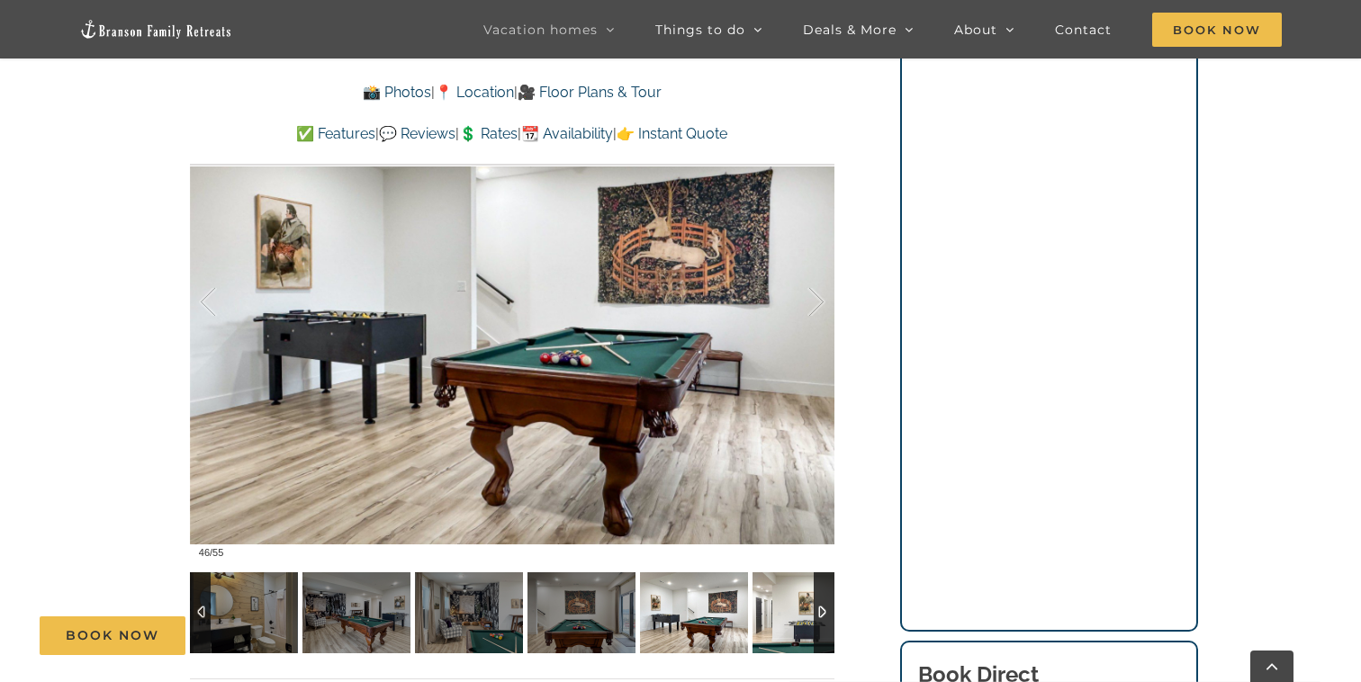
click at [777, 606] on img at bounding box center [806, 612] width 108 height 81
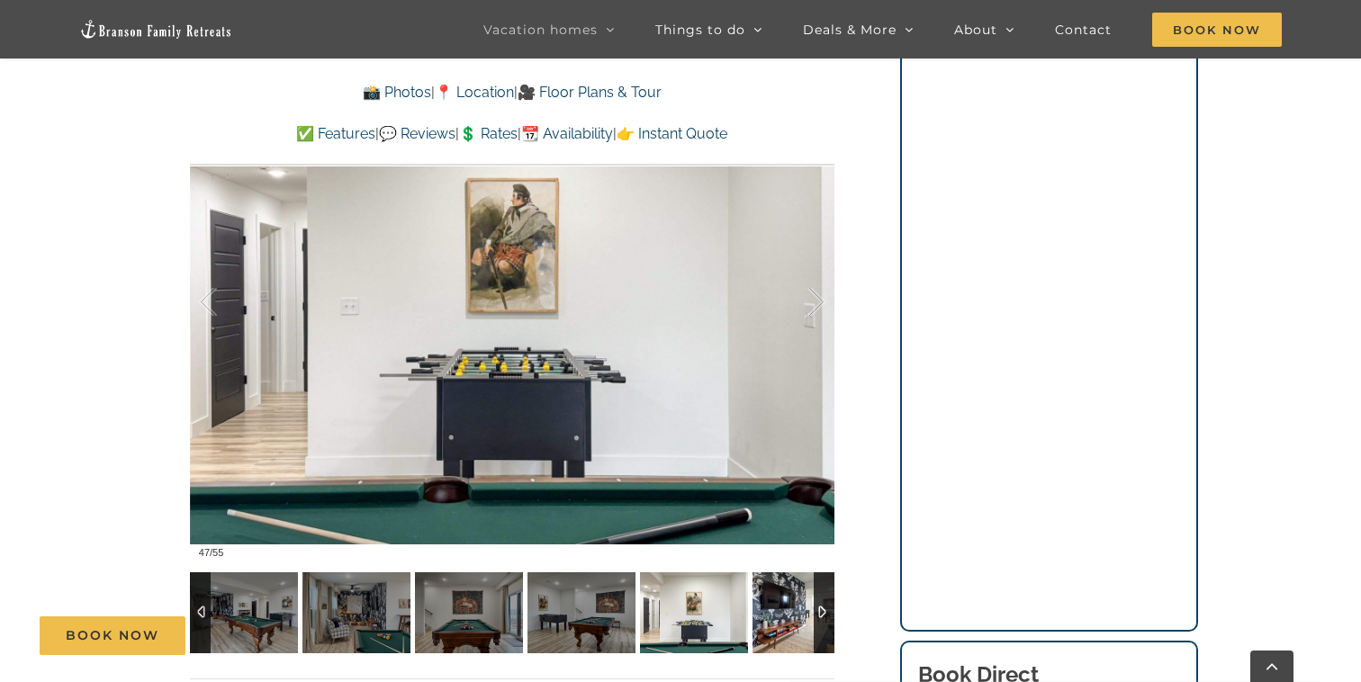
click at [777, 606] on img at bounding box center [806, 612] width 108 height 81
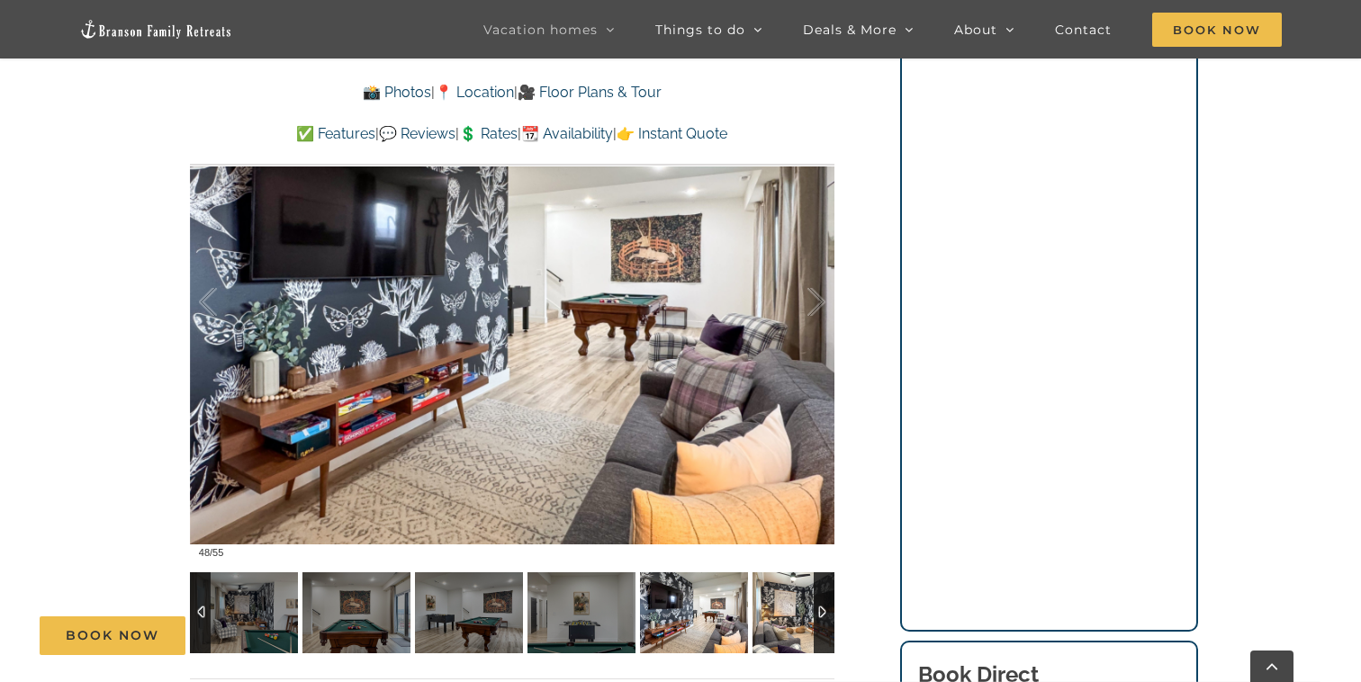
click at [777, 606] on img at bounding box center [806, 612] width 108 height 81
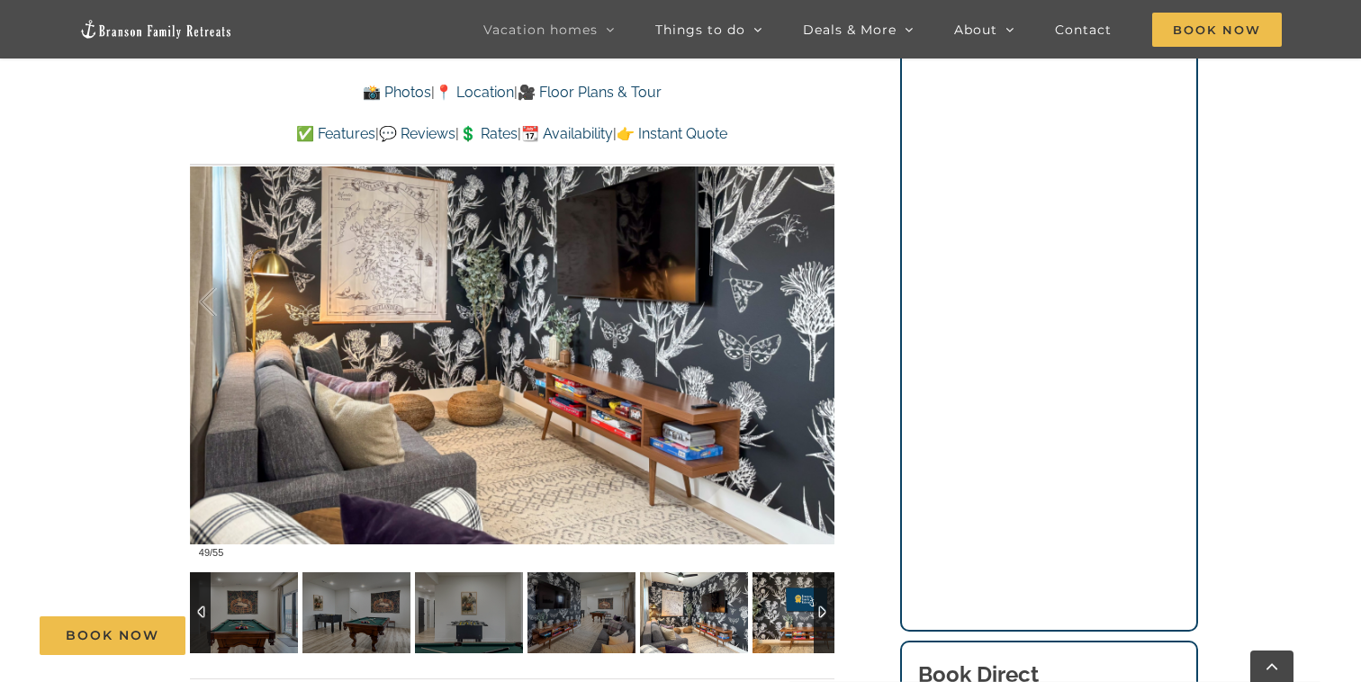
click at [777, 606] on img at bounding box center [806, 612] width 108 height 81
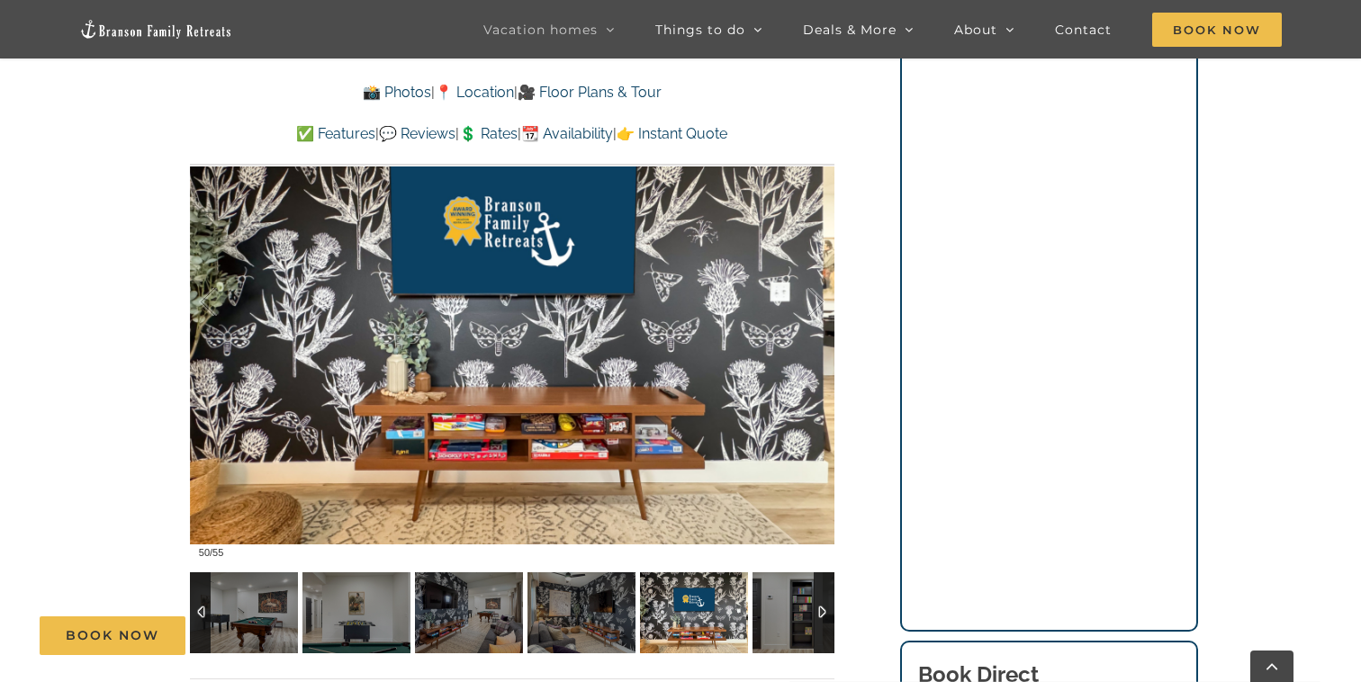
click at [826, 605] on div at bounding box center [823, 612] width 21 height 81
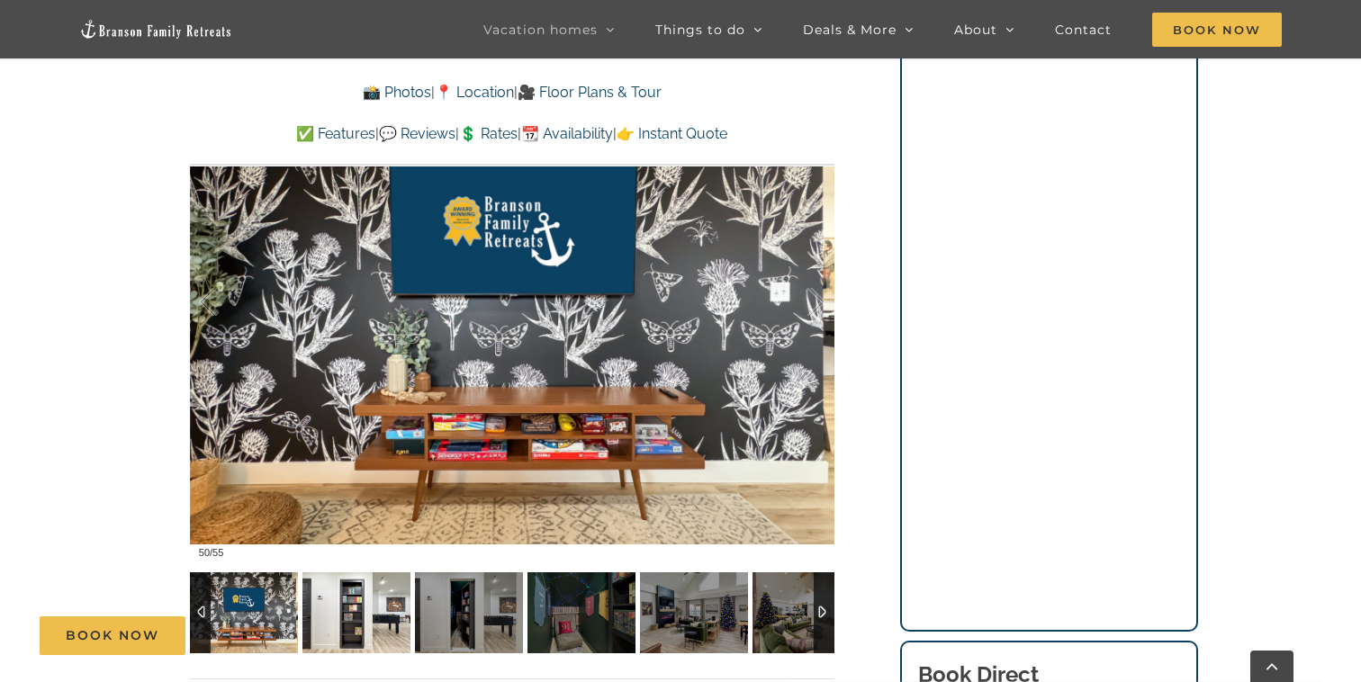
click at [354, 595] on img at bounding box center [356, 612] width 108 height 81
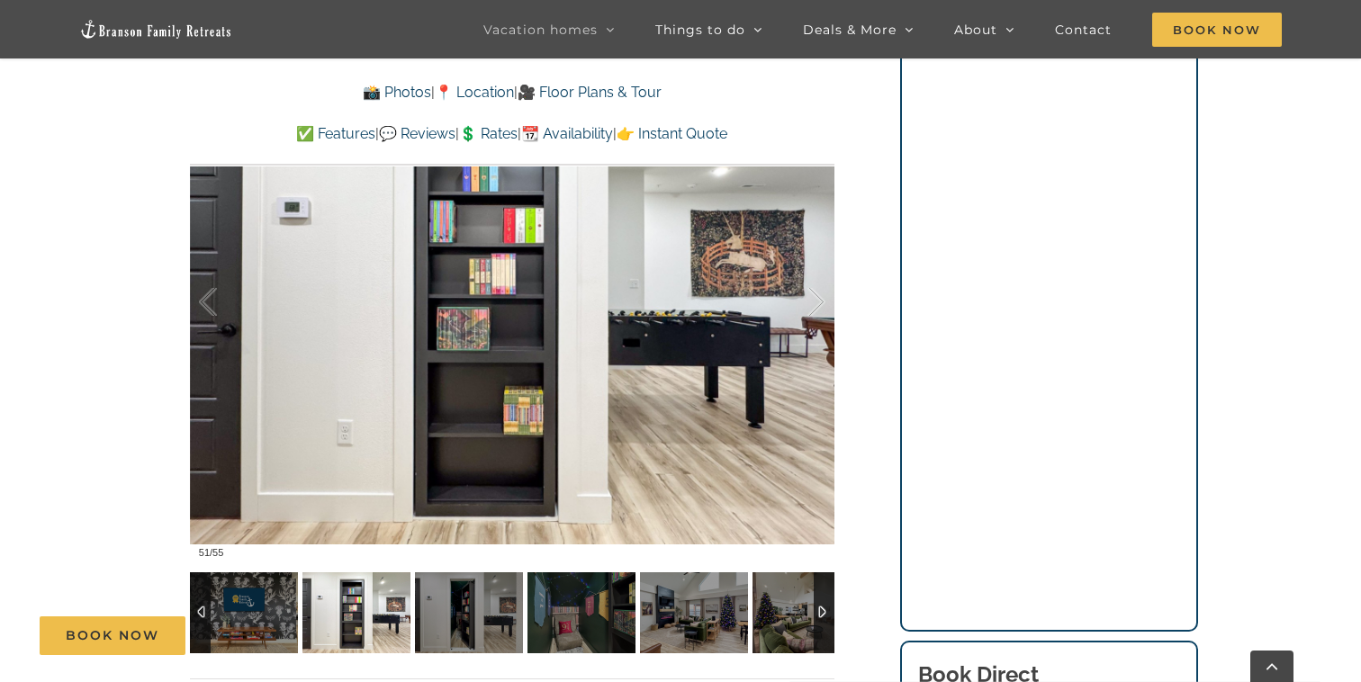
click at [423, 588] on img at bounding box center [469, 612] width 108 height 81
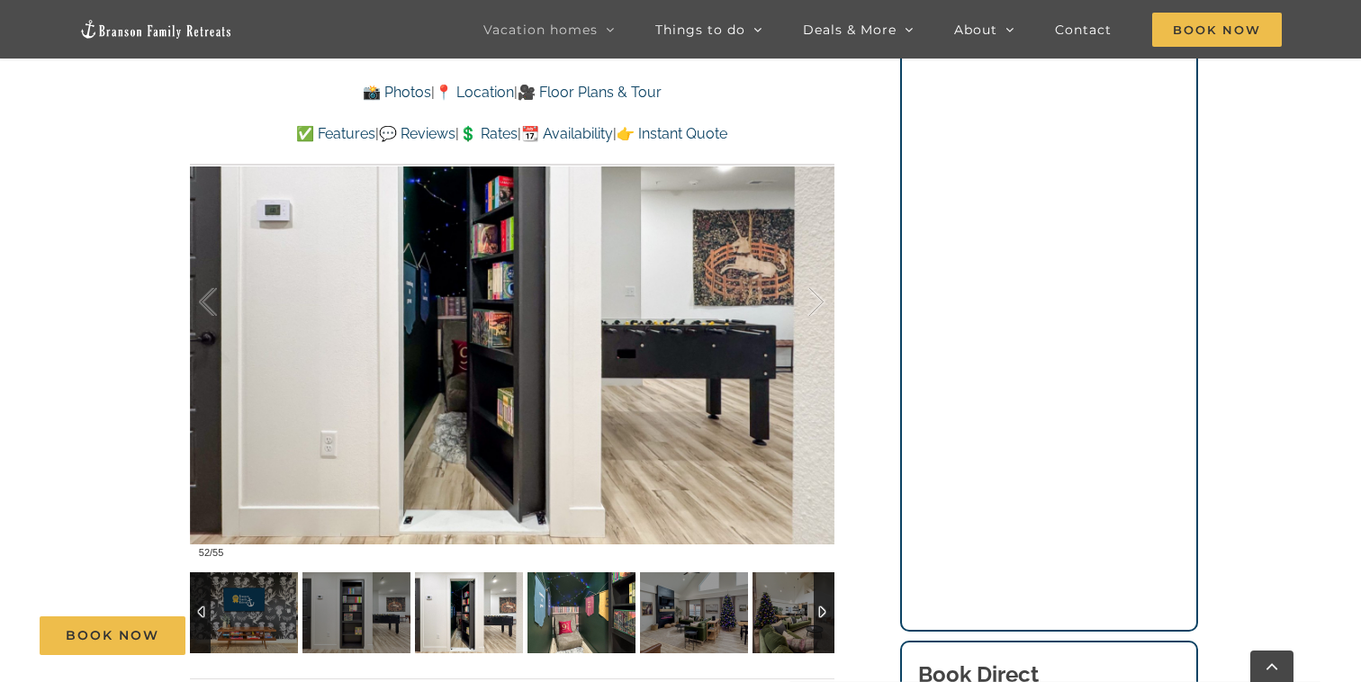
click at [570, 604] on img at bounding box center [581, 612] width 108 height 81
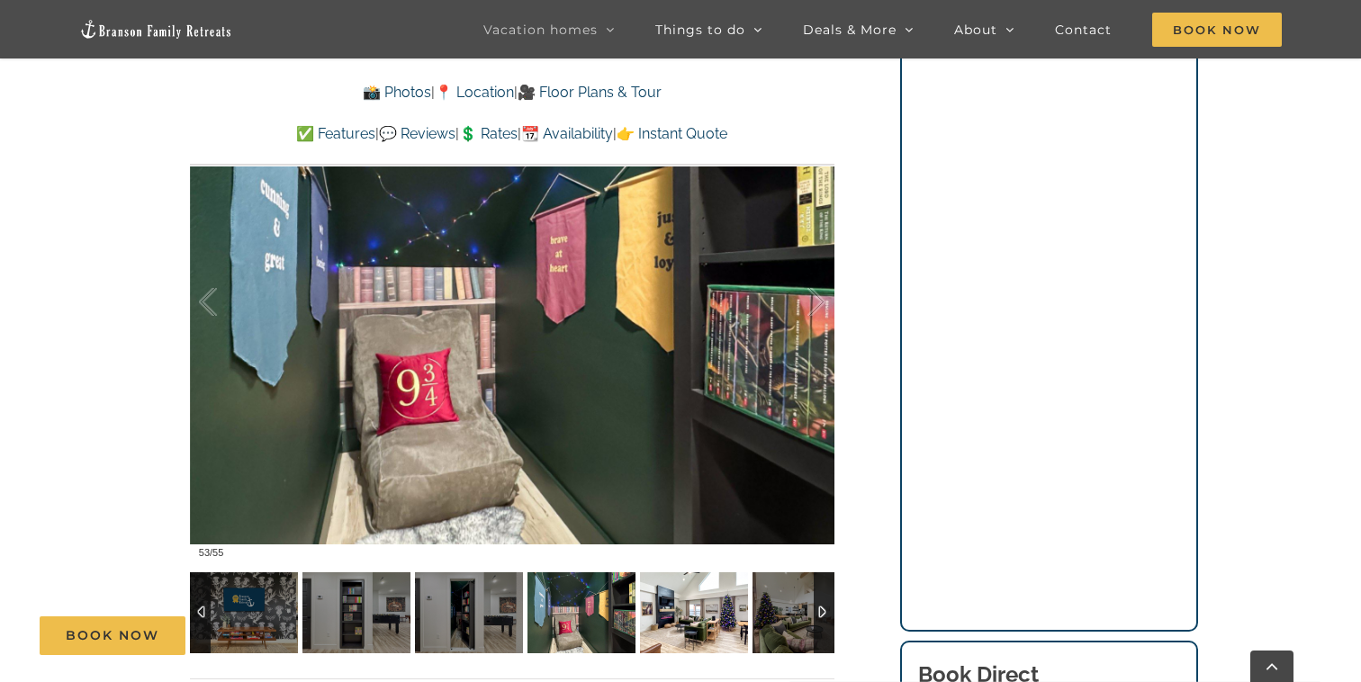
click at [671, 591] on img at bounding box center [694, 612] width 108 height 81
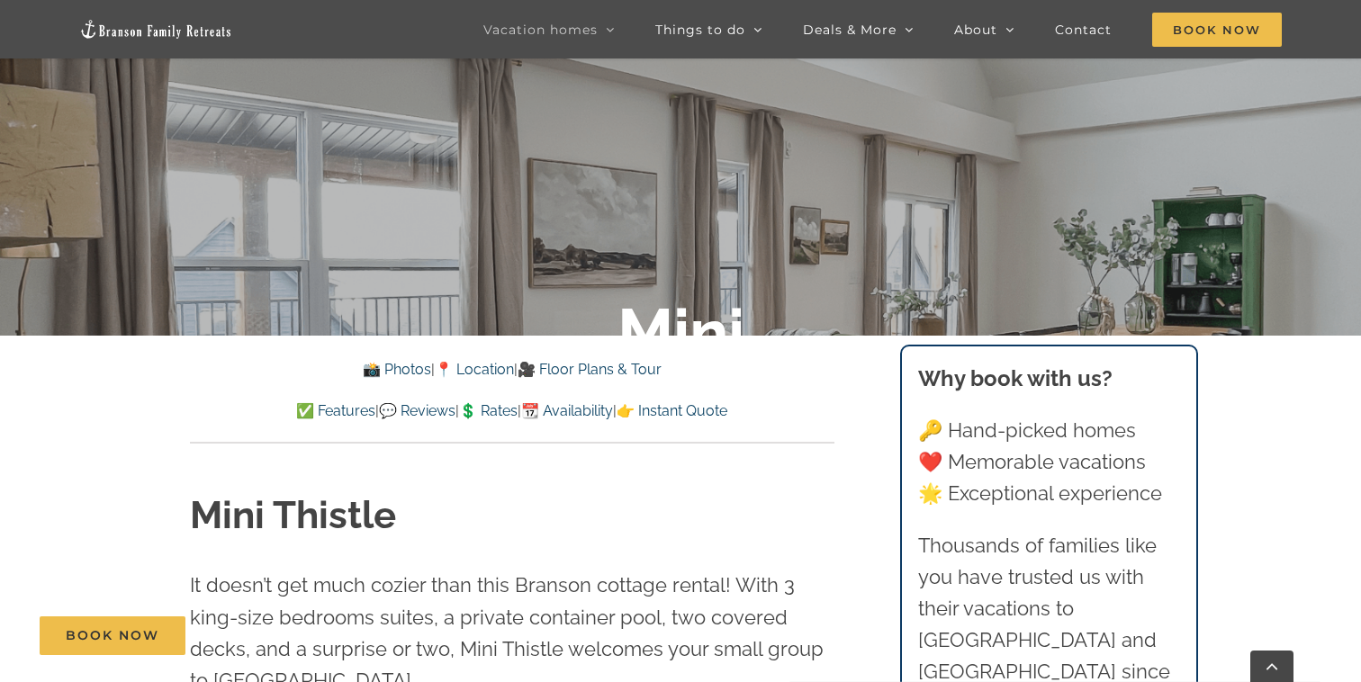
scroll to position [391, 0]
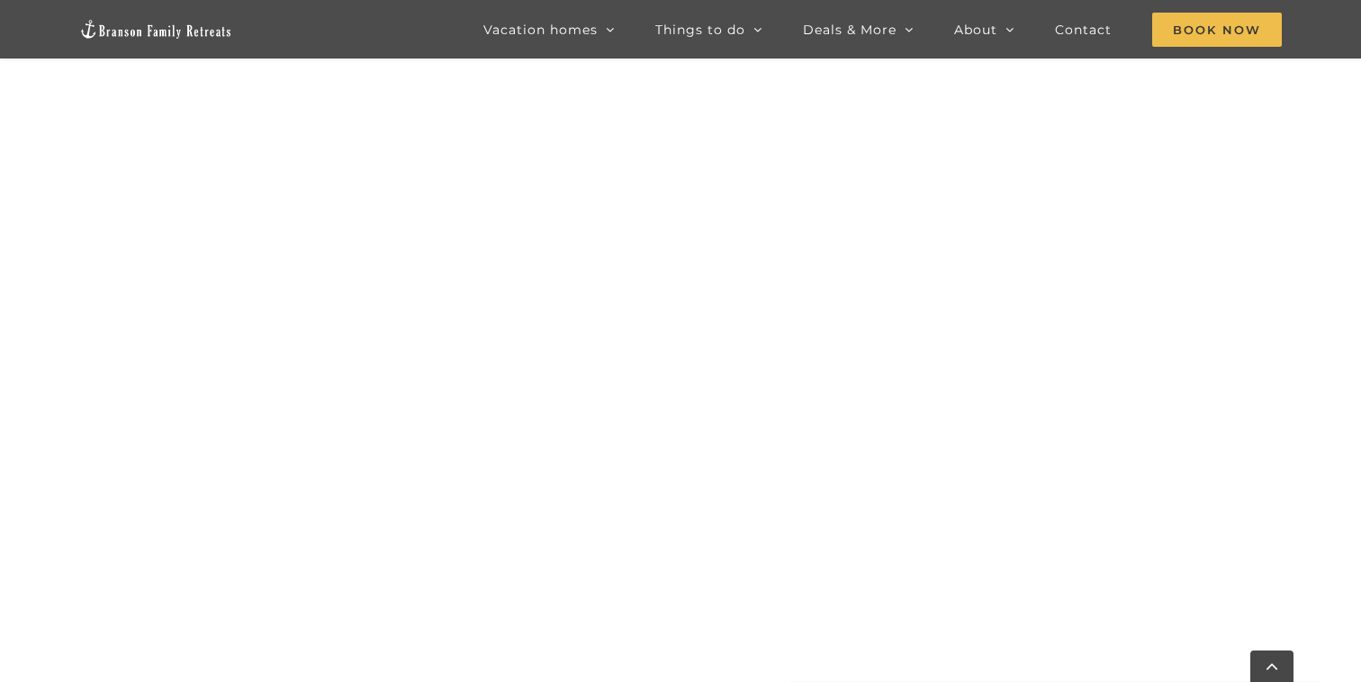
scroll to position [1298, 0]
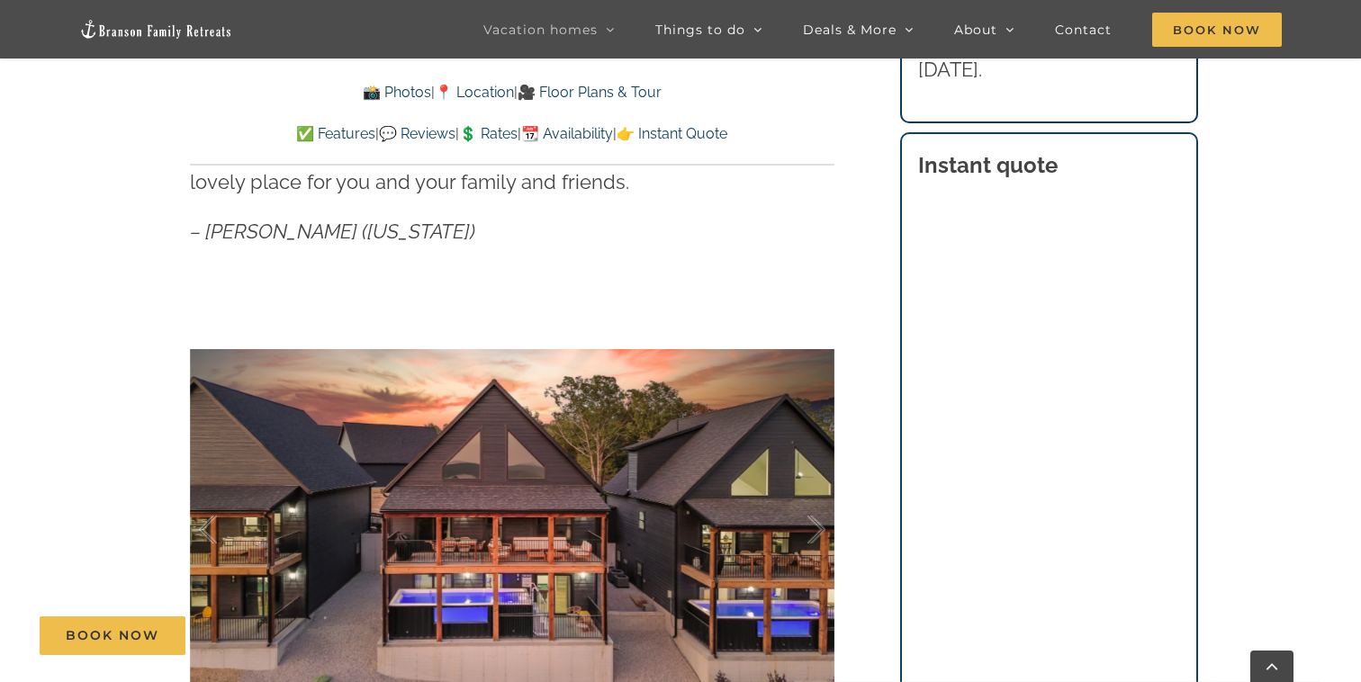
scroll to position [1086, 0]
